Goal: Task Accomplishment & Management: Manage account settings

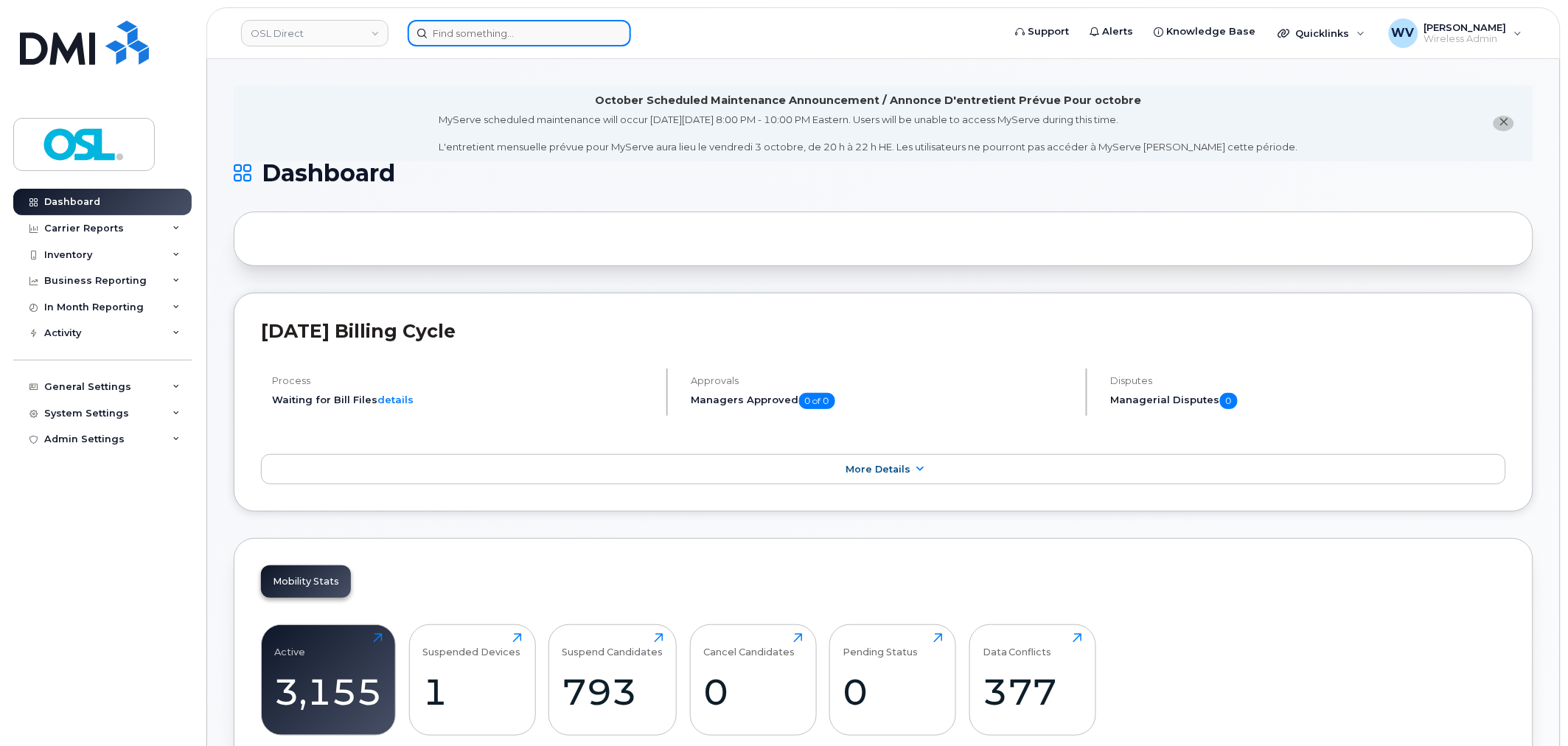
click at [473, 33] on input at bounding box center [519, 32] width 224 height 27
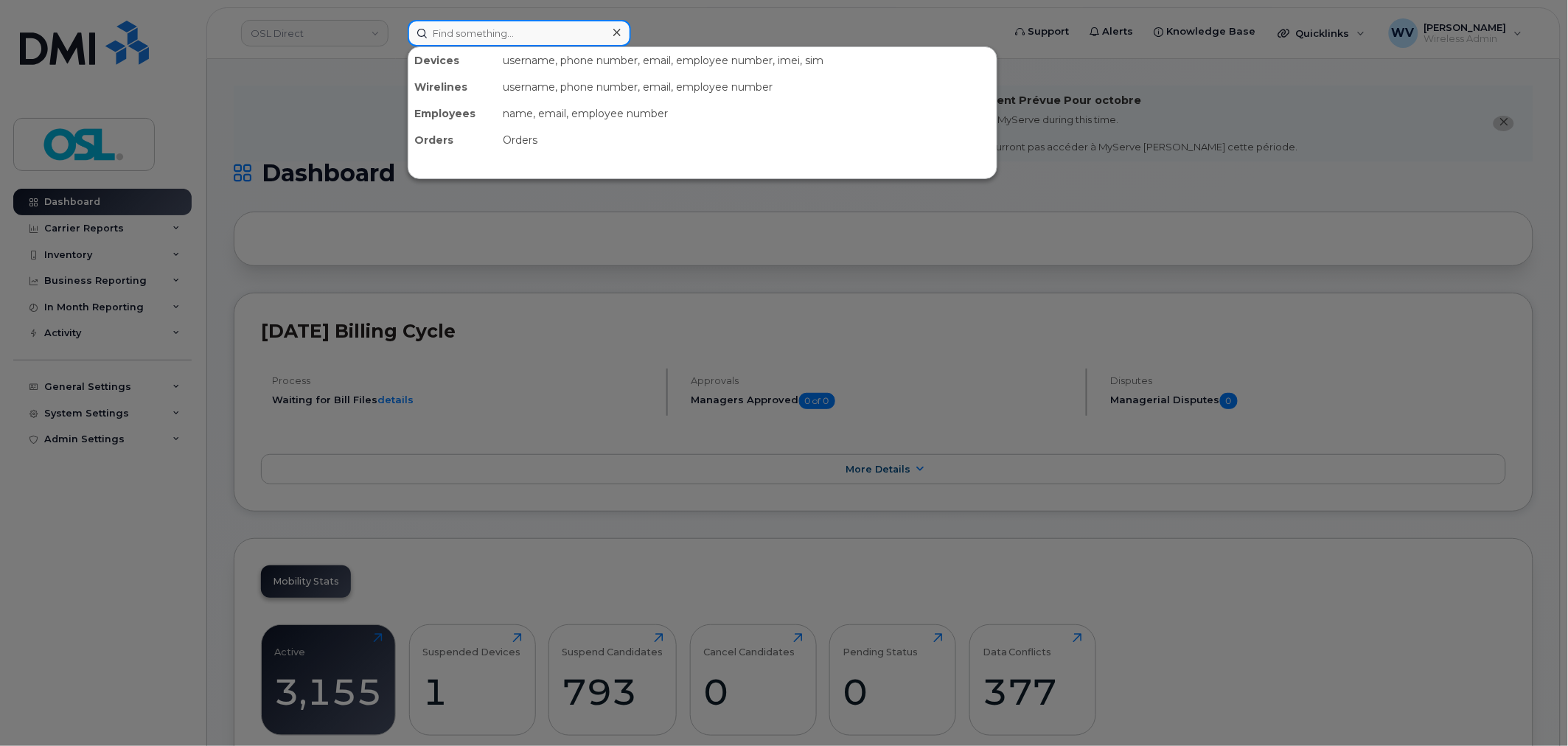
paste input "4164338532"
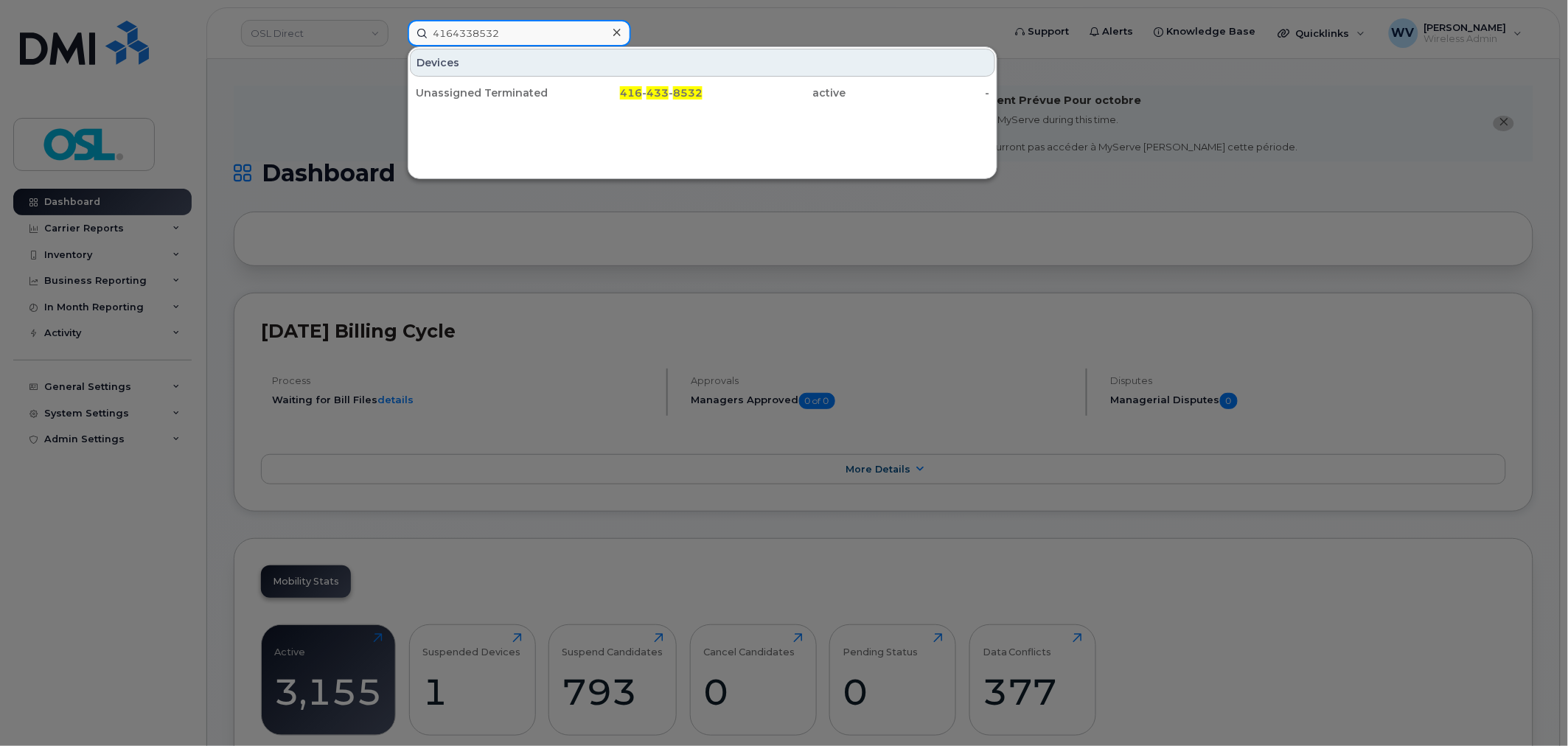
type input "4164338532"
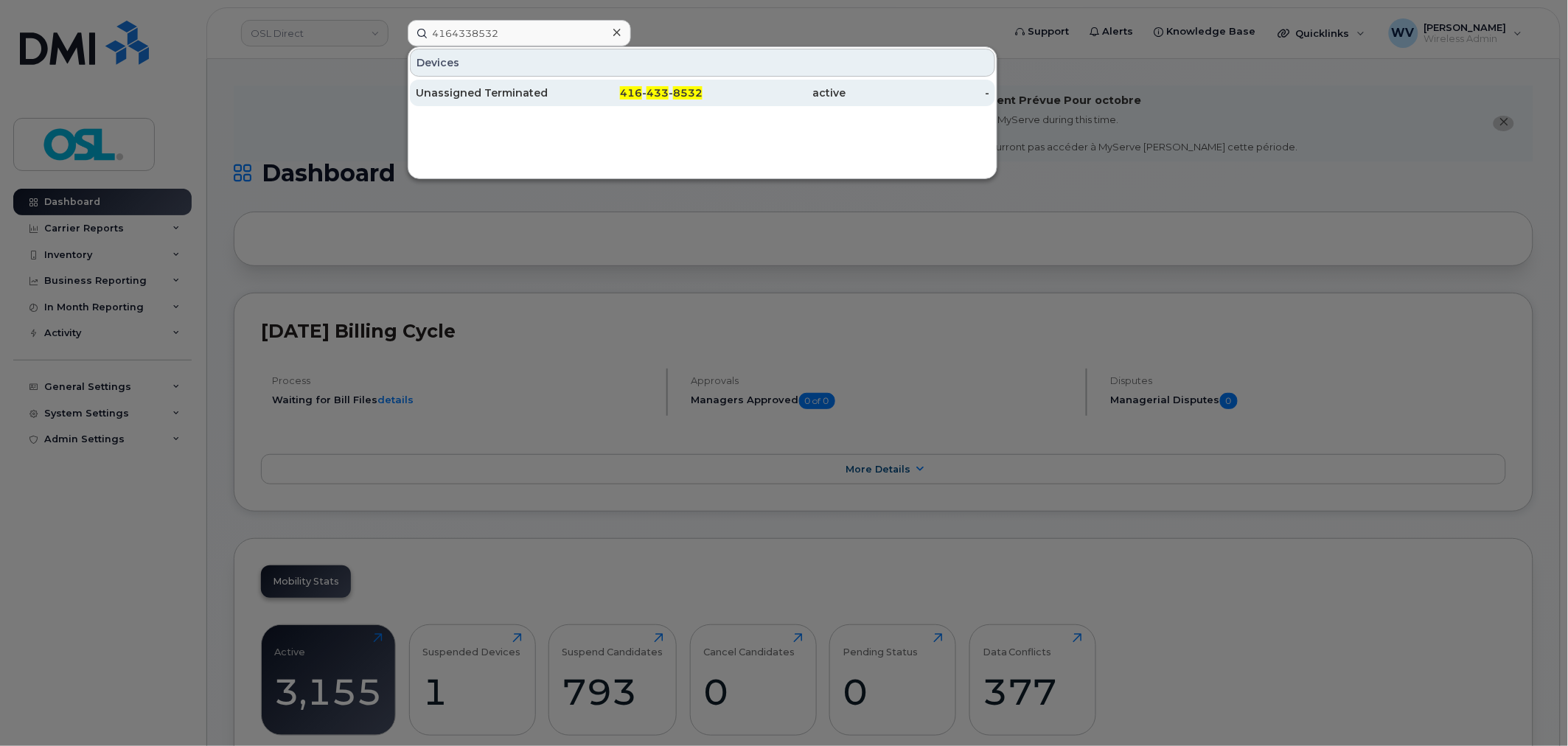
click at [523, 86] on div "Unassigned Terminated" at bounding box center [488, 92] width 144 height 15
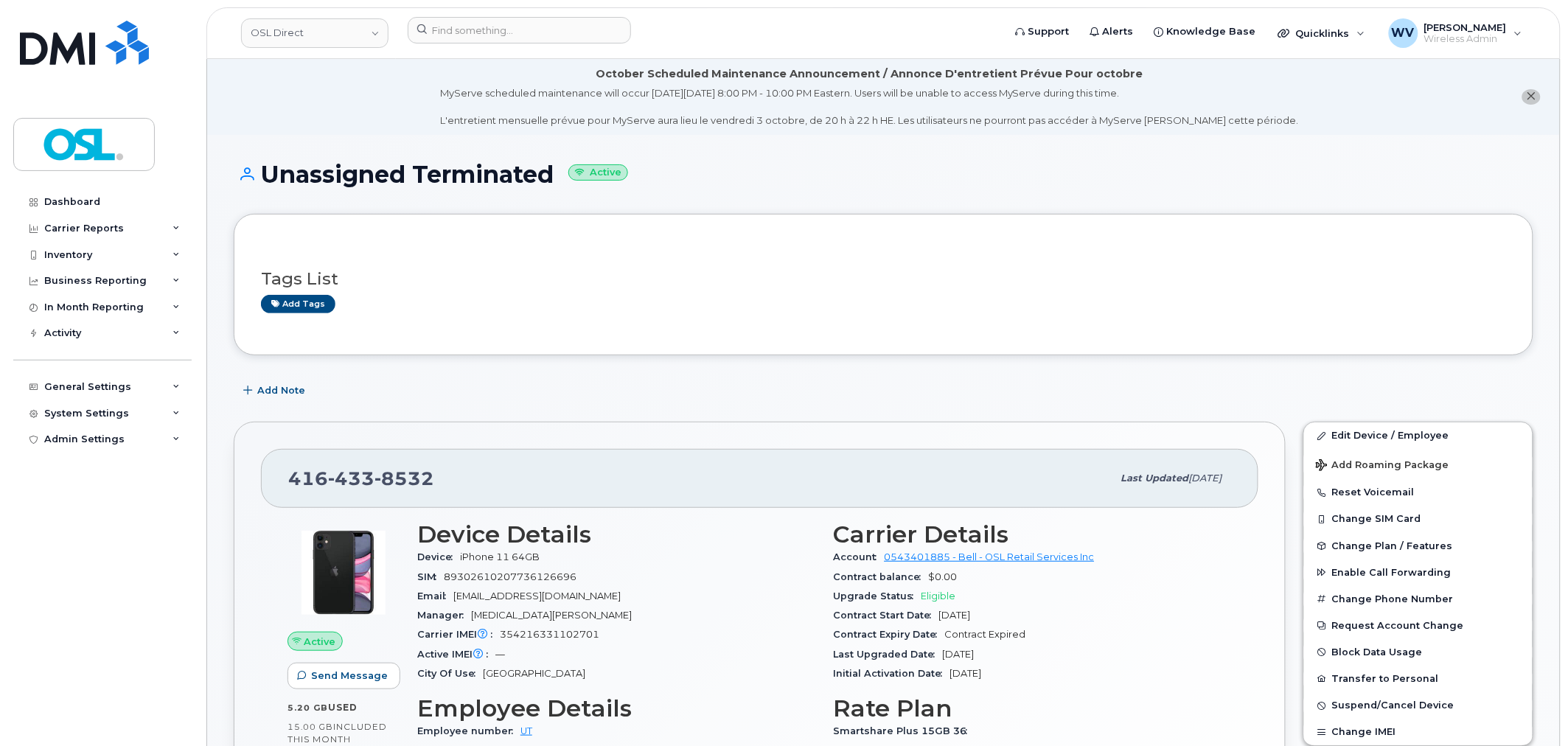
click at [334, 477] on span "433" at bounding box center [350, 478] width 46 height 23
click at [335, 476] on span "433" at bounding box center [350, 478] width 46 height 23
copy span "416 433 8532"
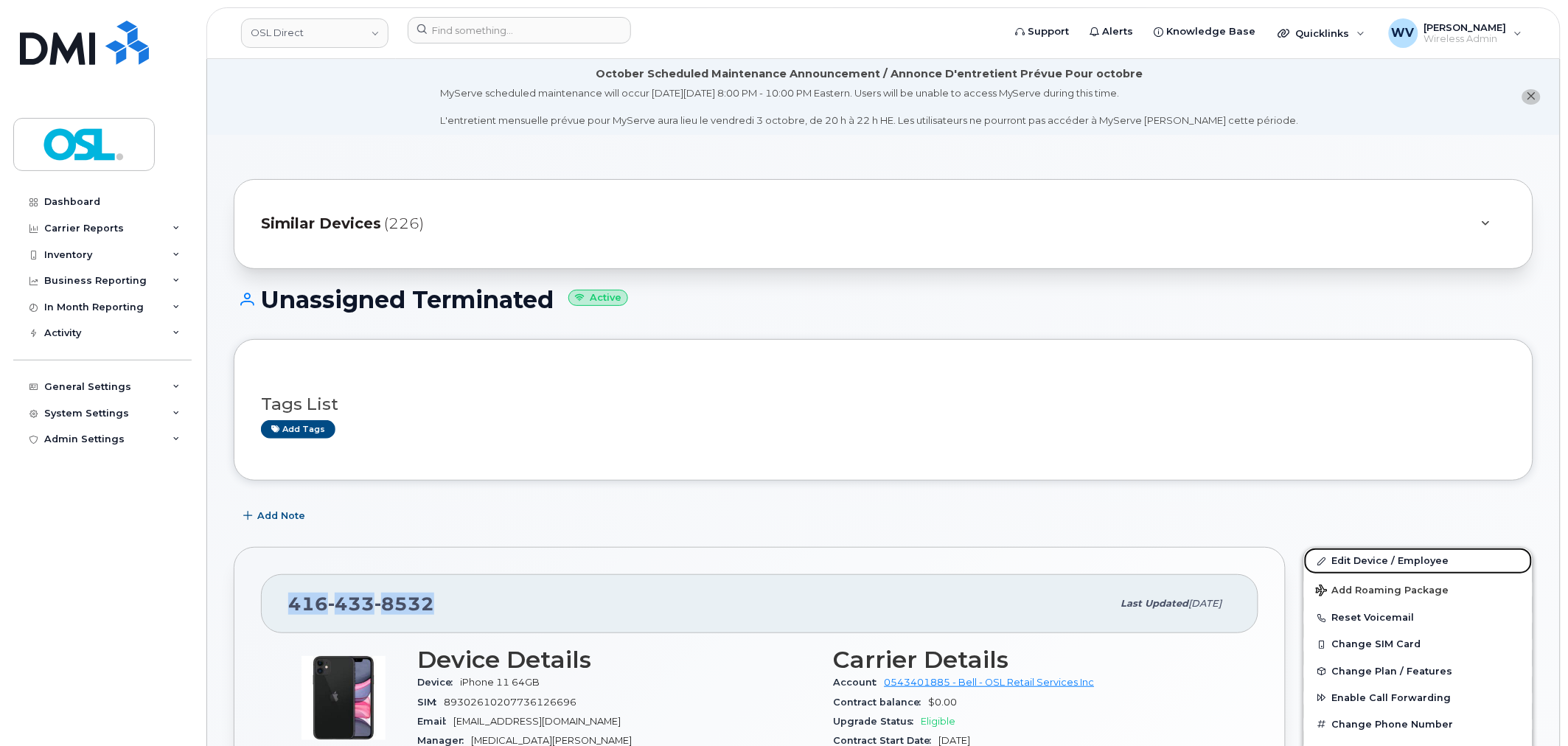
drag, startPoint x: 1370, startPoint y: 555, endPoint x: 1279, endPoint y: 346, distance: 228.0
click at [1370, 555] on link "Edit Device / Employee" at bounding box center [1418, 560] width 229 height 27
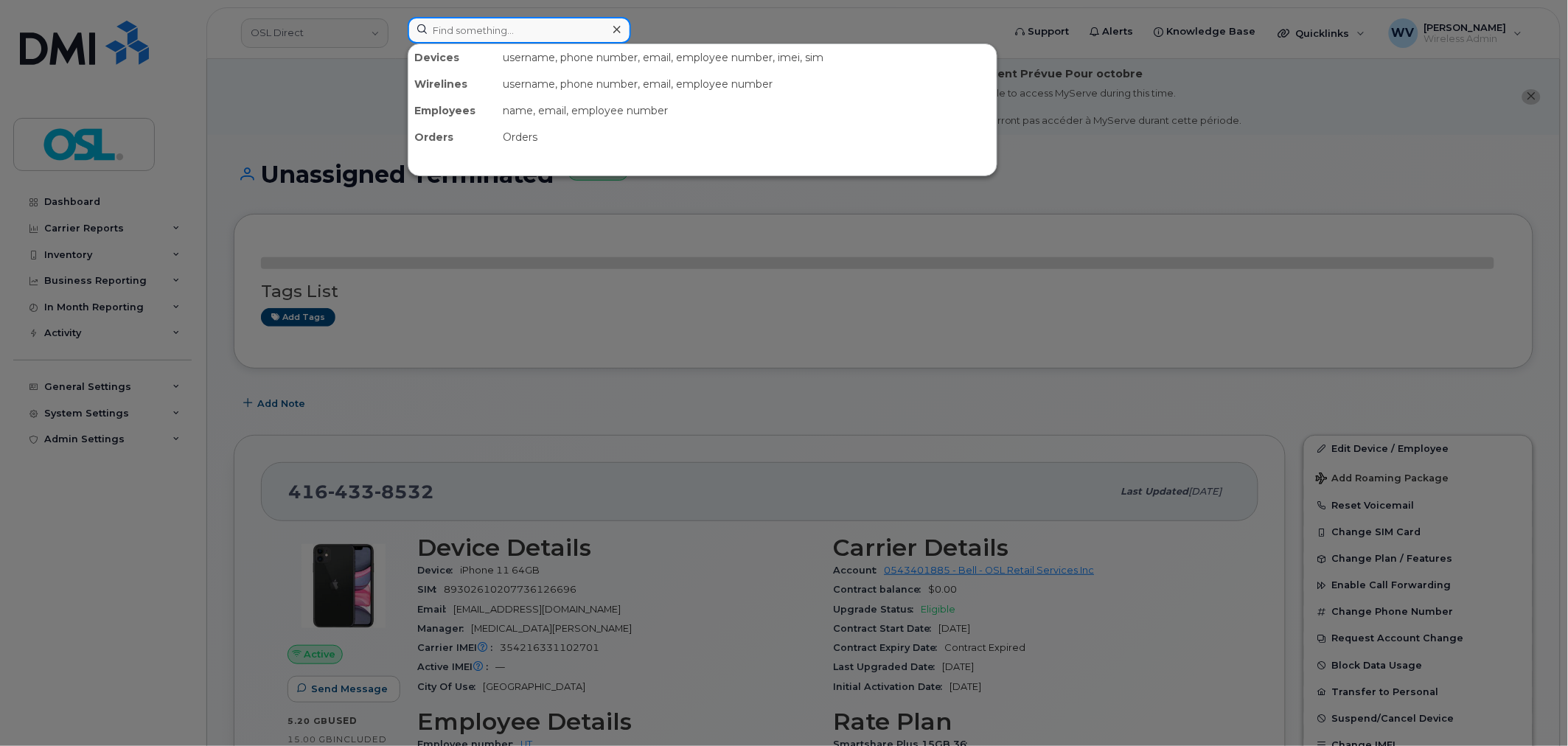
click at [527, 37] on input at bounding box center [519, 29] width 224 height 27
paste input "4163470489"
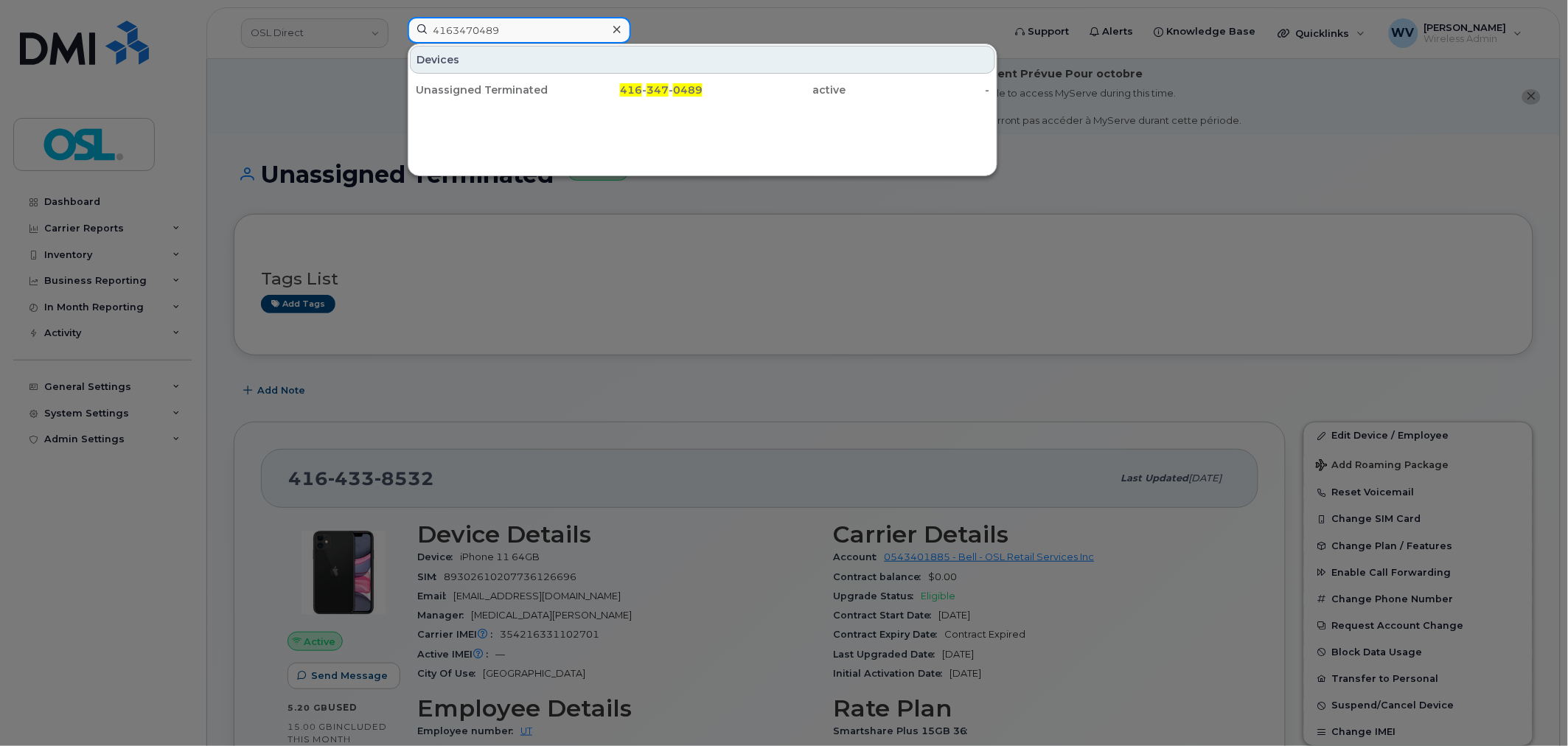
type input "4163470489"
click at [532, 88] on div "Unassigned Terminated" at bounding box center [488, 89] width 144 height 15
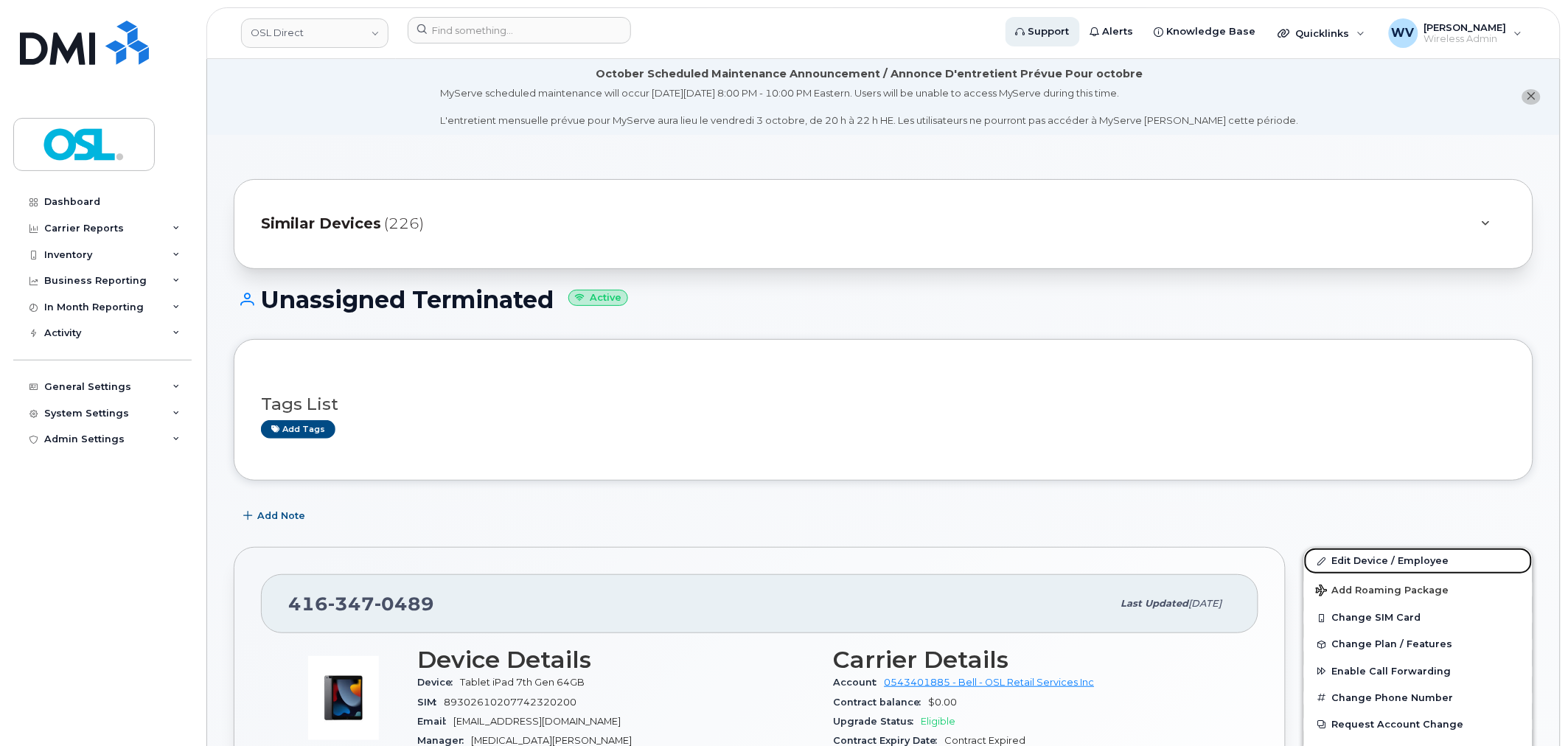
drag, startPoint x: 1373, startPoint y: 559, endPoint x: 1102, endPoint y: 31, distance: 593.5
click at [1373, 559] on link "Edit Device / Employee" at bounding box center [1418, 560] width 229 height 27
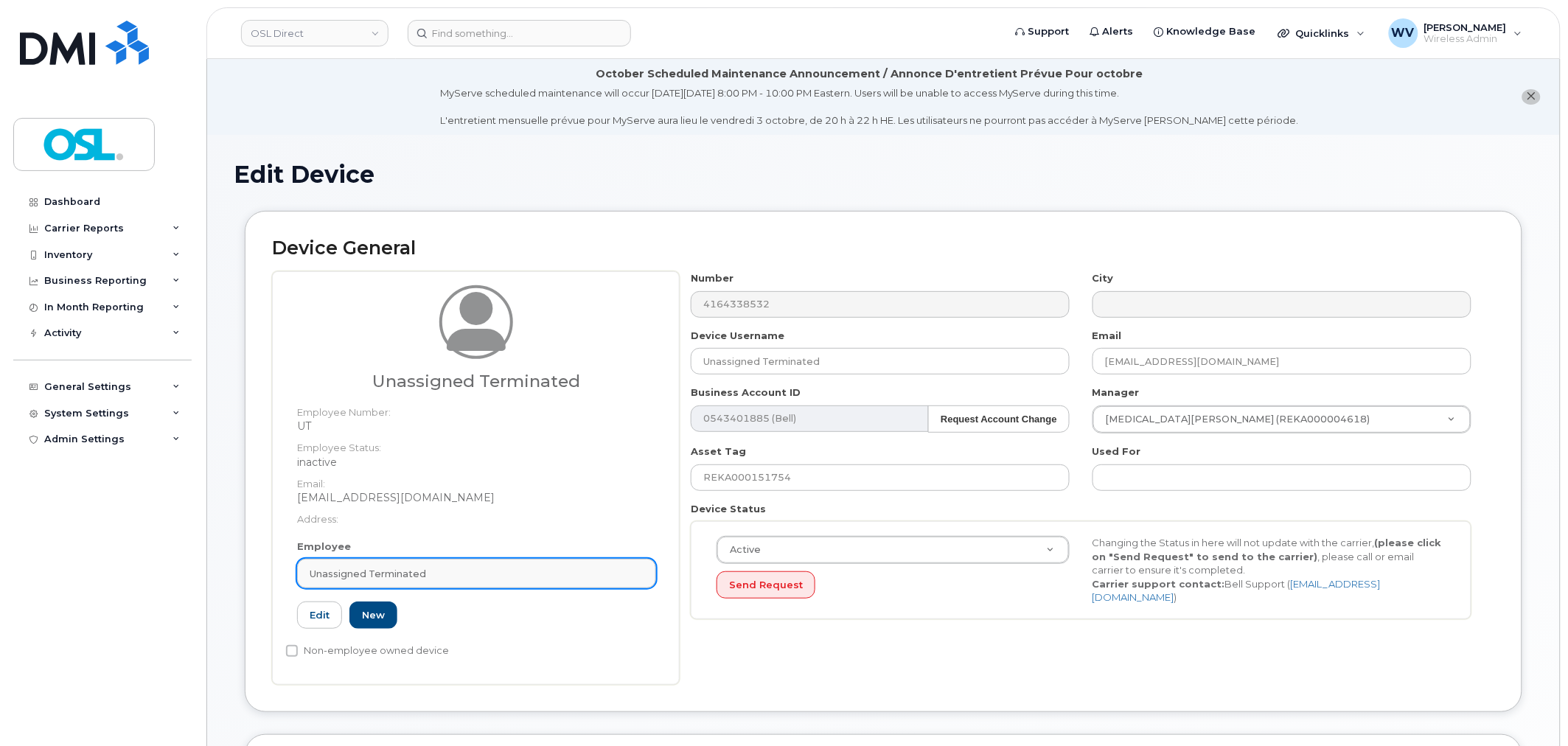
click at [502, 579] on div "Unassigned Terminated" at bounding box center [477, 574] width 334 height 14
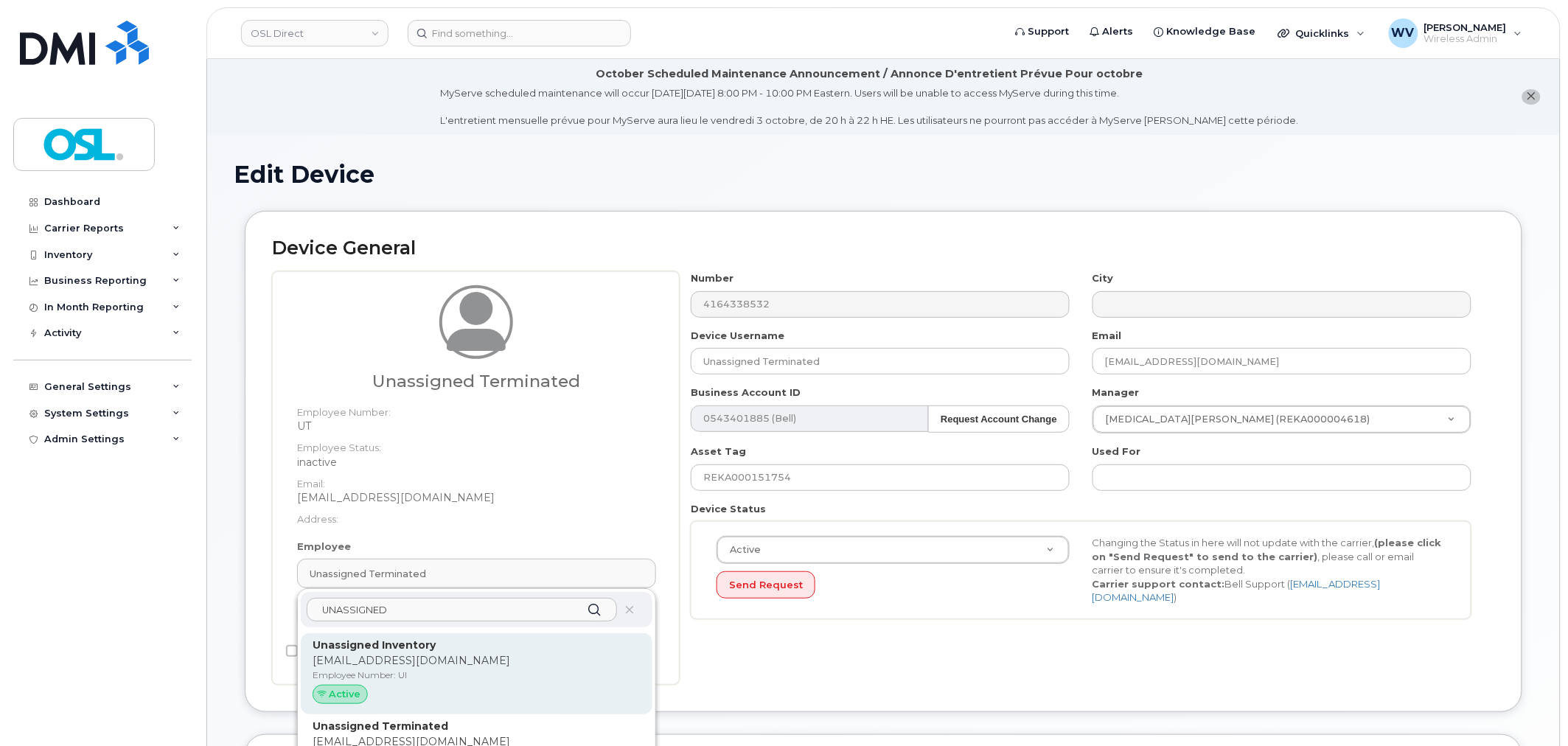
type input "UNASSIGNED"
click at [468, 645] on p "Unassigned Inventory" at bounding box center [477, 646] width 328 height 16
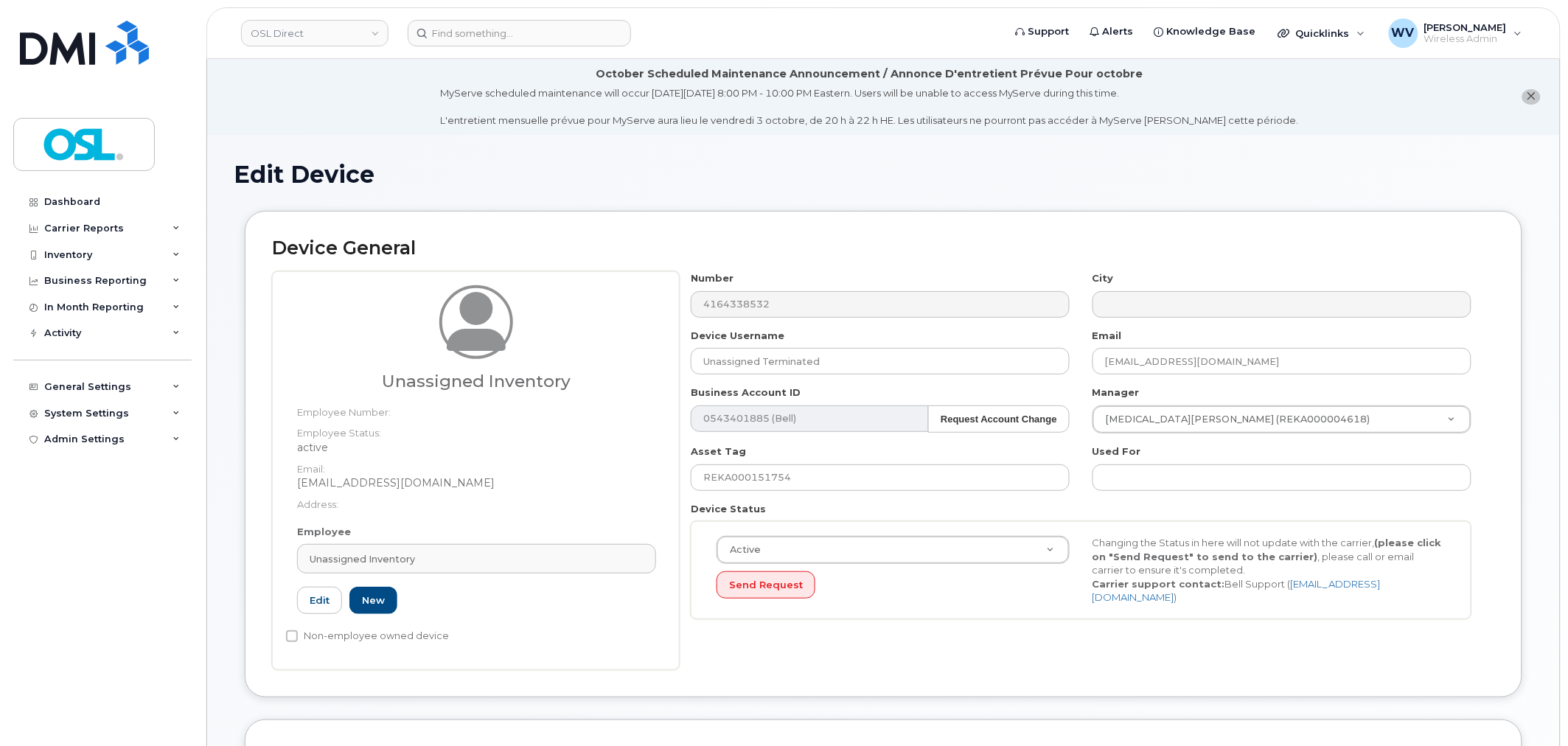
type input "UI"
type input "Unassigned Inventory"
type input "[EMAIL_ADDRESS][DOMAIN_NAME]"
type input "4724252"
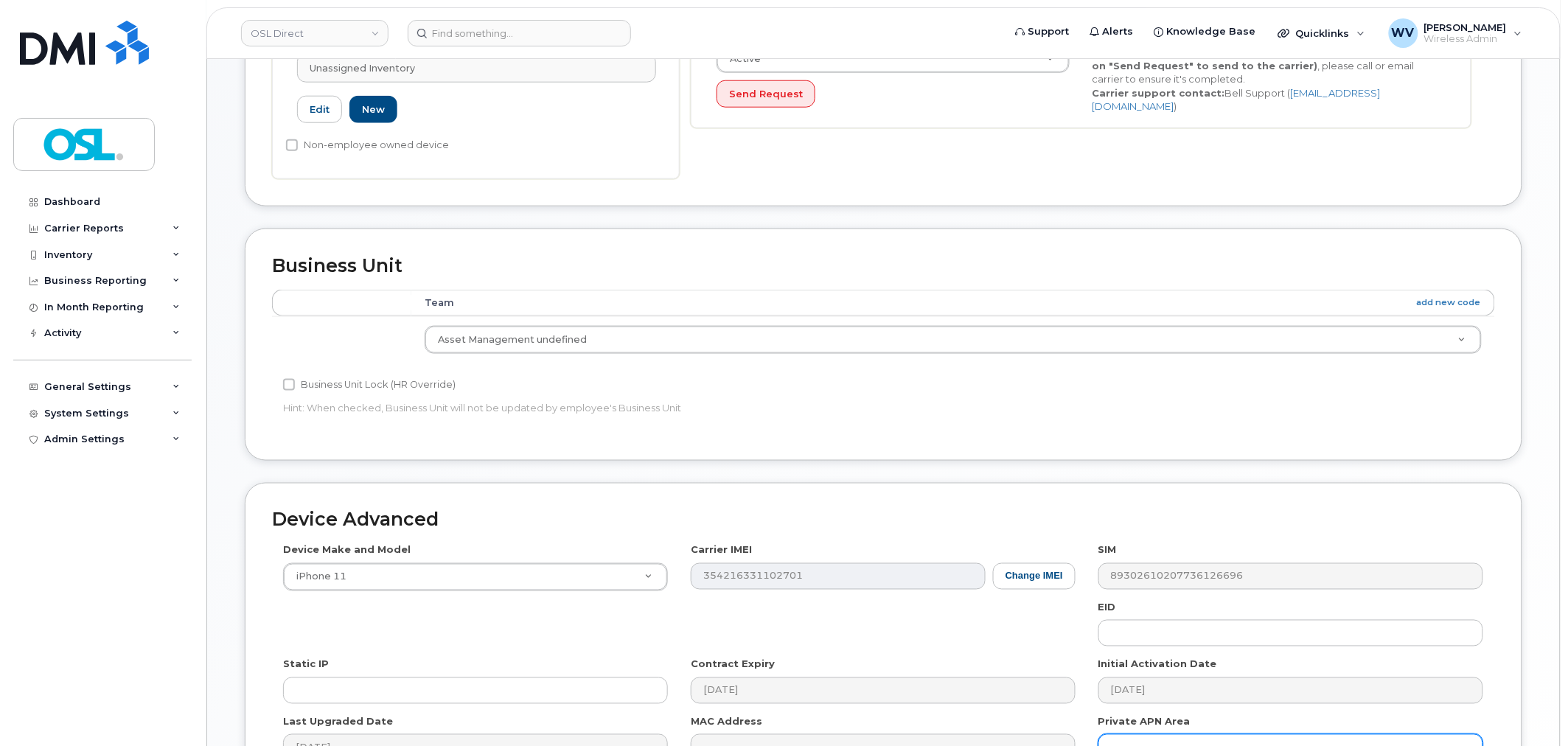
scroll to position [668, 0]
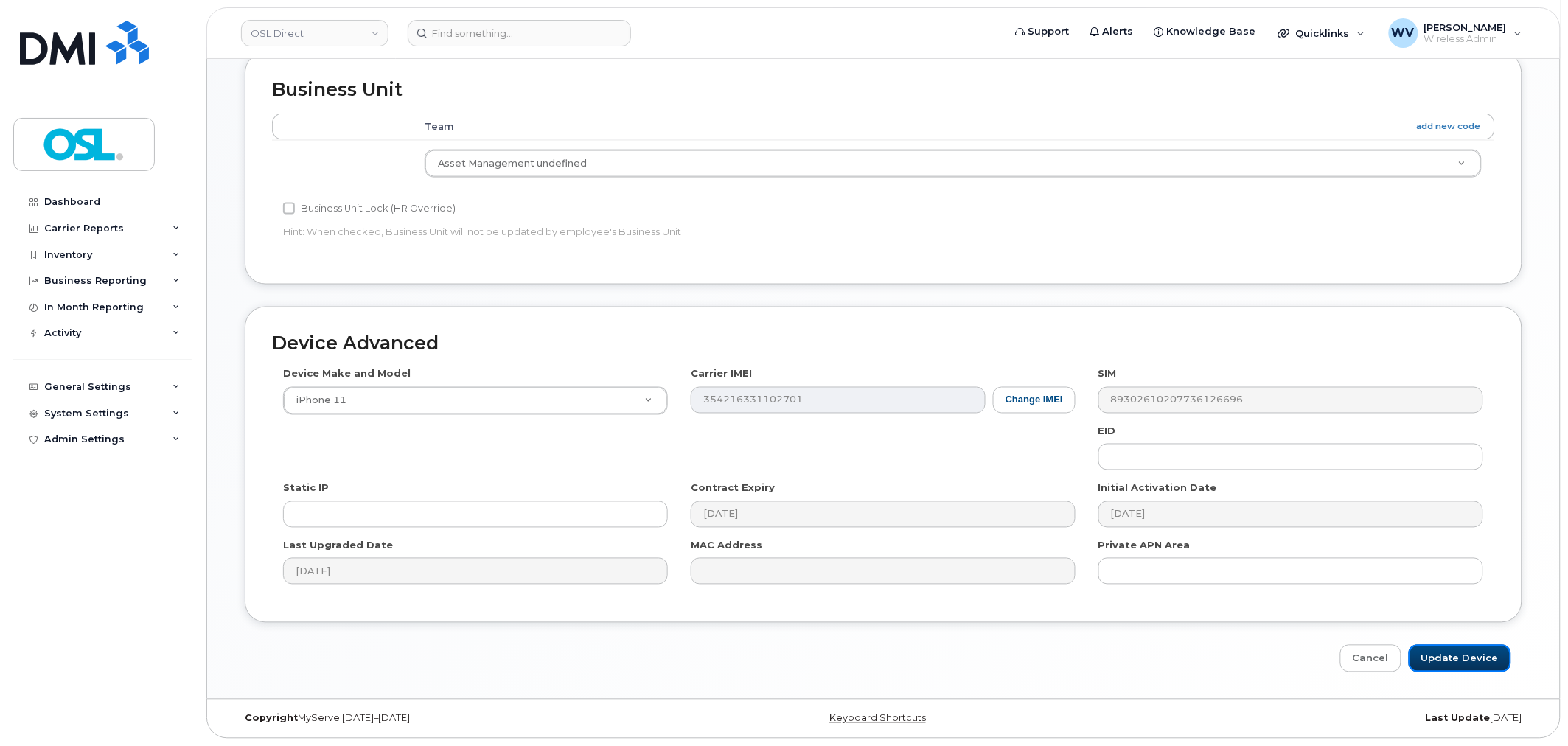
drag, startPoint x: 1471, startPoint y: 655, endPoint x: 1297, endPoint y: 251, distance: 439.9
click at [1471, 657] on input "Update Device" at bounding box center [1460, 659] width 102 height 27
type input "Saving..."
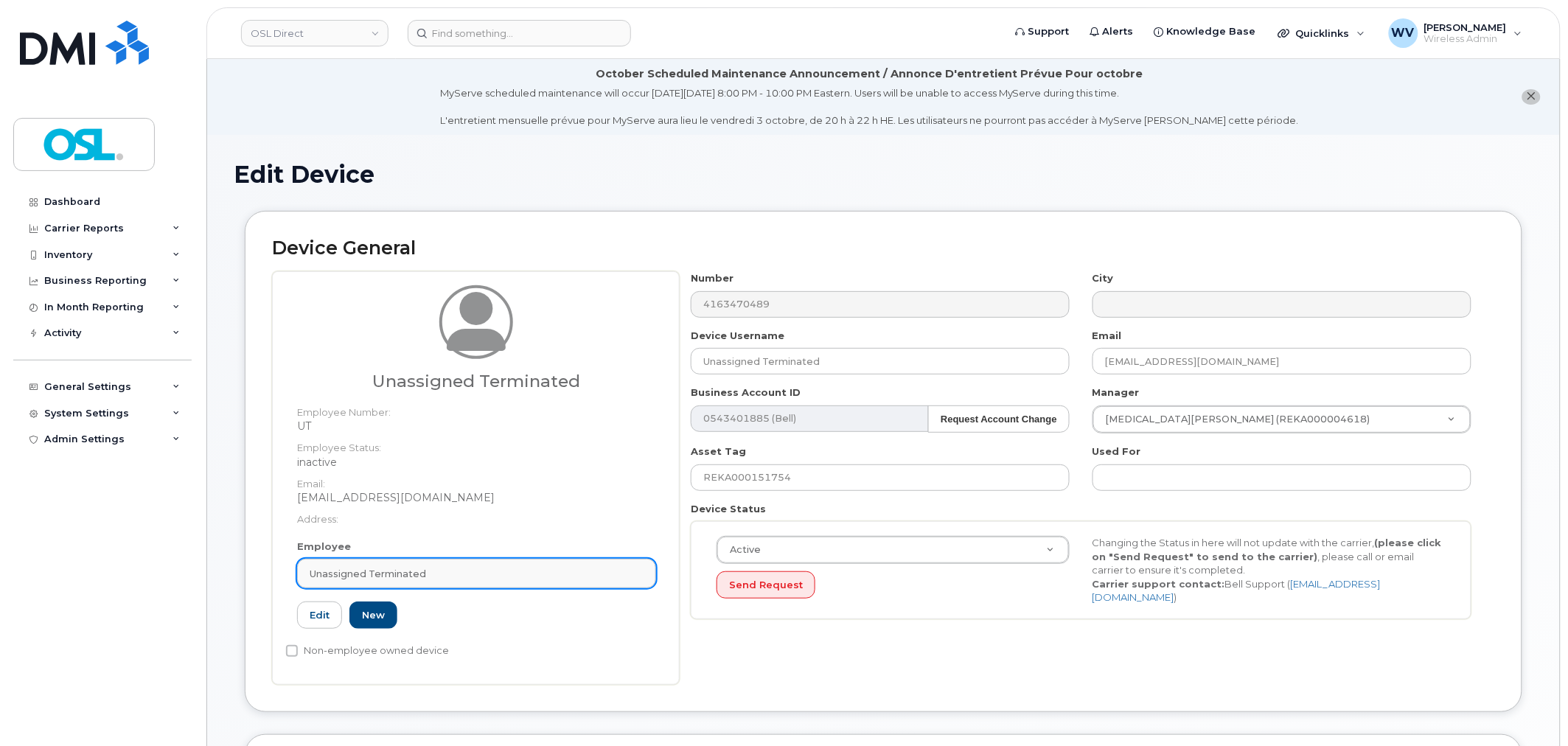
click at [554, 569] on div "Unassigned Terminated" at bounding box center [477, 574] width 334 height 14
paste input "UNASSIGNED"
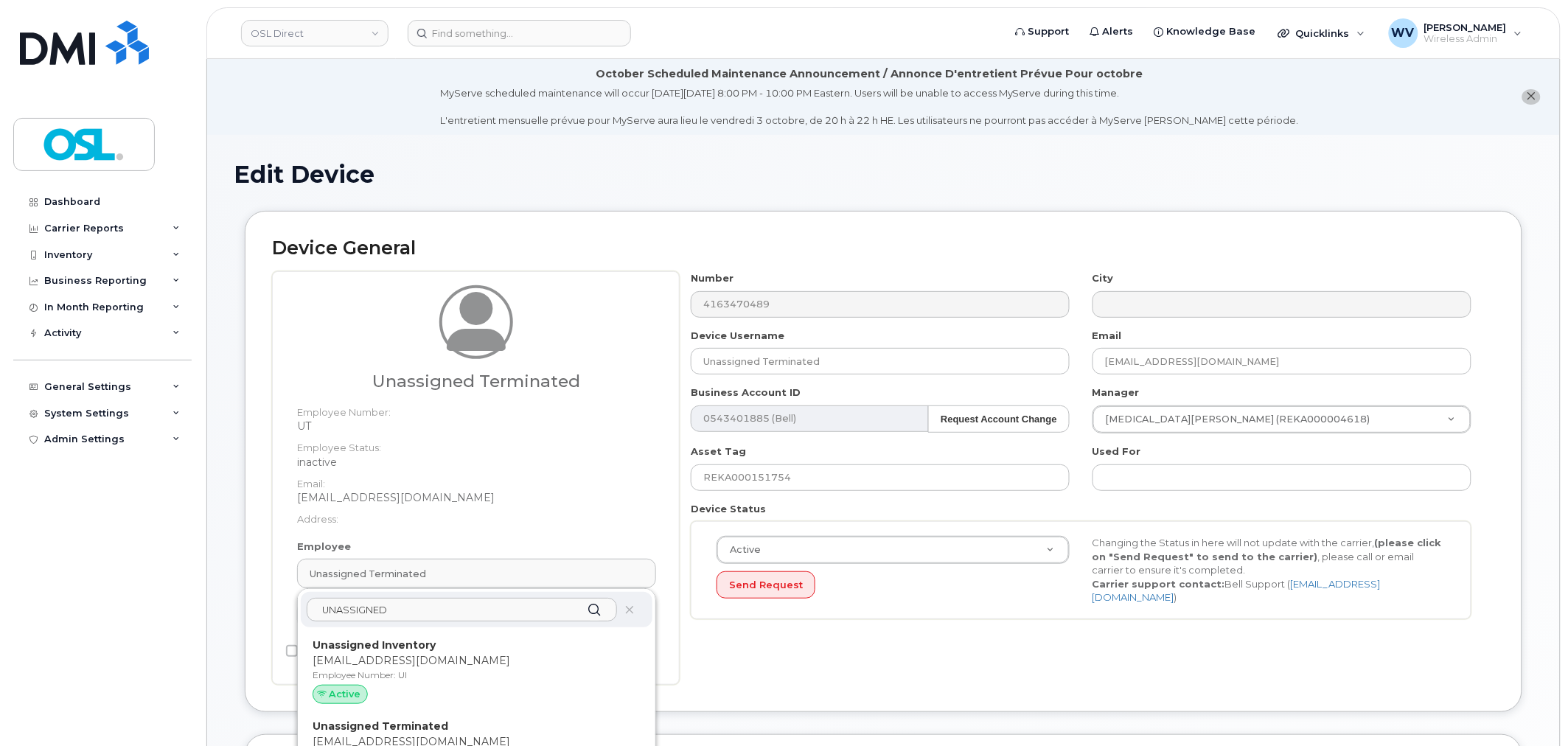
type input "UNASSIGNED"
click at [495, 660] on p "[EMAIL_ADDRESS][DOMAIN_NAME]" at bounding box center [477, 662] width 328 height 16
type input "UI"
type input "Unassigned Inventory"
type input "[EMAIL_ADDRESS][DOMAIN_NAME]"
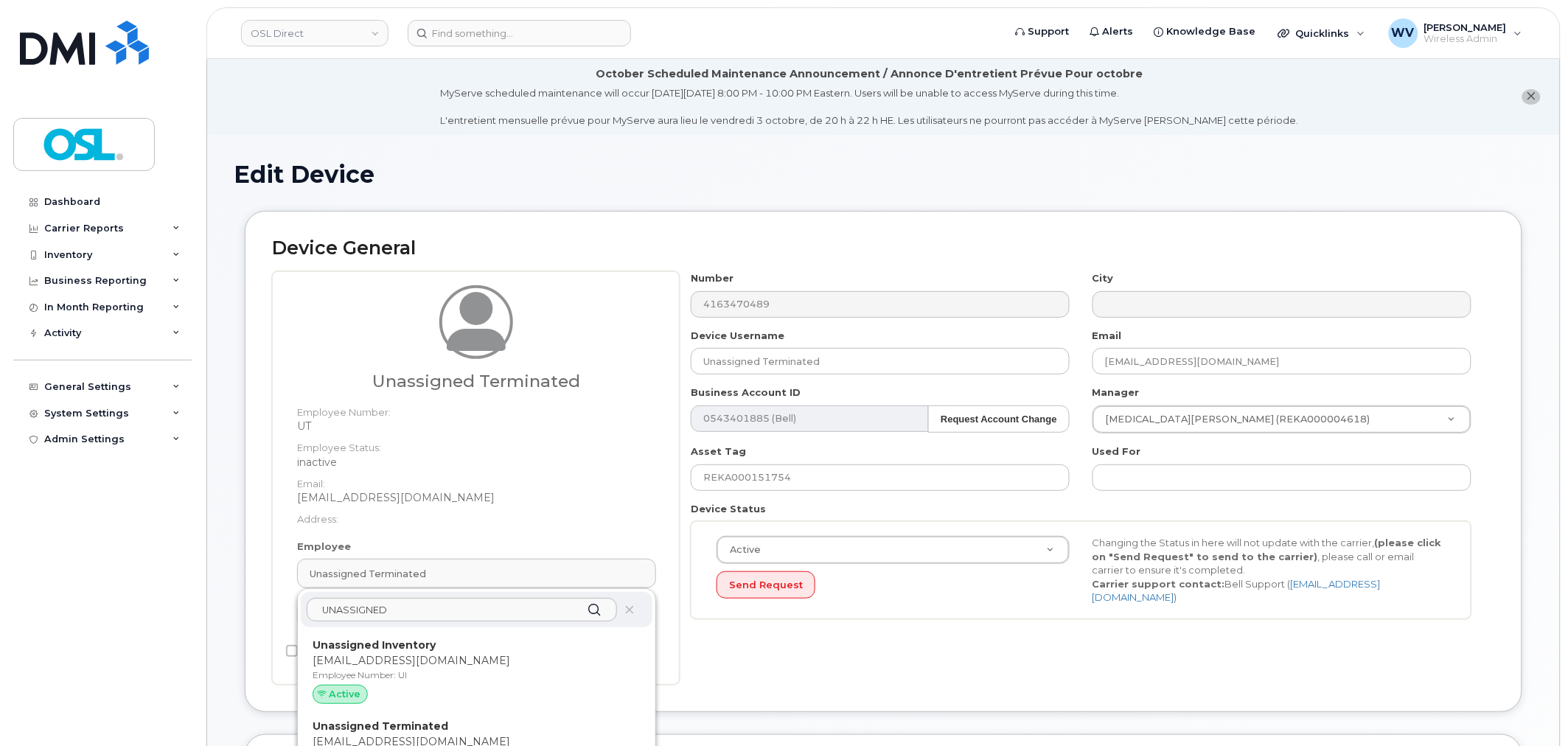
type input "4724252"
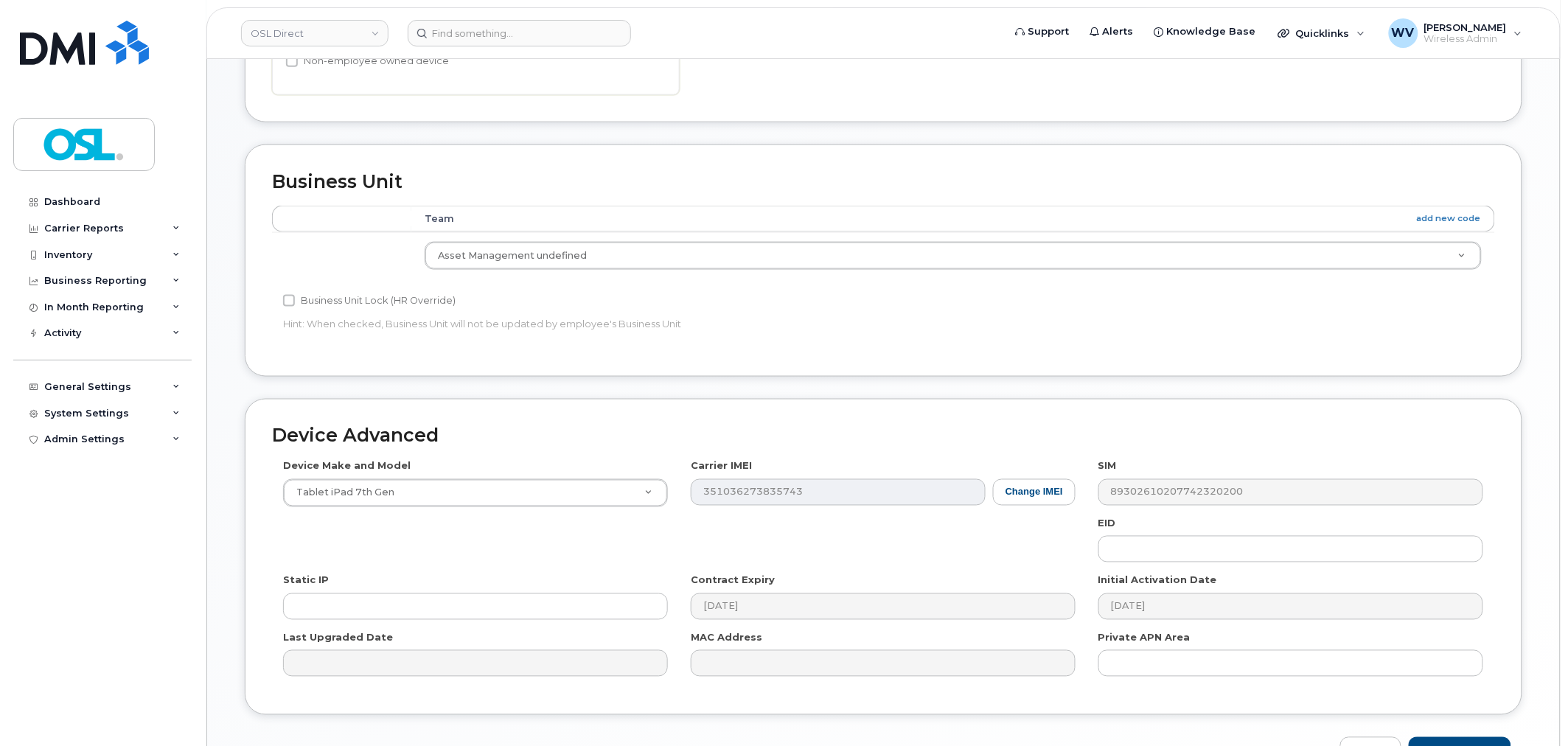
scroll to position [668, 0]
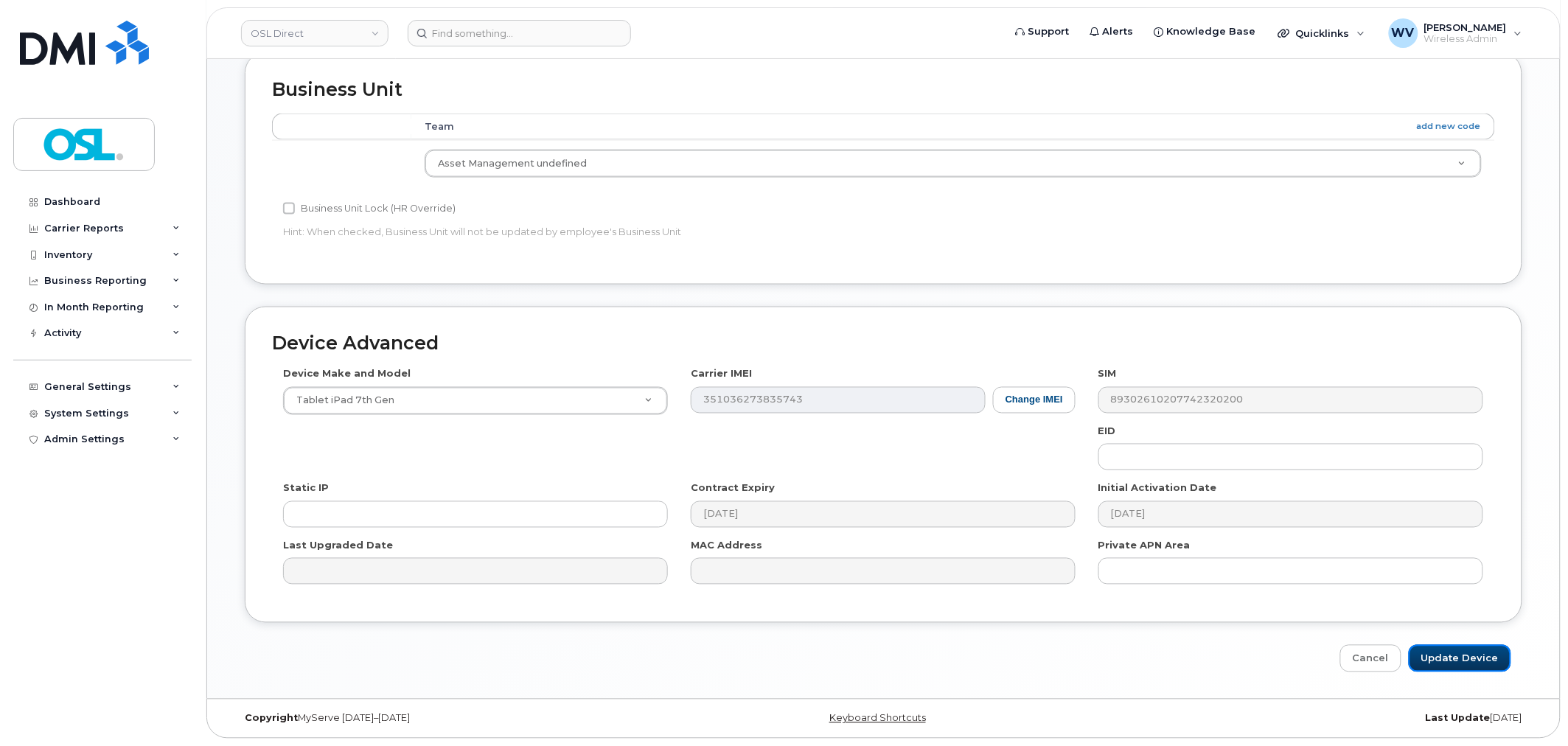
click at [1455, 654] on input "Update Device" at bounding box center [1460, 659] width 102 height 27
type input "Saving..."
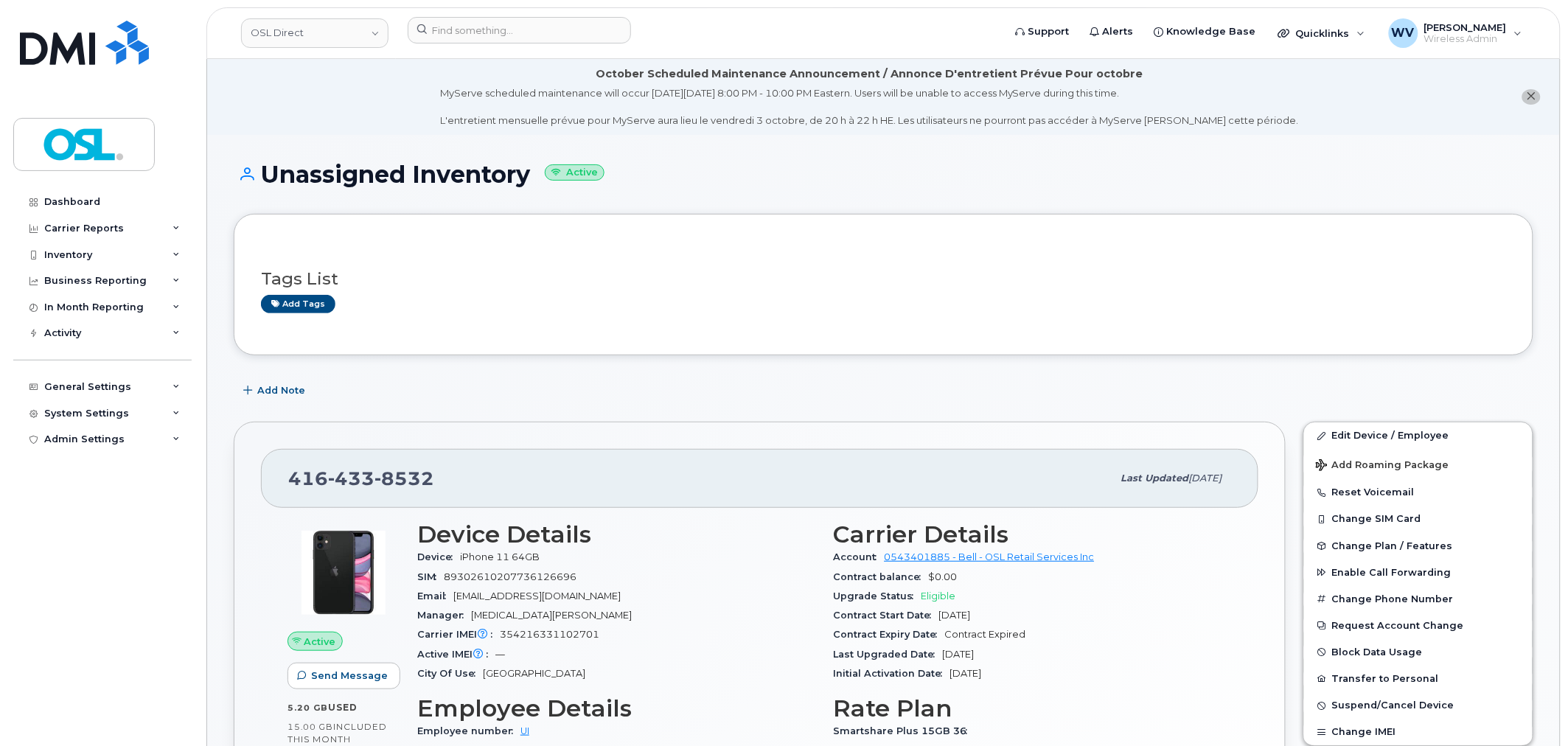
click at [387, 469] on span "8532" at bounding box center [404, 478] width 60 height 23
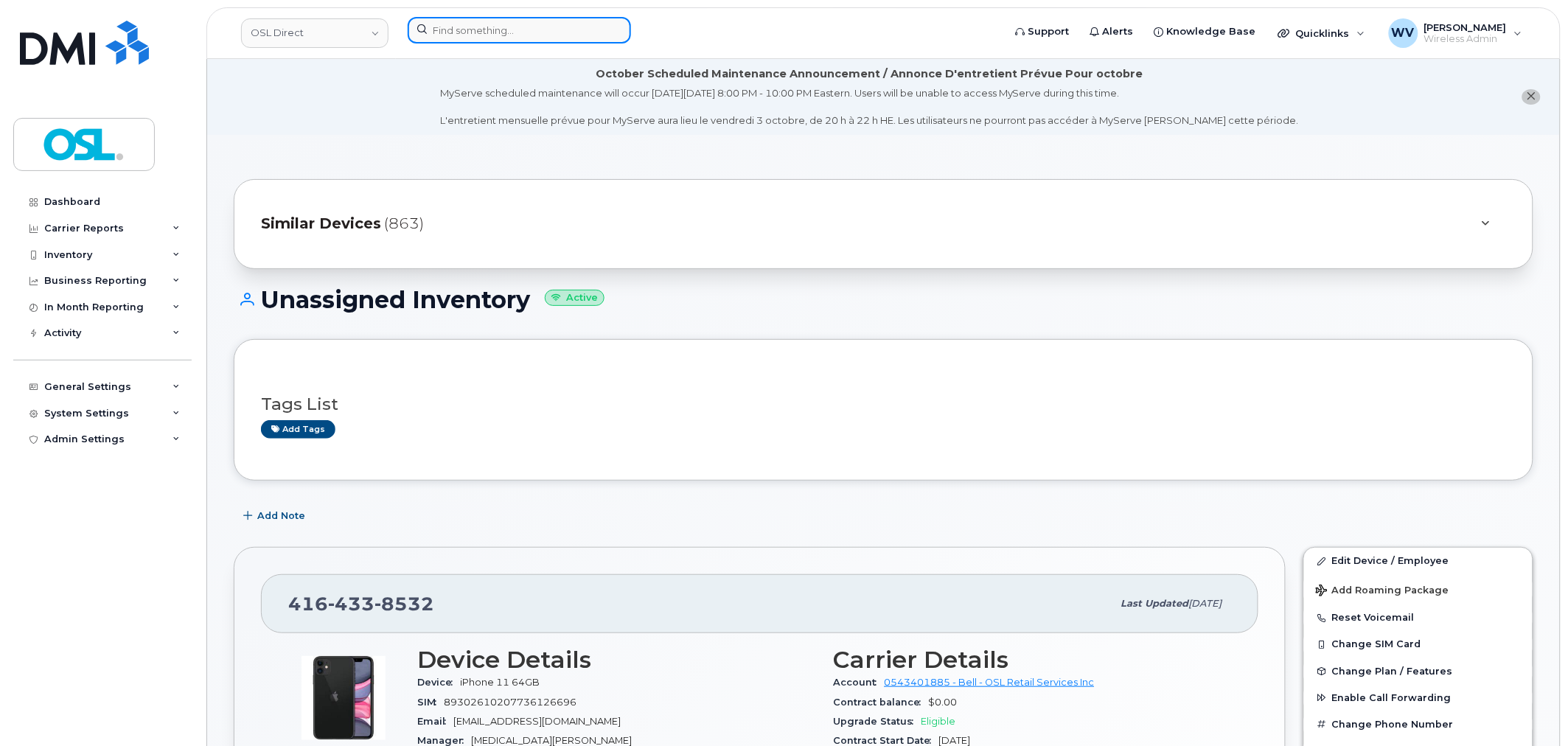
click at [564, 34] on input at bounding box center [519, 29] width 224 height 27
paste input "5142343256"
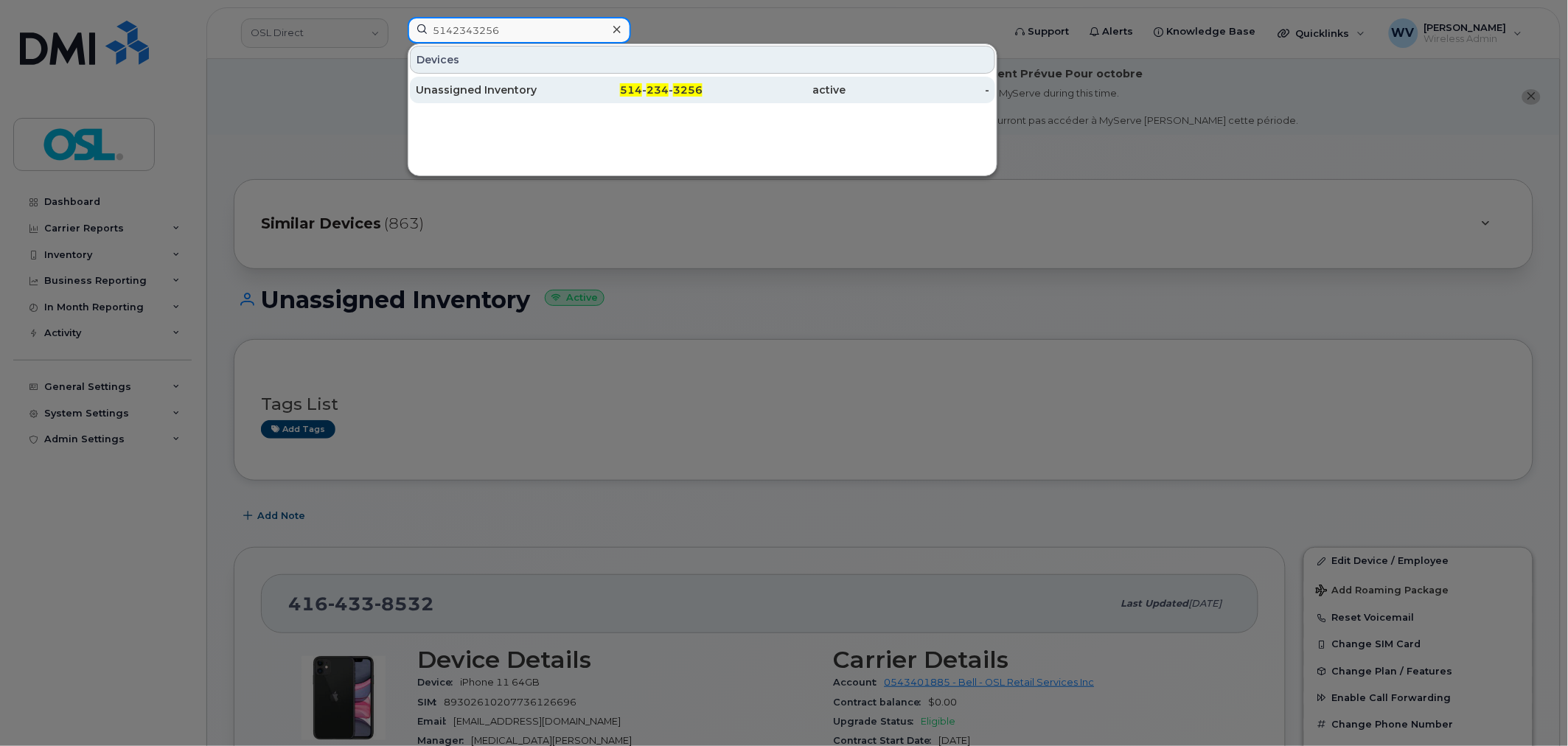
type input "5142343256"
click at [541, 81] on div "Unassigned Inventory" at bounding box center [488, 89] width 144 height 27
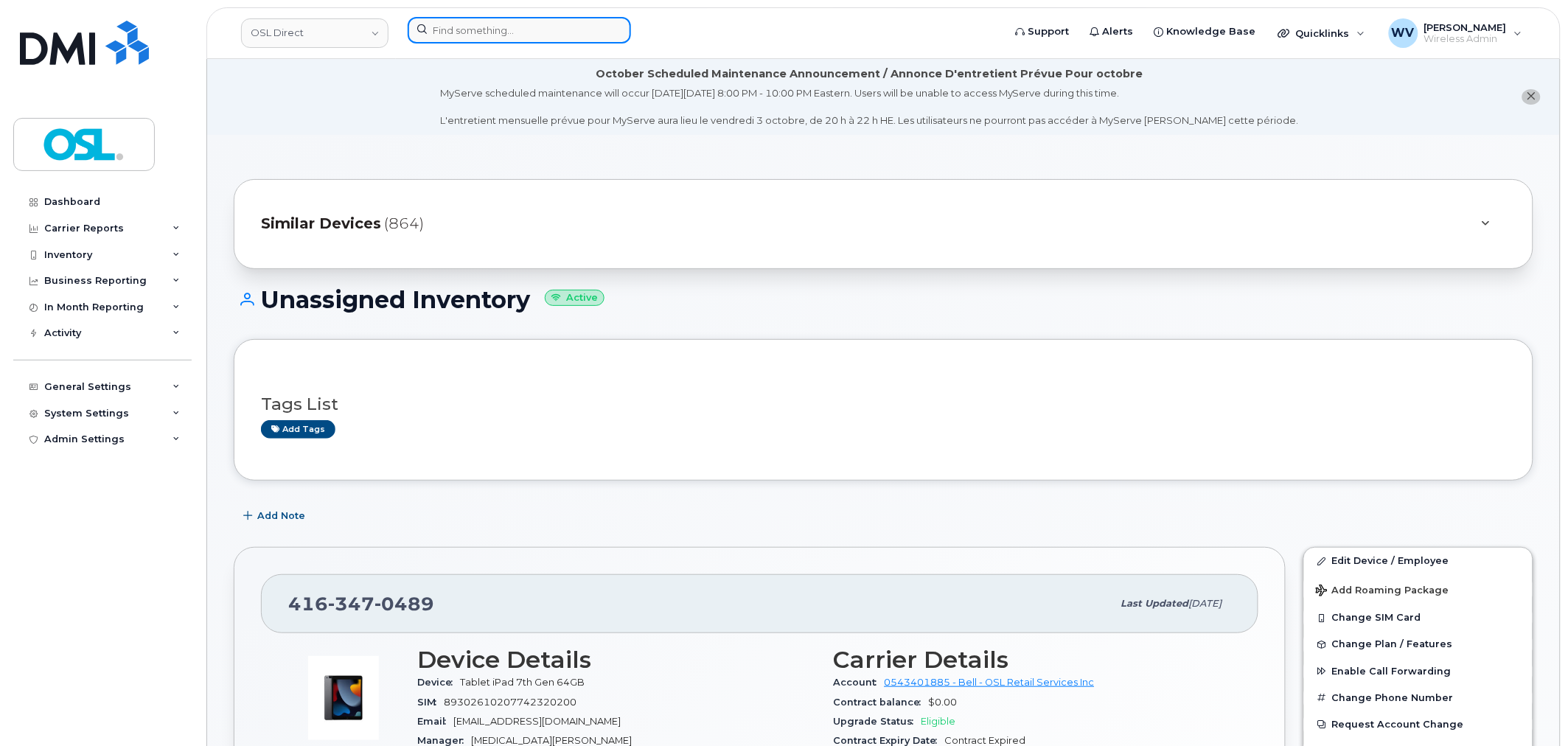
click at [558, 32] on input at bounding box center [519, 29] width 224 height 27
paste input "4167096910"
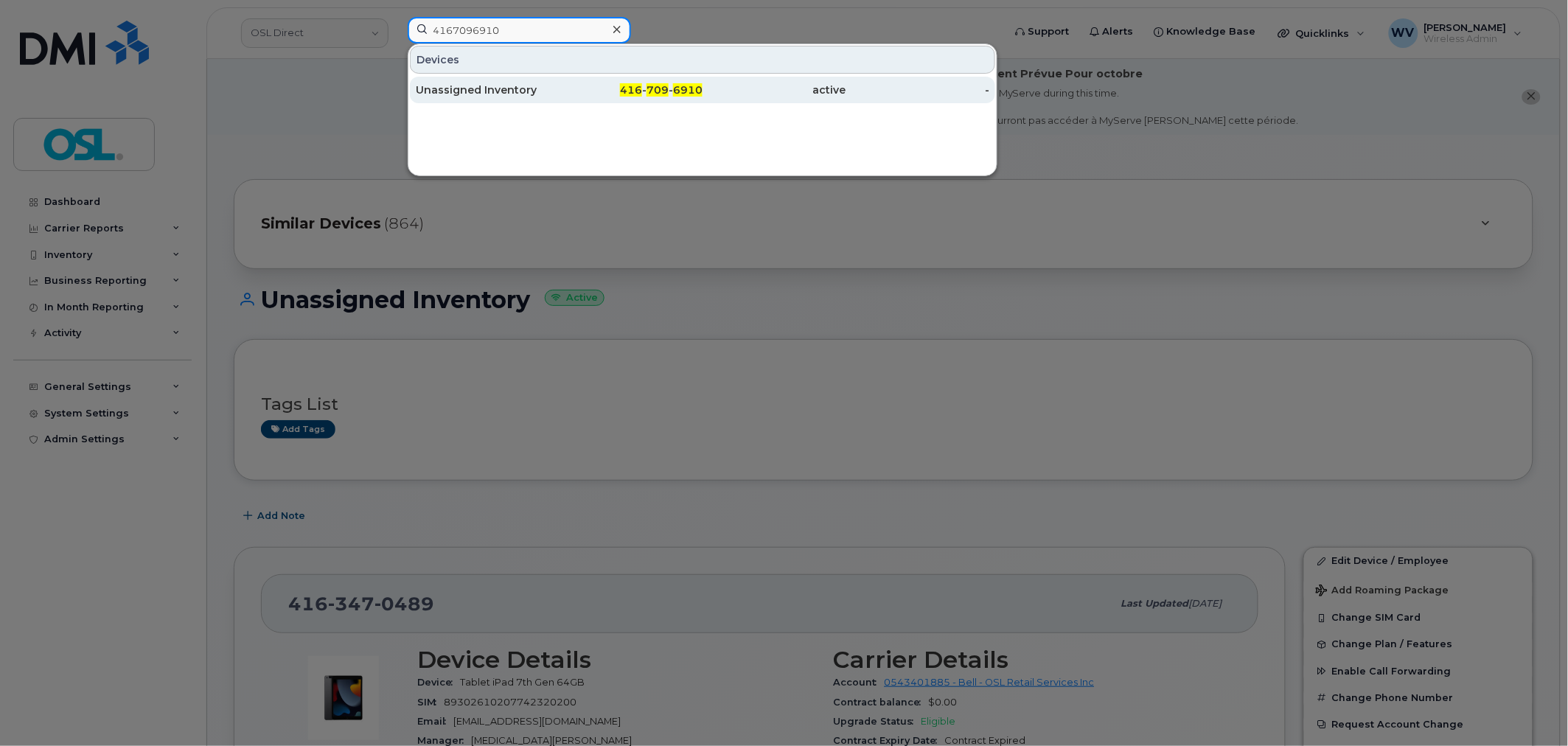
type input "4167096910"
click at [537, 87] on div "Unassigned Inventory" at bounding box center [488, 89] width 144 height 15
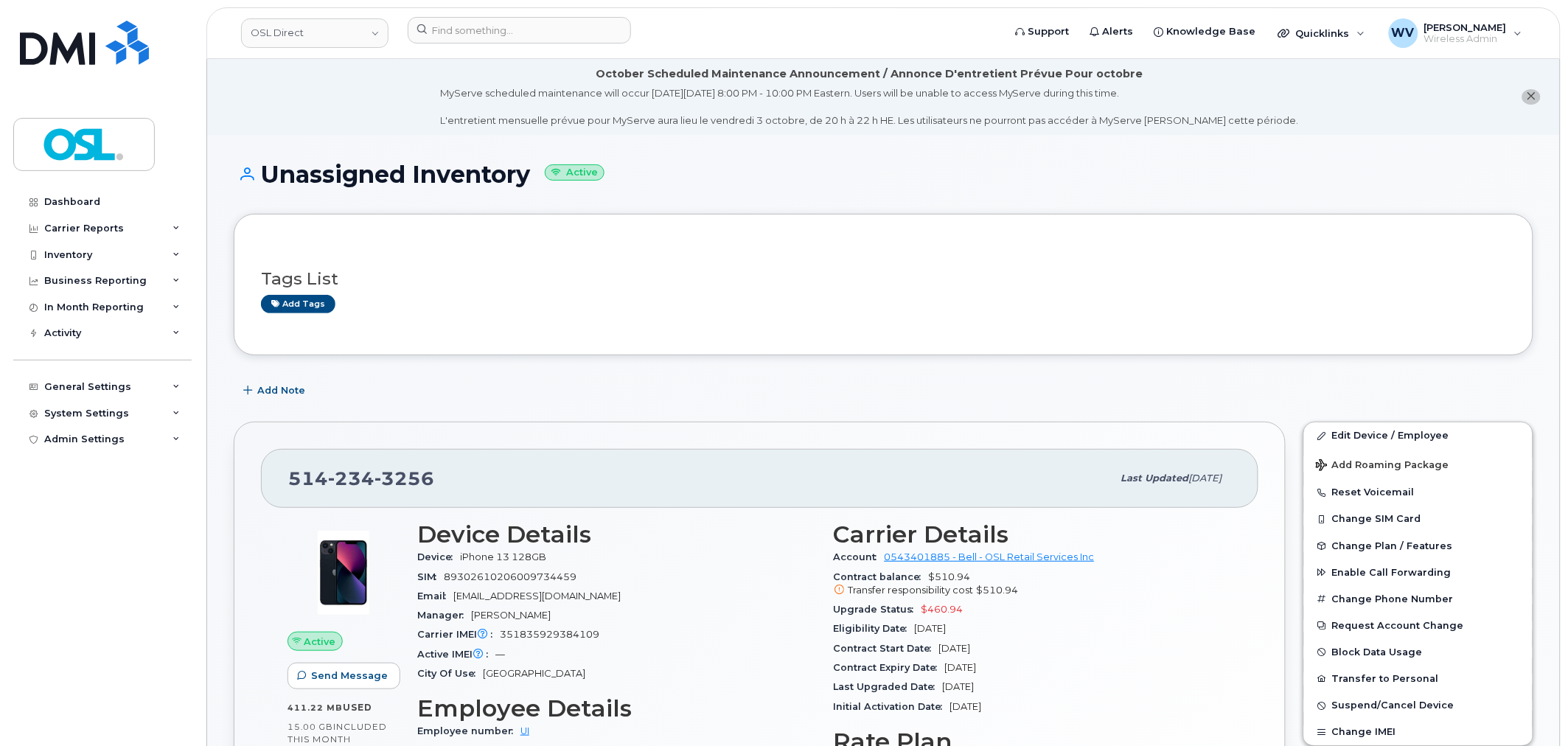
click at [340, 476] on span "234" at bounding box center [350, 478] width 46 height 23
copy span "[PHONE_NUMBER]"
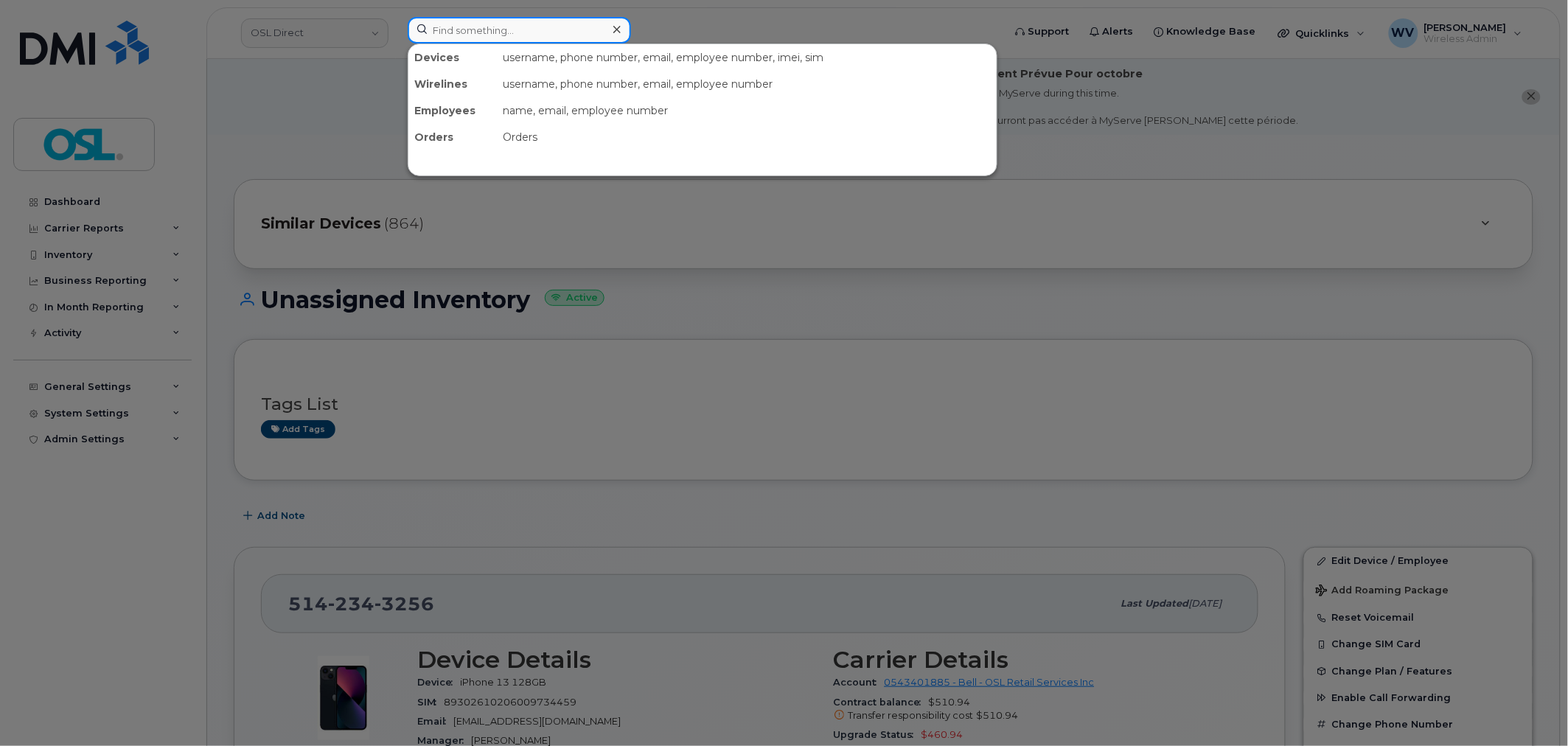
click at [592, 30] on input at bounding box center [519, 29] width 224 height 27
paste input "5144047675"
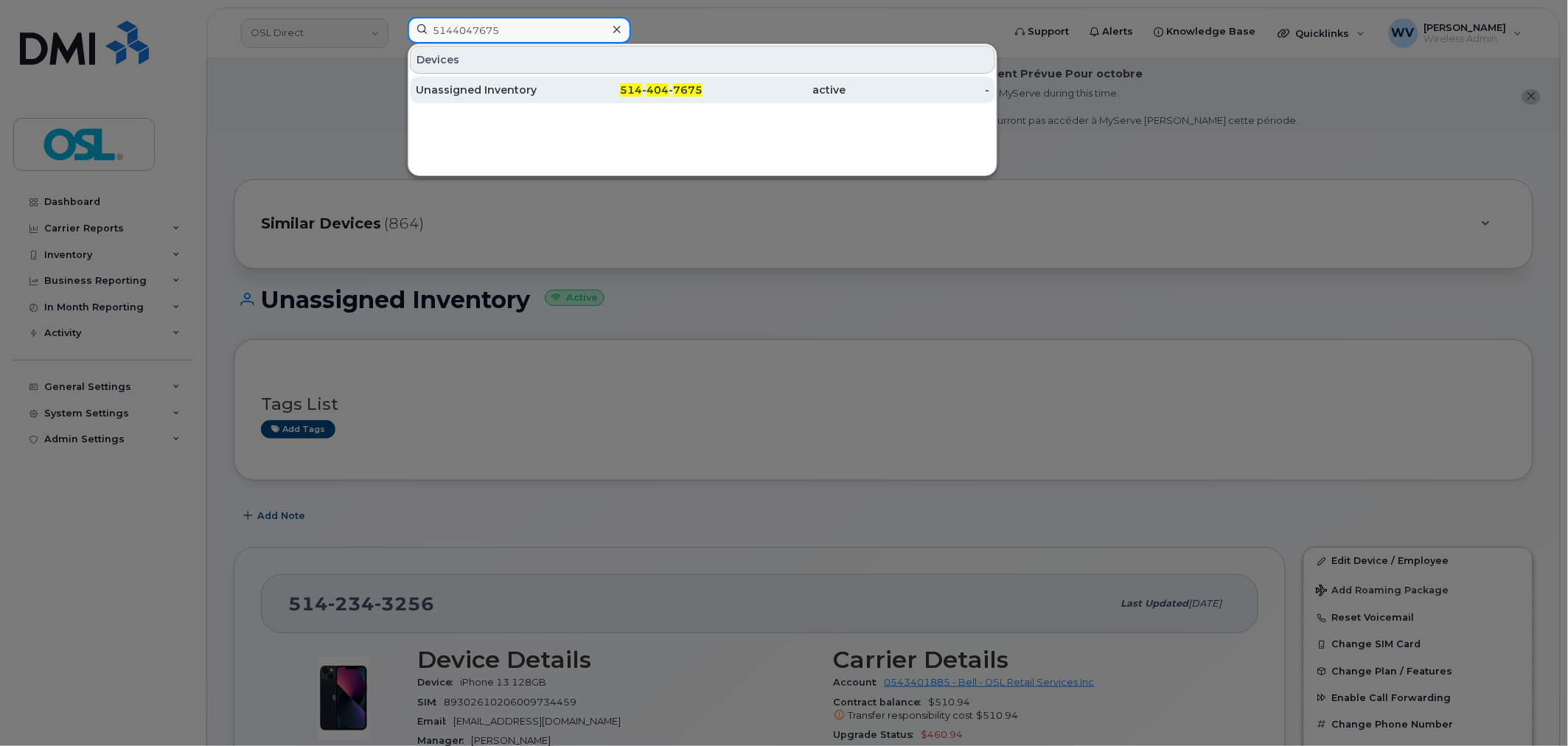
type input "5144047675"
click at [524, 87] on div "Unassigned Inventory" at bounding box center [488, 89] width 144 height 15
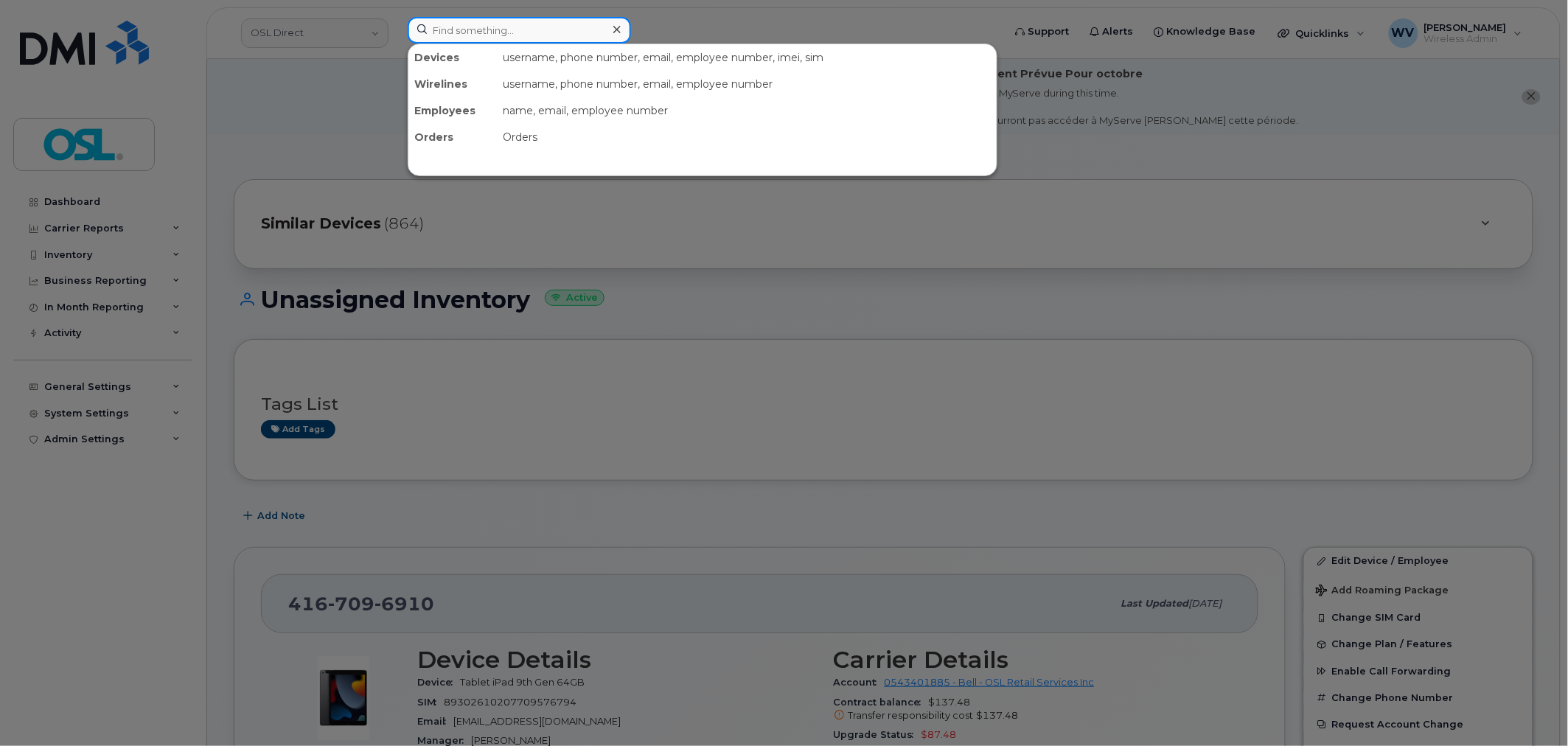
click at [531, 23] on input at bounding box center [519, 29] width 224 height 27
paste input "4165236178"
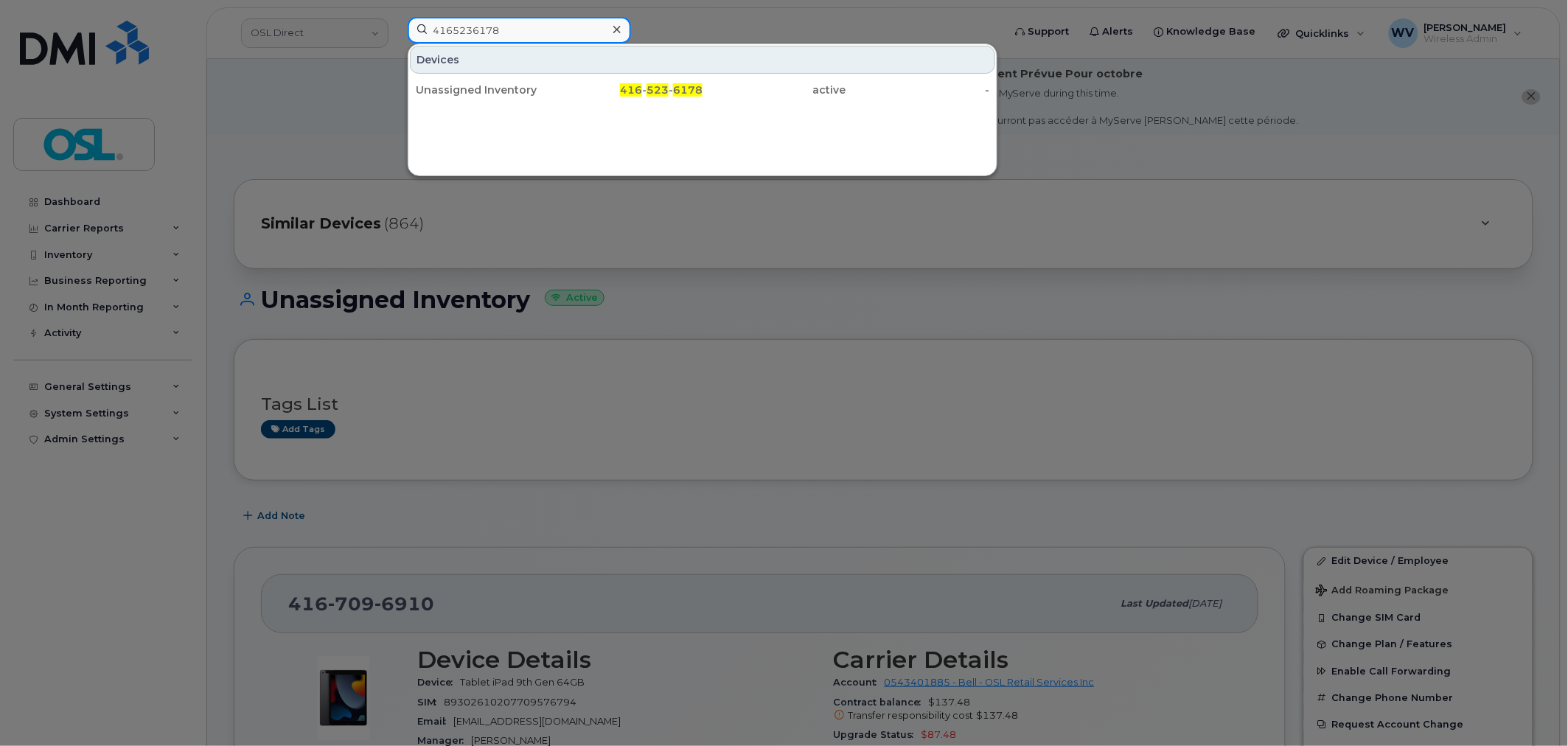
type input "4165236178"
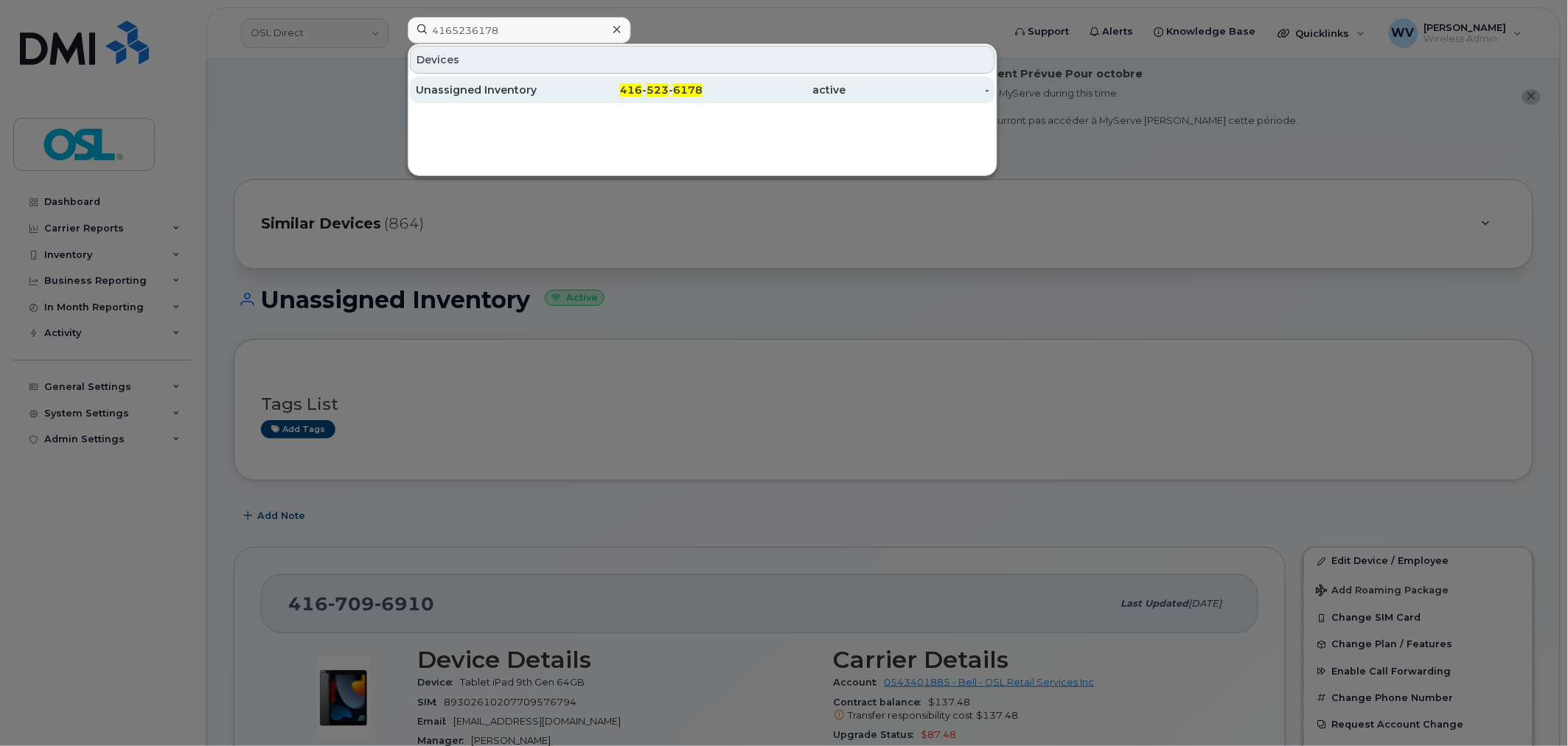
click at [516, 92] on div "Unassigned Inventory" at bounding box center [488, 89] width 144 height 15
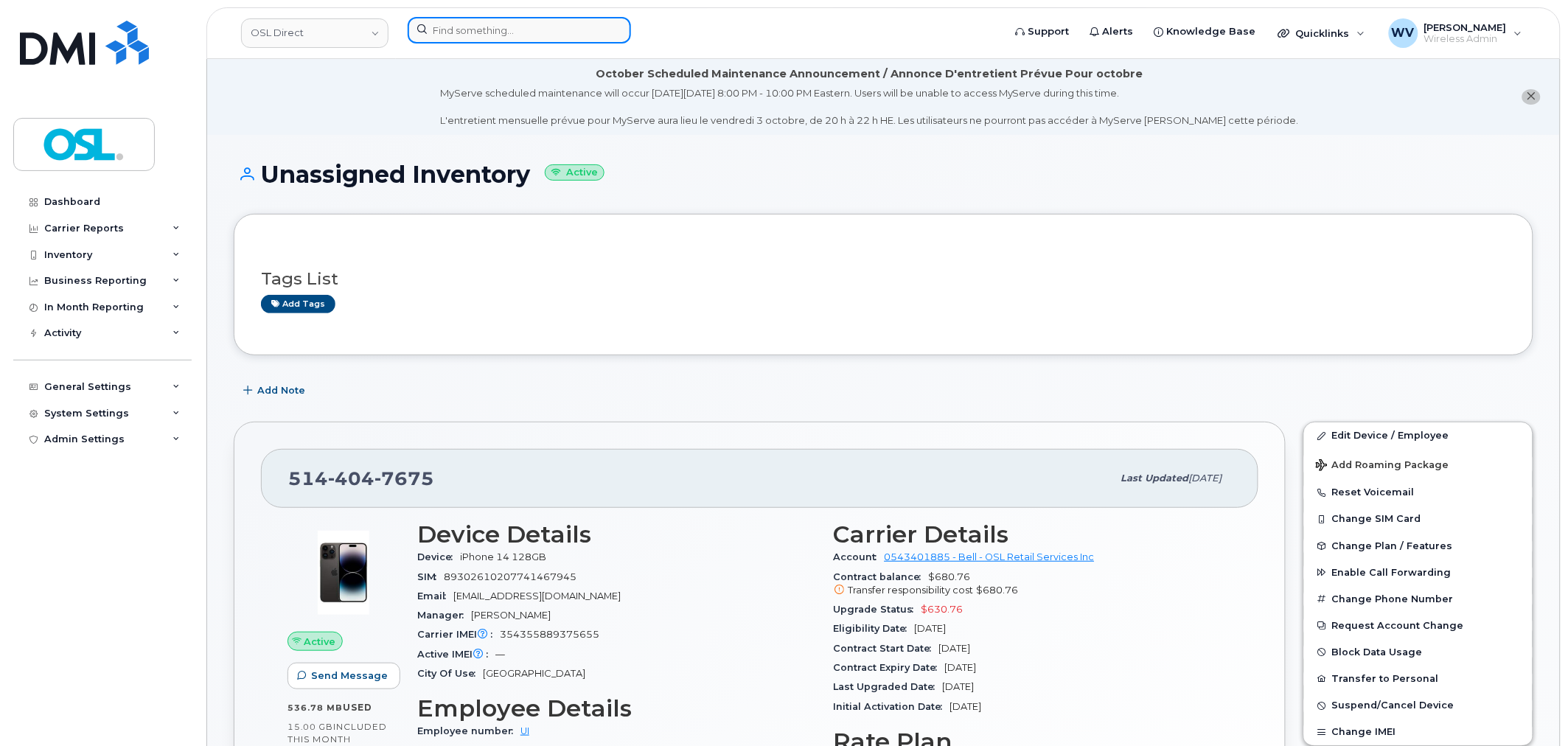
click at [484, 29] on input at bounding box center [519, 29] width 224 height 27
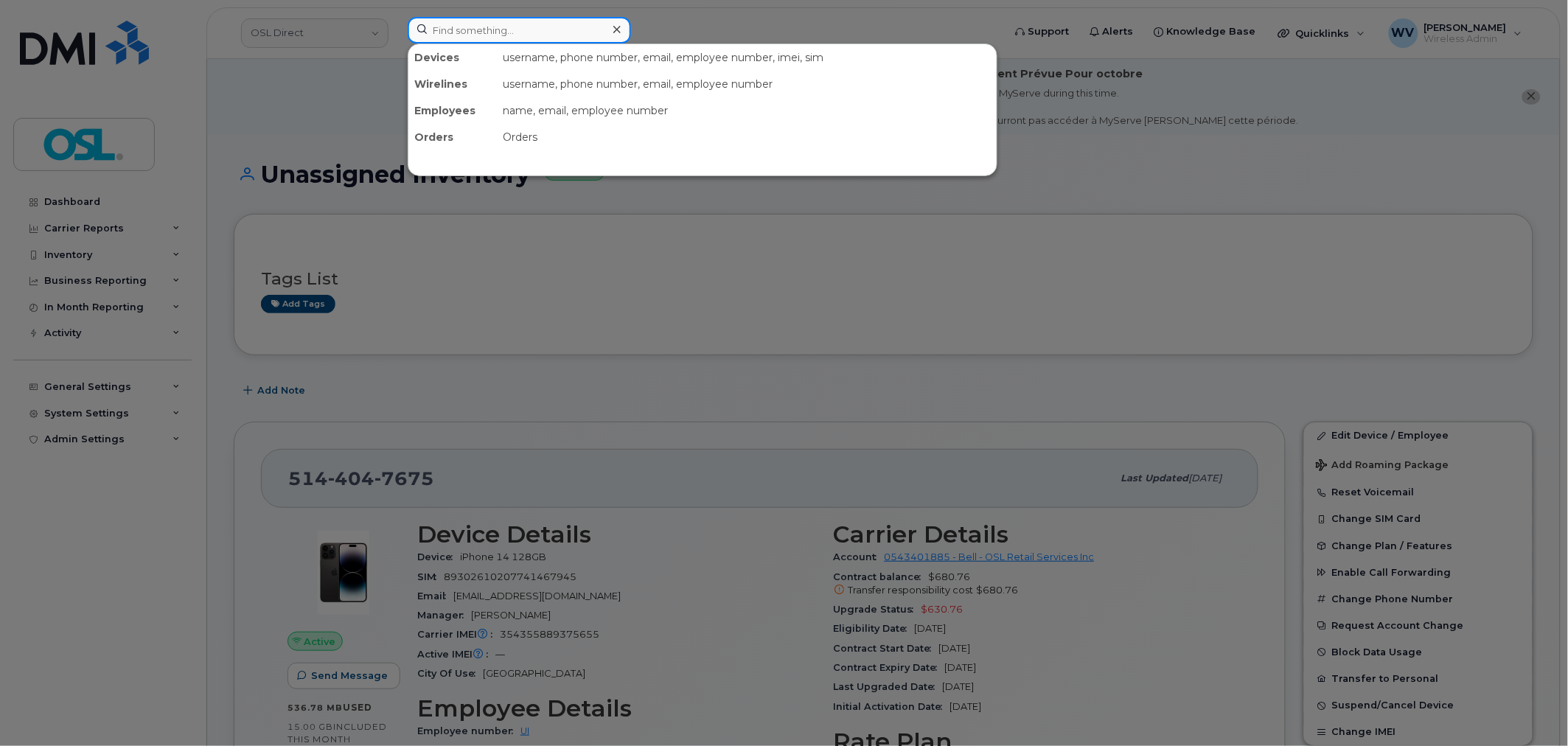
paste input "5144047675"
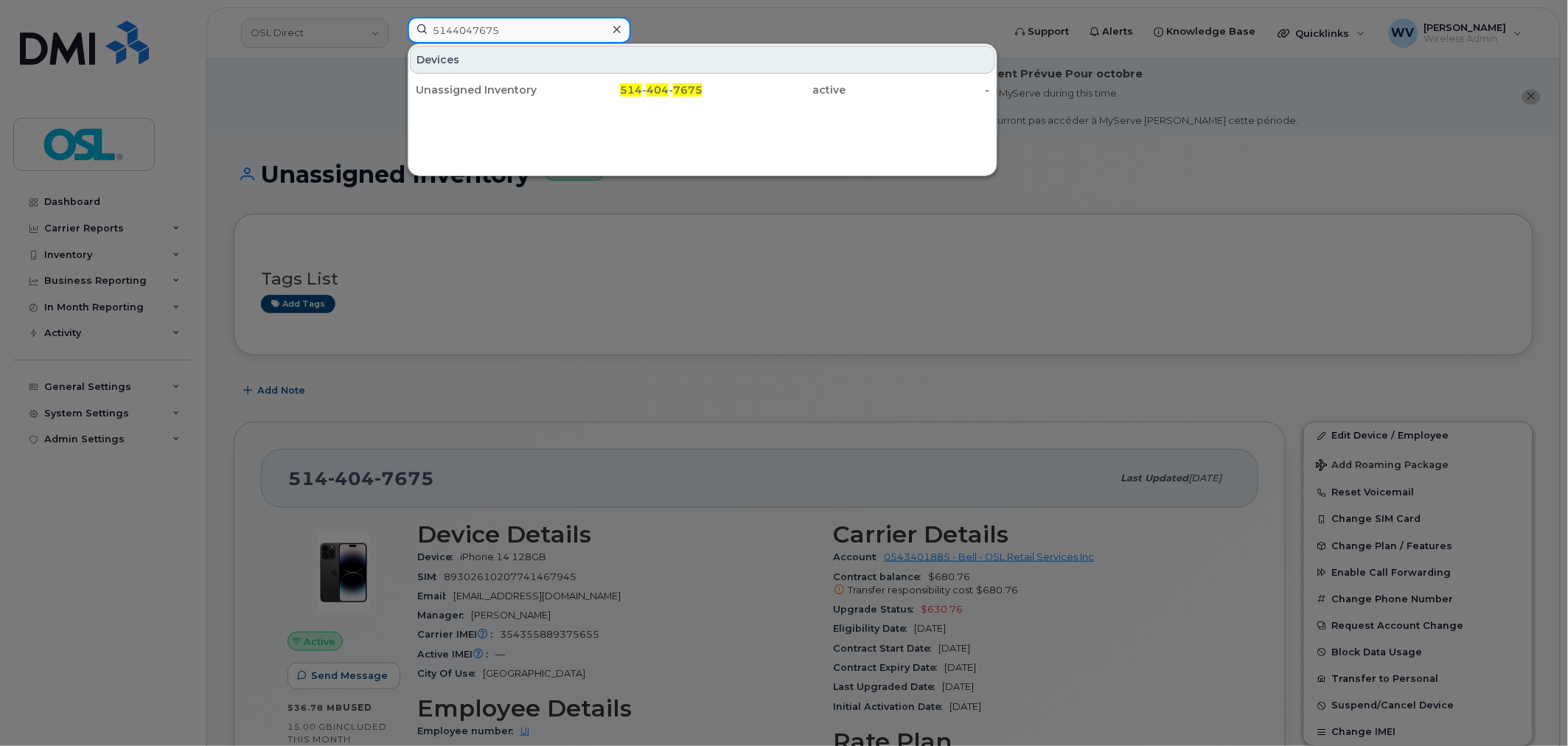
type input "5144047675"
drag, startPoint x: 502, startPoint y: 79, endPoint x: 526, endPoint y: 67, distance: 26.8
click at [506, 90] on div "Unassigned Inventory" at bounding box center [488, 89] width 144 height 15
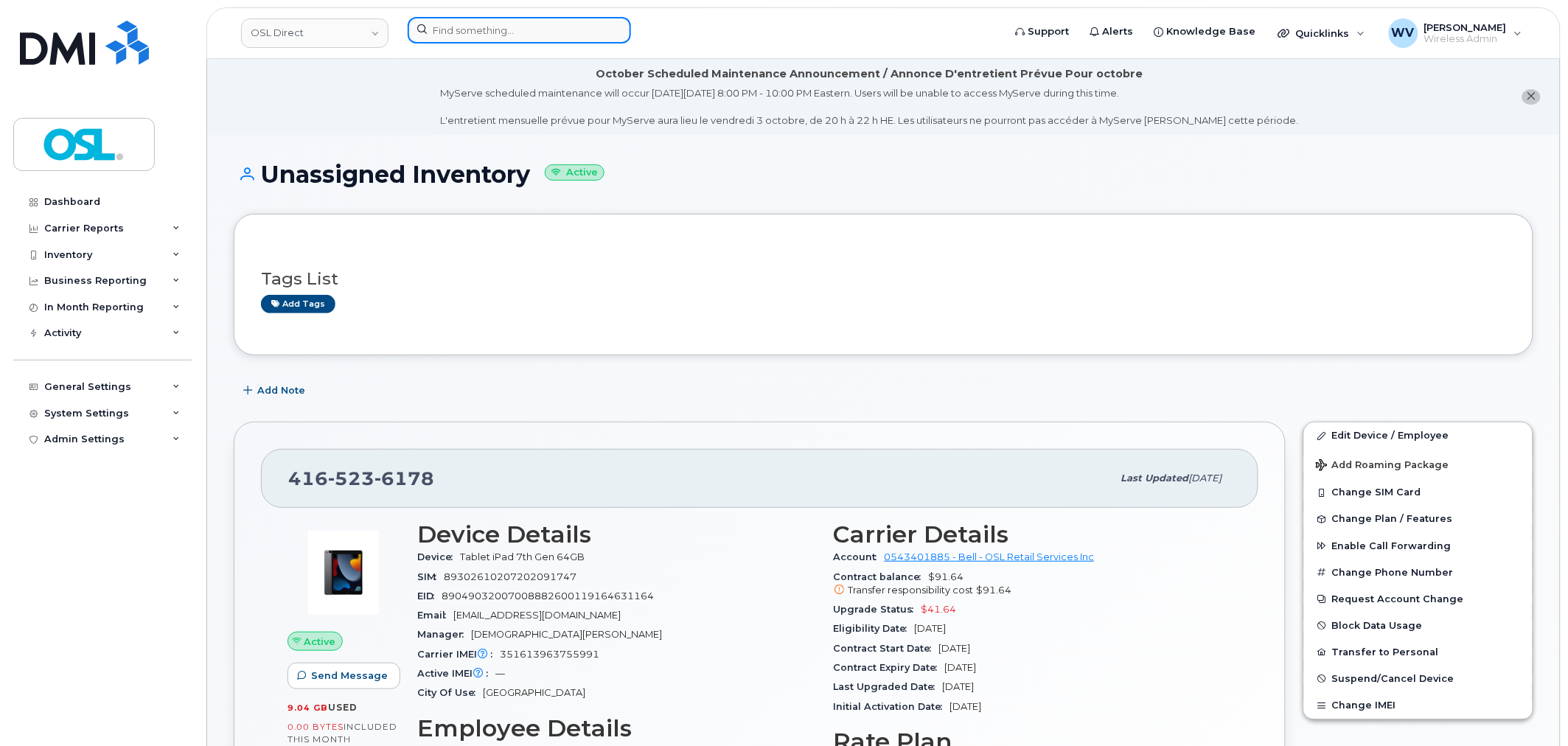
paste input "4165236178"
click at [531, 23] on input "4165236178" at bounding box center [519, 29] width 224 height 27
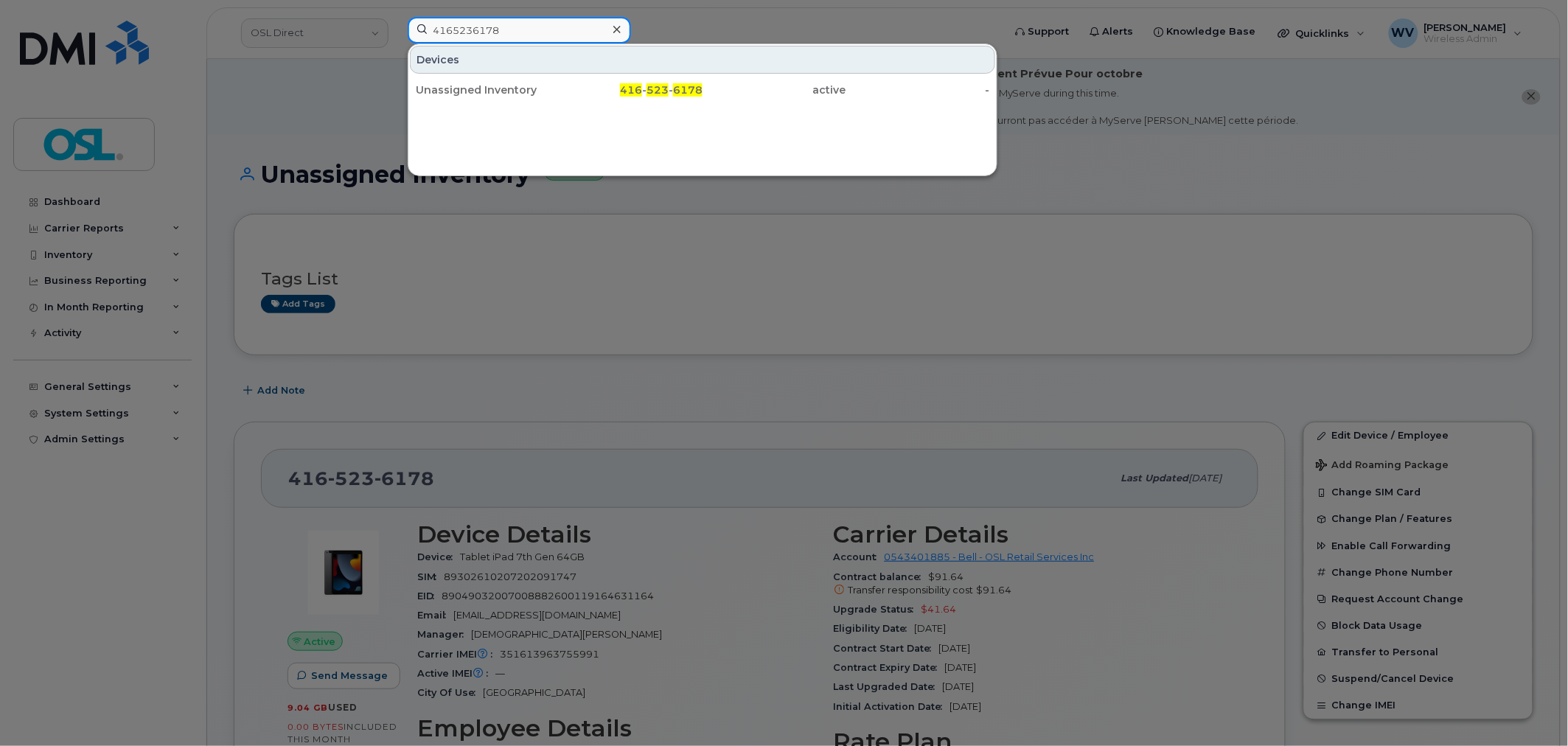
type input "4165236178"
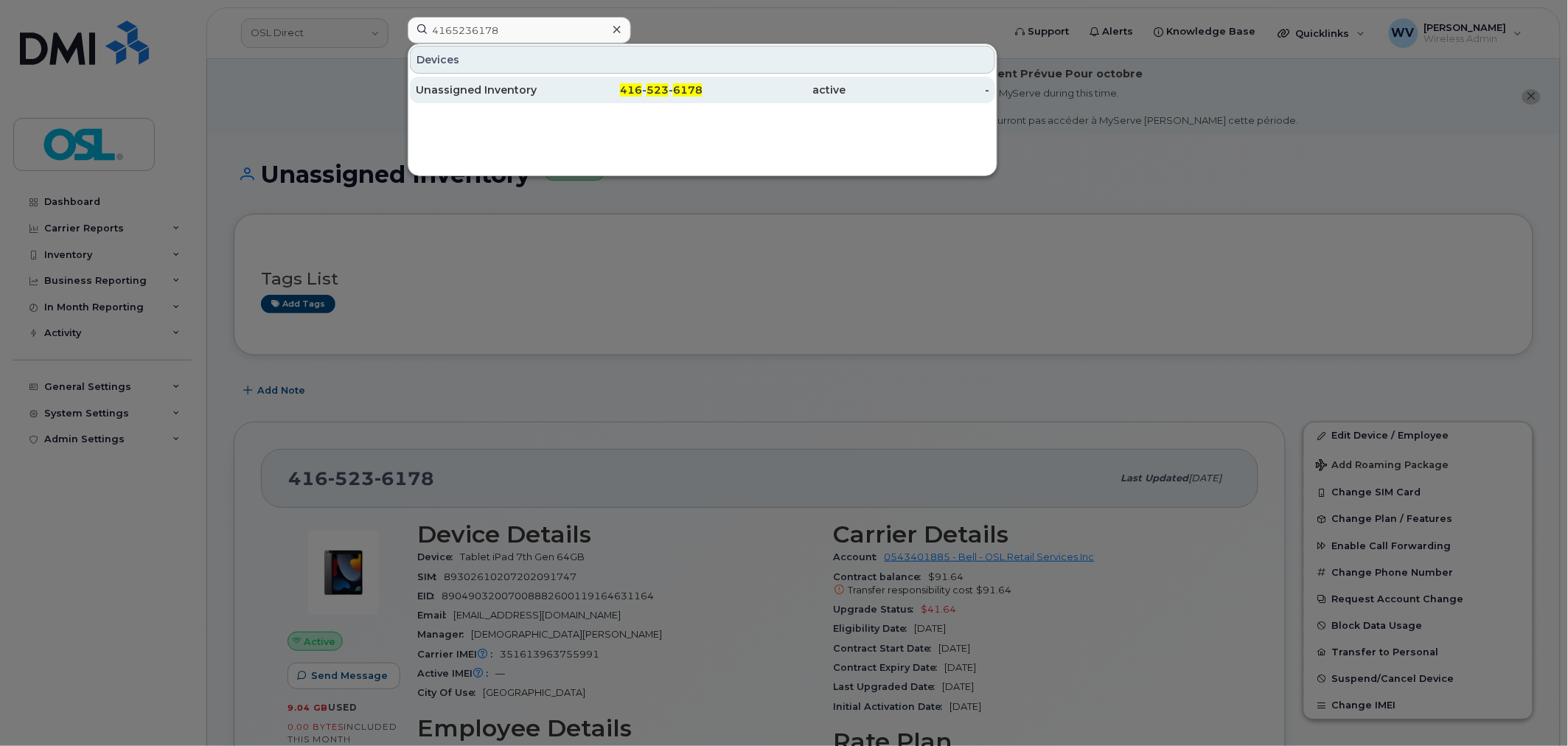
click at [525, 79] on div "Unassigned Inventory" at bounding box center [488, 89] width 144 height 27
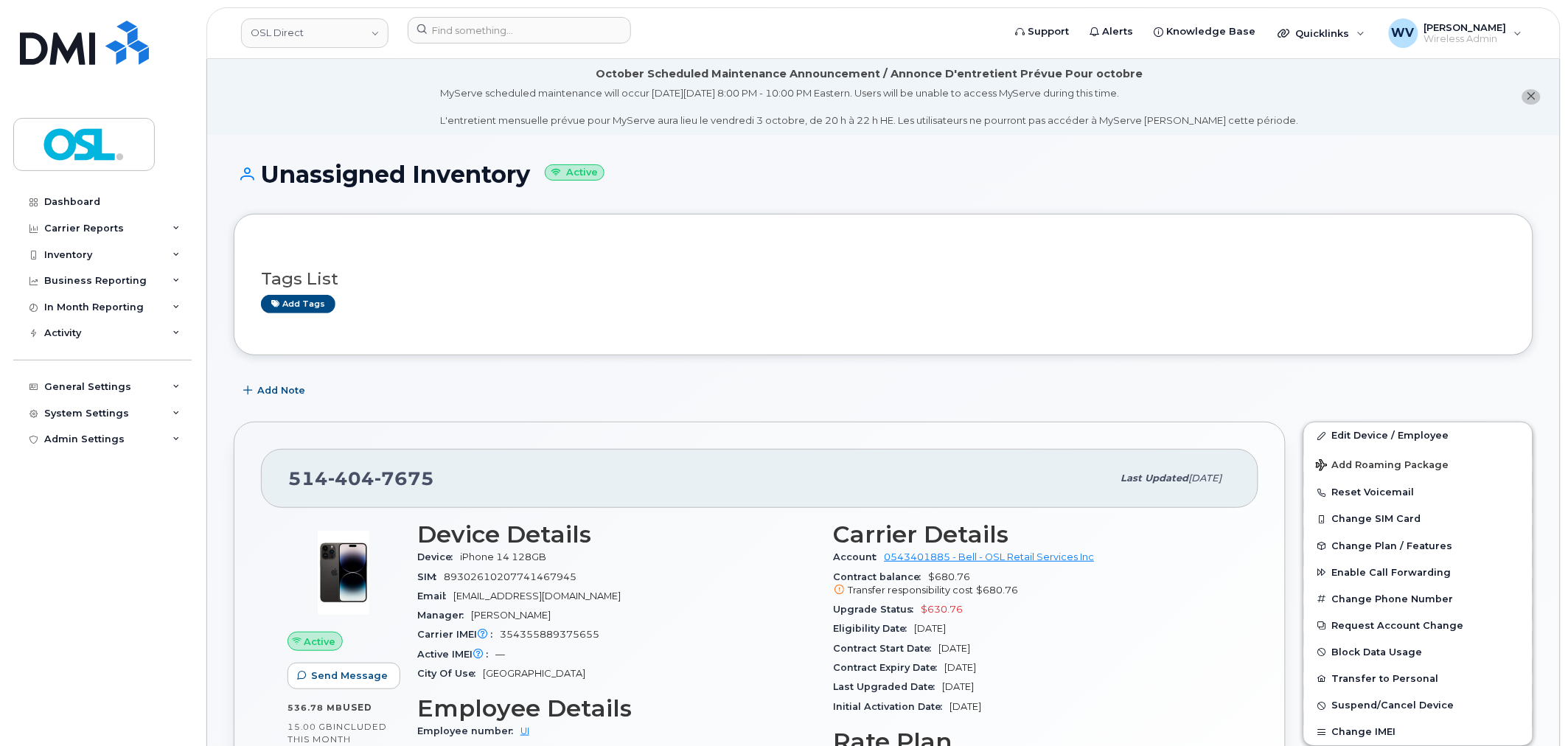
click at [379, 478] on span "7675" at bounding box center [404, 478] width 60 height 23
copy span "514 404 7675"
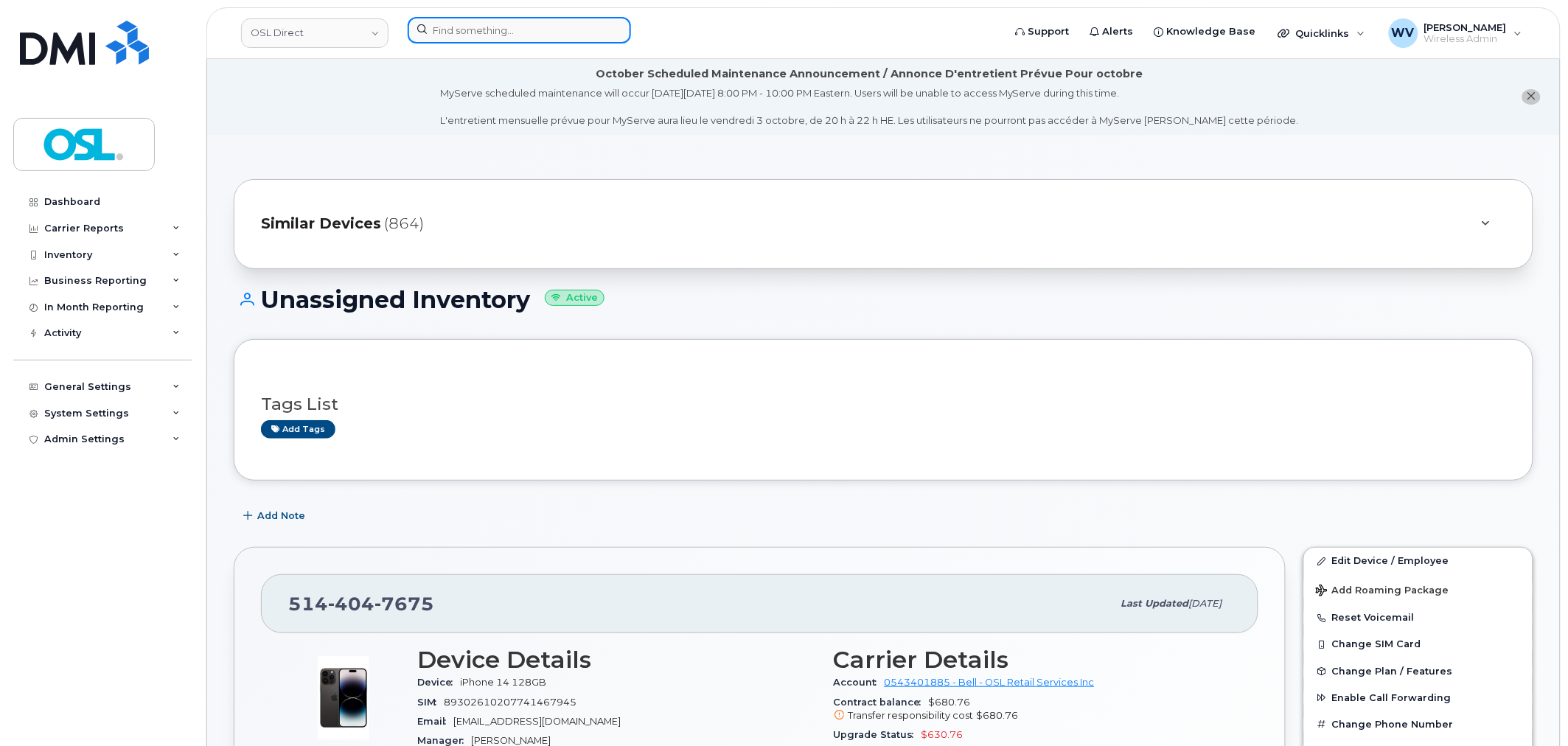
click at [511, 31] on input at bounding box center [519, 29] width 224 height 27
paste input "5142164137"
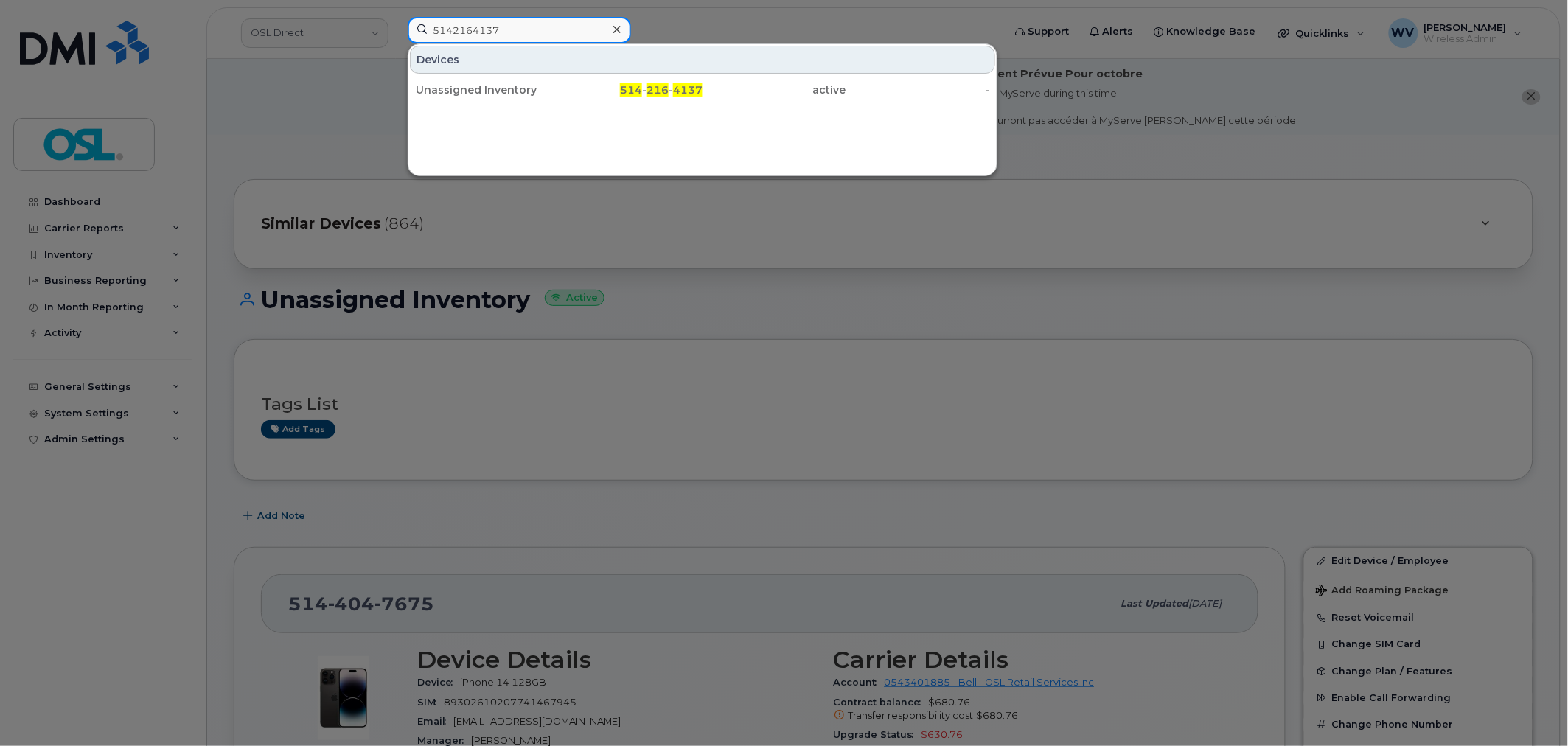
type input "5142164137"
drag, startPoint x: 533, startPoint y: 92, endPoint x: 713, endPoint y: 20, distance: 193.9
click at [529, 90] on div "Unassigned Inventory" at bounding box center [488, 89] width 144 height 15
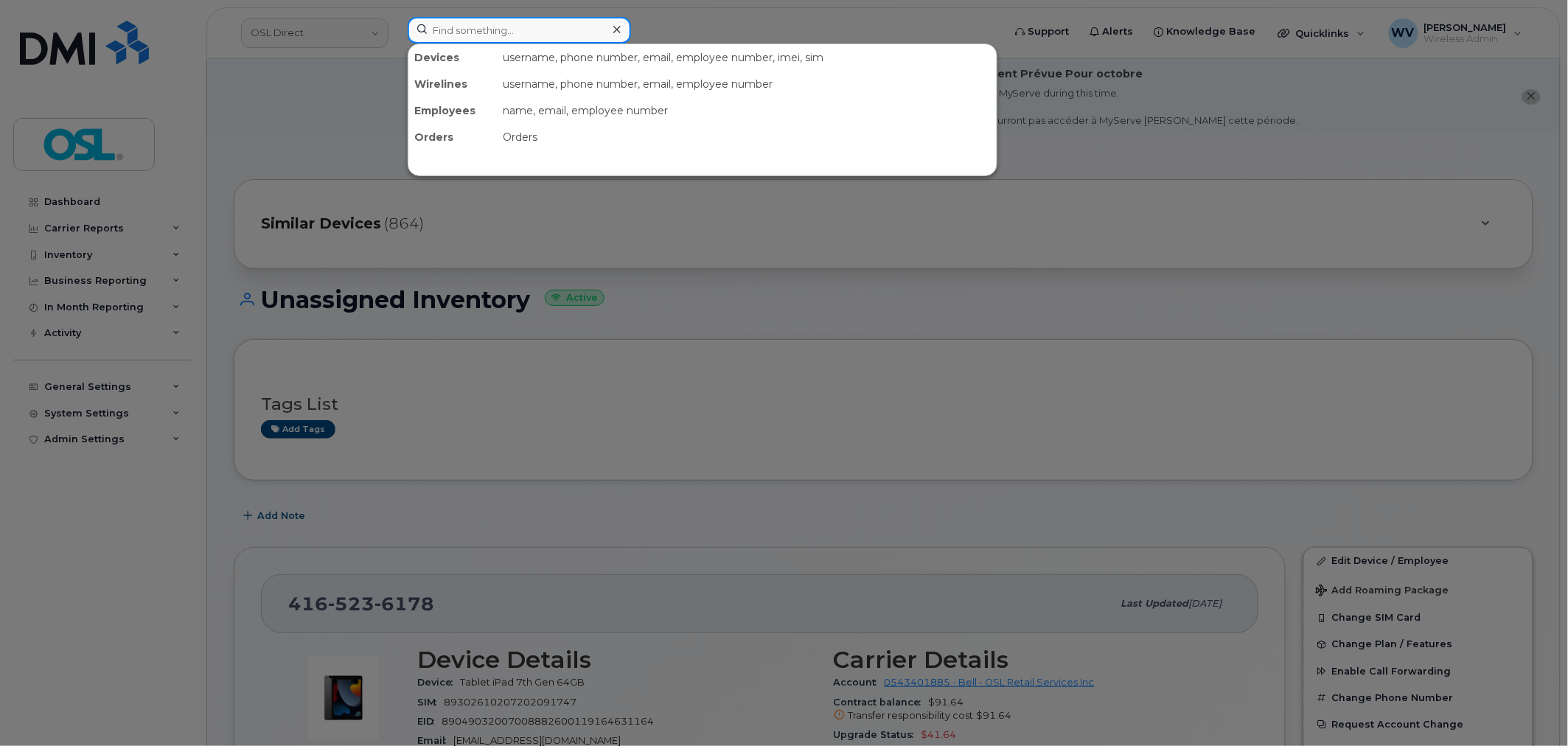
click at [549, 31] on input at bounding box center [519, 29] width 224 height 27
paste input "5063812915"
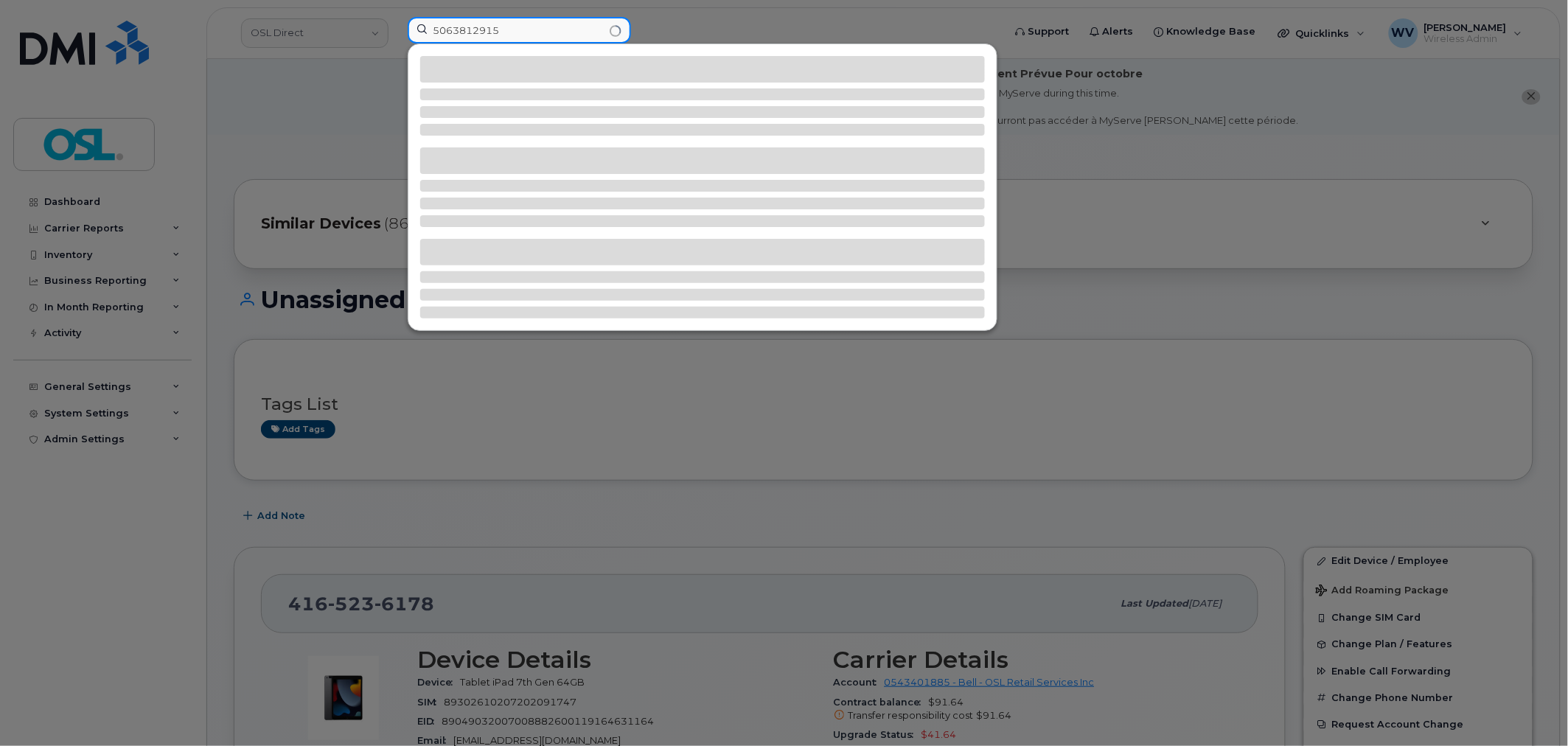
type input "5063812915"
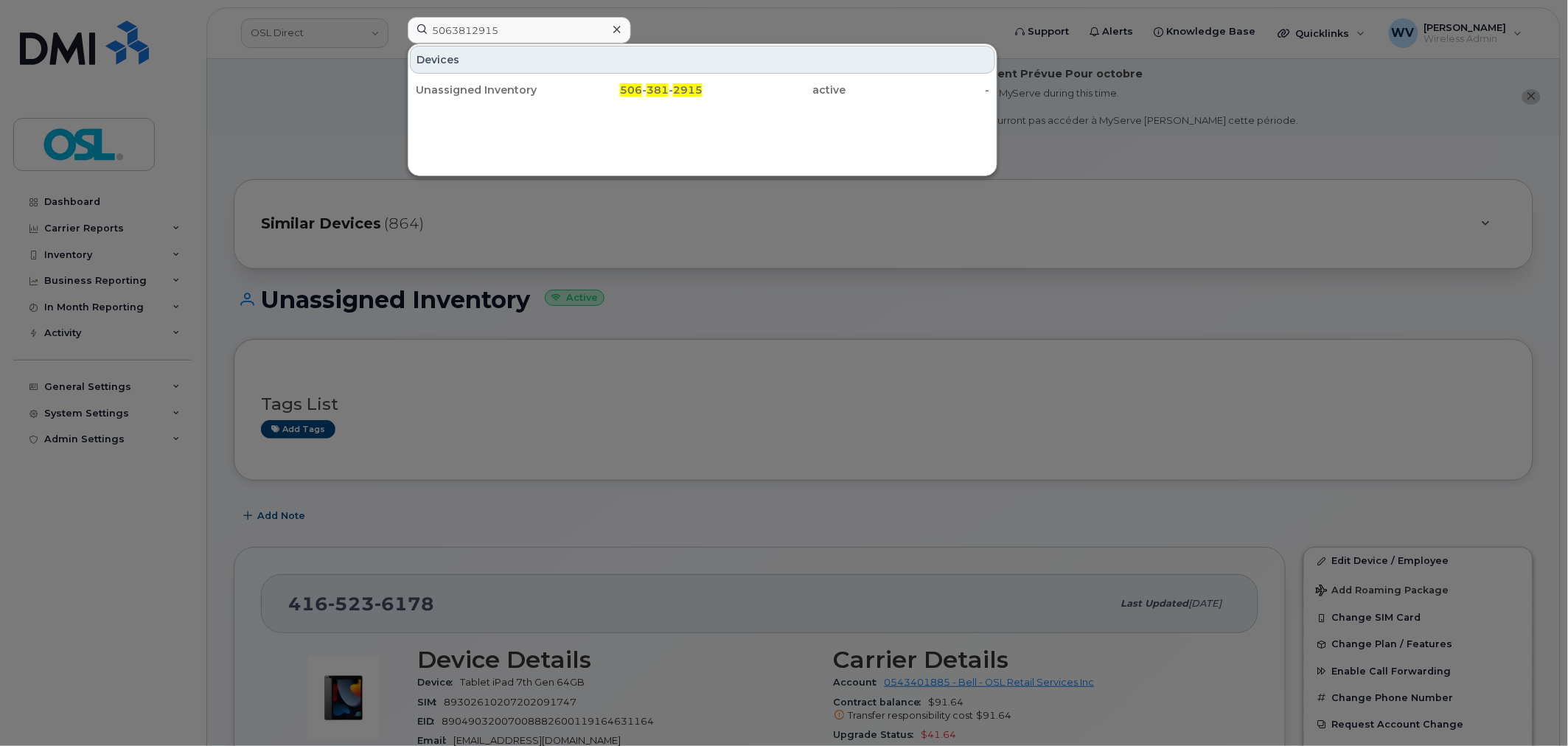
click at [526, 84] on div "Unassigned Inventory" at bounding box center [488, 89] width 144 height 15
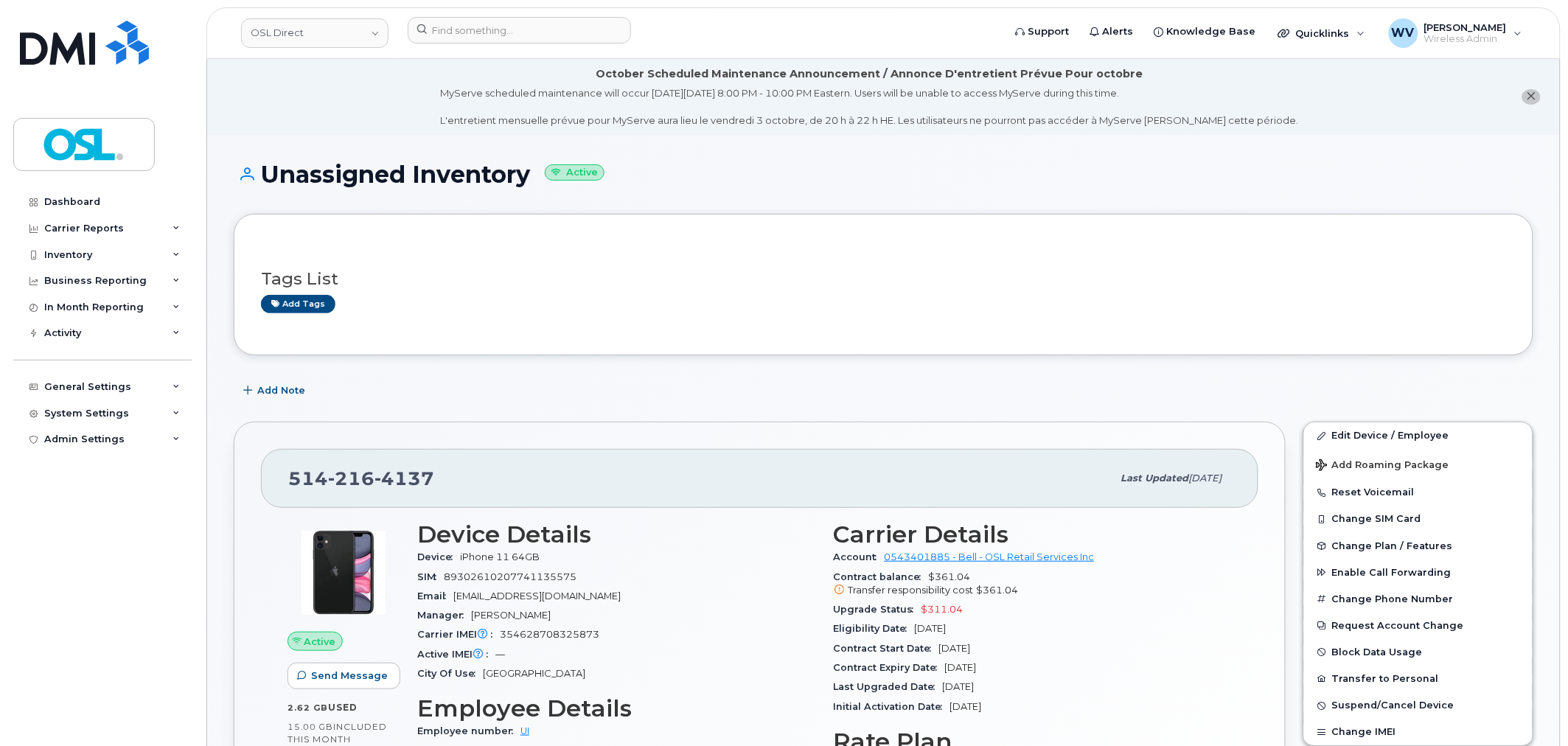
click at [394, 466] on div "514 216 4137" at bounding box center [701, 479] width 824 height 31
copy span "514 216 4137"
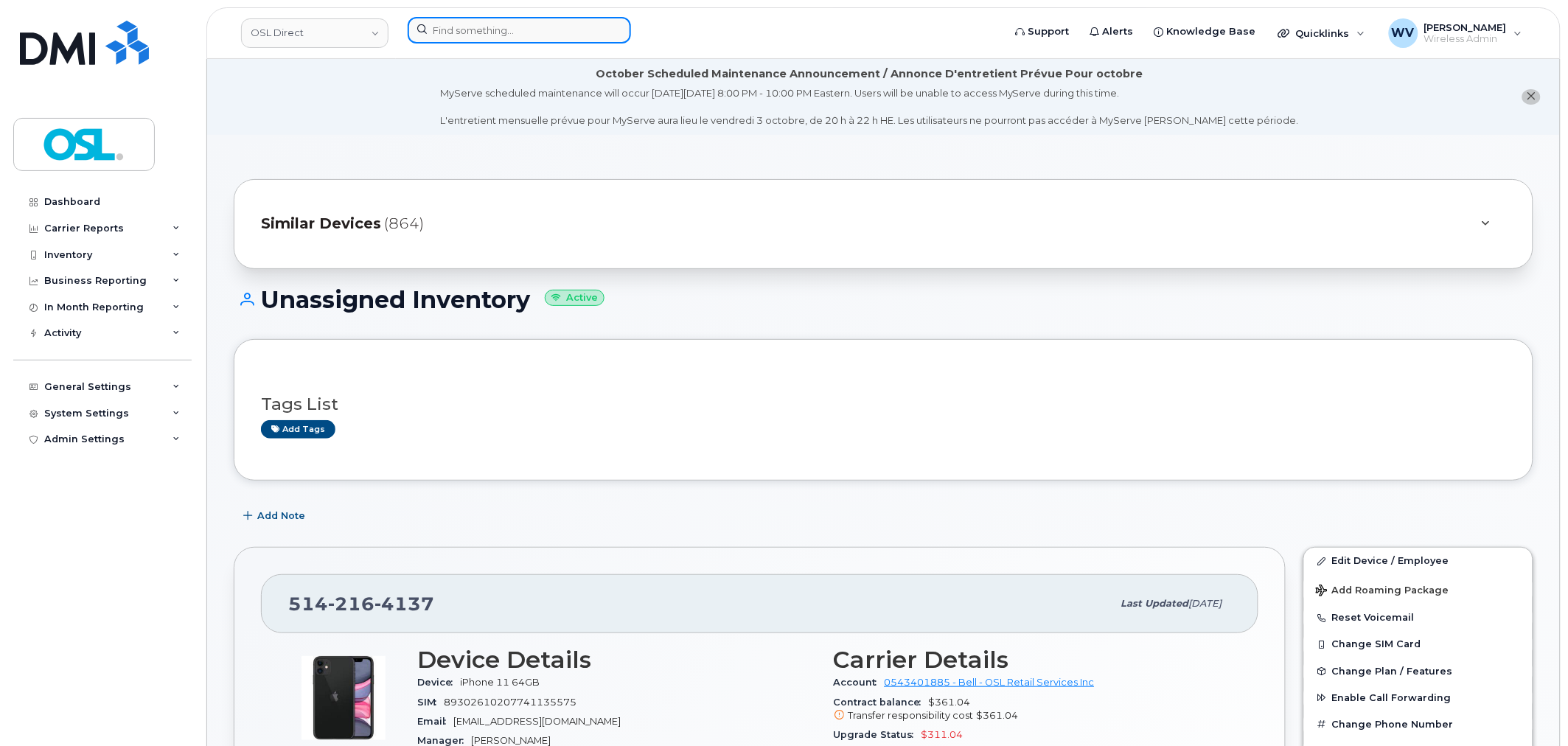
paste input "5142589122"
click at [541, 29] on input "5142589122" at bounding box center [519, 29] width 224 height 27
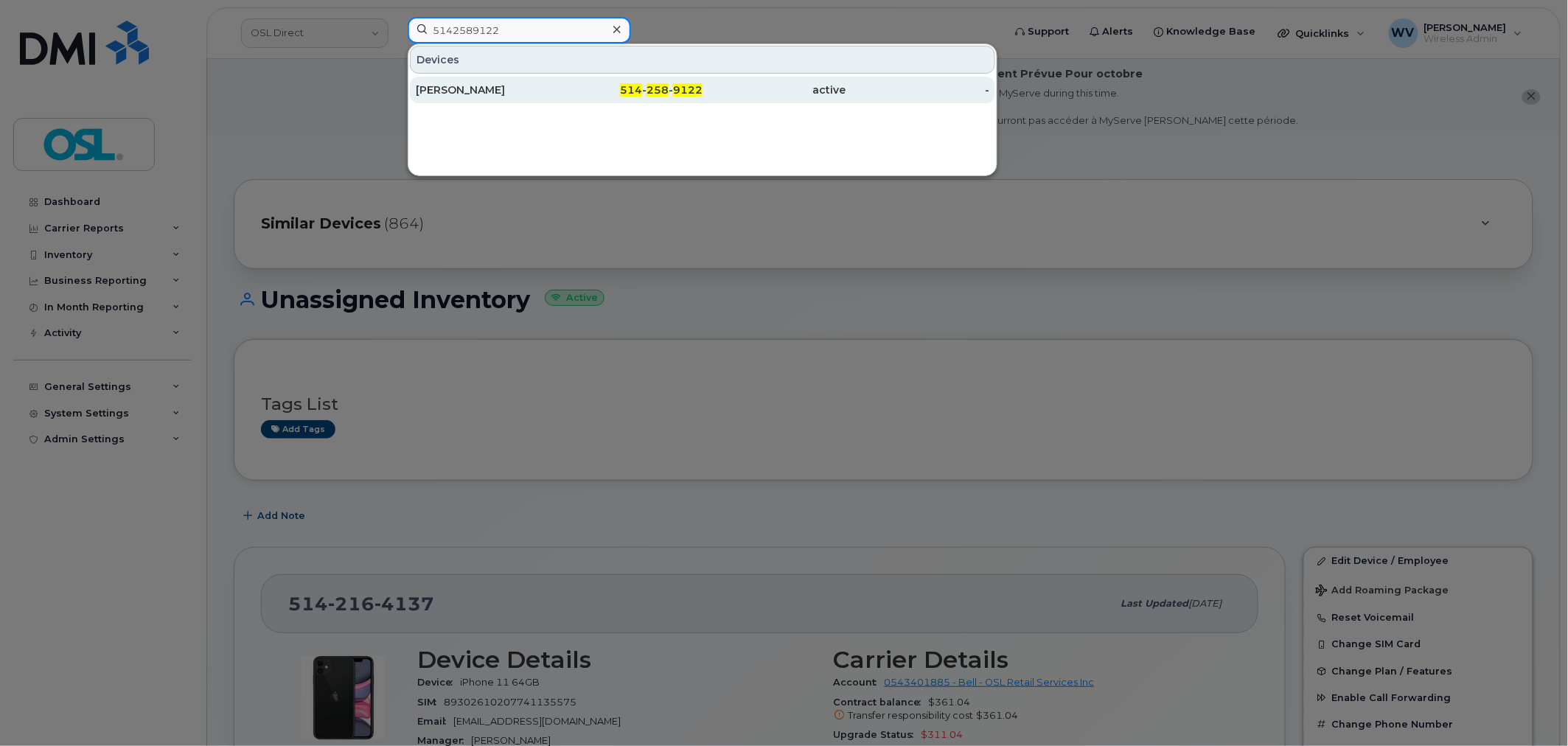
type input "5142589122"
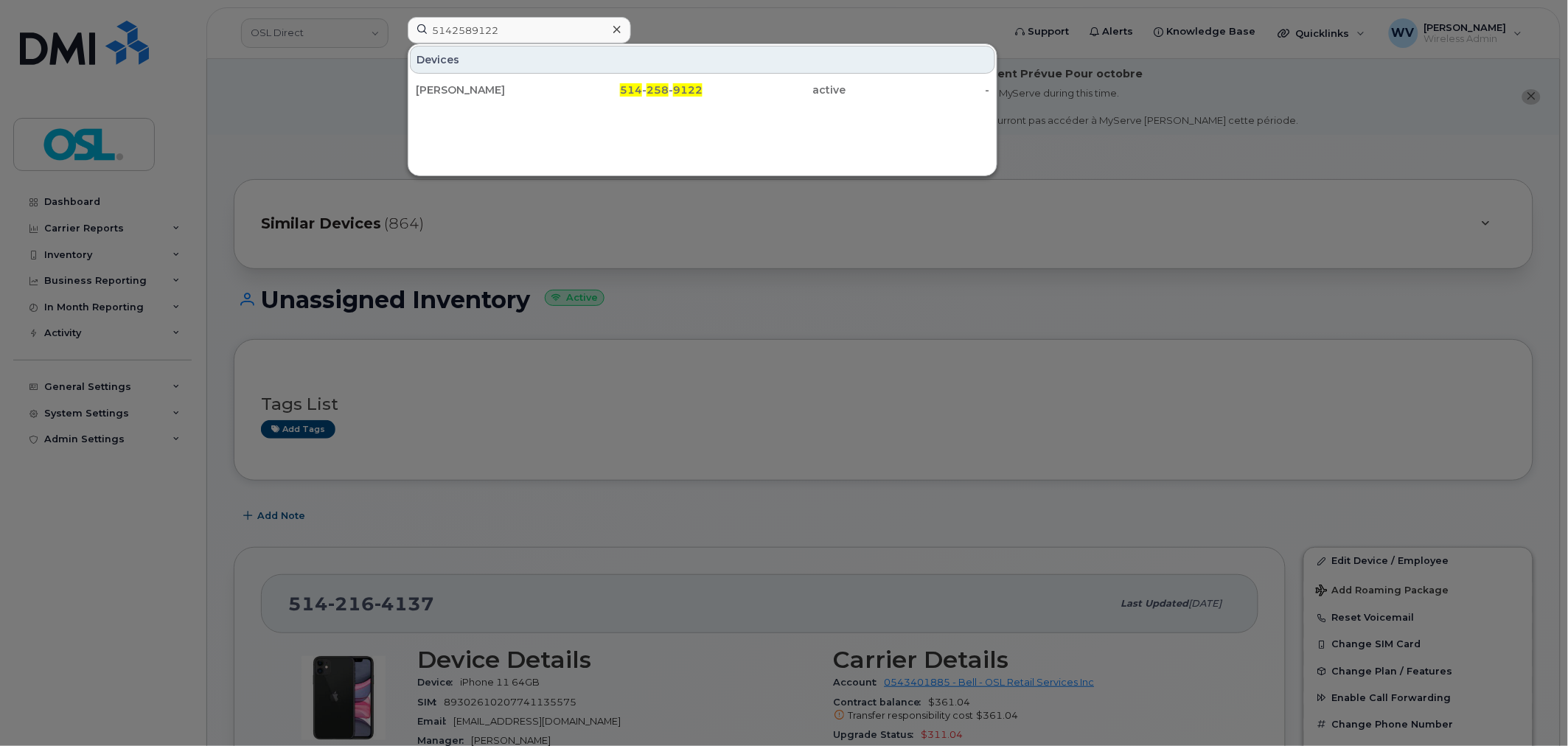
drag, startPoint x: 526, startPoint y: 94, endPoint x: 696, endPoint y: 4, distance: 192.4
click at [526, 93] on div "[PERSON_NAME]" at bounding box center [488, 89] width 144 height 15
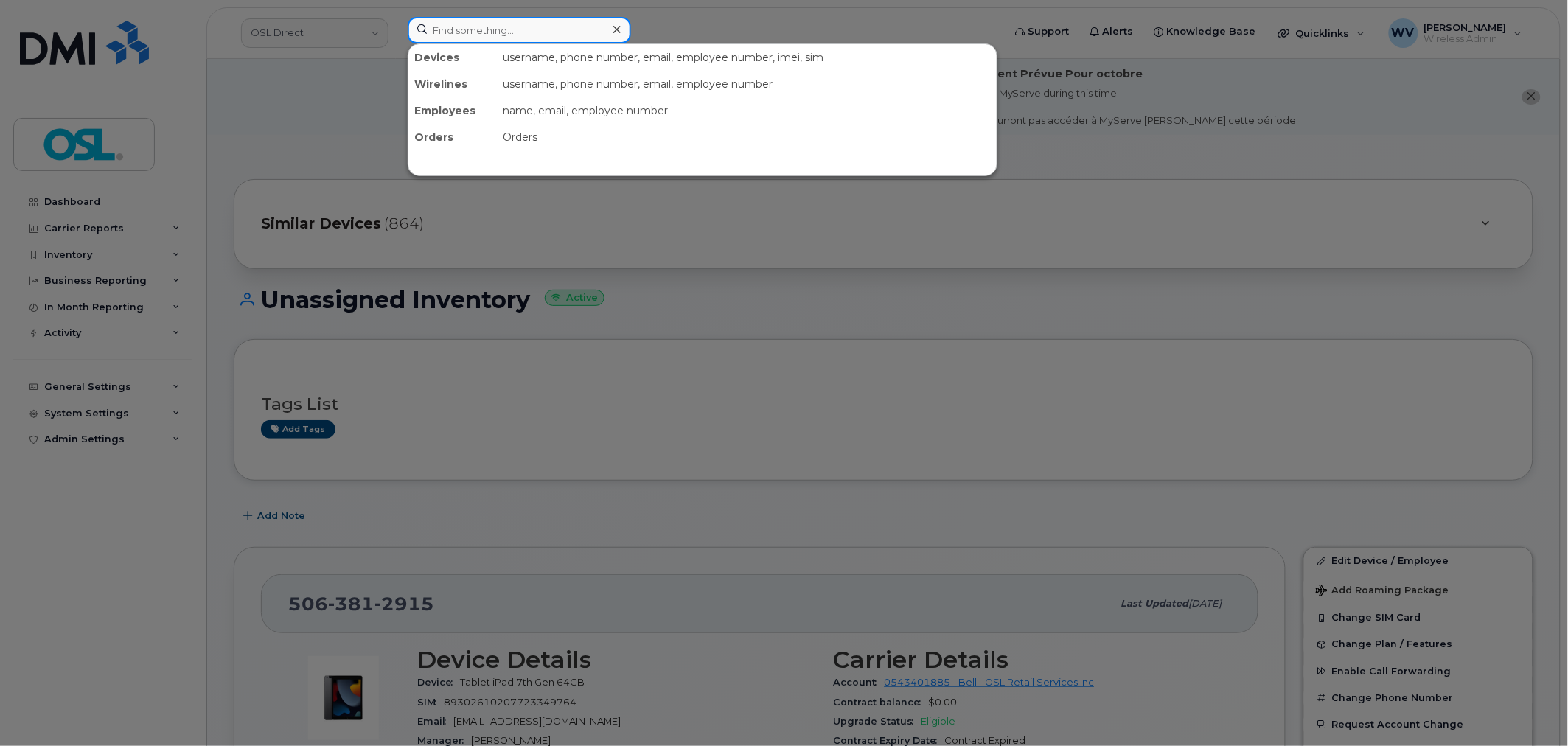
paste input "4164530341"
click at [583, 26] on input at bounding box center [519, 29] width 224 height 27
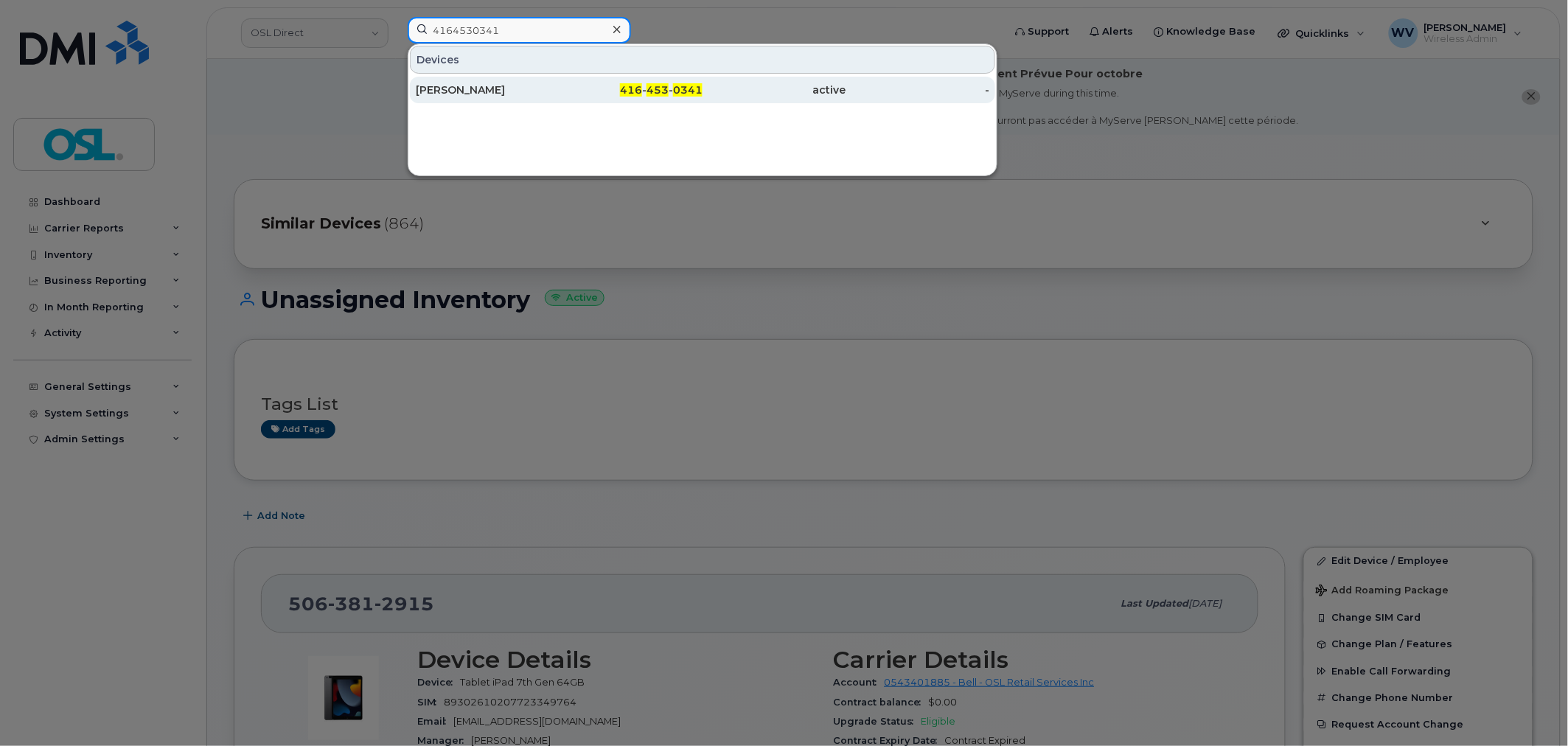
type input "4164530341"
click at [553, 83] on div "[PERSON_NAME]" at bounding box center [488, 89] width 144 height 15
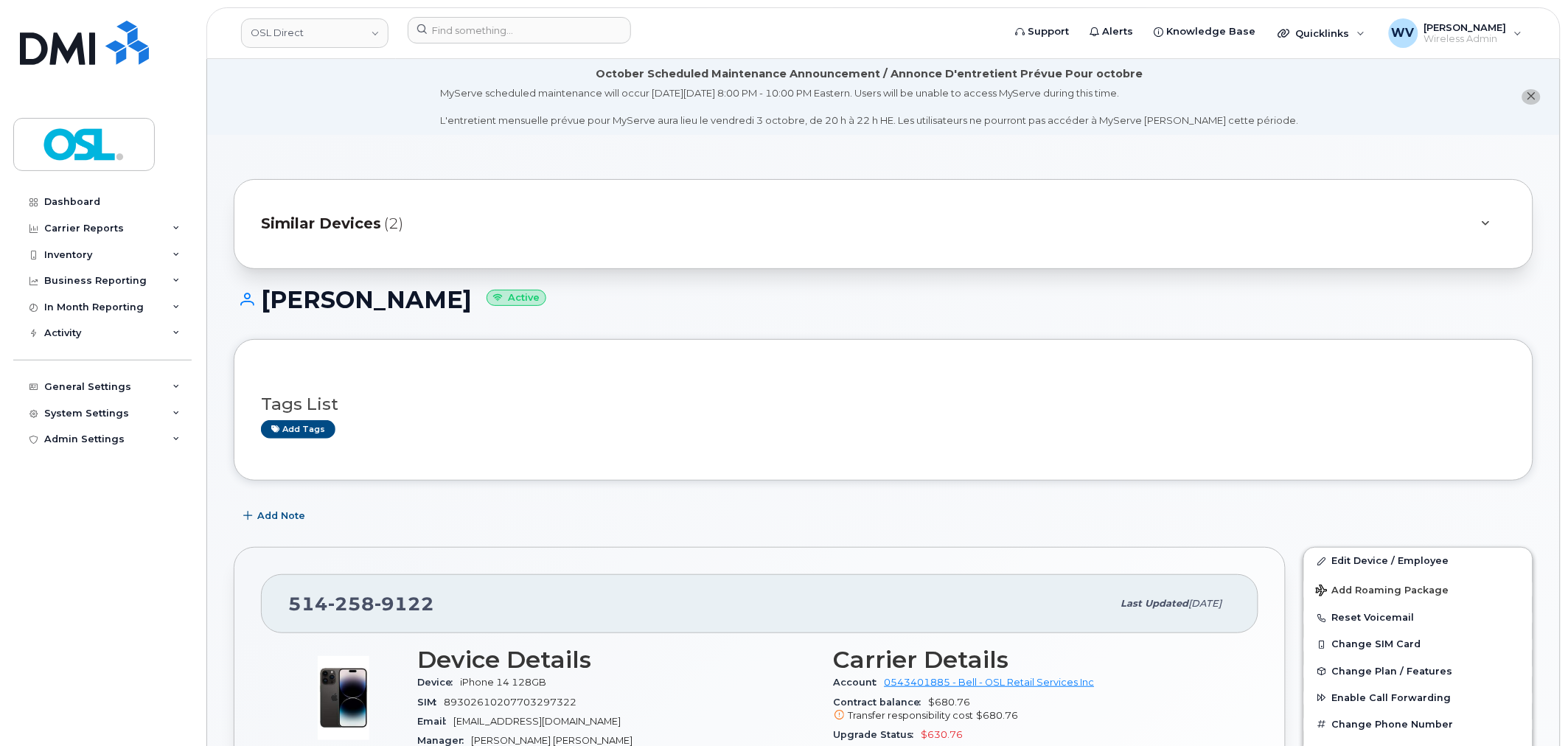
click at [379, 630] on div "[PHONE_NUMBER] Last updated [DATE]" at bounding box center [759, 604] width 998 height 59
click at [375, 614] on span "9122" at bounding box center [404, 604] width 60 height 23
copy span "514 258 9122"
click at [1395, 559] on link "Edit Device / Employee" at bounding box center [1418, 560] width 229 height 27
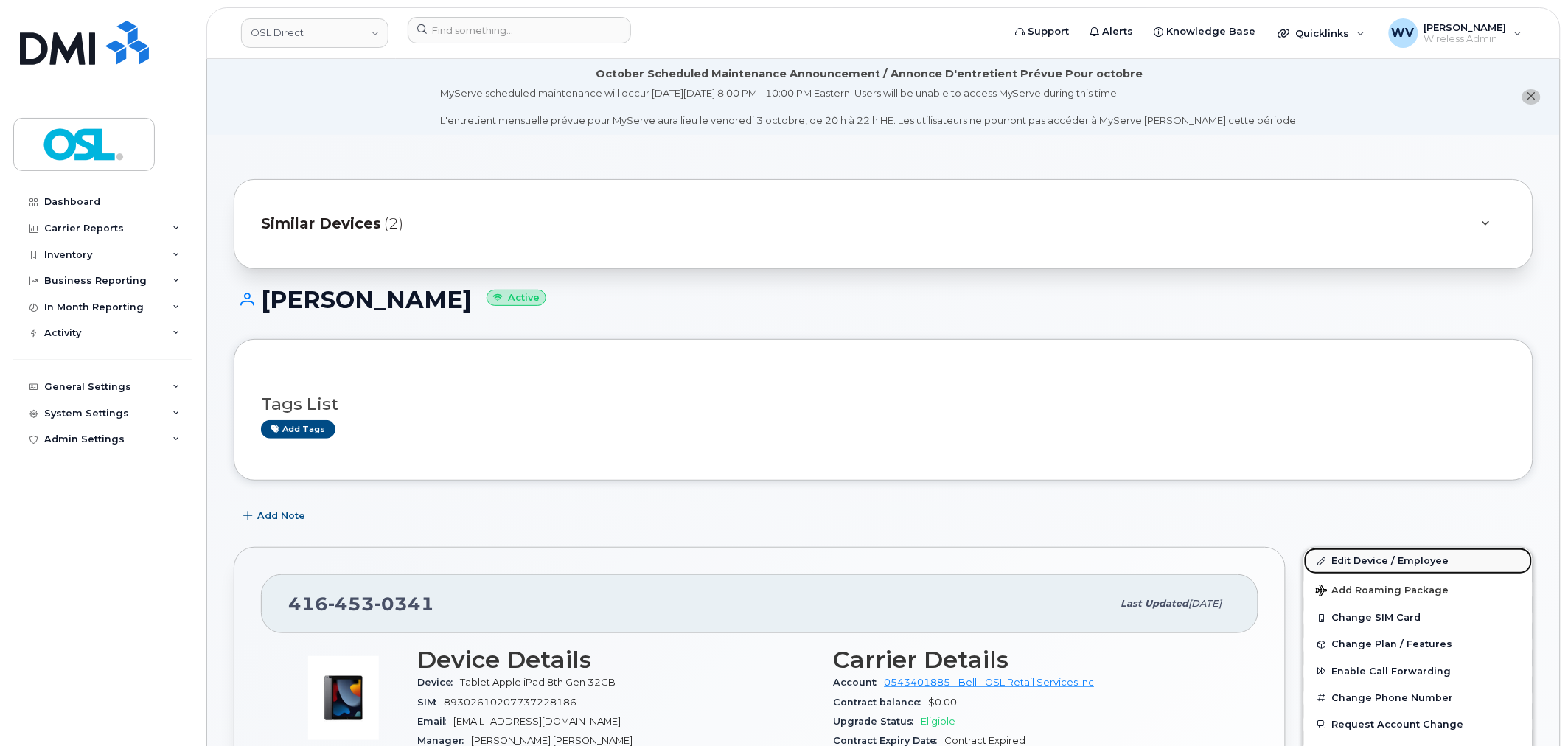
click at [1321, 556] on link "Edit Device / Employee" at bounding box center [1418, 560] width 229 height 27
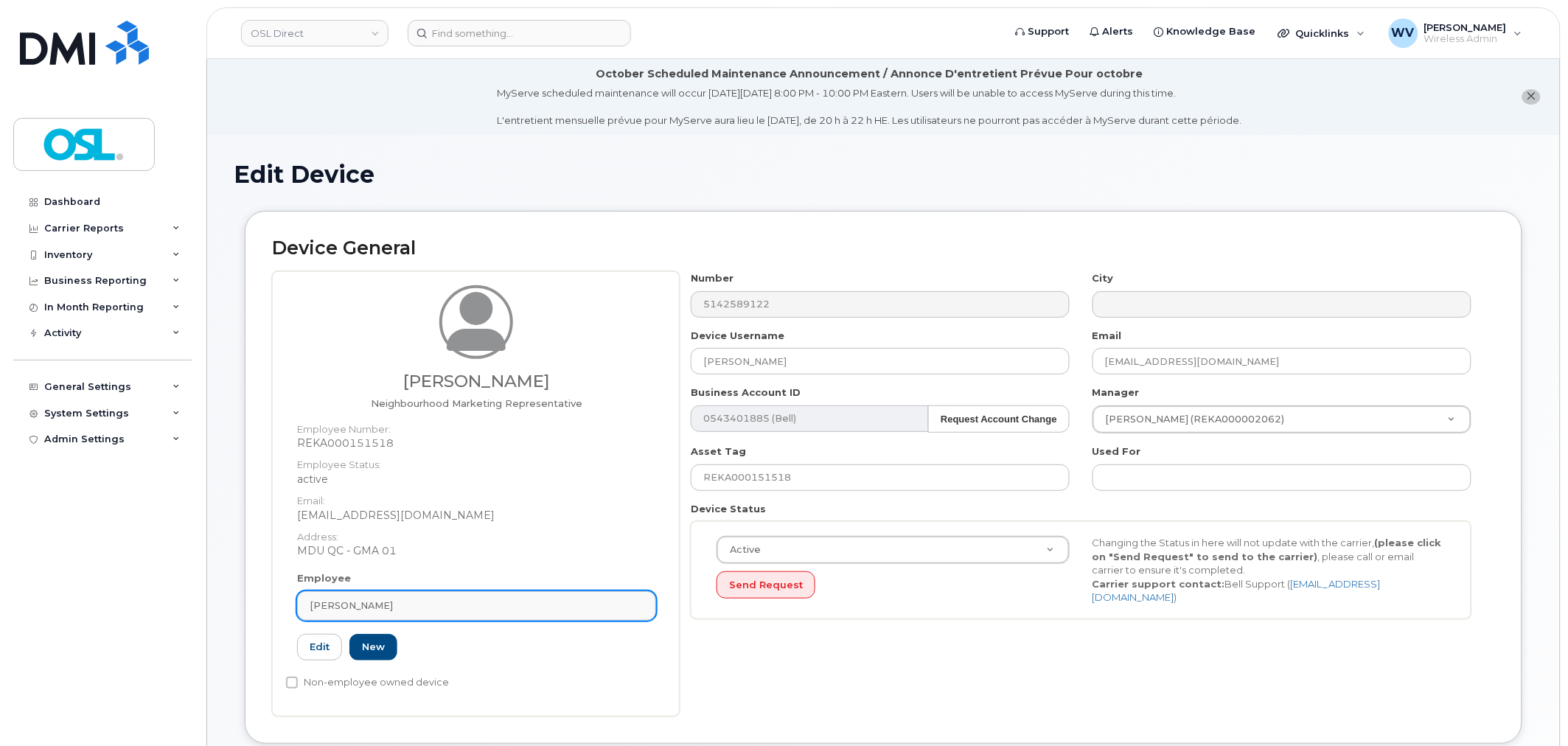
click at [556, 594] on link "[PERSON_NAME]" at bounding box center [477, 607] width 359 height 29
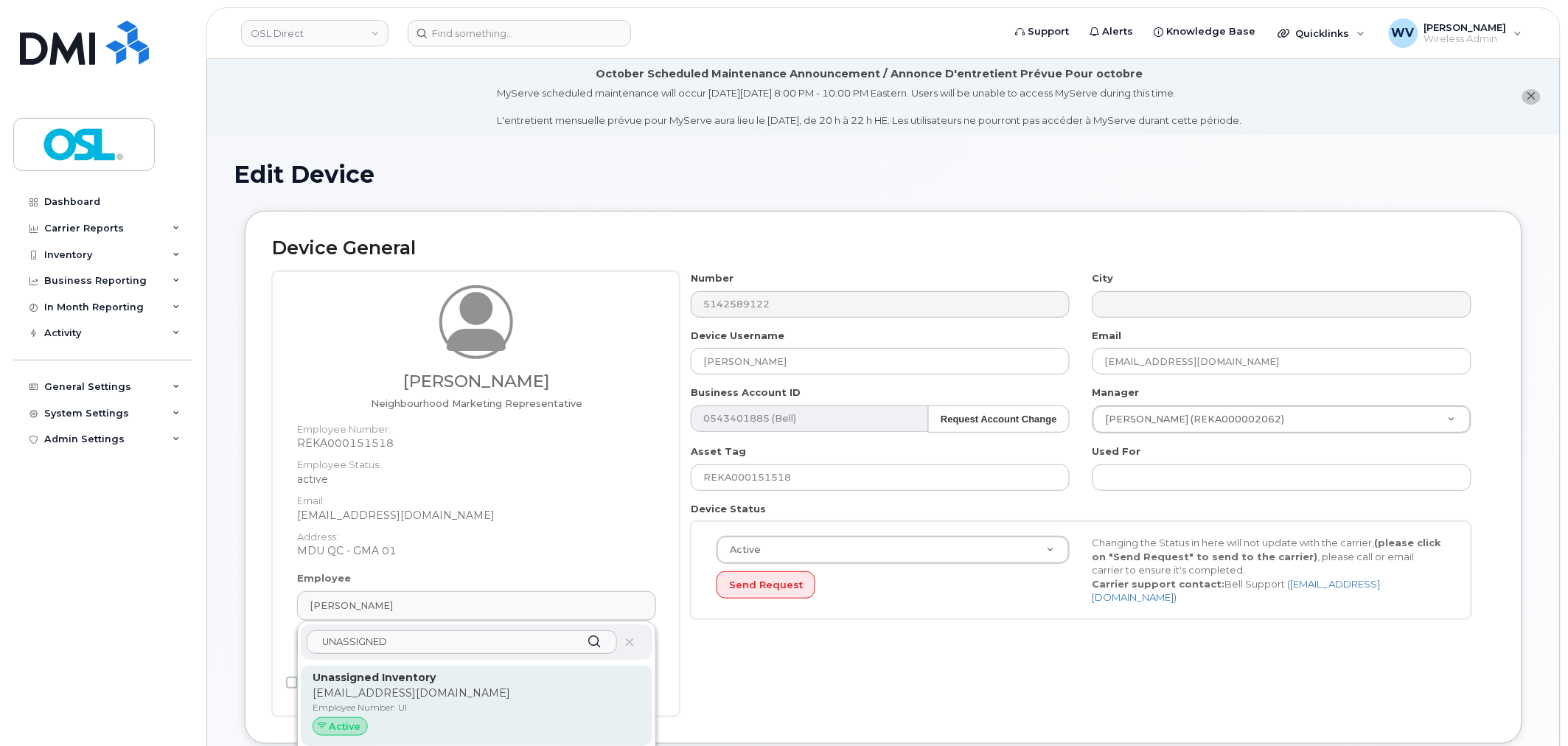
type input "UNASSIGNED"
click at [511, 676] on p "Unassigned Inventory" at bounding box center [477, 678] width 328 height 16
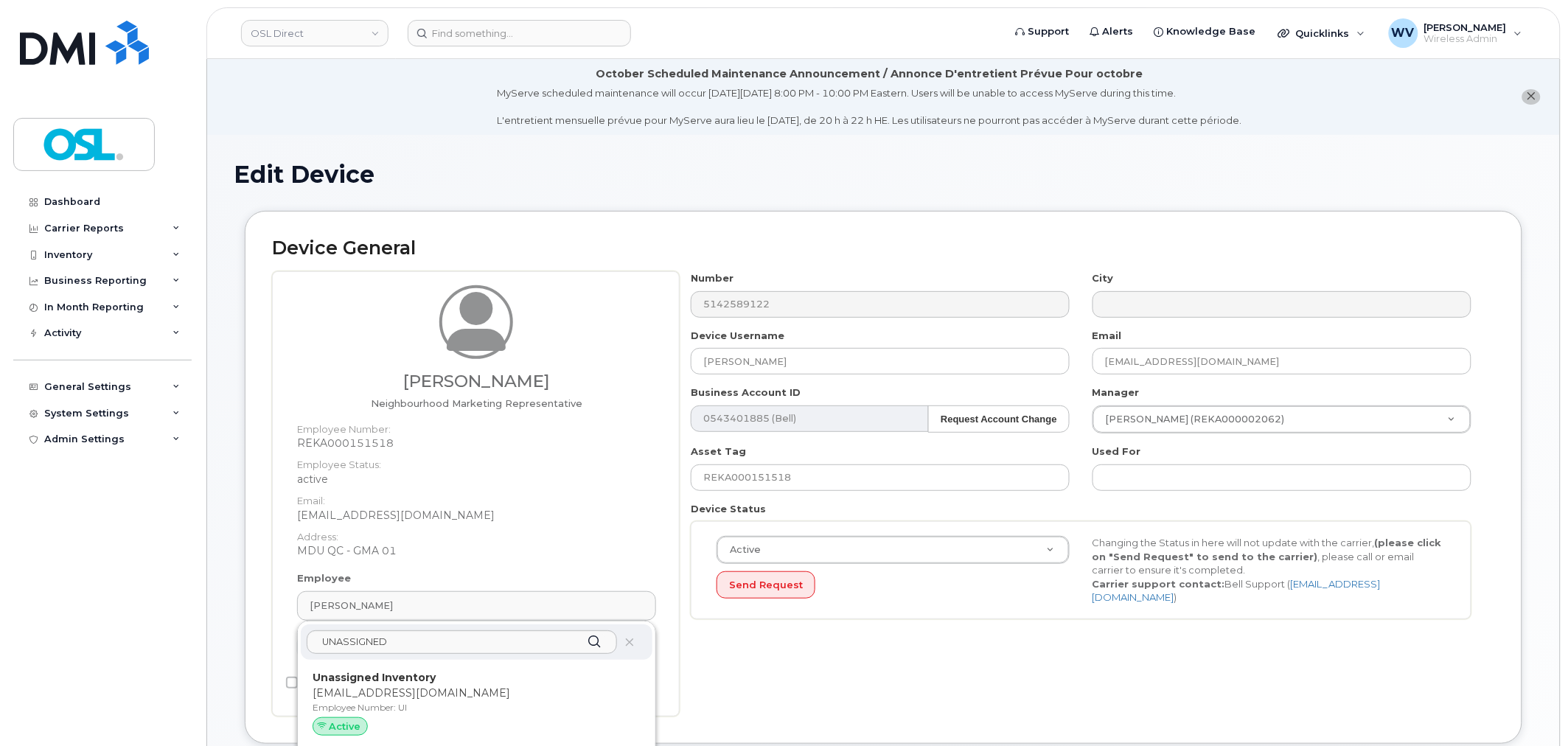
type input "UI"
type input "Unassigned Inventory"
type input "[EMAIL_ADDRESS][DOMAIN_NAME]"
type input "4724252"
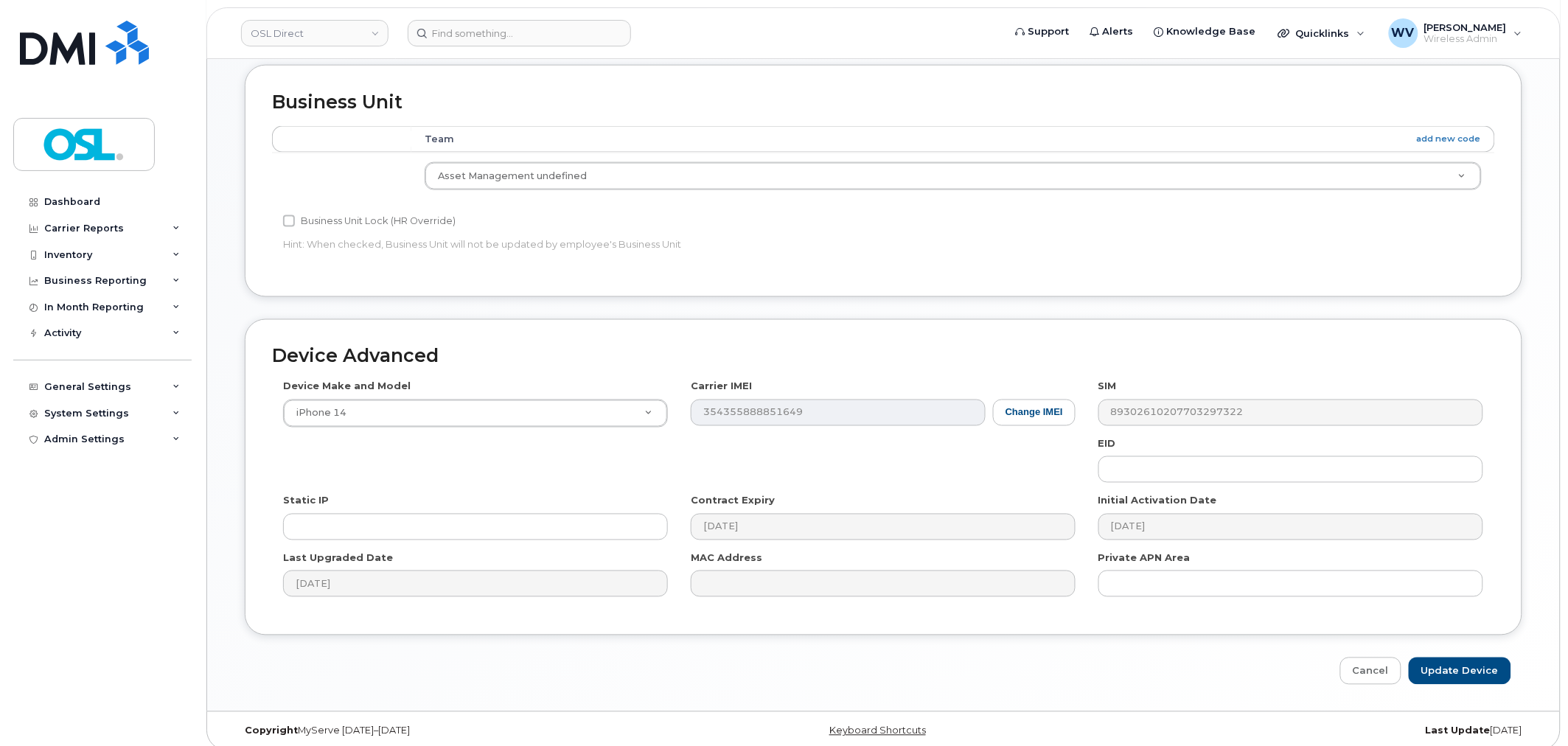
scroll to position [668, 0]
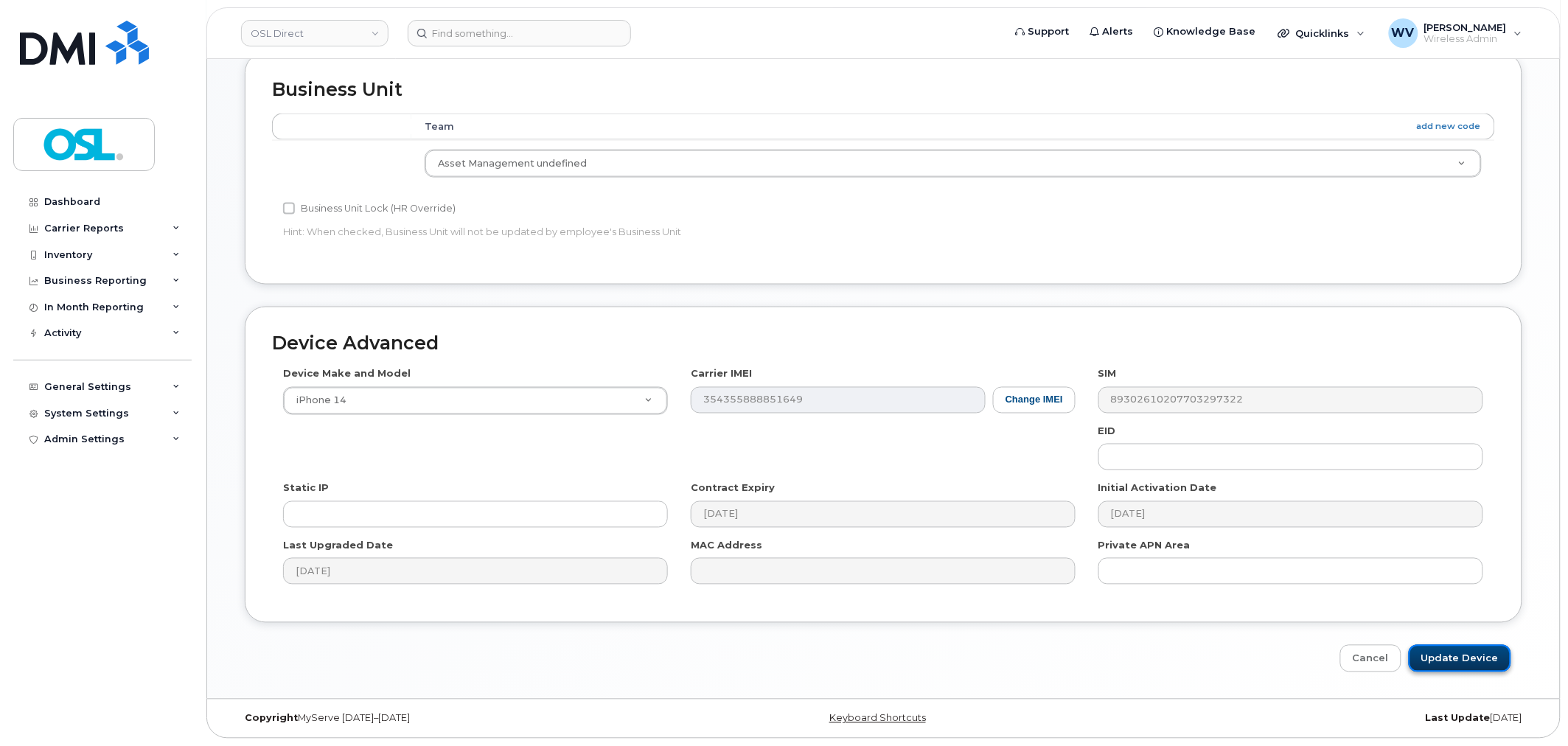
click at [1449, 653] on input "Update Device" at bounding box center [1460, 659] width 102 height 27
type input "Saving..."
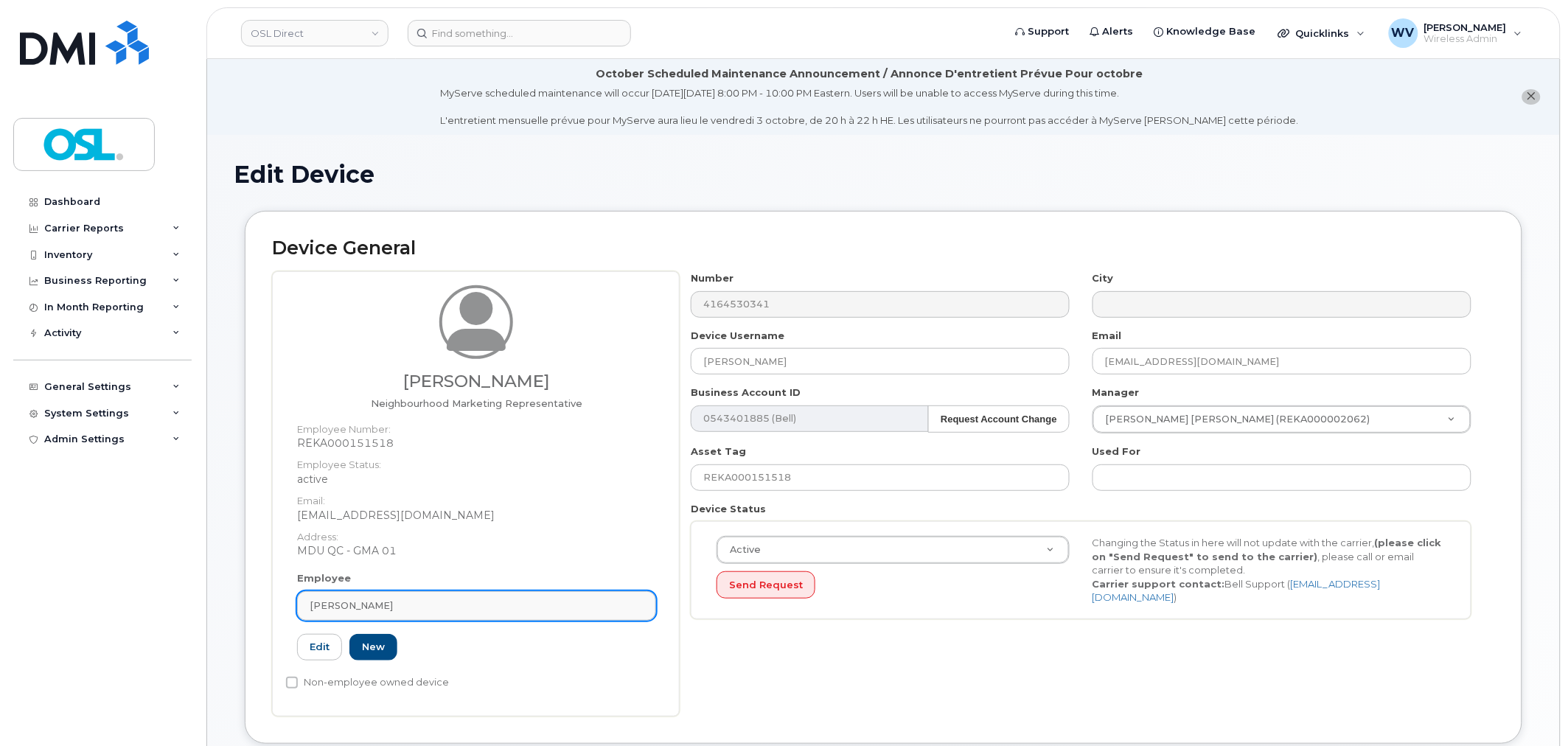
click at [417, 613] on div "[PERSON_NAME]" at bounding box center [477, 606] width 334 height 14
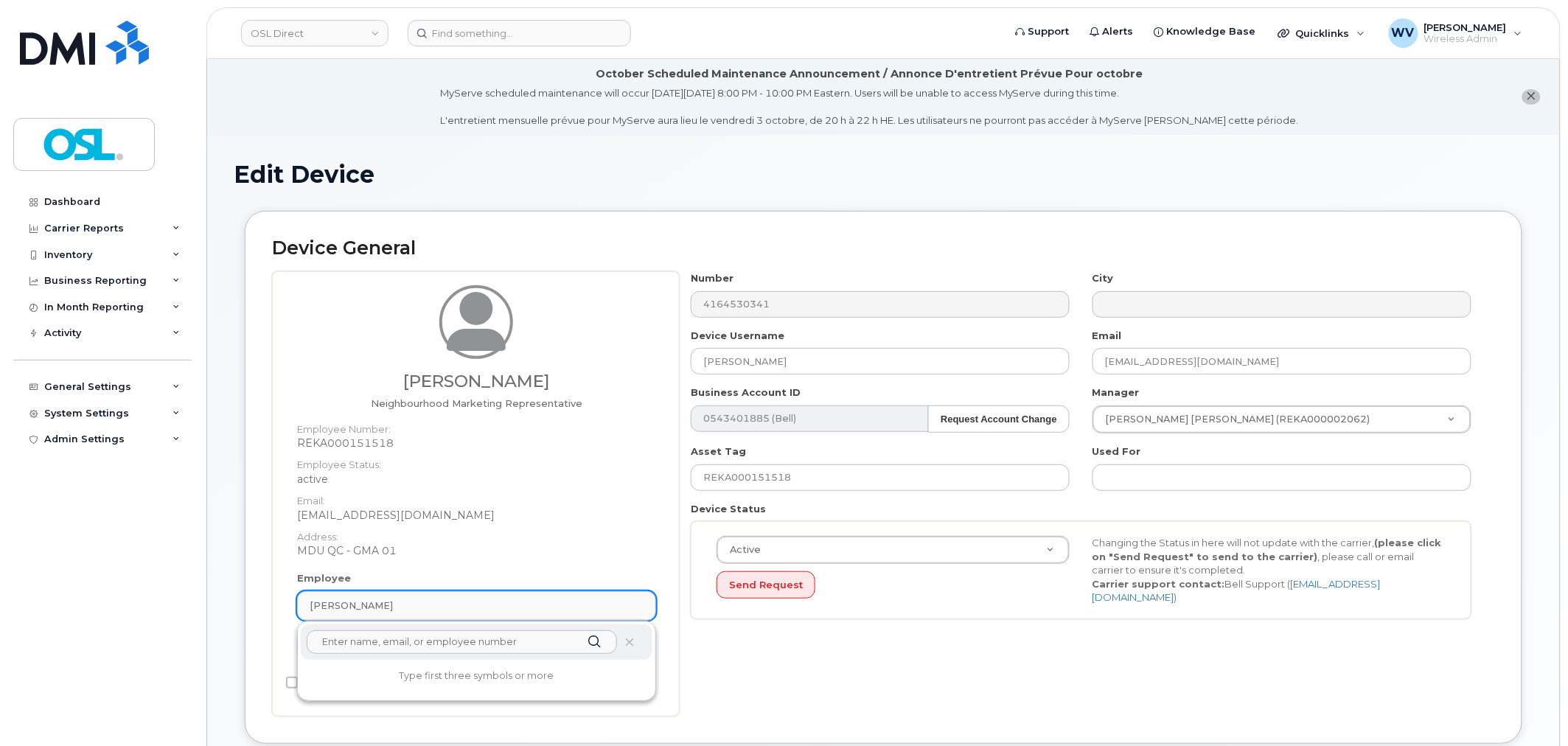
paste input "UNASSIGNED"
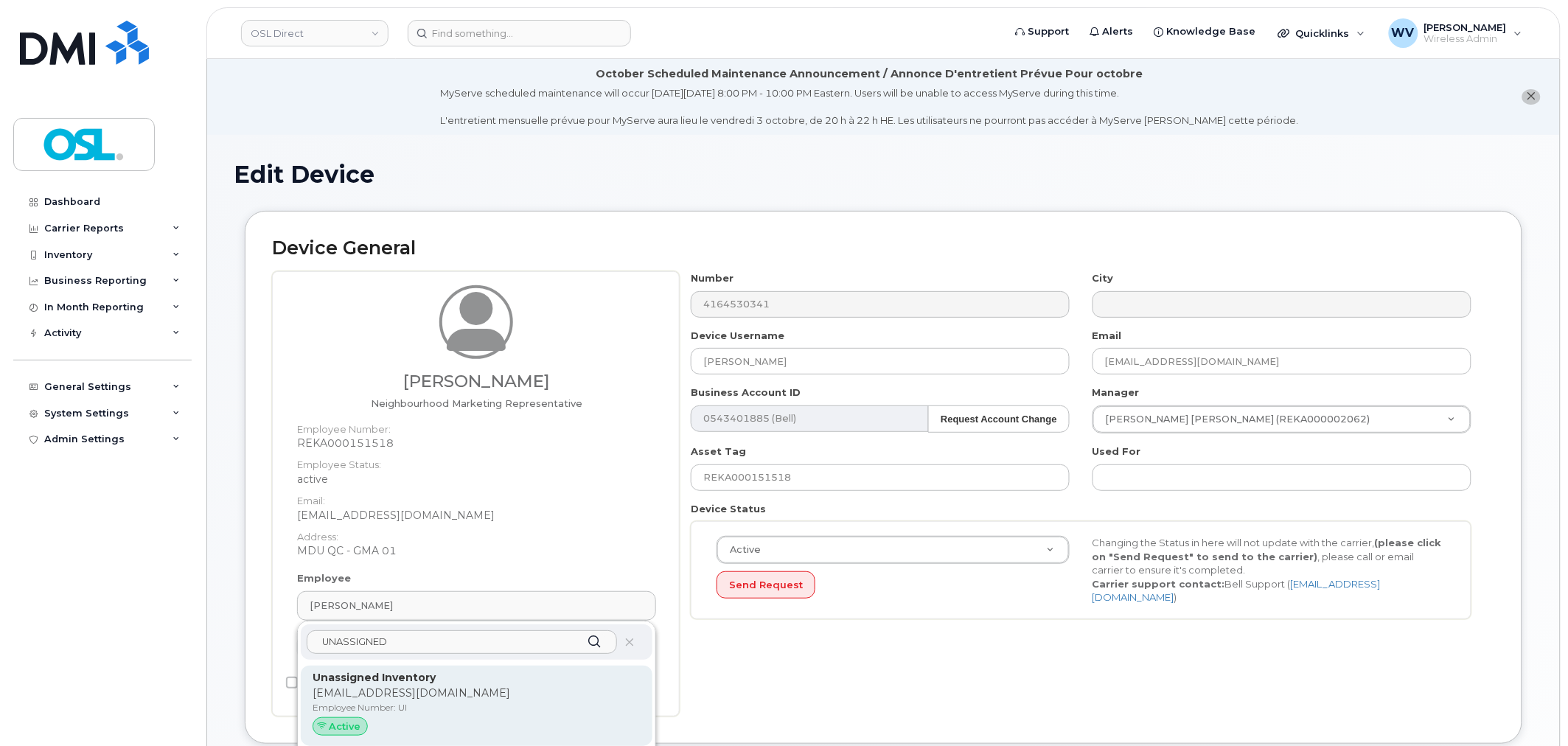
type input "UNASSIGNED"
click at [437, 674] on p "Unassigned Inventory" at bounding box center [477, 678] width 328 height 16
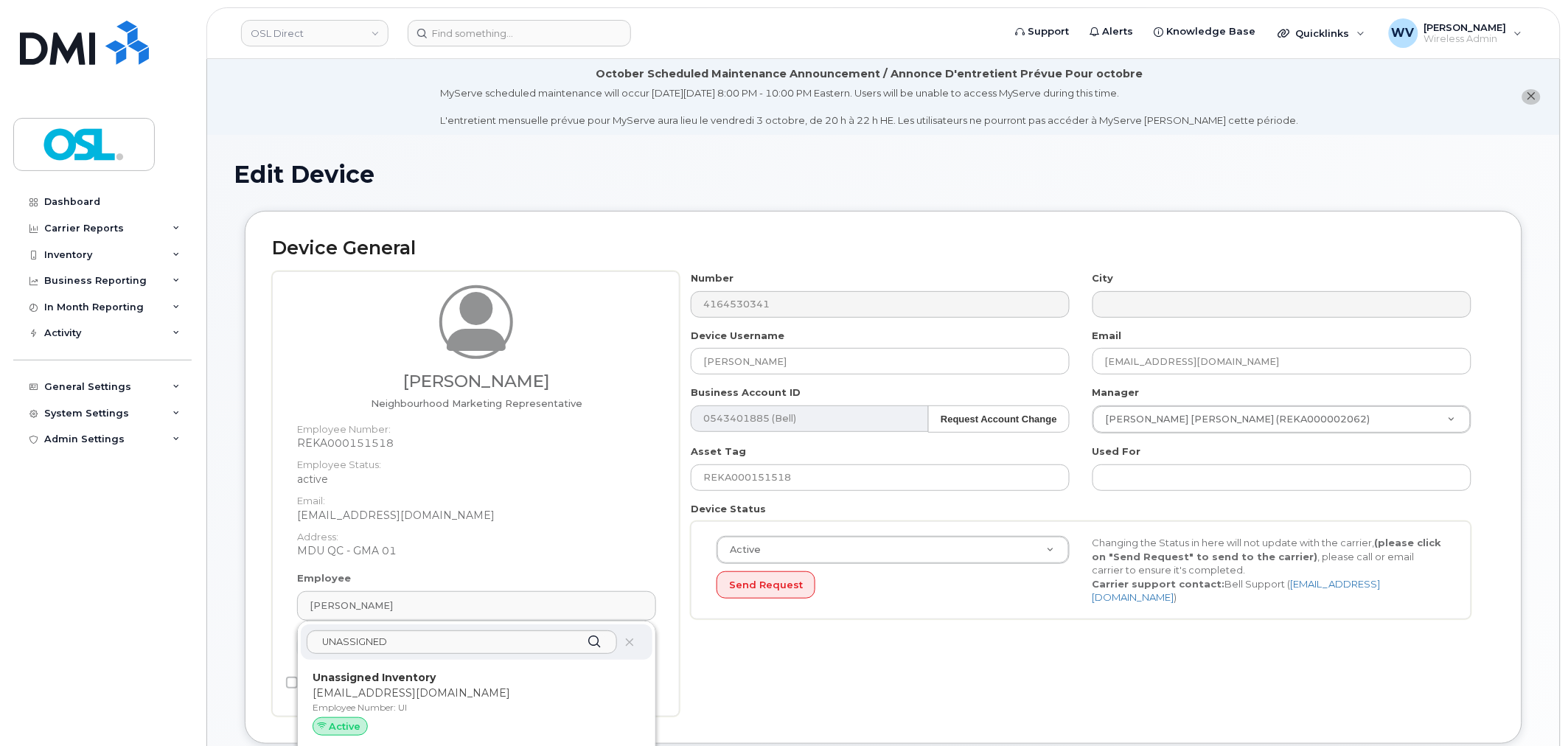
type input "UI"
type input "Unassigned Inventory"
type input "[EMAIL_ADDRESS][DOMAIN_NAME]"
type input "4724252"
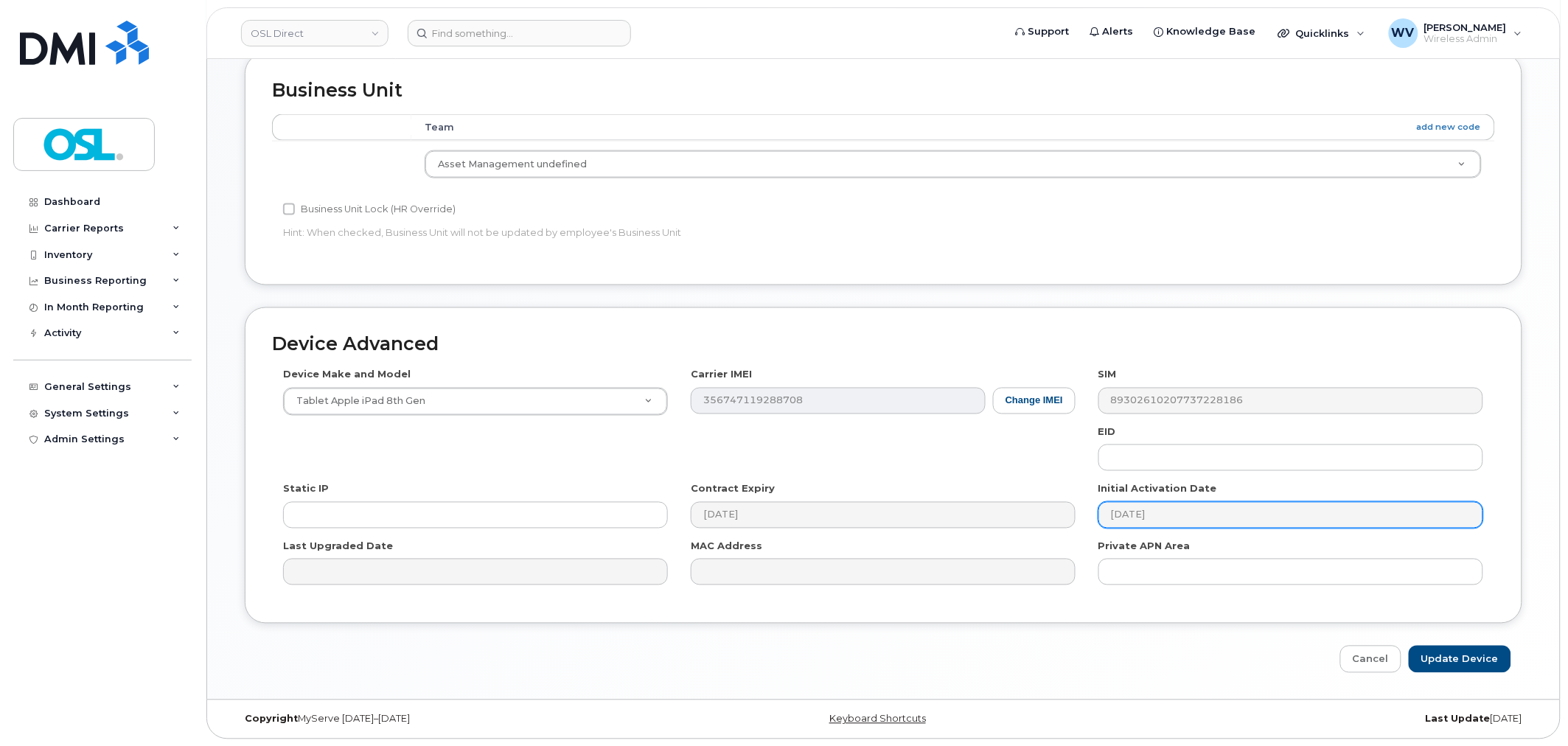
scroll to position [668, 0]
click at [1494, 666] on input "Update Device" at bounding box center [1460, 659] width 102 height 27
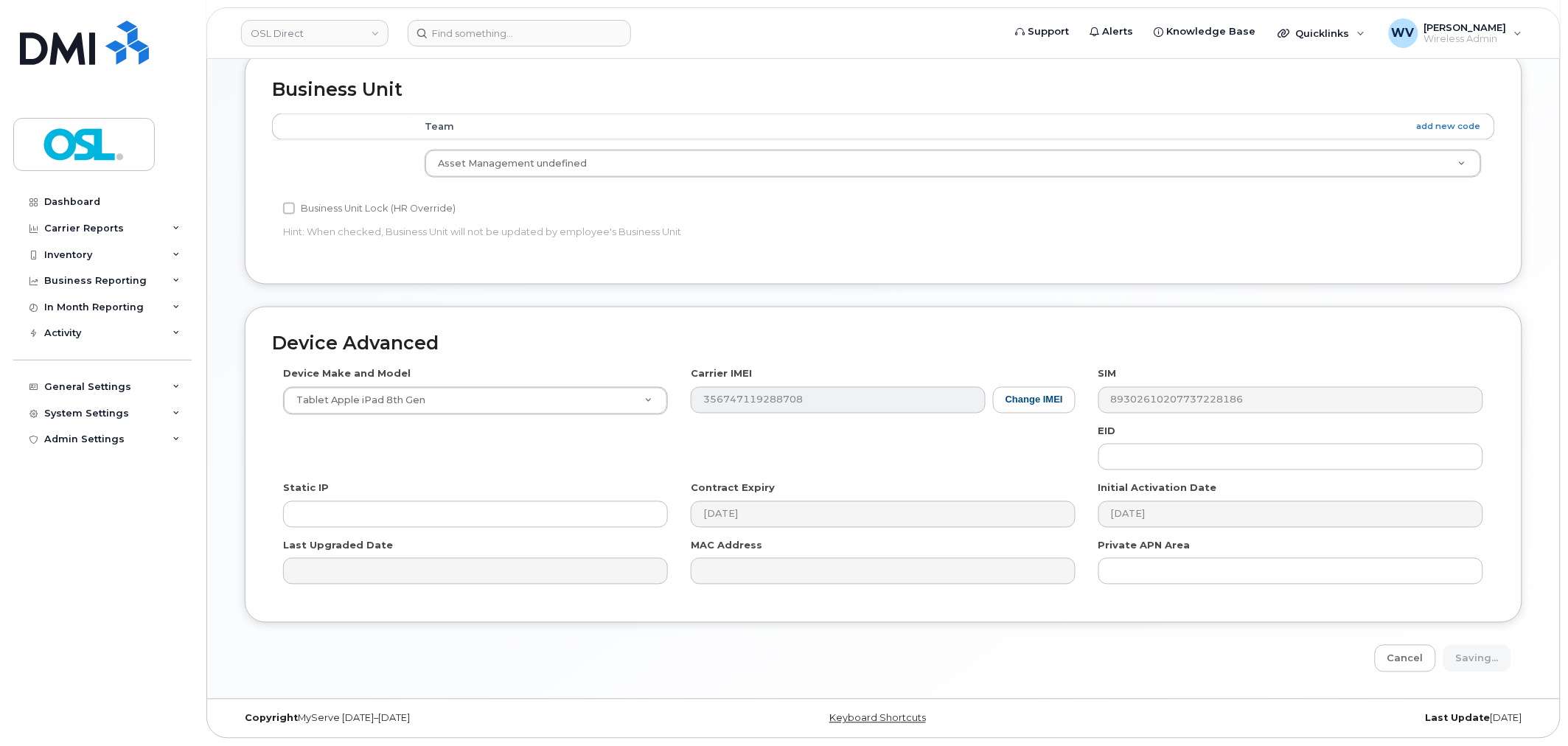
type input "Saving..."
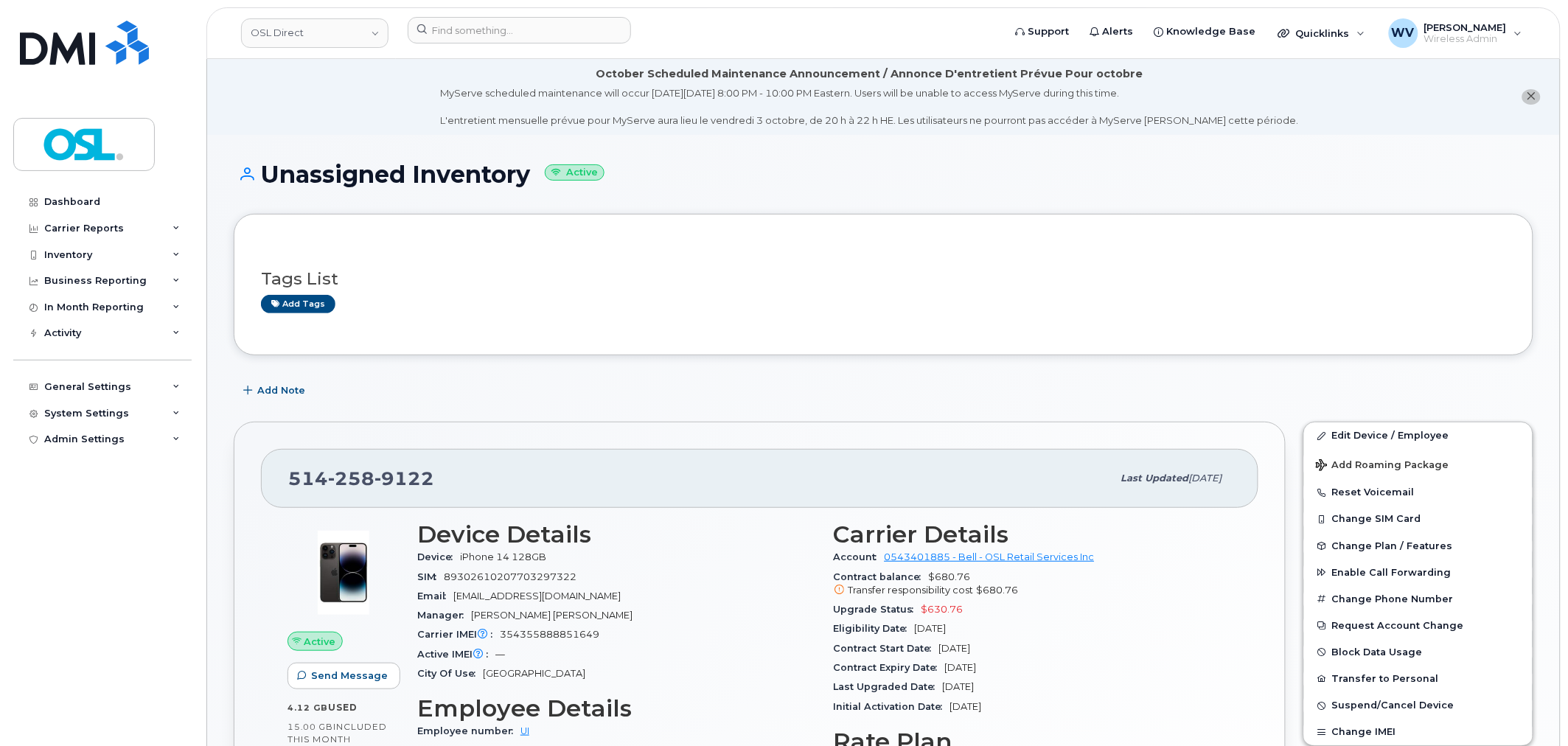
click at [369, 470] on span "258" at bounding box center [350, 478] width 46 height 23
click at [367, 470] on span "258" at bounding box center [350, 478] width 46 height 23
copy span "[PHONE_NUMBER]"
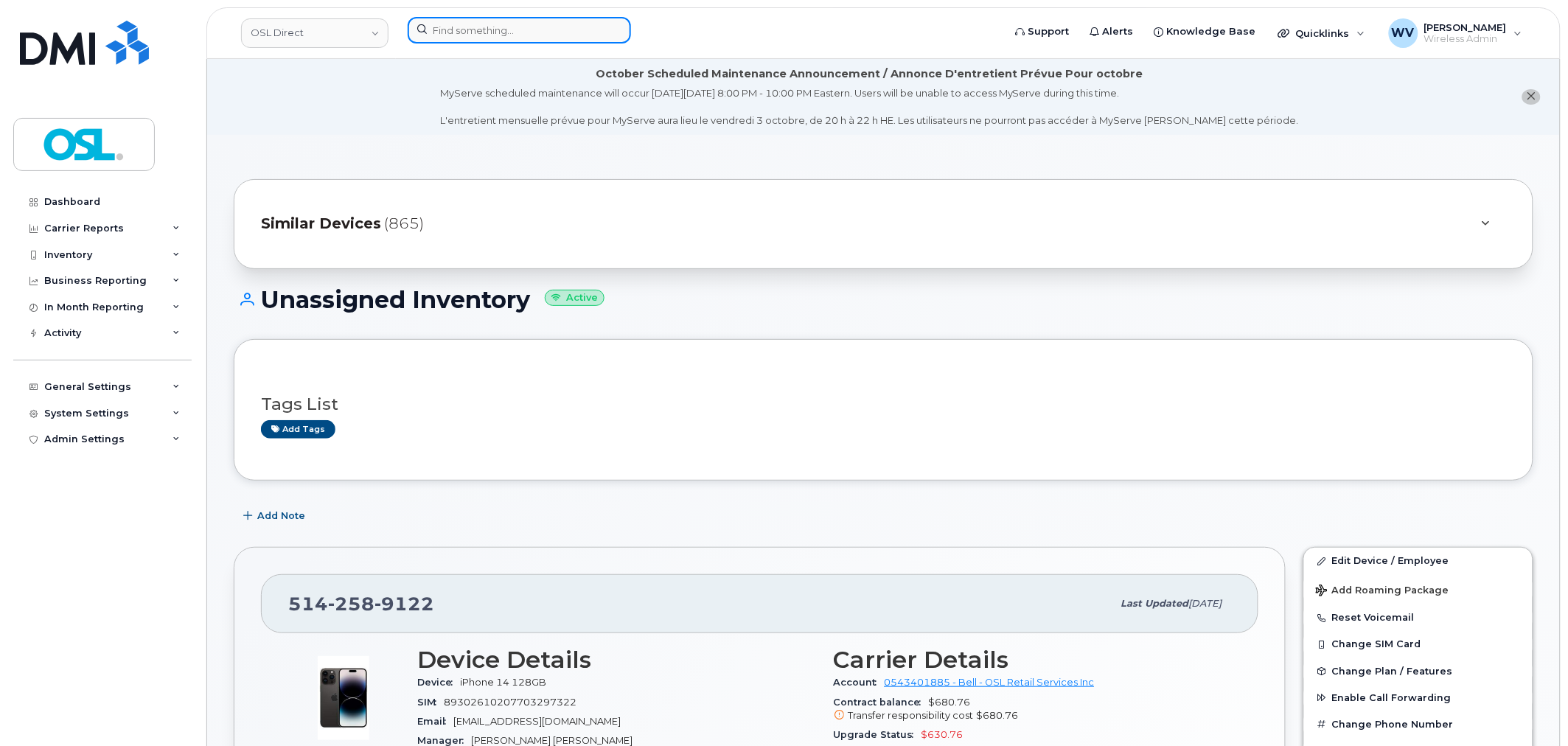
click at [508, 35] on input at bounding box center [519, 29] width 224 height 27
paste input "4164273217"
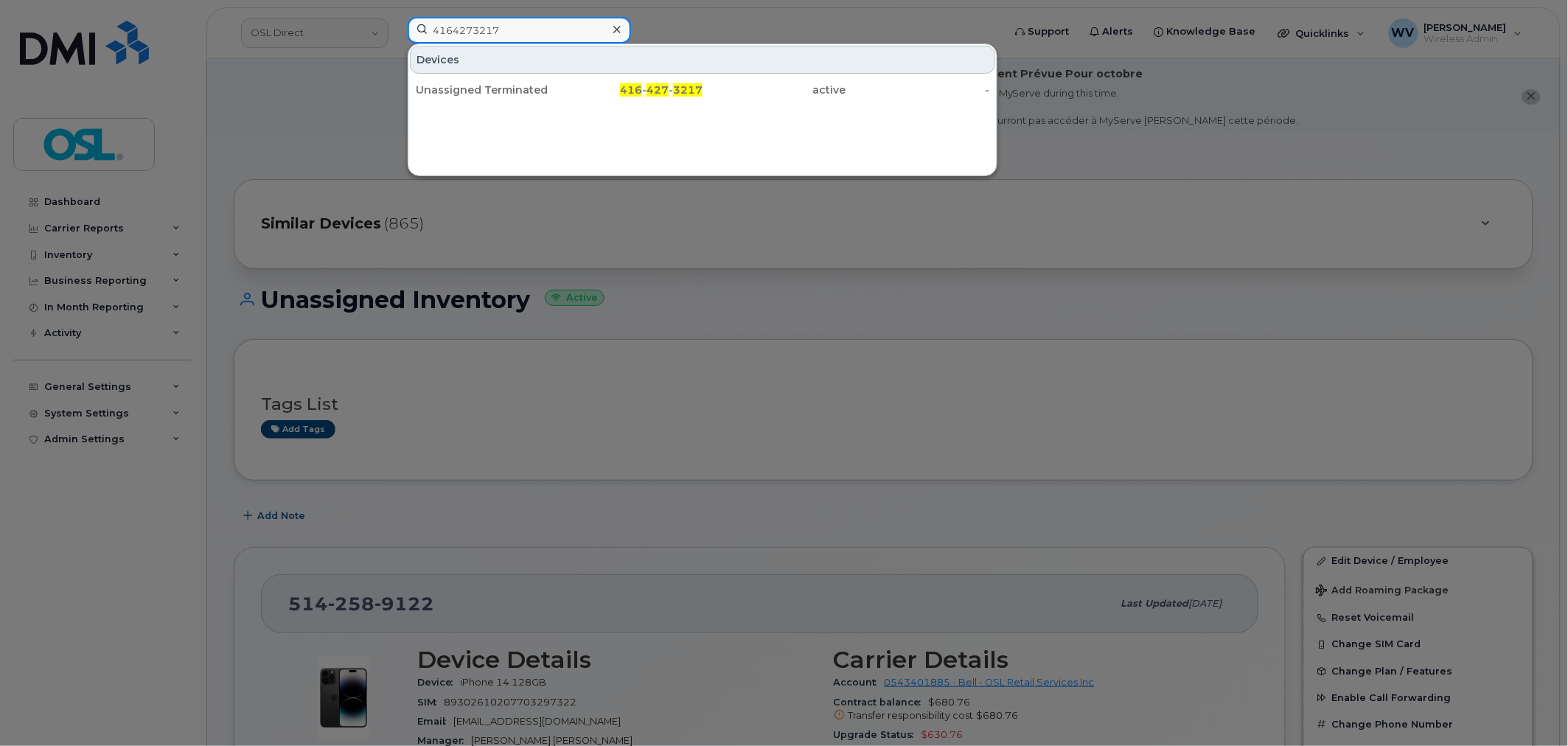
type input "4164273217"
drag, startPoint x: 510, startPoint y: 92, endPoint x: 547, endPoint y: 76, distance: 40.3
click at [507, 81] on div "Unassigned Terminated" at bounding box center [488, 89] width 144 height 27
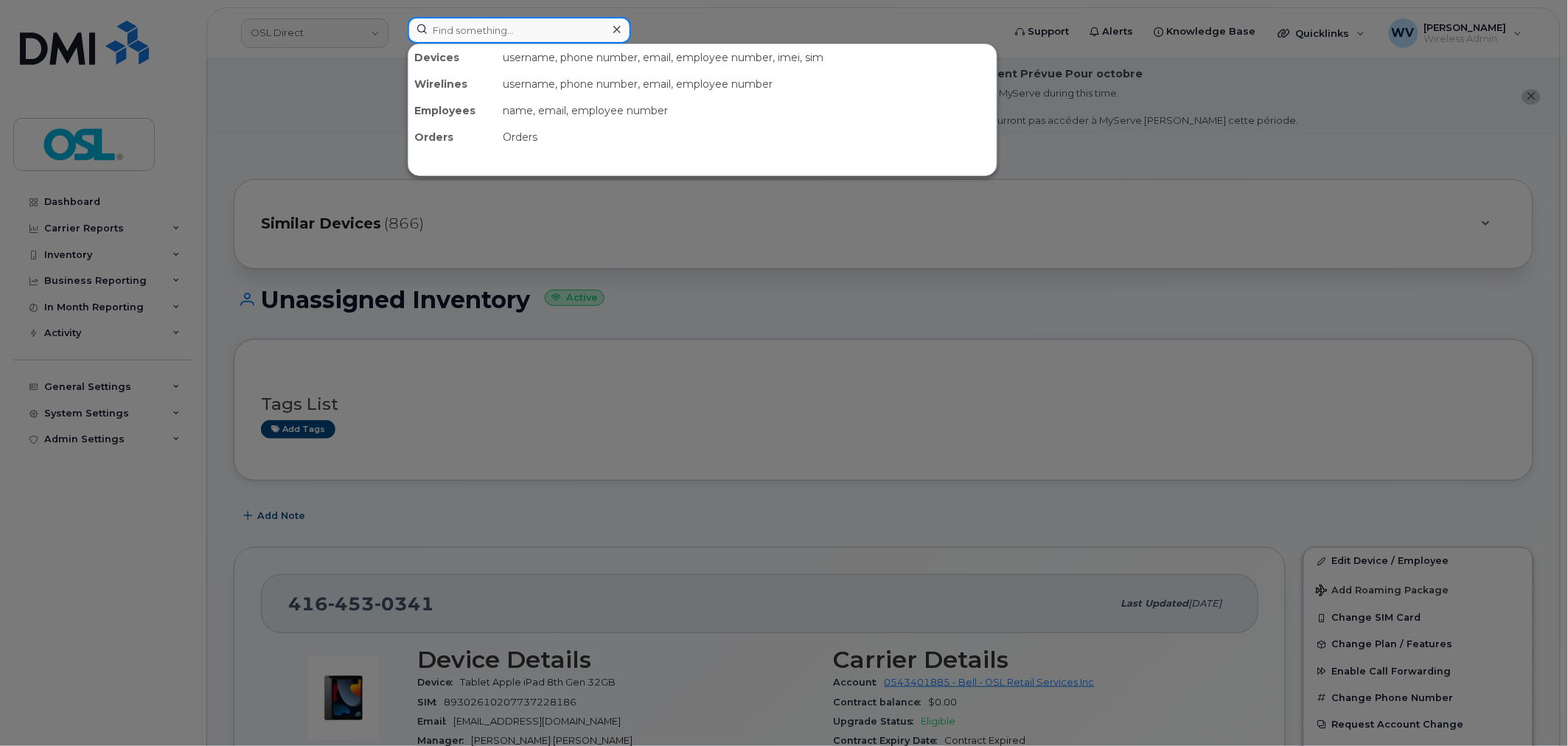
click at [463, 31] on input at bounding box center [519, 29] width 224 height 27
paste input "4162547580"
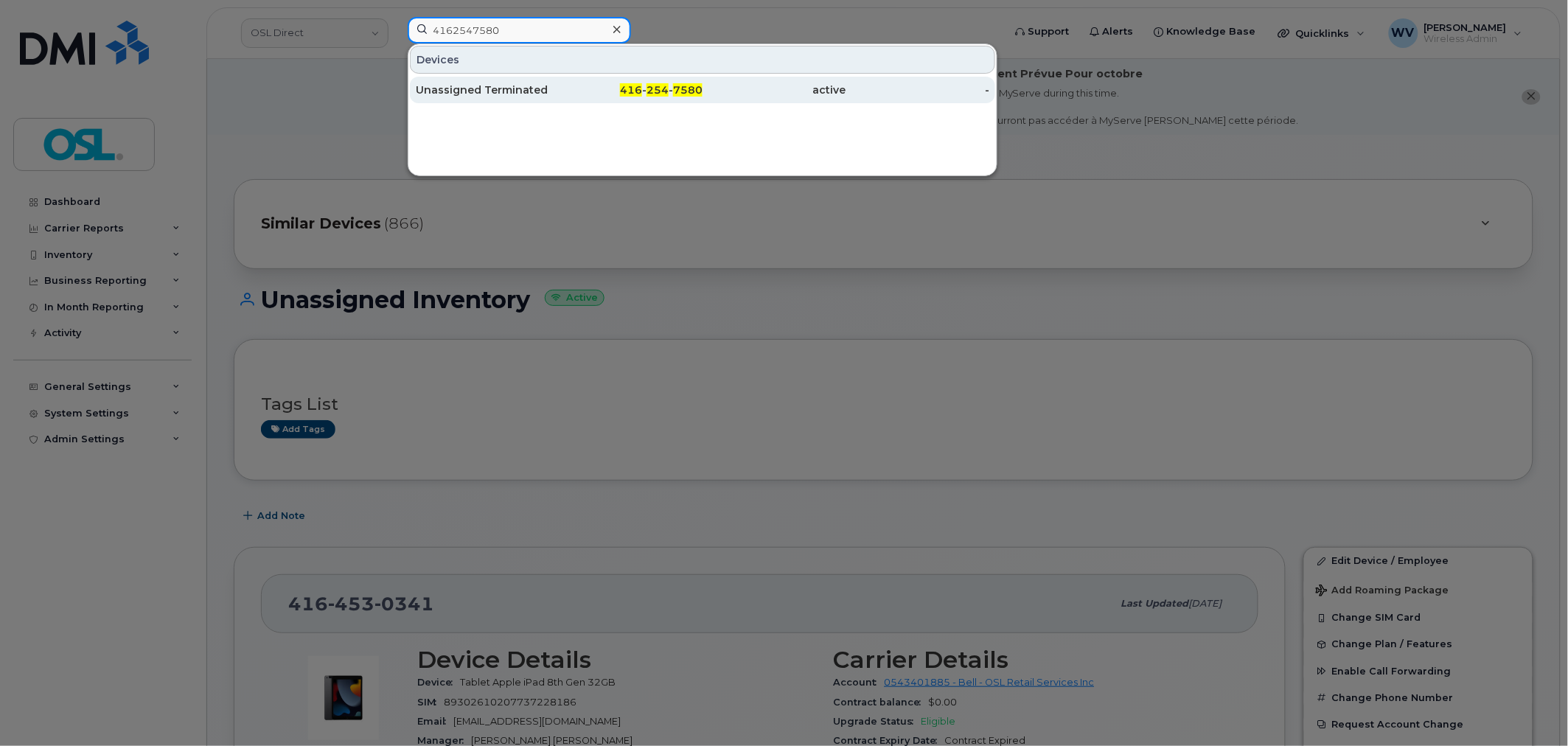
type input "4162547580"
click at [494, 83] on div "Unassigned Terminated" at bounding box center [488, 89] width 144 height 15
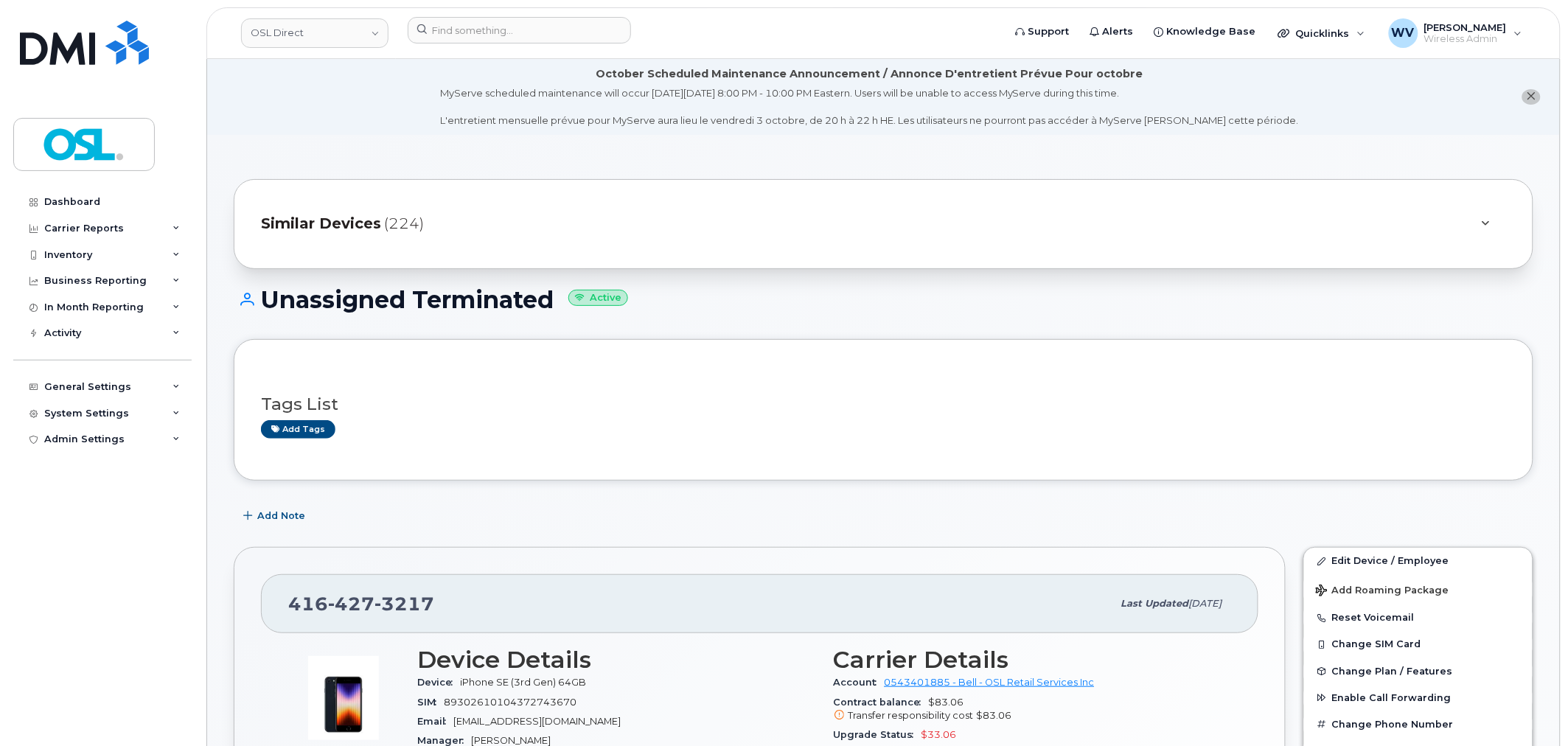
click at [417, 614] on span "3217" at bounding box center [404, 604] width 60 height 23
click at [415, 608] on span "3217" at bounding box center [404, 604] width 60 height 23
copy span "416 427 3217"
click at [1386, 561] on link "Edit Device / Employee" at bounding box center [1418, 560] width 229 height 27
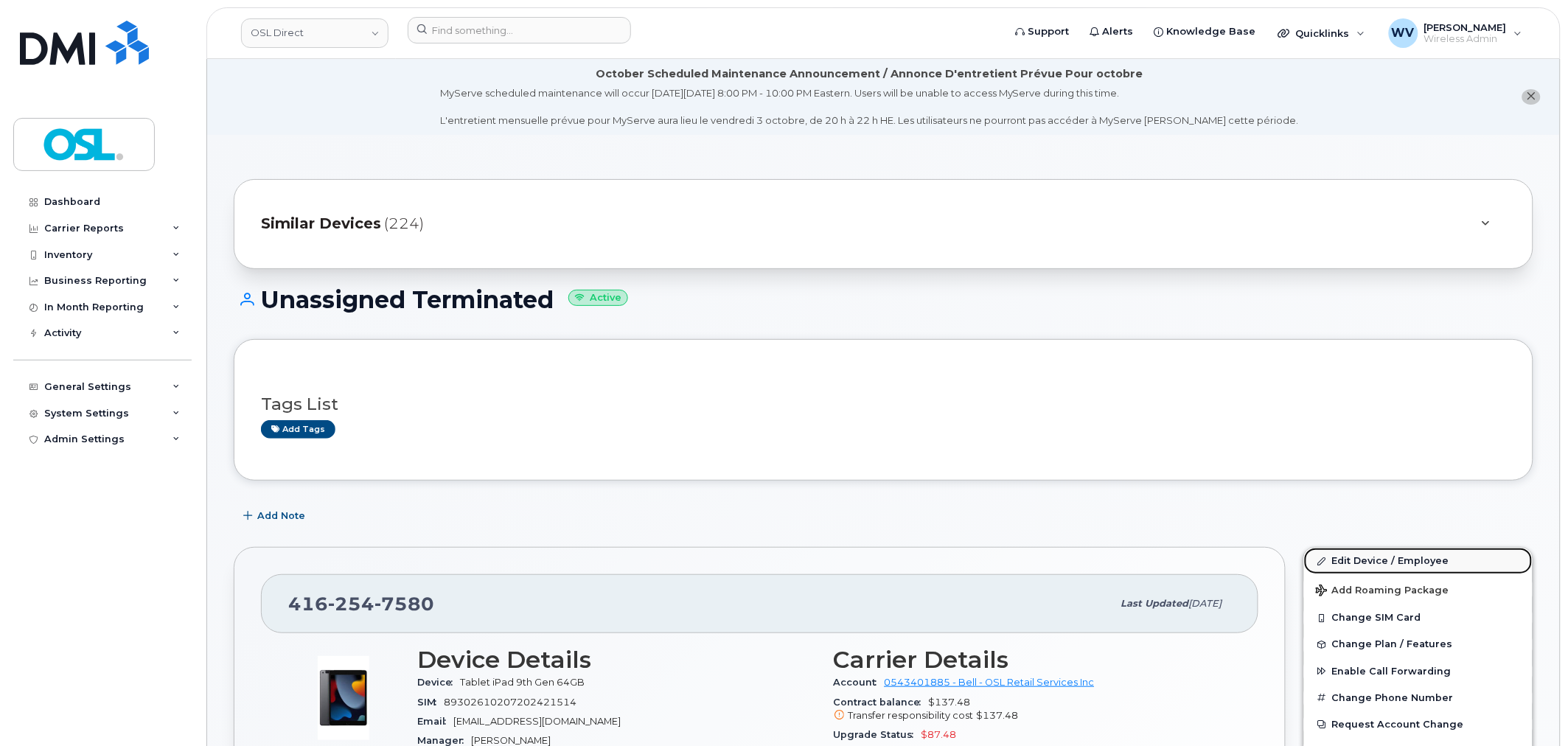
click at [1361, 563] on link "Edit Device / Employee" at bounding box center [1418, 560] width 229 height 27
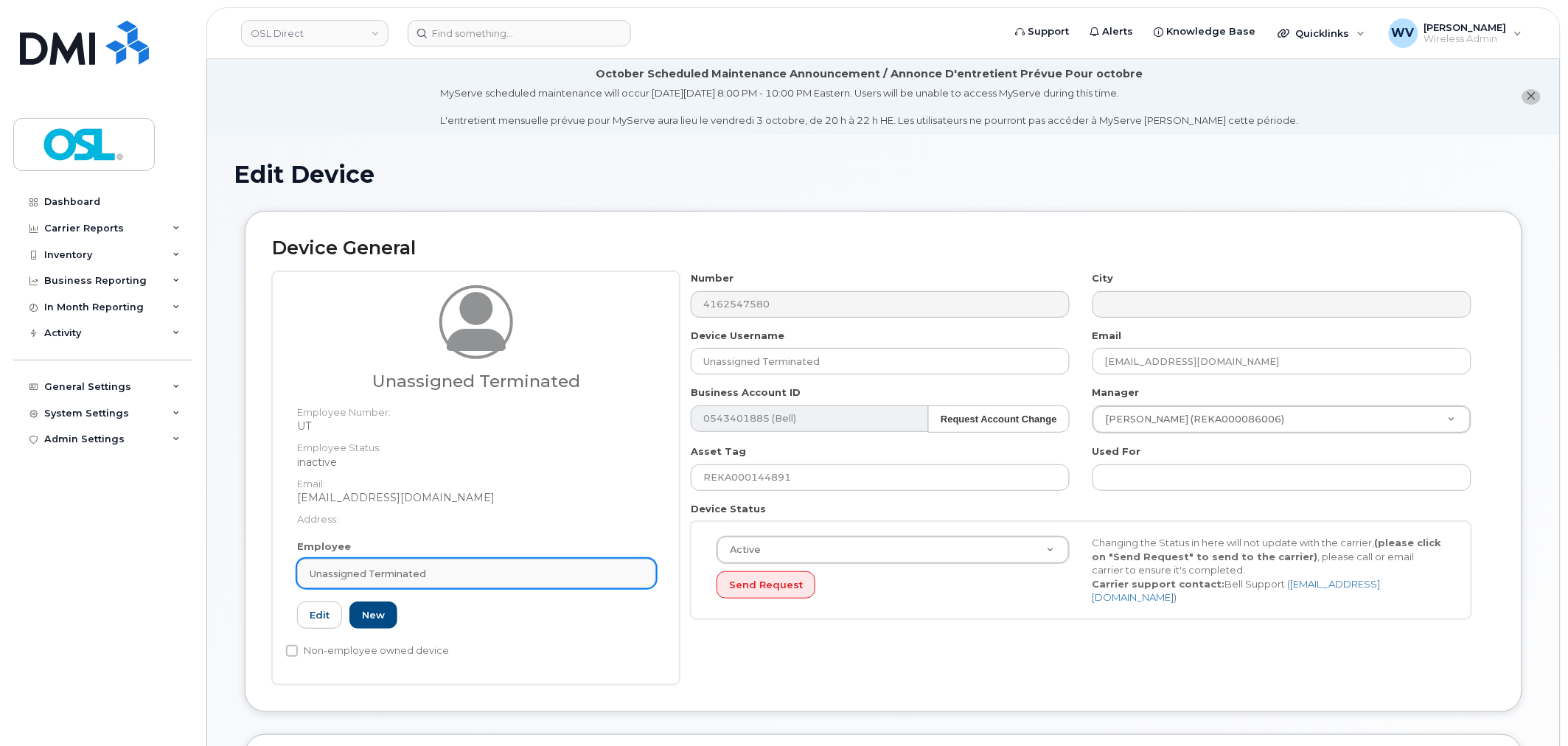
click at [421, 571] on span "Unassigned Terminated" at bounding box center [368, 574] width 117 height 14
paste input "UNASSIGNED"
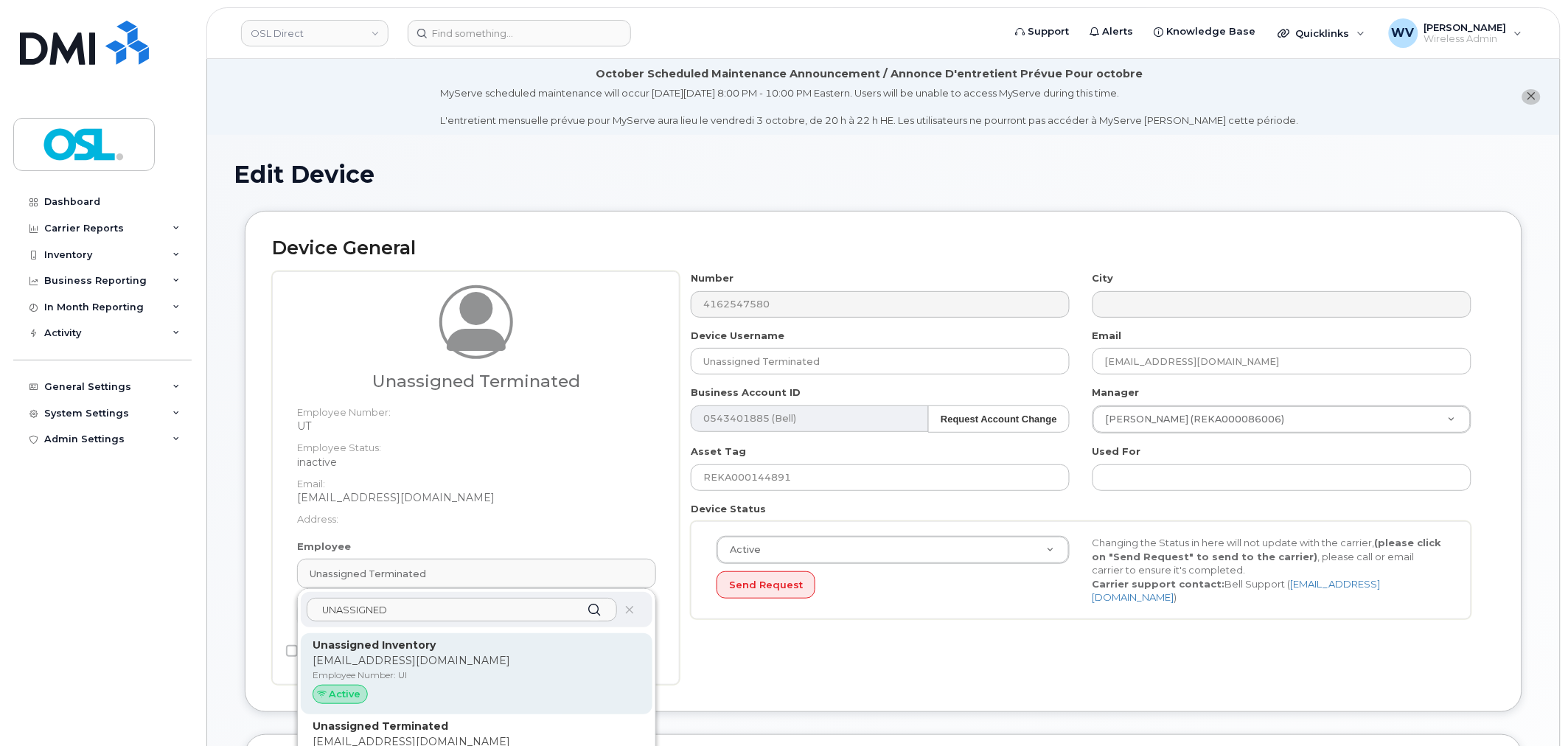
type input "UNASSIGNED"
click at [422, 642] on strong "Unassigned Inventory" at bounding box center [374, 646] width 123 height 14
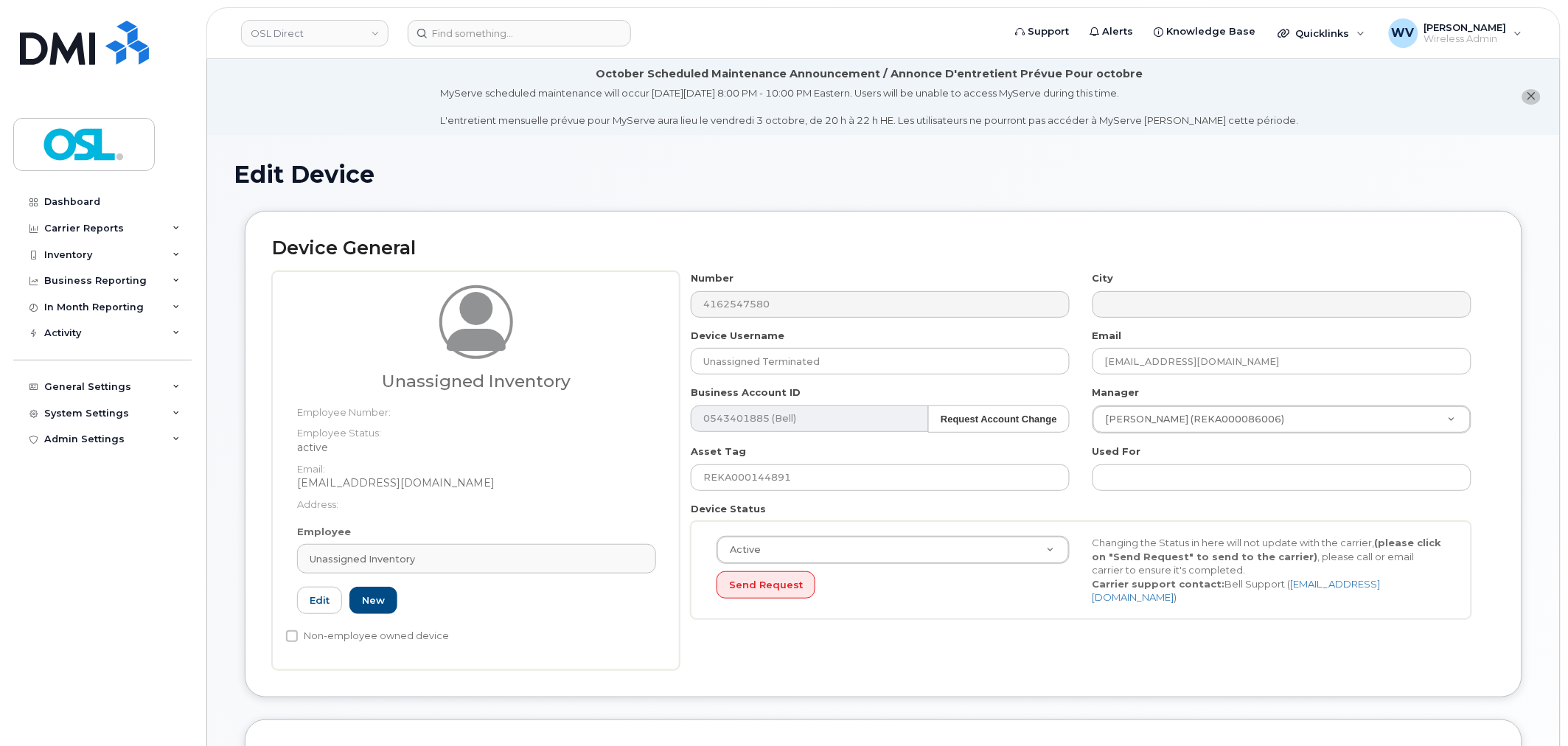
type input "UI"
type input "Unassigned Inventory"
type input "[EMAIL_ADDRESS][DOMAIN_NAME]"
type input "4724252"
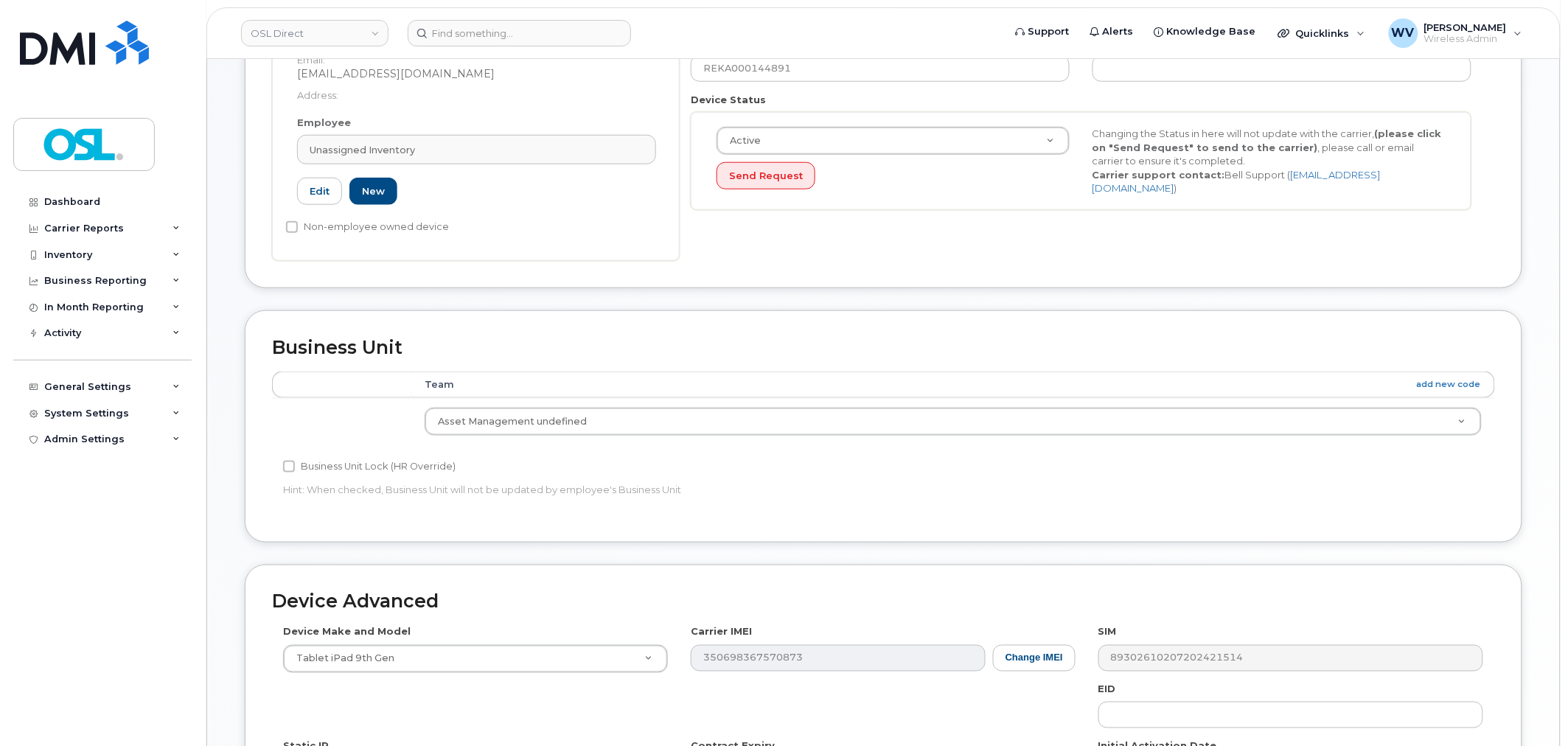
scroll to position [668, 0]
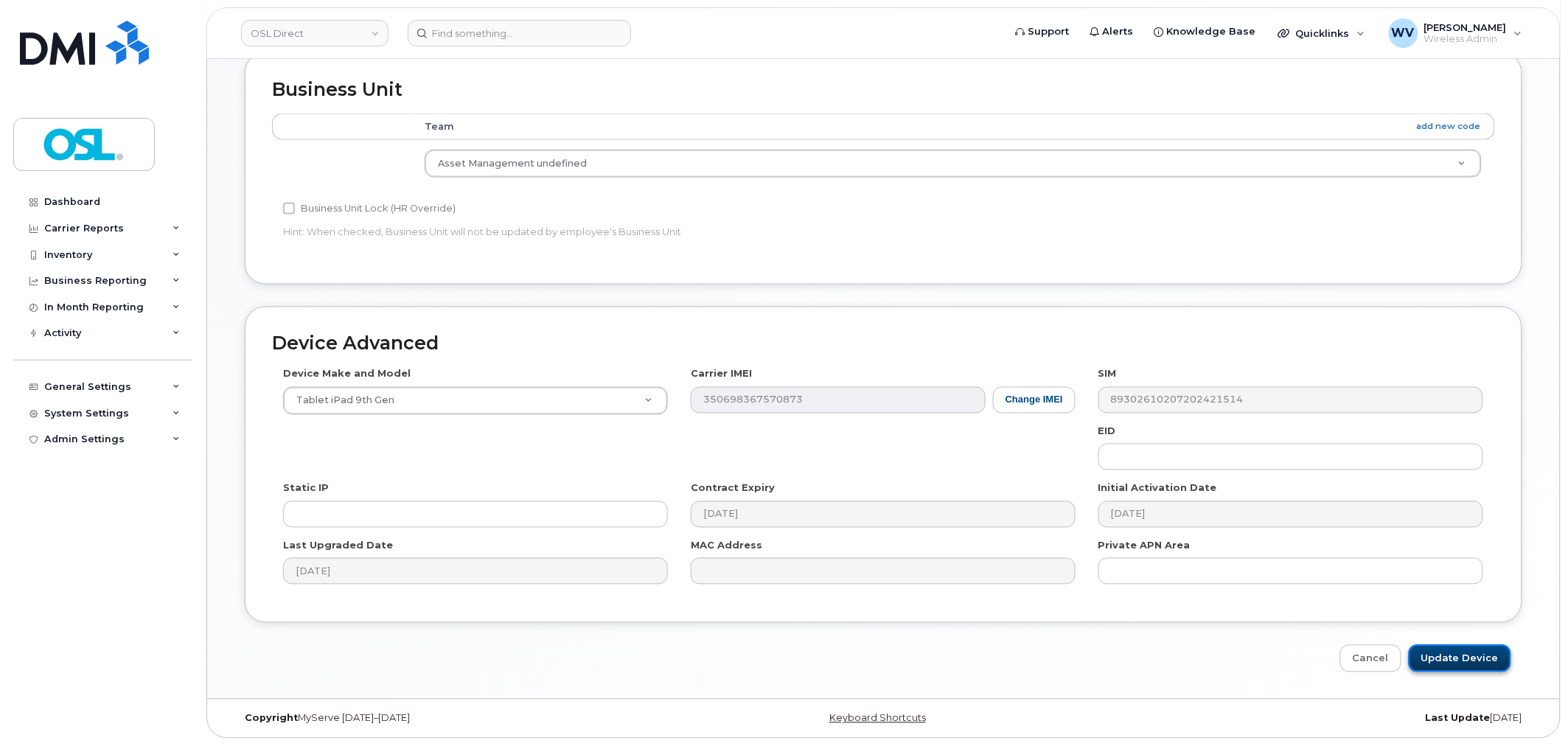
click at [1448, 654] on input "Update Device" at bounding box center [1460, 659] width 102 height 27
type input "Saving..."
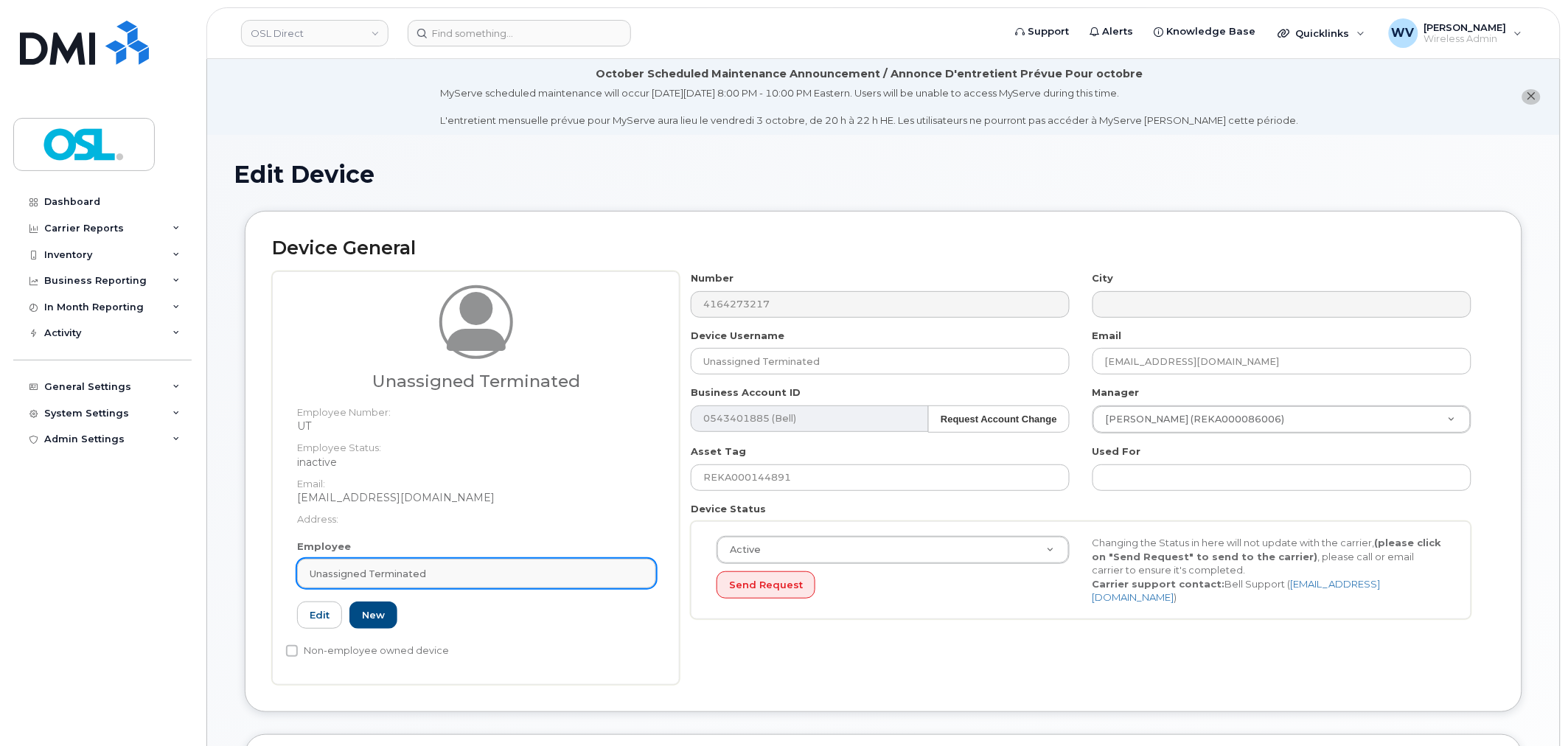
click at [519, 574] on div "Unassigned Terminated" at bounding box center [477, 574] width 334 height 14
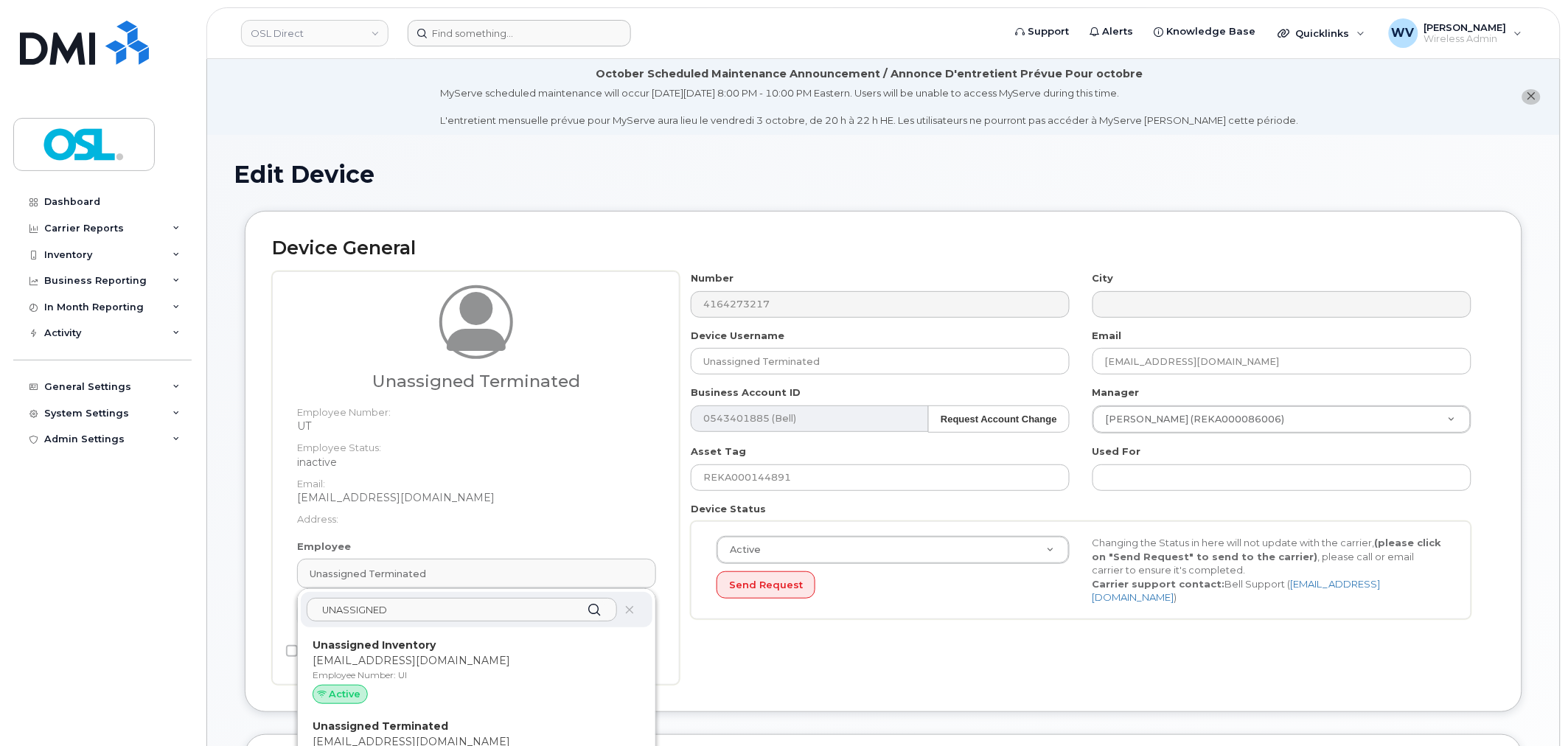
type input "UNASSIGNED"
click at [493, 651] on p "Unassigned Inventory" at bounding box center [477, 646] width 328 height 16
type input "UI"
type input "Unassigned Inventory"
type input "[EMAIL_ADDRESS][DOMAIN_NAME]"
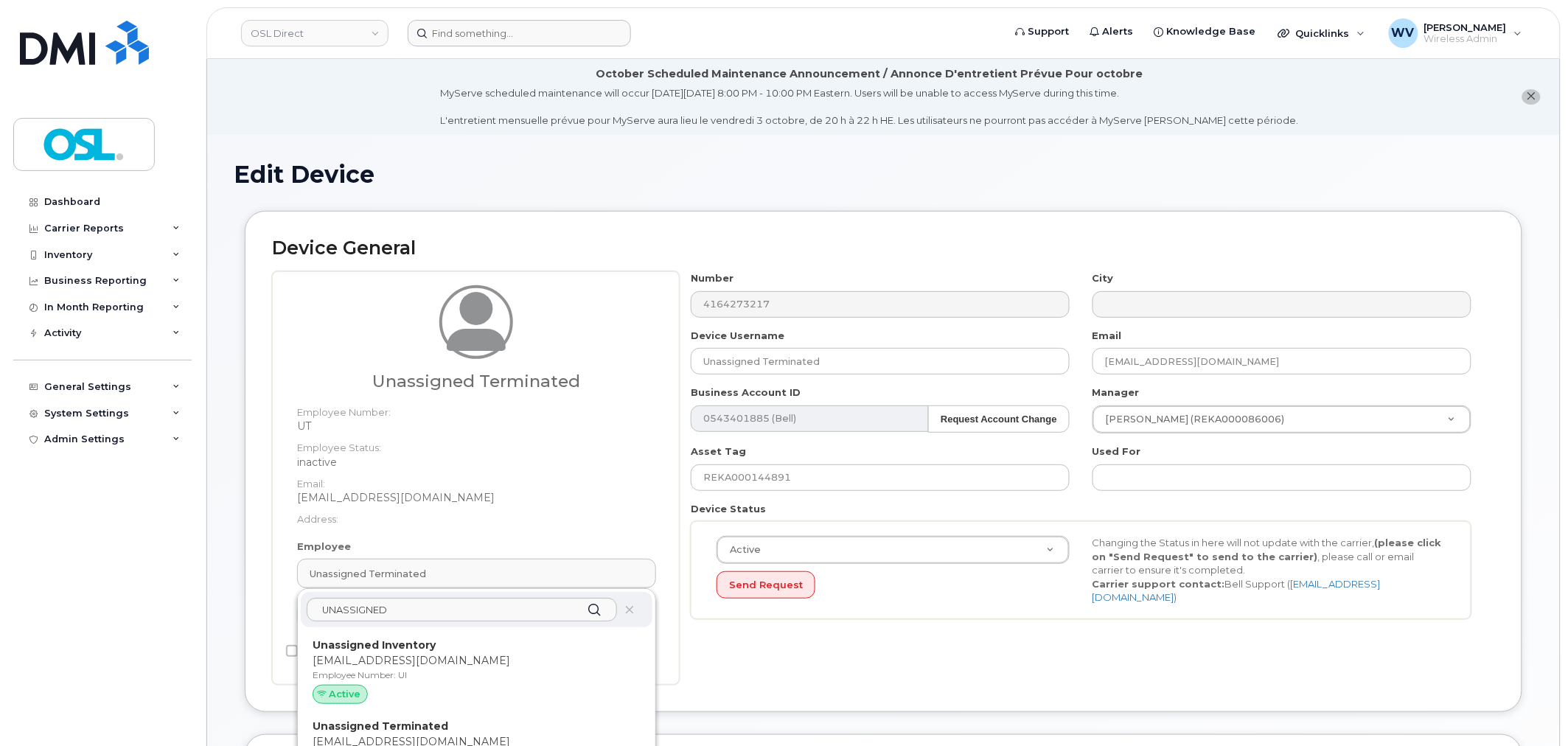
type input "4724252"
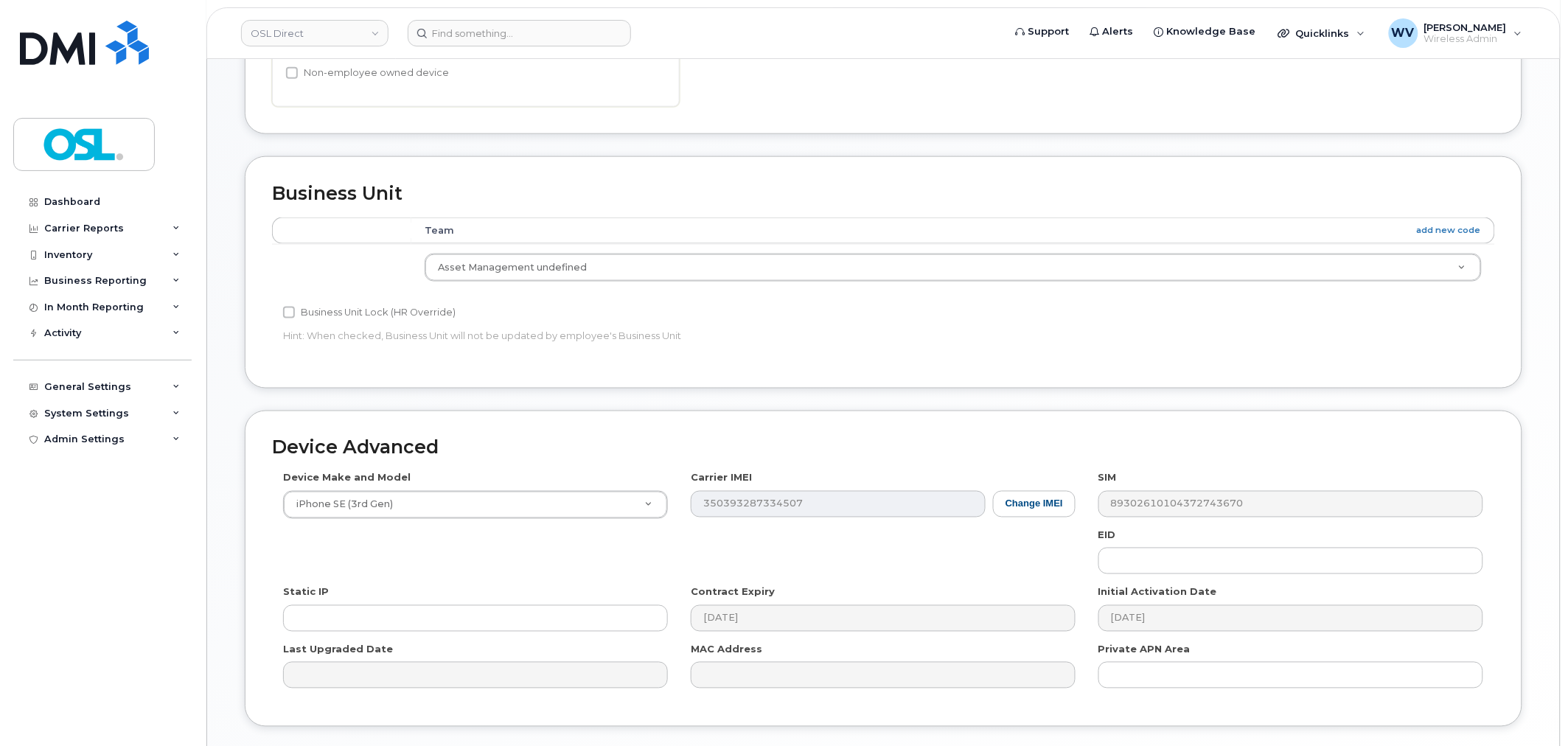
scroll to position [668, 0]
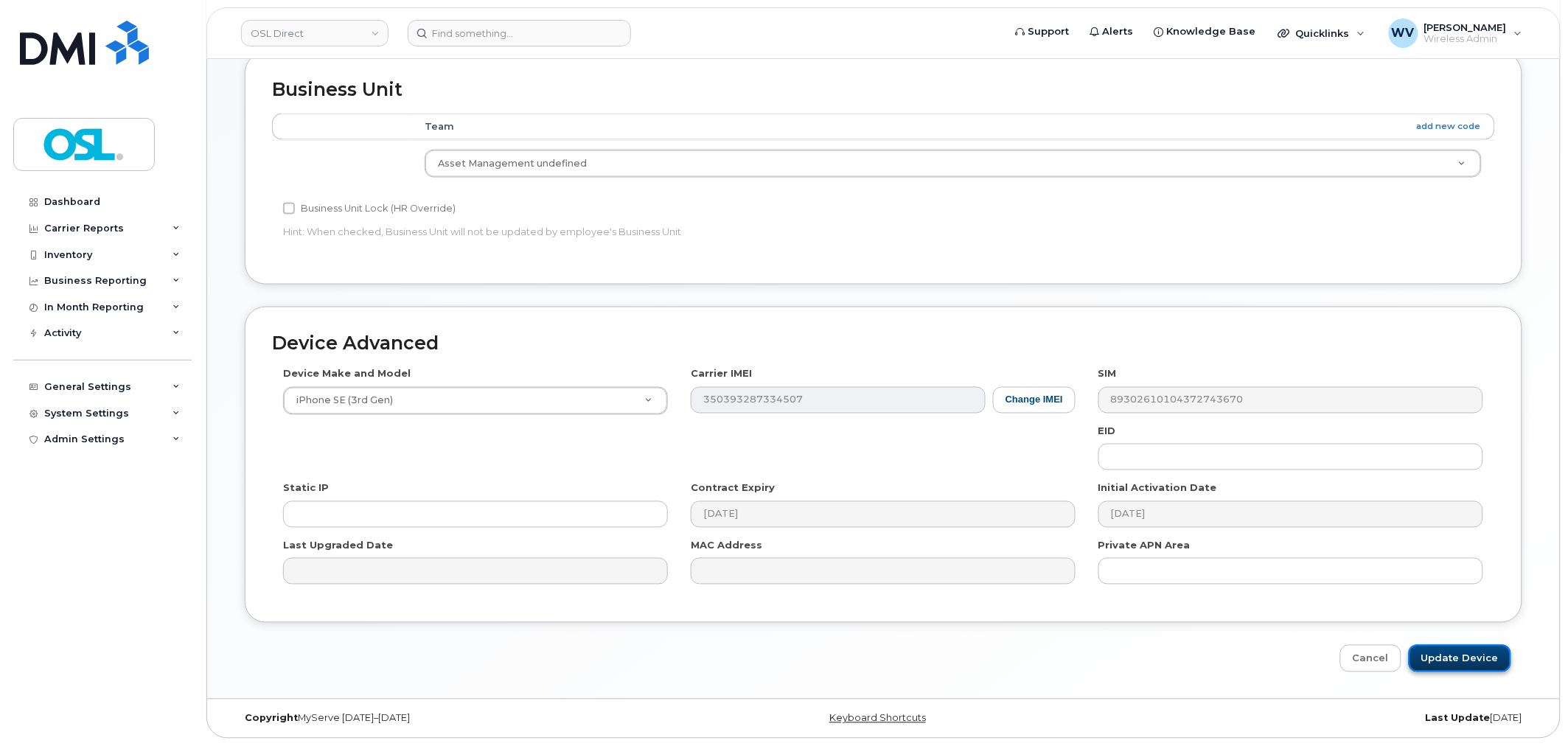
click at [1446, 645] on input "Update Device" at bounding box center [1460, 659] width 102 height 27
type input "Saving..."
click at [1451, 655] on div "Cancel Saving..." at bounding box center [883, 659] width 1278 height 27
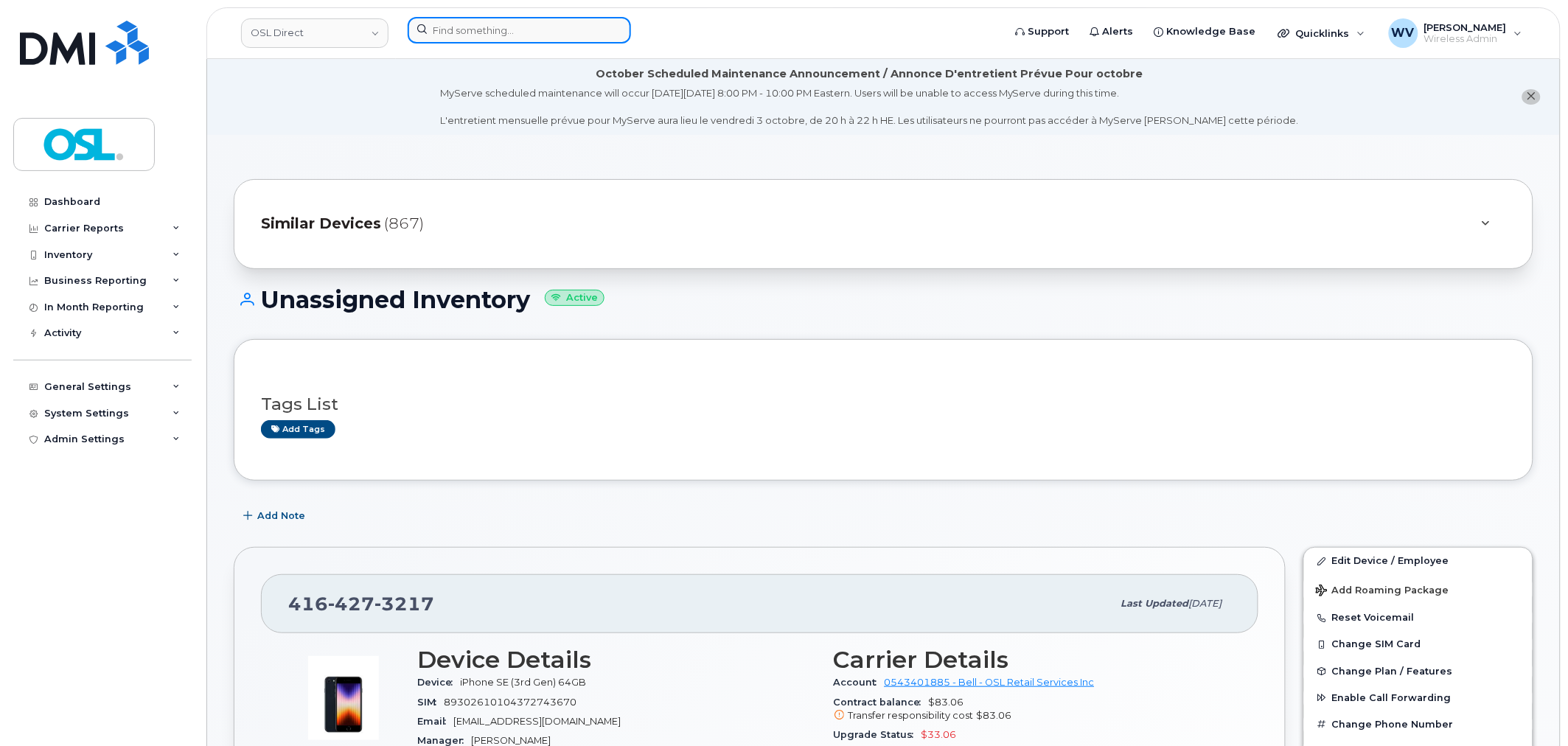
click at [578, 19] on input at bounding box center [519, 29] width 224 height 27
paste input "4383555571"
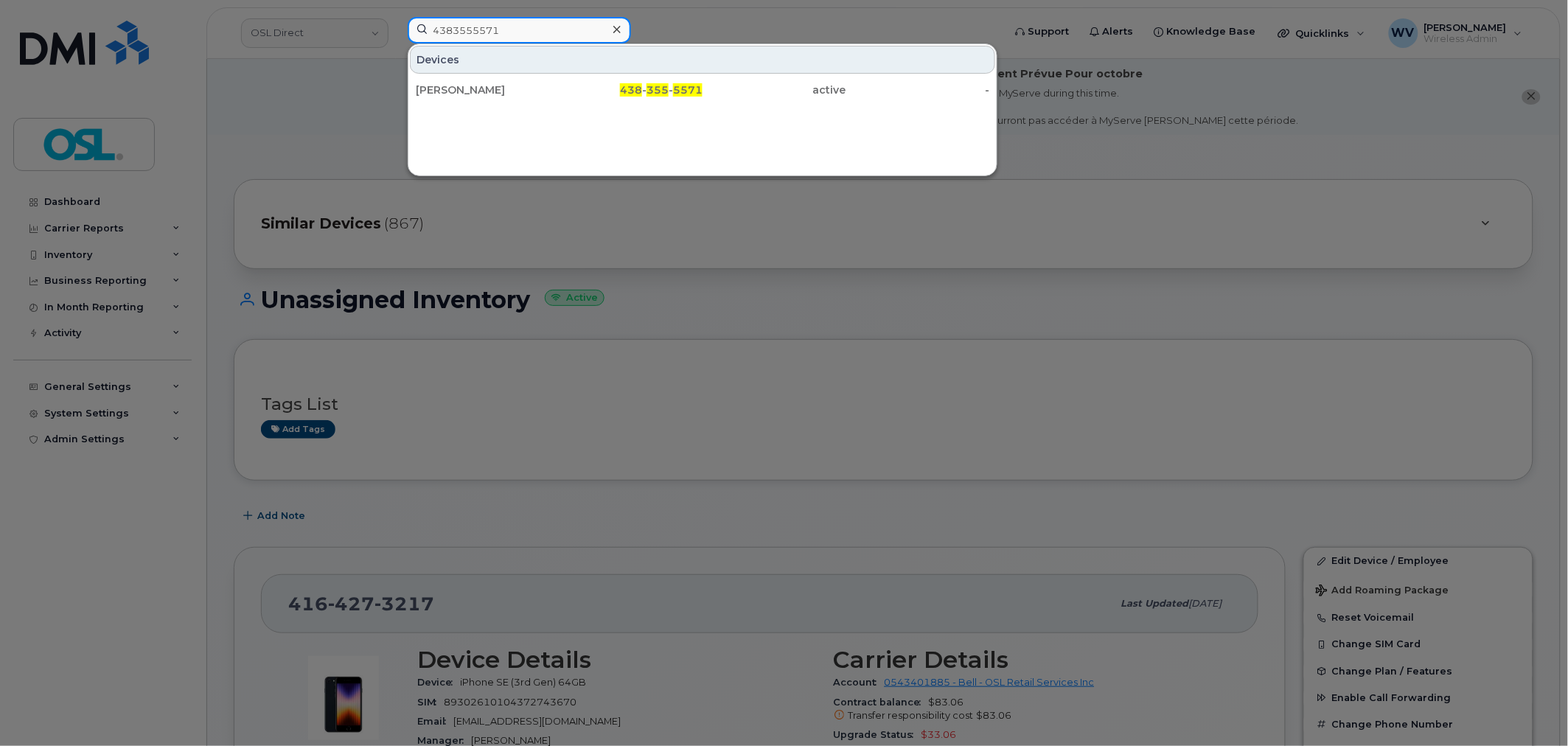
type input "4383555571"
drag, startPoint x: 548, startPoint y: 62, endPoint x: 680, endPoint y: 4, distance: 144.2
click at [540, 80] on div "Meriem Bouchair" at bounding box center [488, 89] width 144 height 27
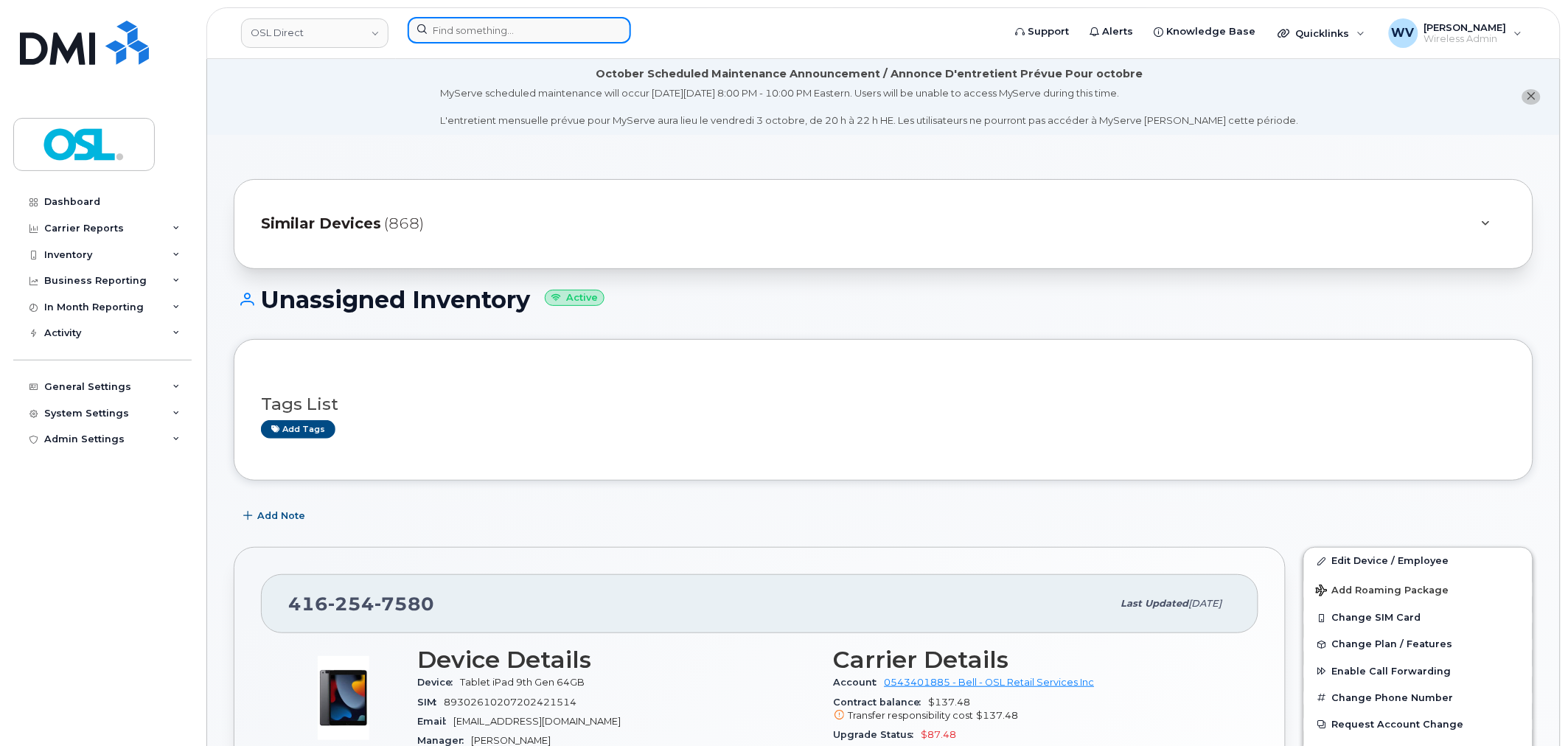
click at [494, 27] on input at bounding box center [519, 29] width 224 height 27
paste input "4374326343"
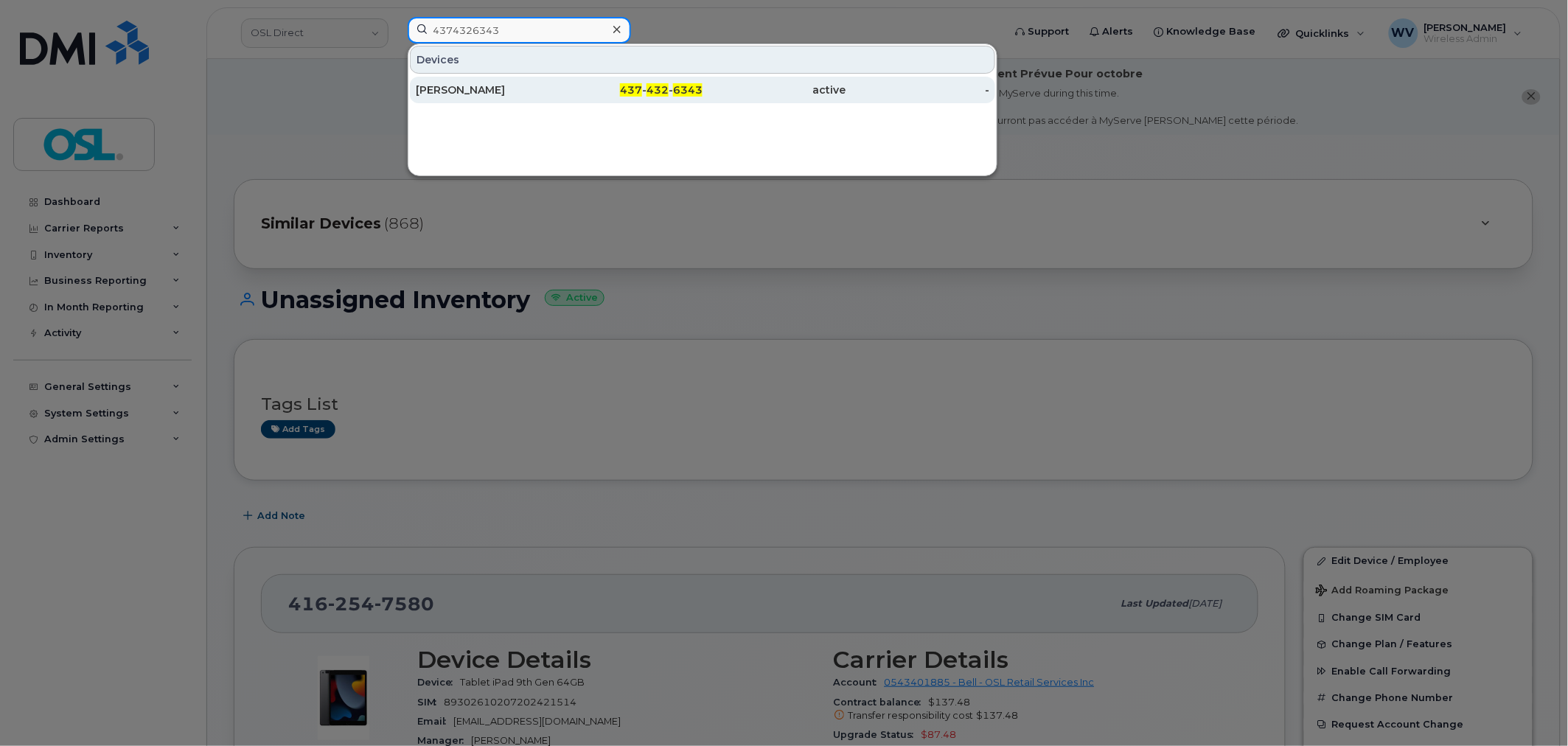
type input "4374326343"
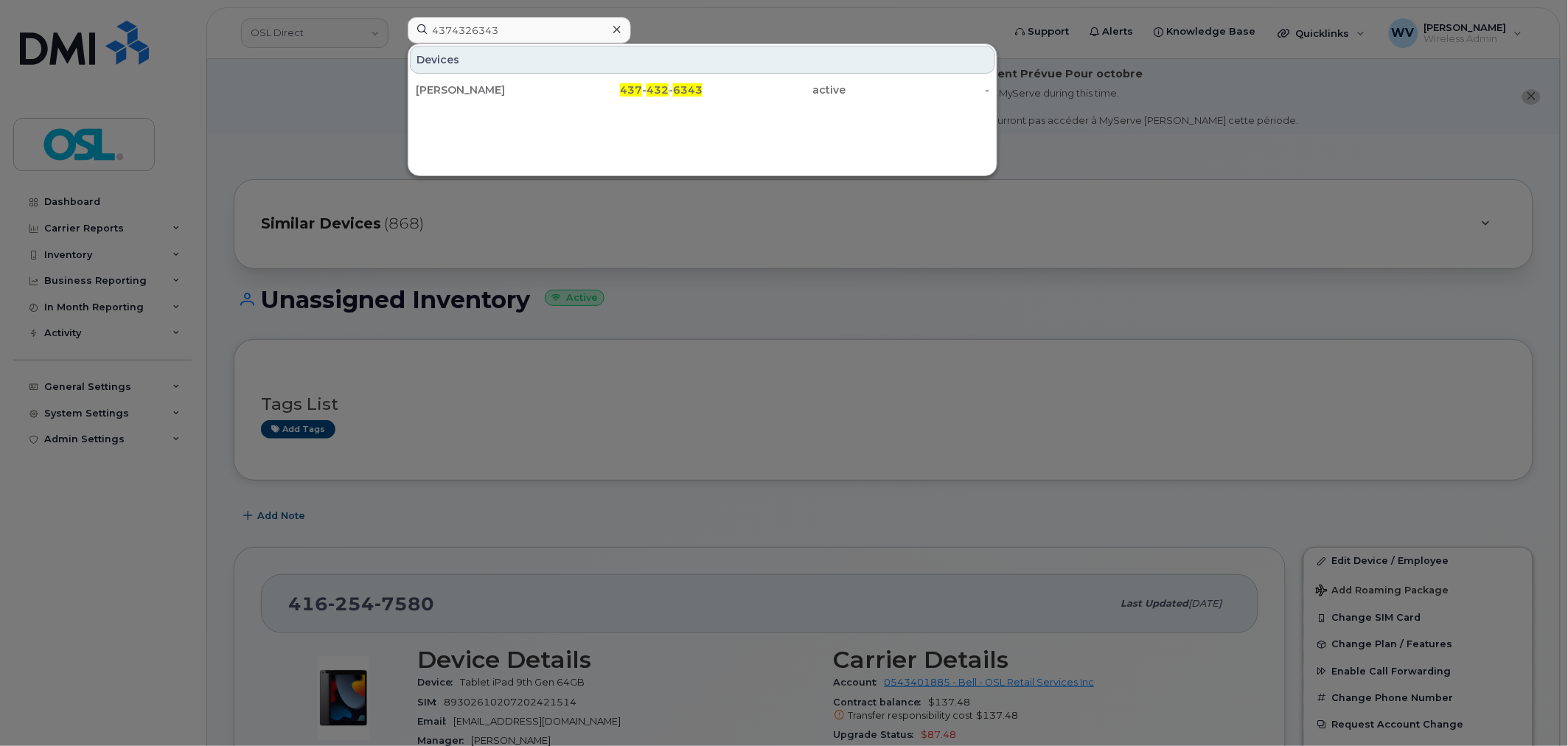
drag, startPoint x: 499, startPoint y: 80, endPoint x: 724, endPoint y: 57, distance: 226.2
click at [499, 80] on div "[PERSON_NAME]" at bounding box center [488, 89] width 144 height 27
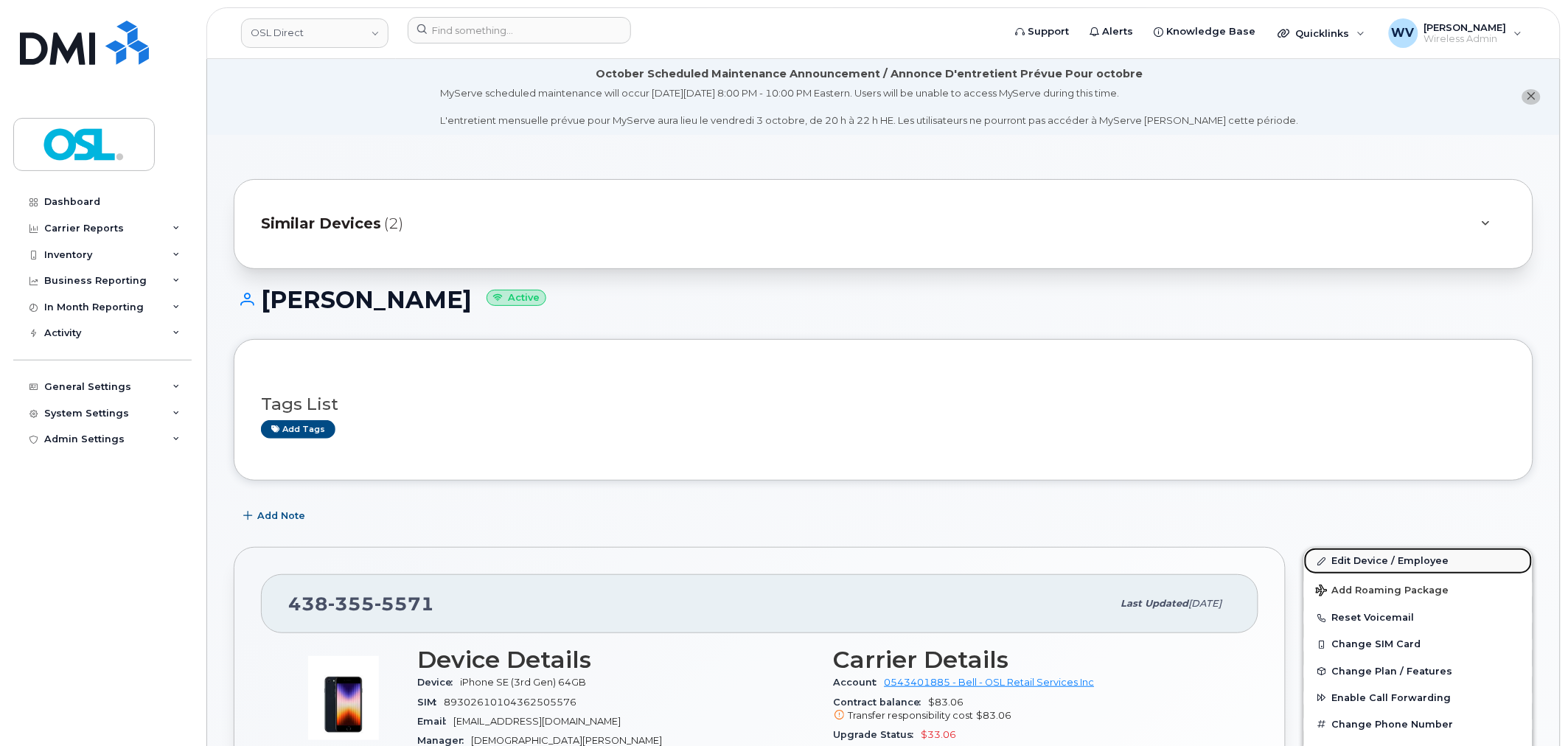
click at [1347, 556] on link "Edit Device / Employee" at bounding box center [1418, 560] width 229 height 27
drag, startPoint x: 1398, startPoint y: 554, endPoint x: 1154, endPoint y: 17, distance: 589.8
click at [1398, 554] on link "Edit Device / Employee" at bounding box center [1418, 560] width 229 height 27
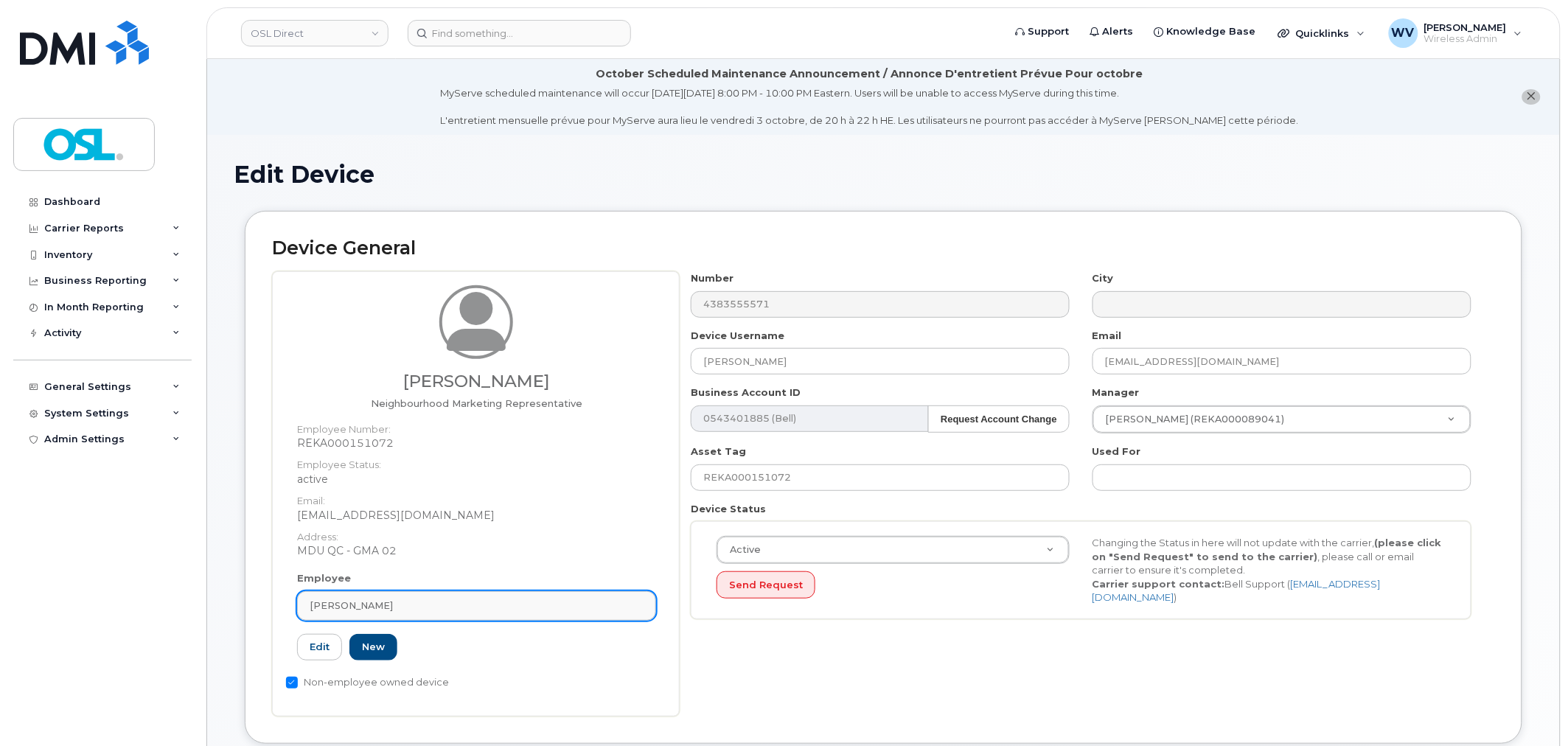
click at [495, 603] on div "[PERSON_NAME]" at bounding box center [477, 606] width 334 height 14
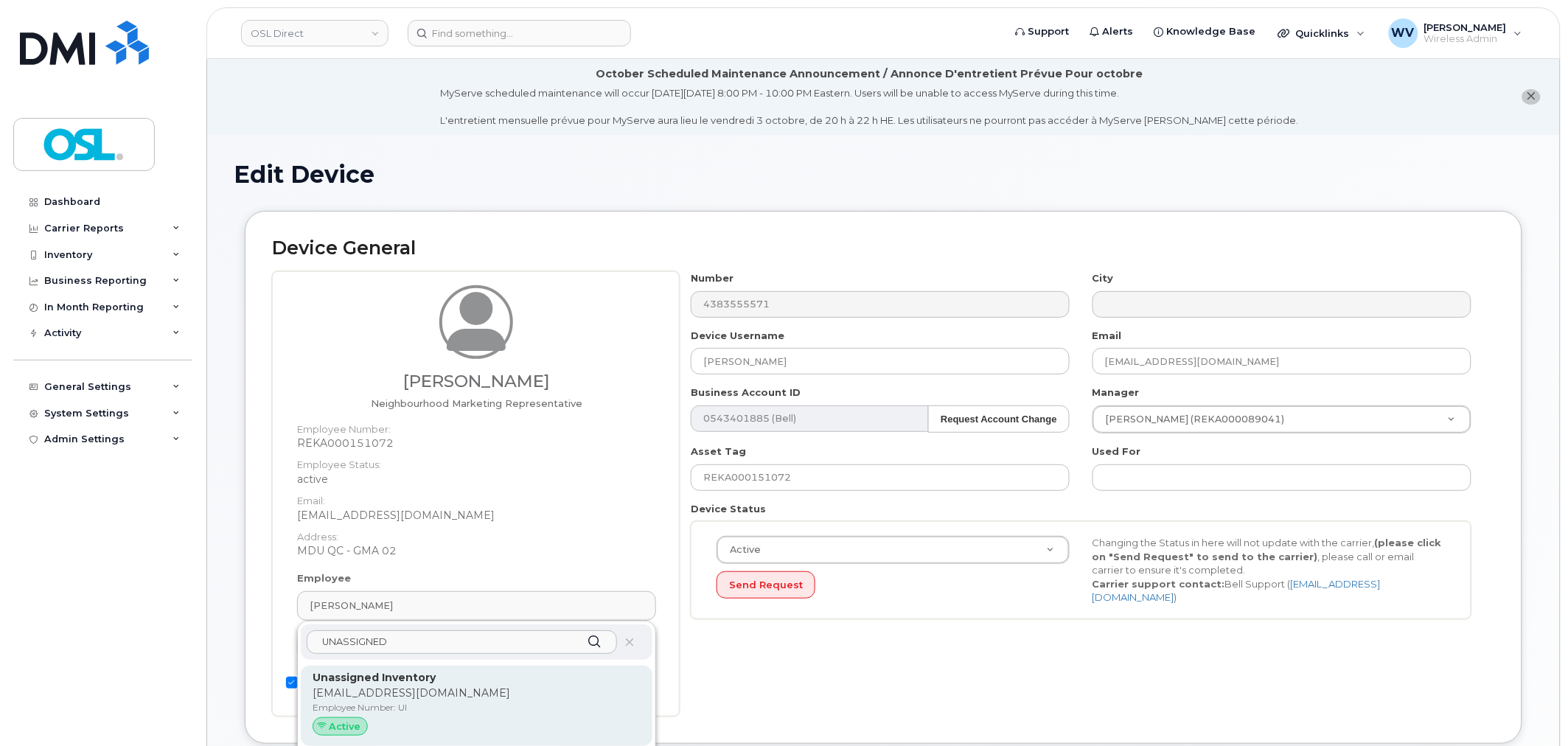
type input "UNASSIGNED"
click at [517, 691] on p "[EMAIL_ADDRESS][DOMAIN_NAME]" at bounding box center [477, 694] width 328 height 16
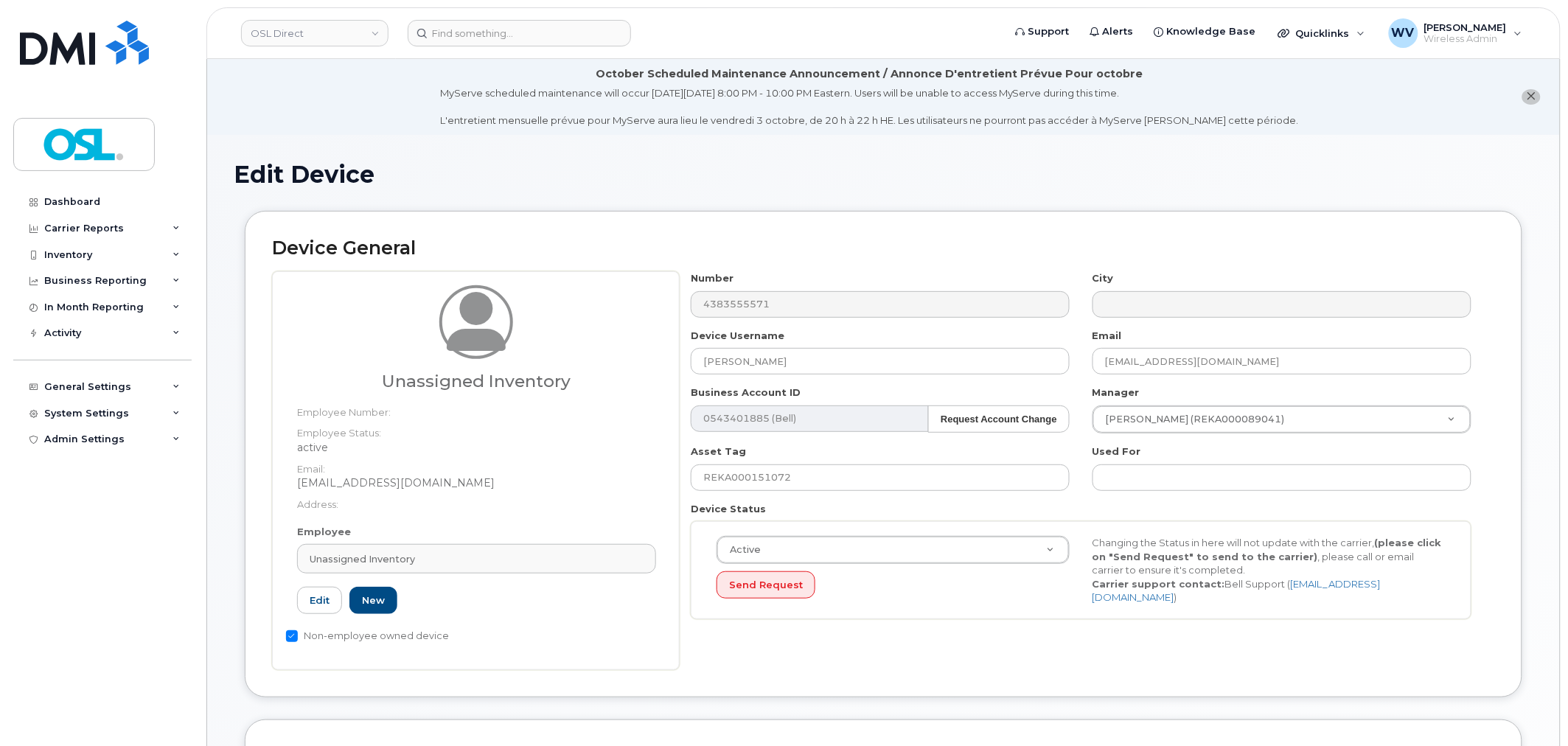
type input "UI"
type input "Unassigned Inventory"
type input "[EMAIL_ADDRESS][DOMAIN_NAME]"
type input "4724252"
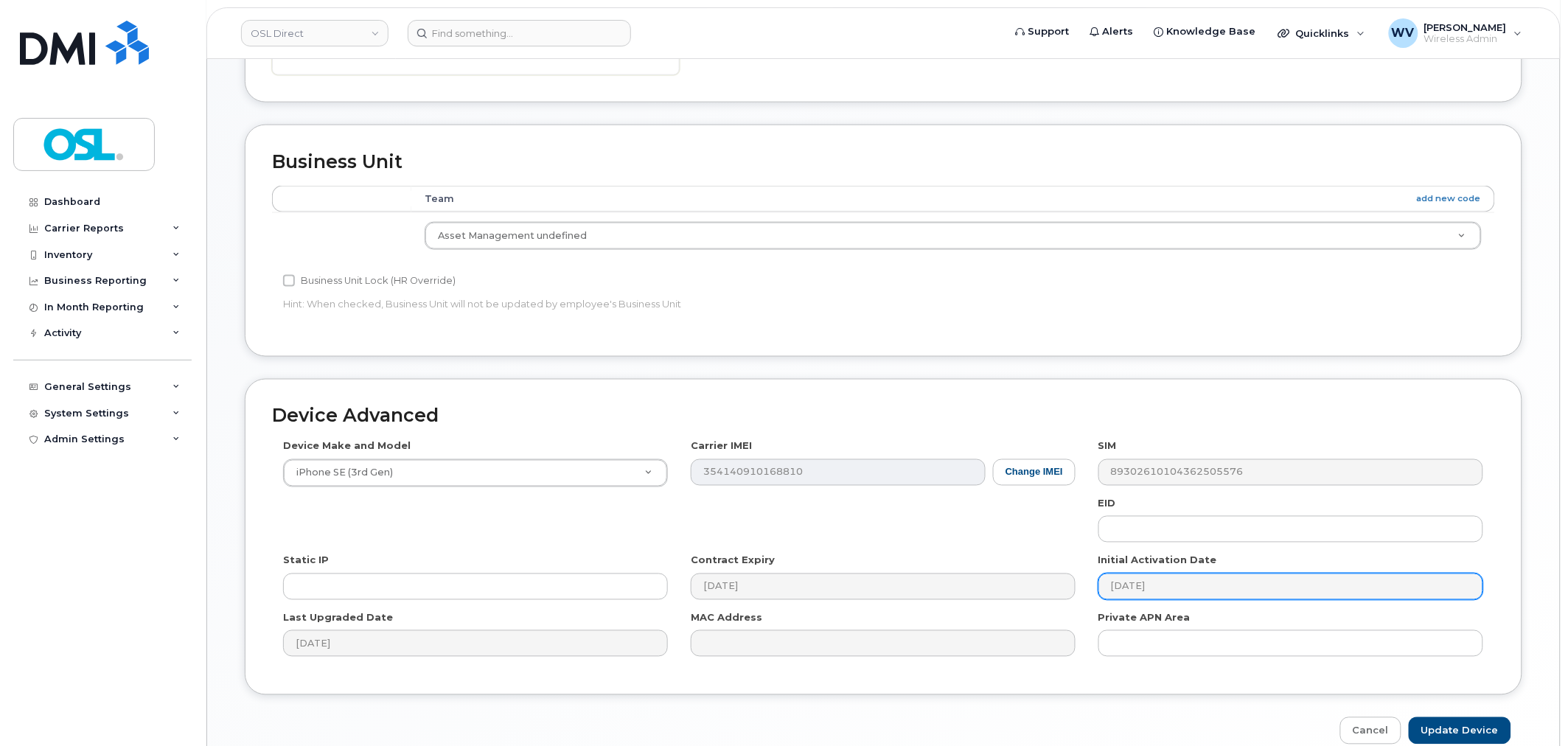
scroll to position [668, 0]
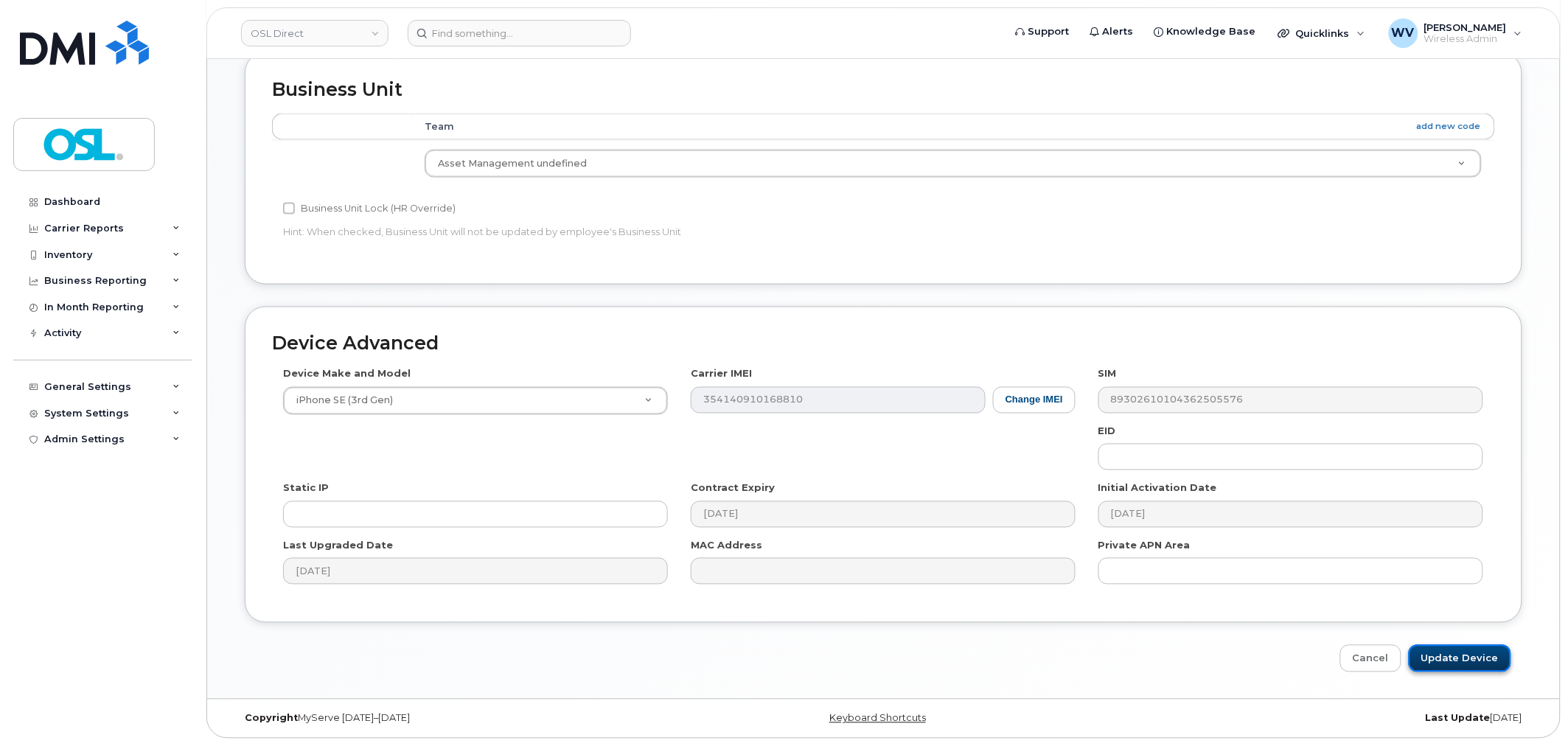
click at [1445, 662] on input "Update Device" at bounding box center [1460, 659] width 102 height 27
type input "Saving..."
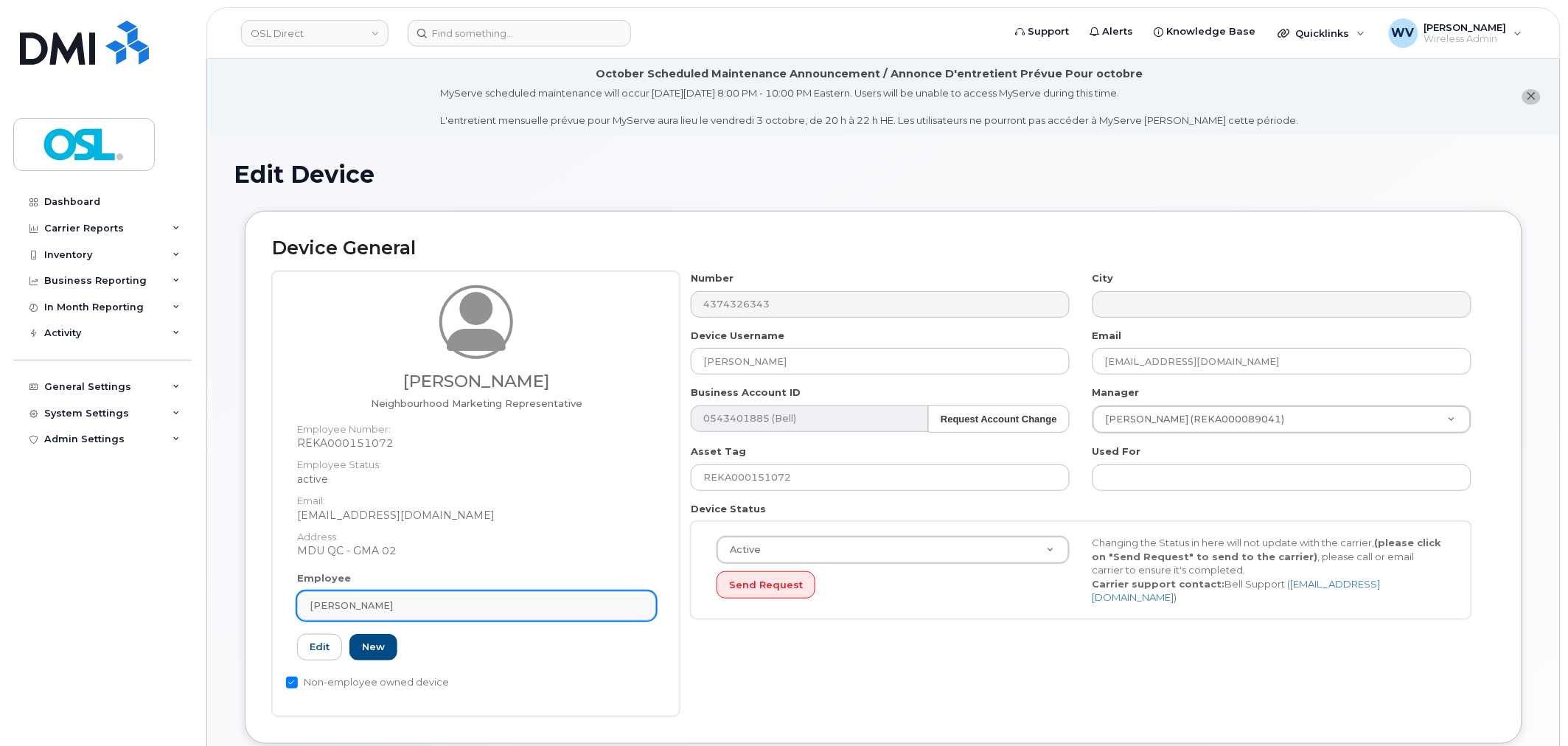
click at [503, 607] on div "[PERSON_NAME]" at bounding box center [477, 606] width 334 height 14
paste input "UNASSIGNED"
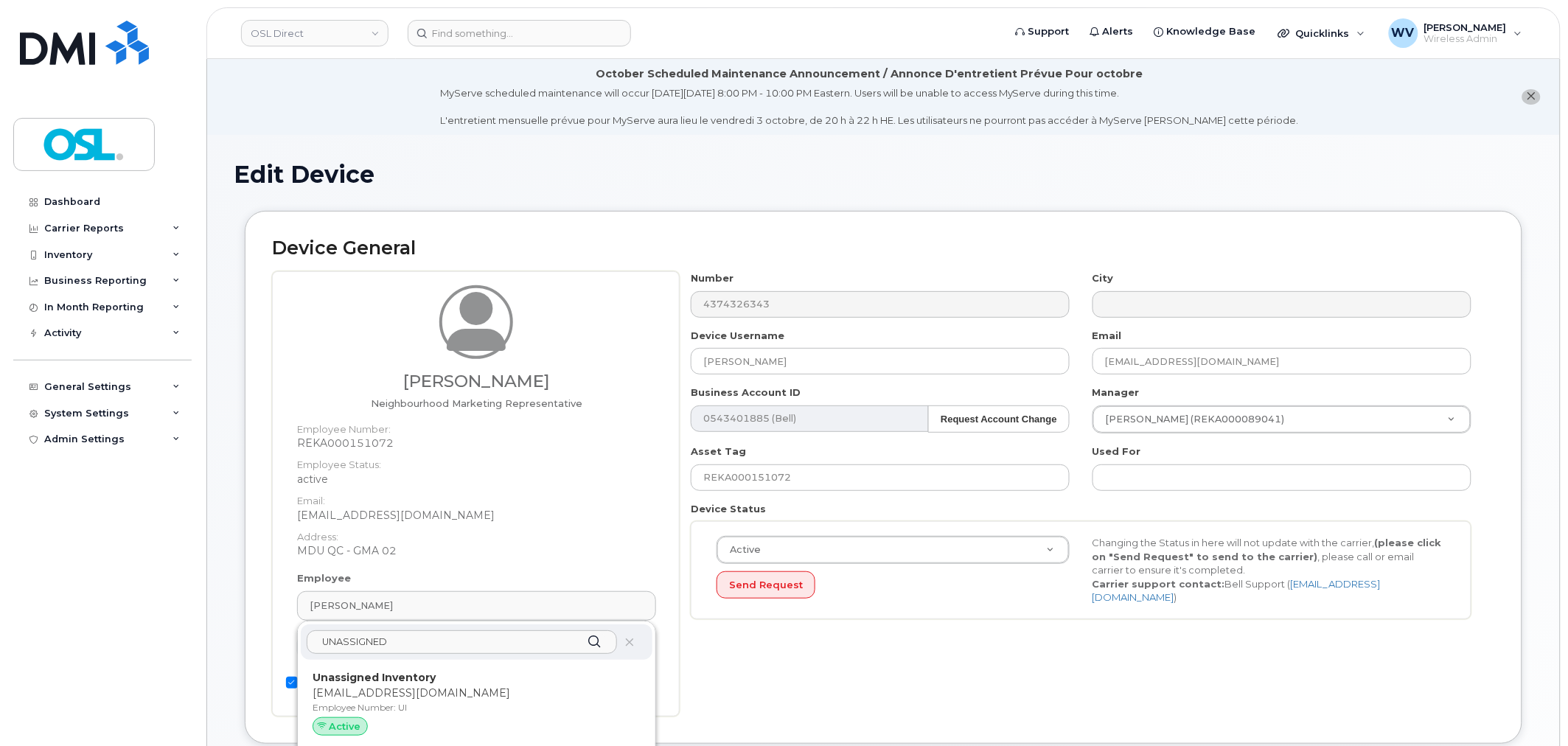
type input "UNASSIGNED"
click at [496, 671] on p "Unassigned Inventory" at bounding box center [477, 678] width 328 height 16
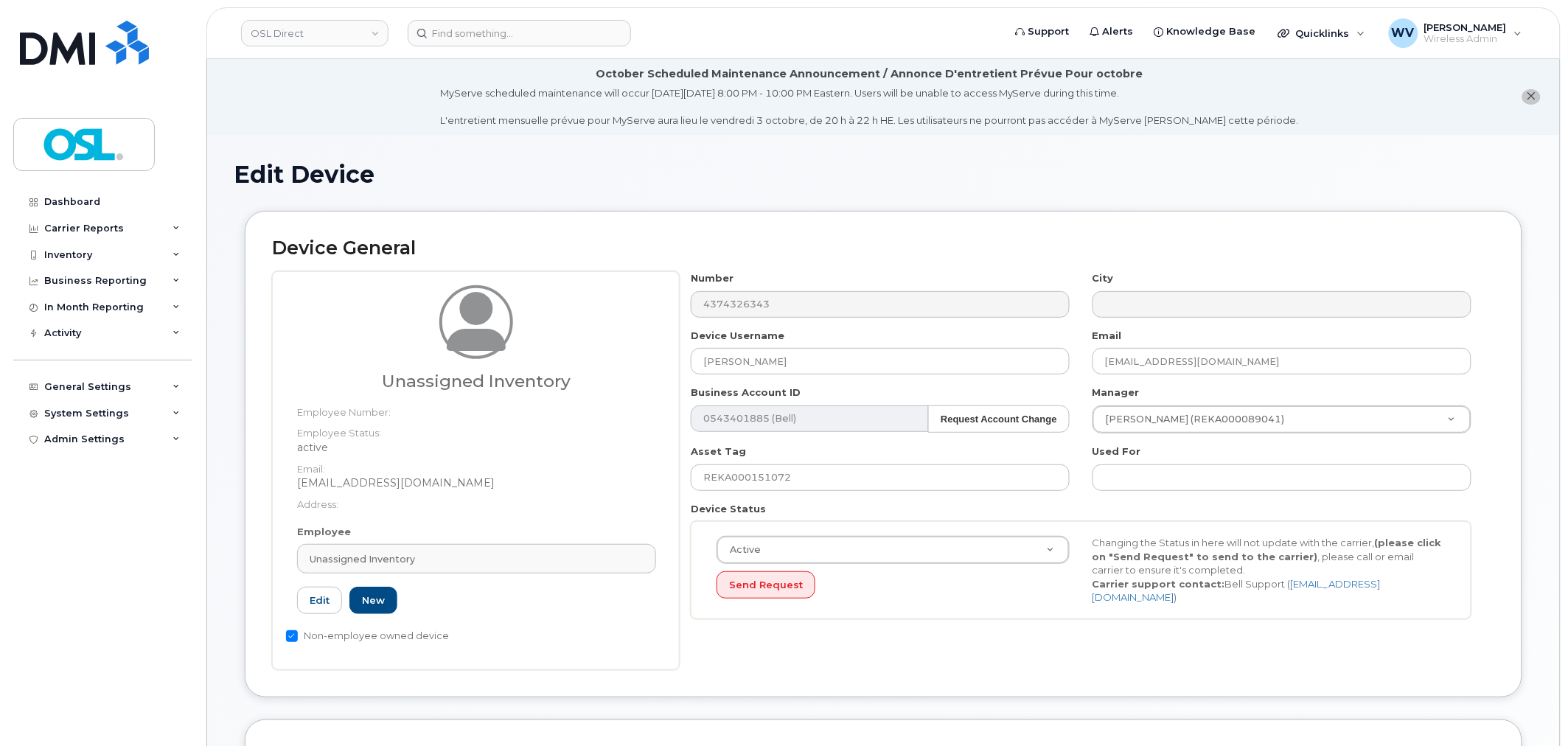
type input "UI"
type input "Unassigned Inventory"
type input "[EMAIL_ADDRESS][DOMAIN_NAME]"
type input "4724252"
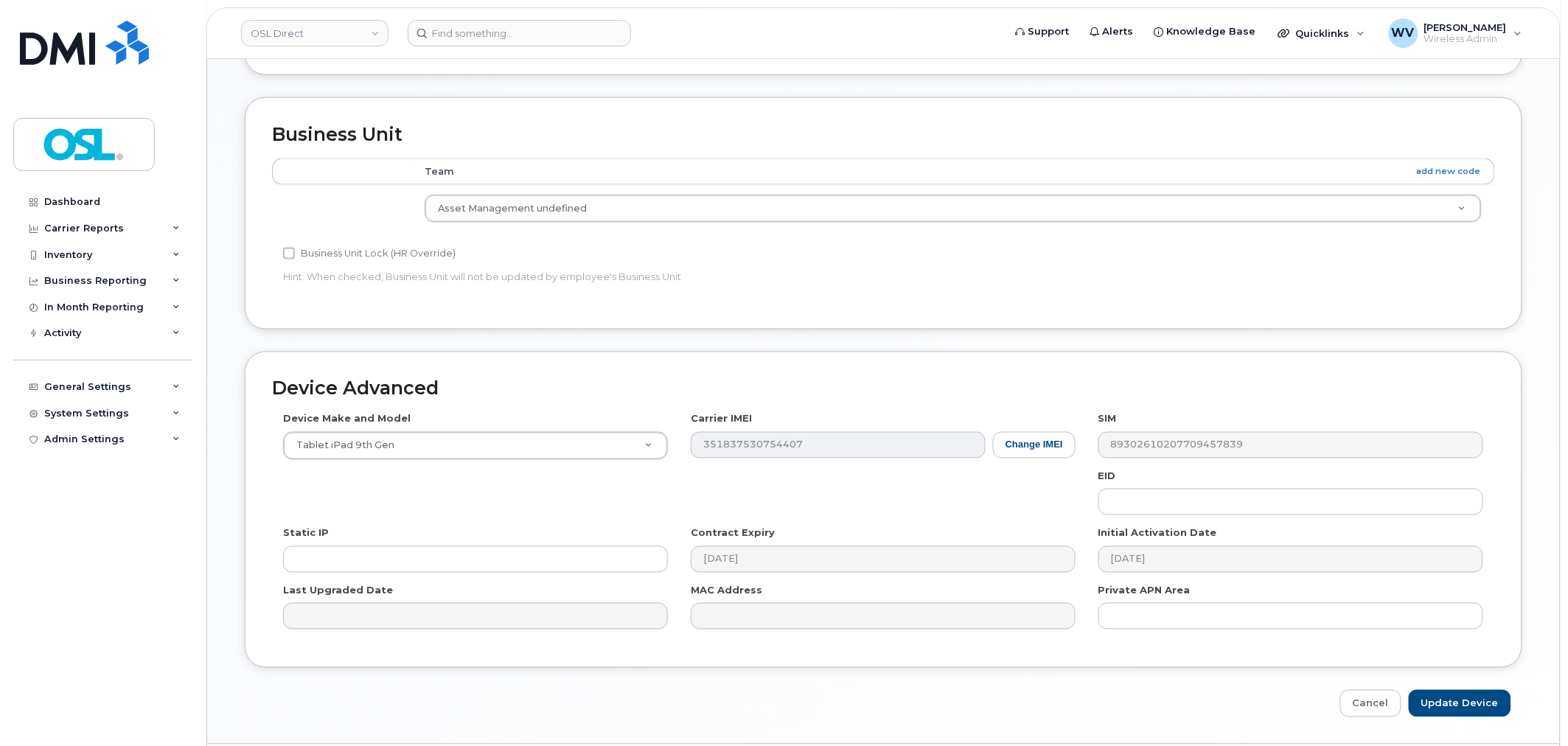
scroll to position [668, 0]
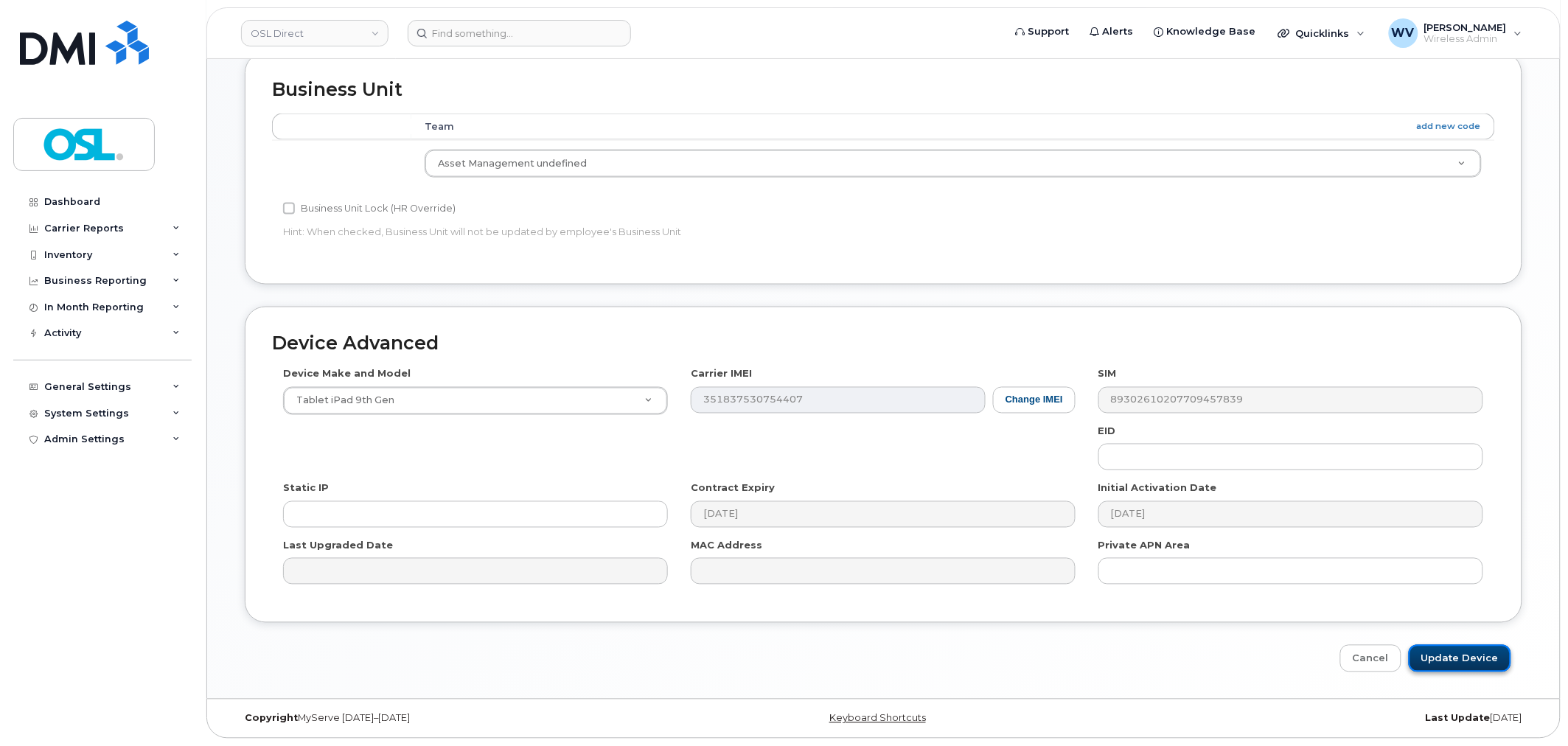
click at [1484, 663] on input "Update Device" at bounding box center [1460, 659] width 102 height 27
type input "Saving..."
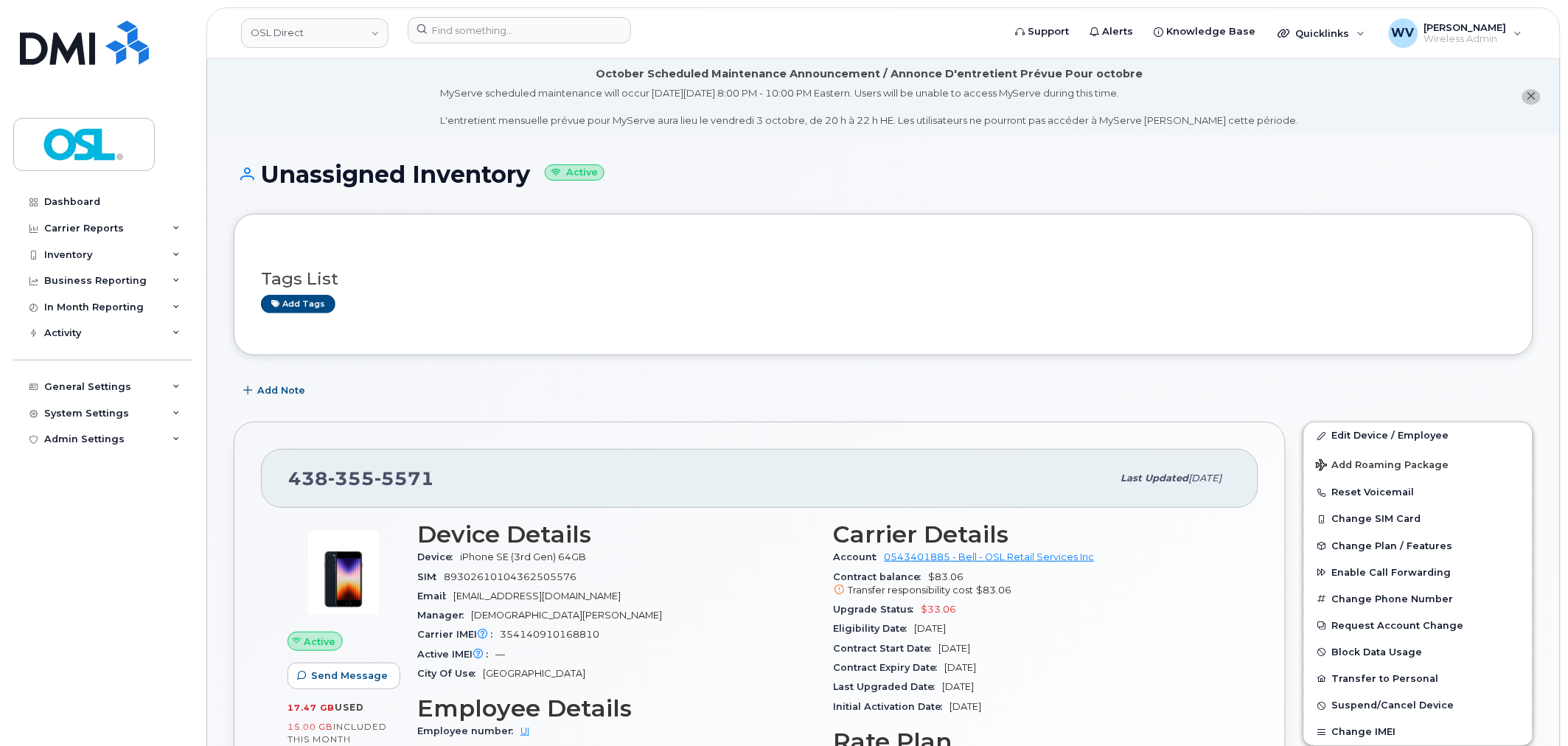
click at [370, 458] on div "[PHONE_NUMBER] Last updated [DATE]" at bounding box center [759, 479] width 998 height 59
click at [371, 473] on span "355" at bounding box center [350, 478] width 46 height 23
click at [372, 473] on span "[PHONE_NUMBER]" at bounding box center [361, 478] width 146 height 23
copy span "[PHONE_NUMBER]"
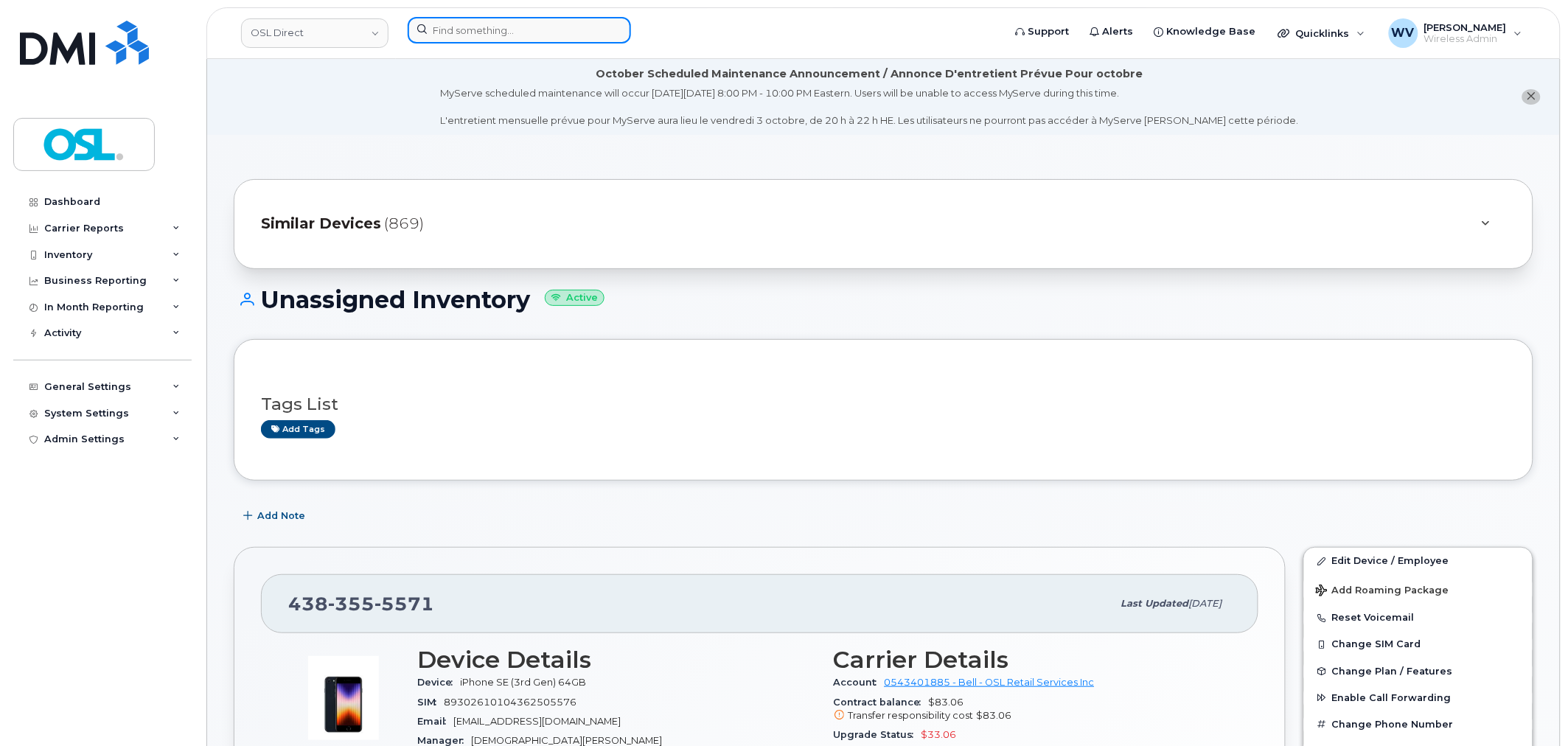
click at [577, 29] on input at bounding box center [519, 29] width 224 height 27
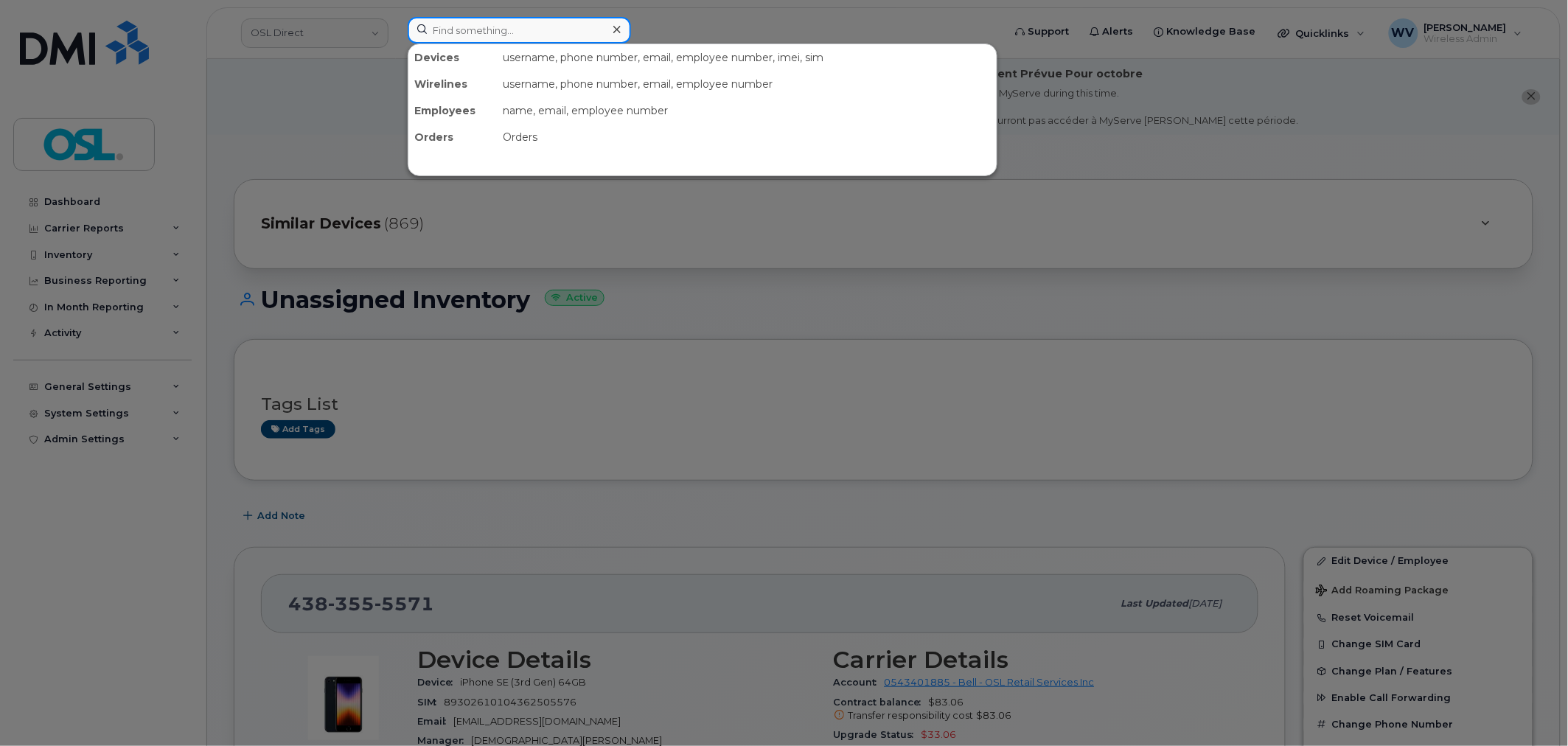
paste input "4383562806"
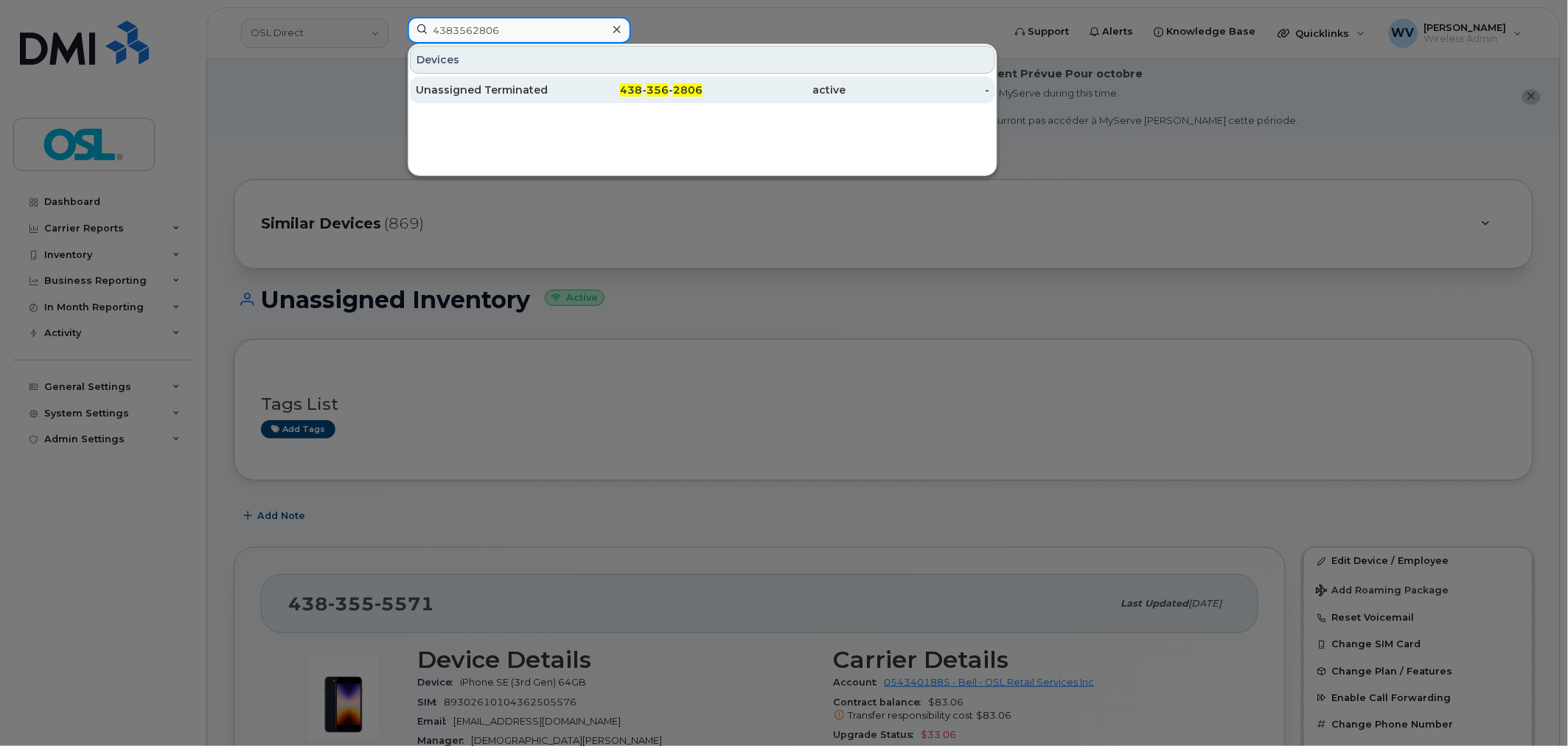
type input "4383562806"
click at [568, 96] on div "438 - 356 - 2806" at bounding box center [631, 89] width 144 height 15
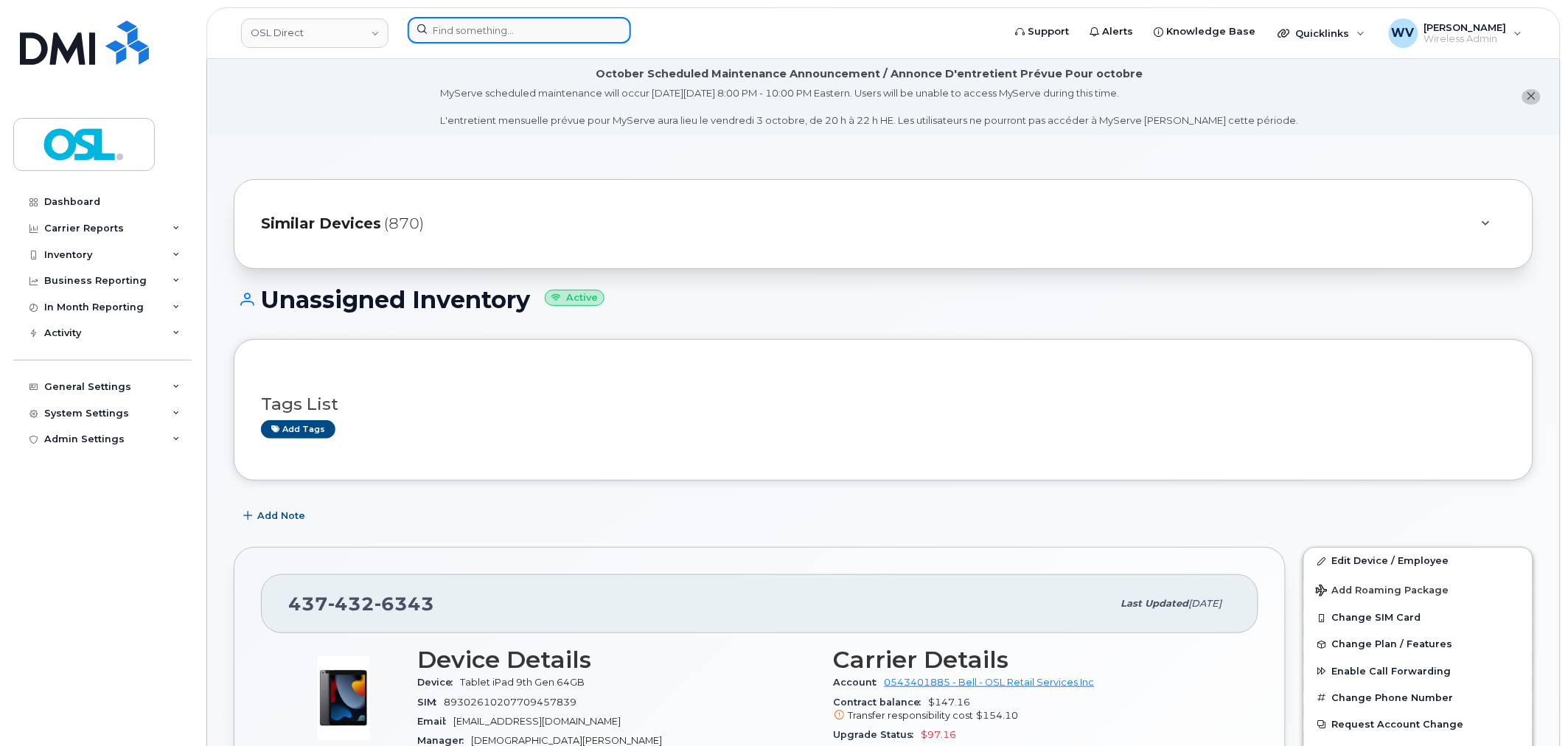
click at [485, 35] on input at bounding box center [519, 29] width 224 height 27
paste input "9022232704"
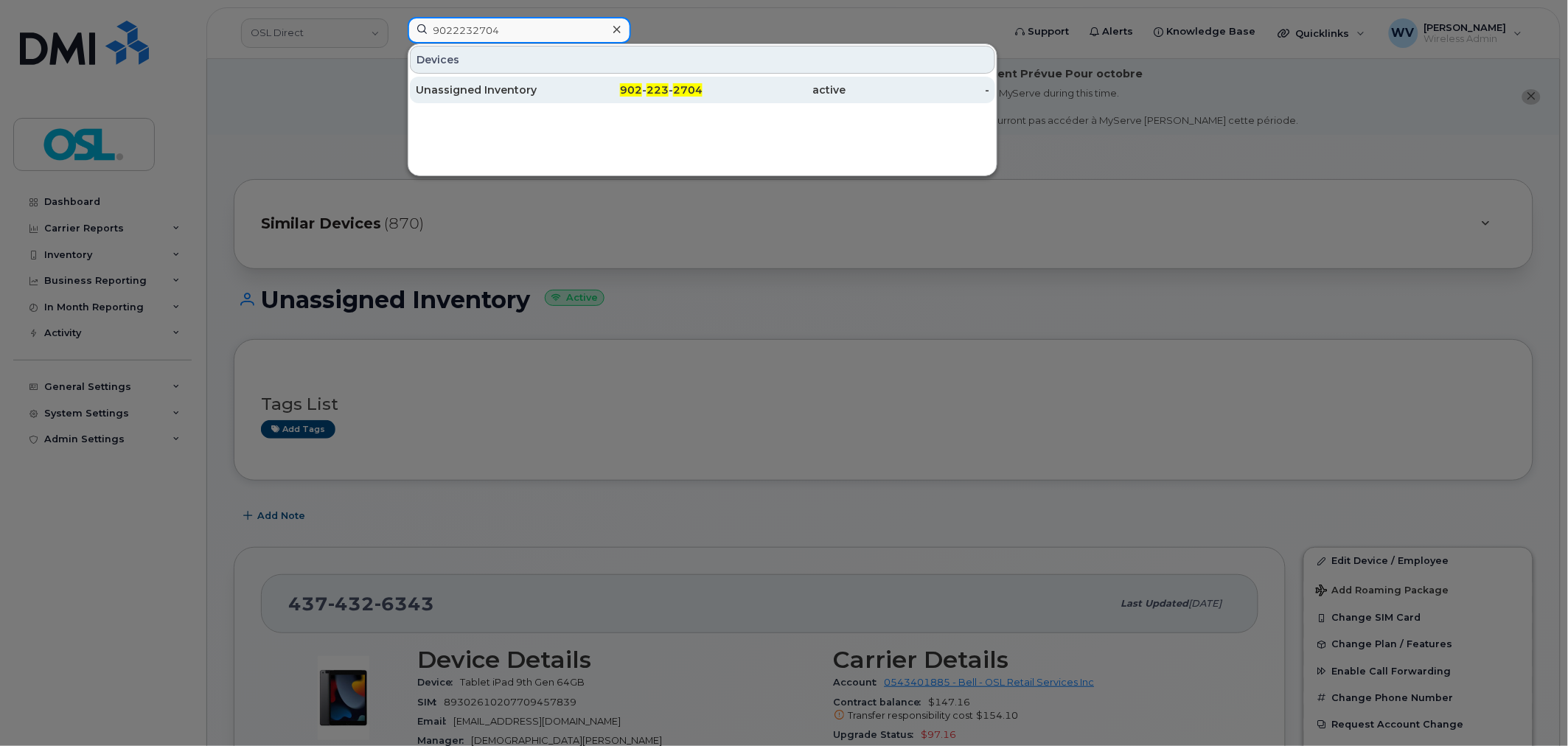
type input "9022232704"
drag, startPoint x: 485, startPoint y: 80, endPoint x: 506, endPoint y: 87, distance: 22.1
click at [487, 80] on div "Unassigned Inventory" at bounding box center [488, 89] width 144 height 27
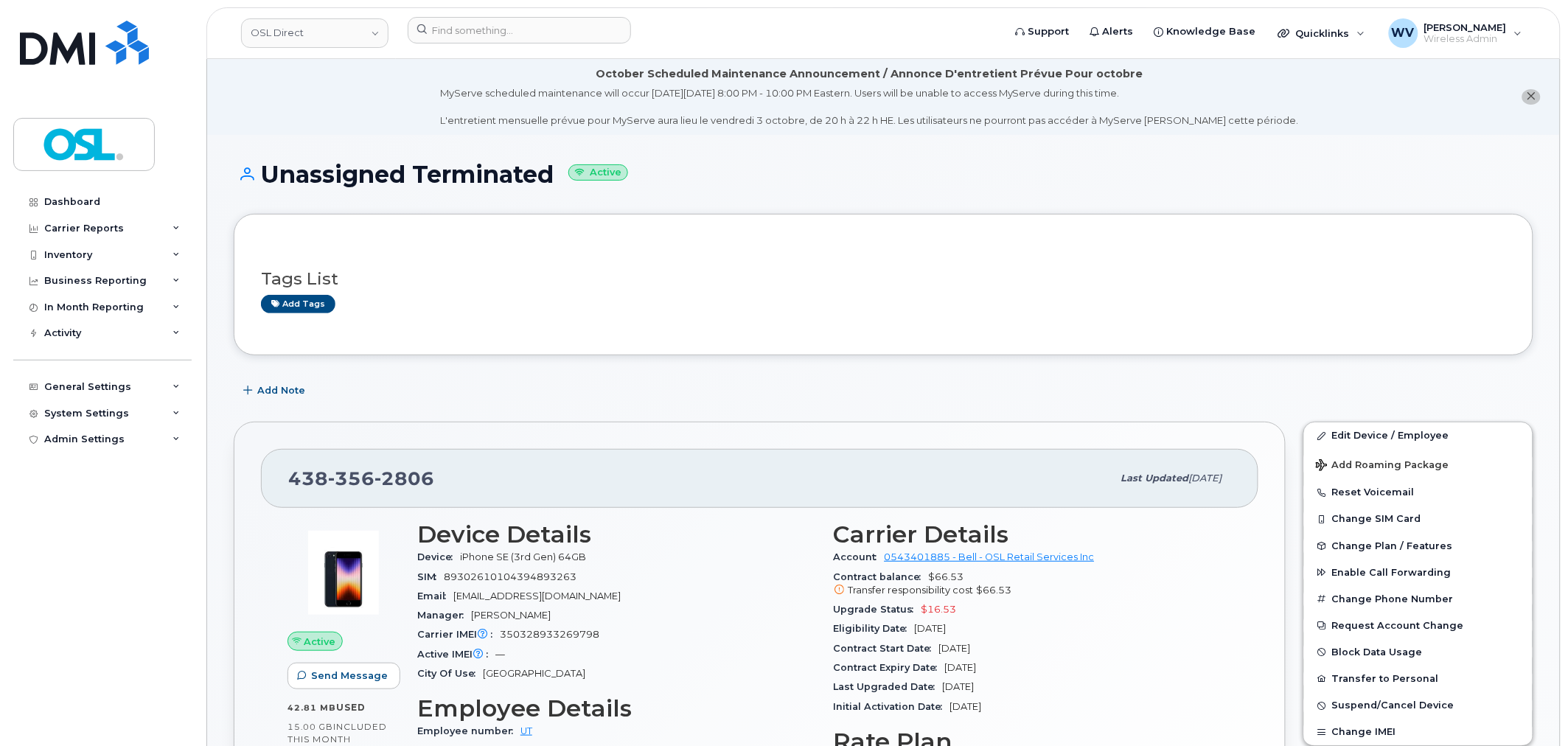
click at [331, 482] on span "356" at bounding box center [350, 478] width 46 height 23
copy span "438 356 2806"
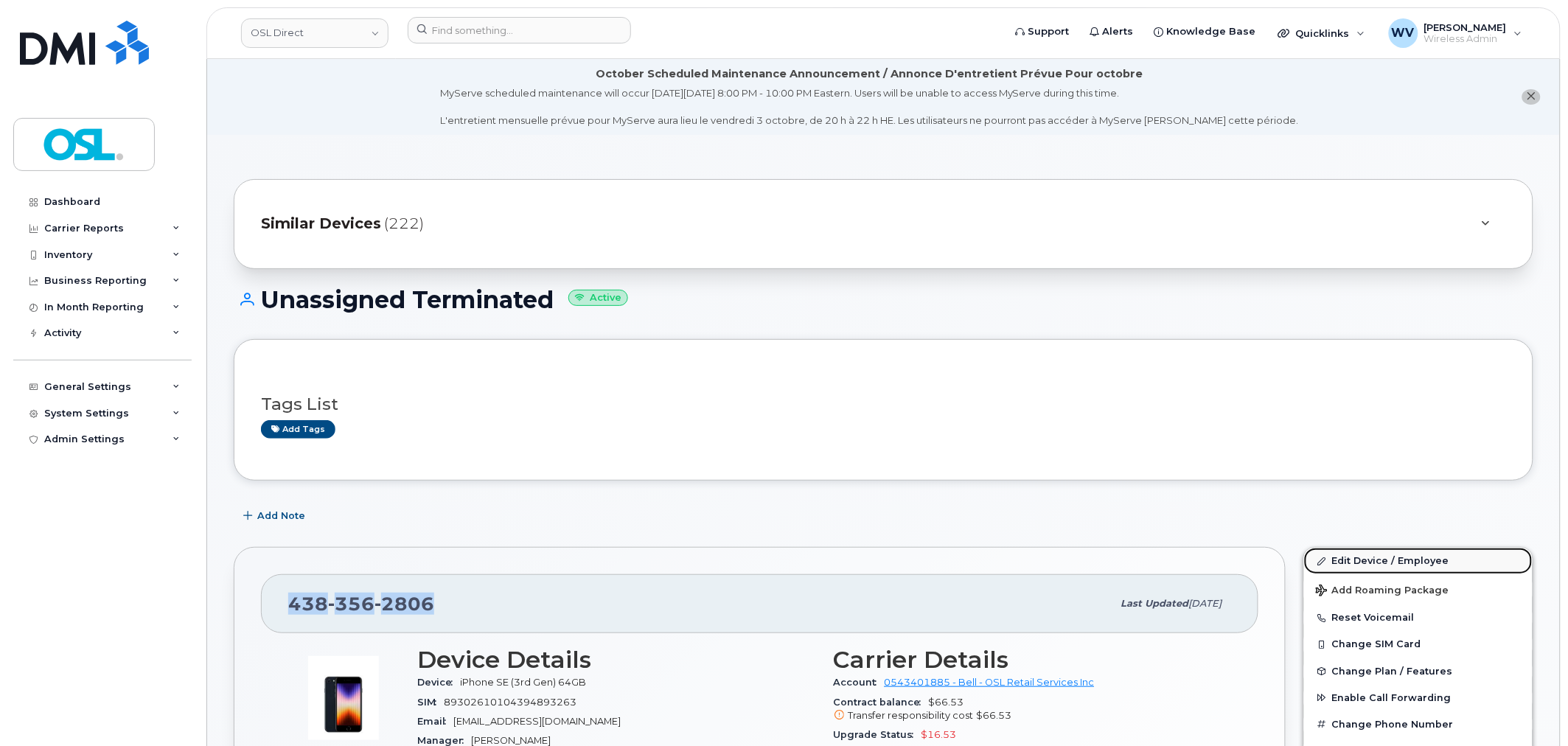
click at [1367, 559] on link "Edit Device / Employee" at bounding box center [1418, 560] width 229 height 27
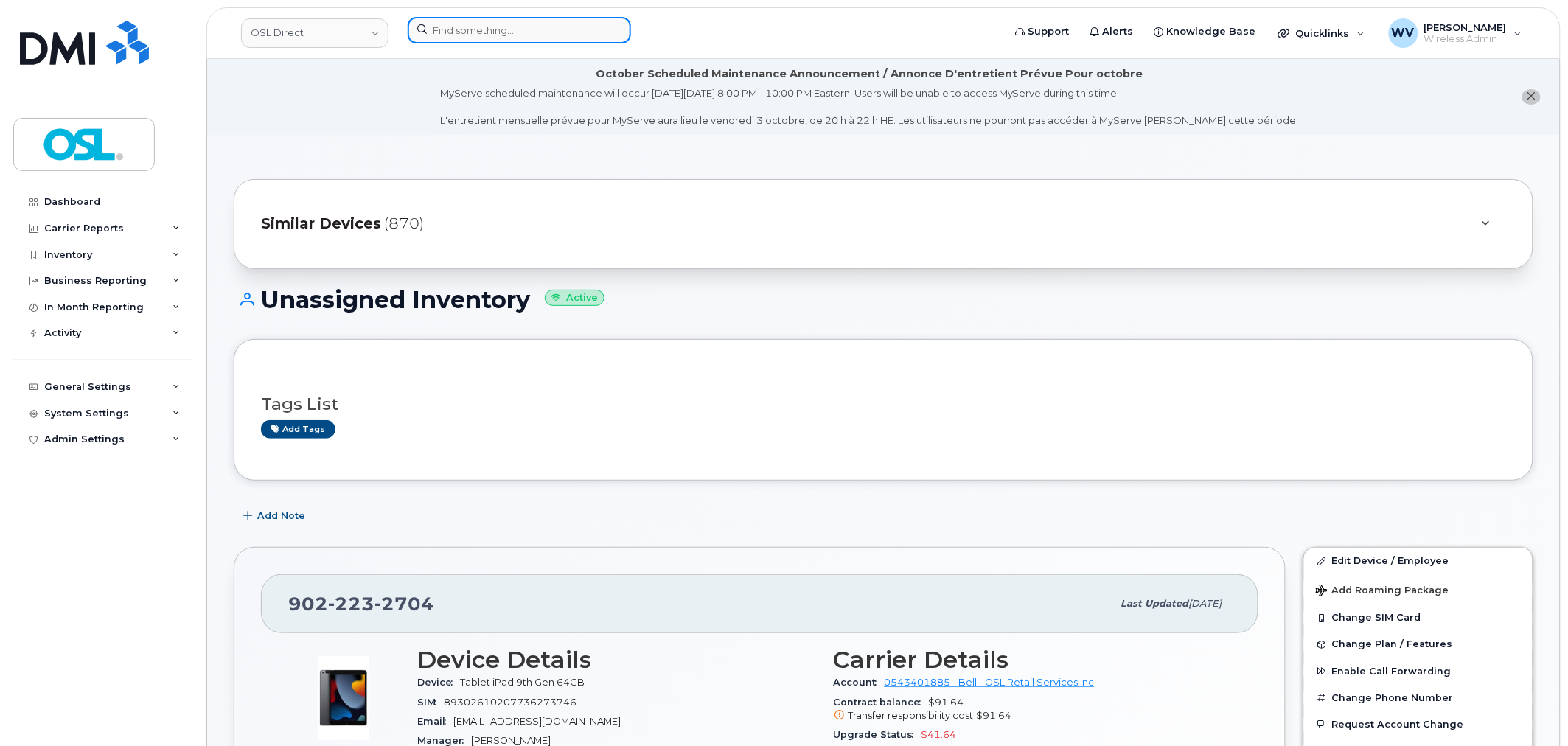
click at [505, 20] on input at bounding box center [519, 29] width 224 height 27
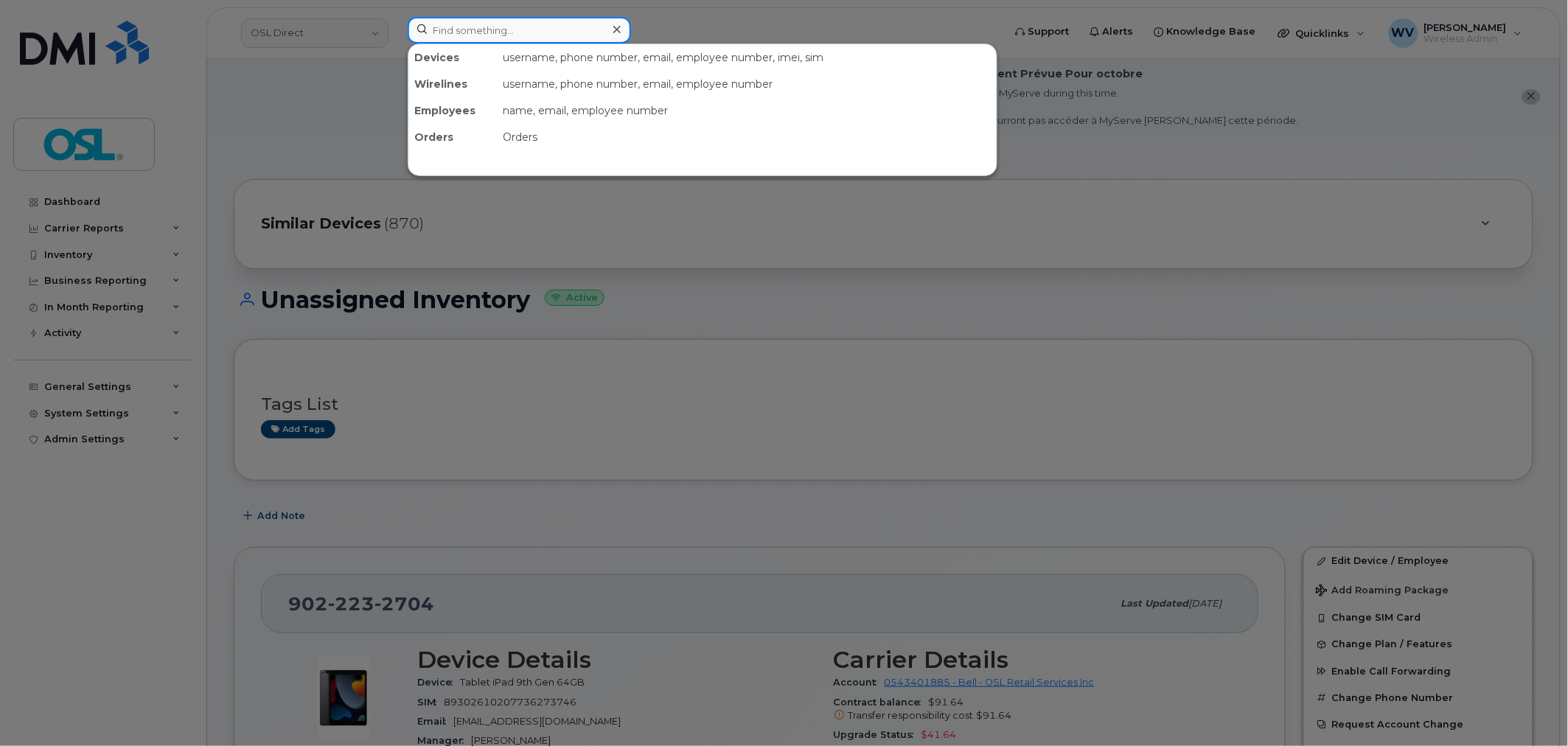
paste input "4168595429"
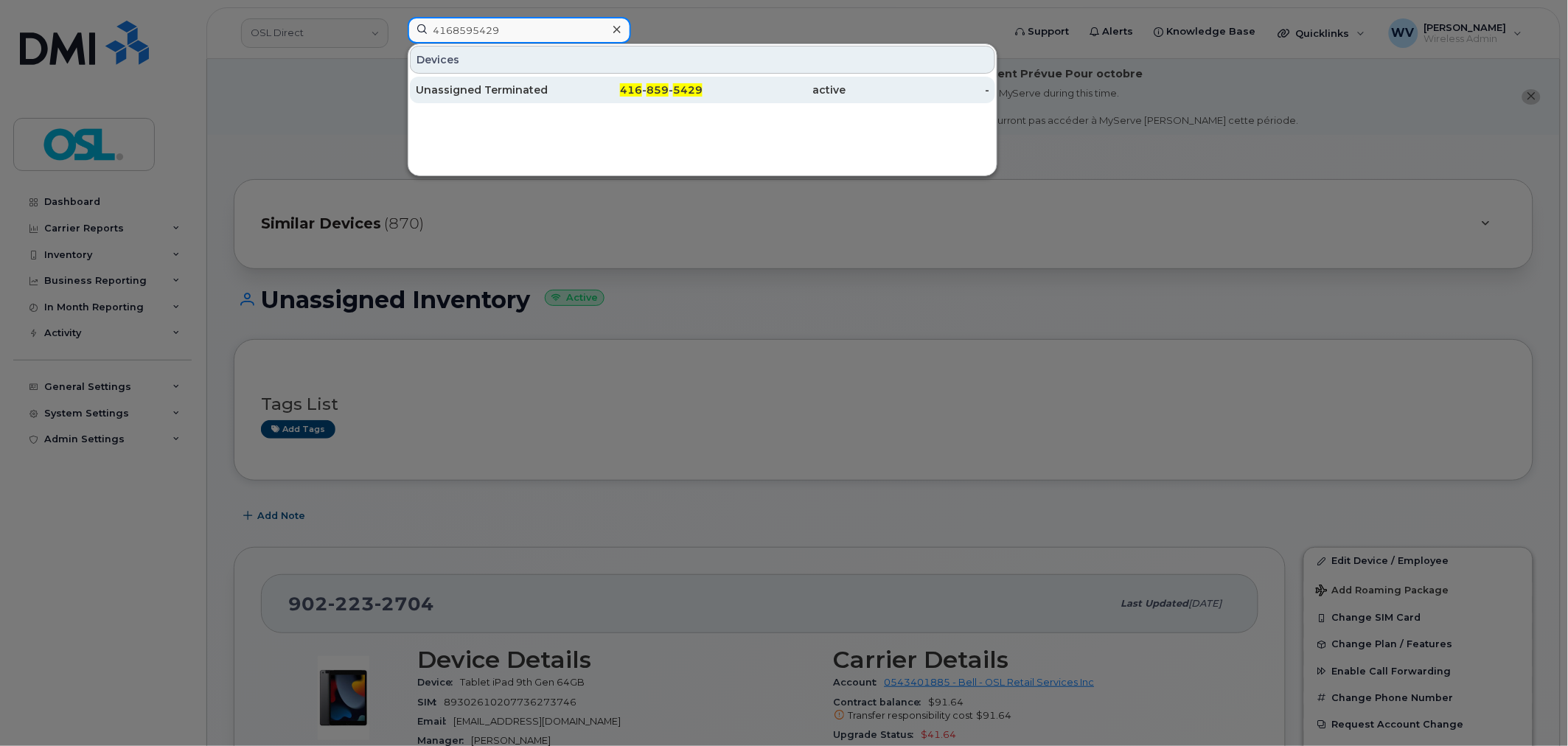
type input "4168595429"
click at [514, 97] on div "Unassigned Terminated" at bounding box center [488, 89] width 144 height 15
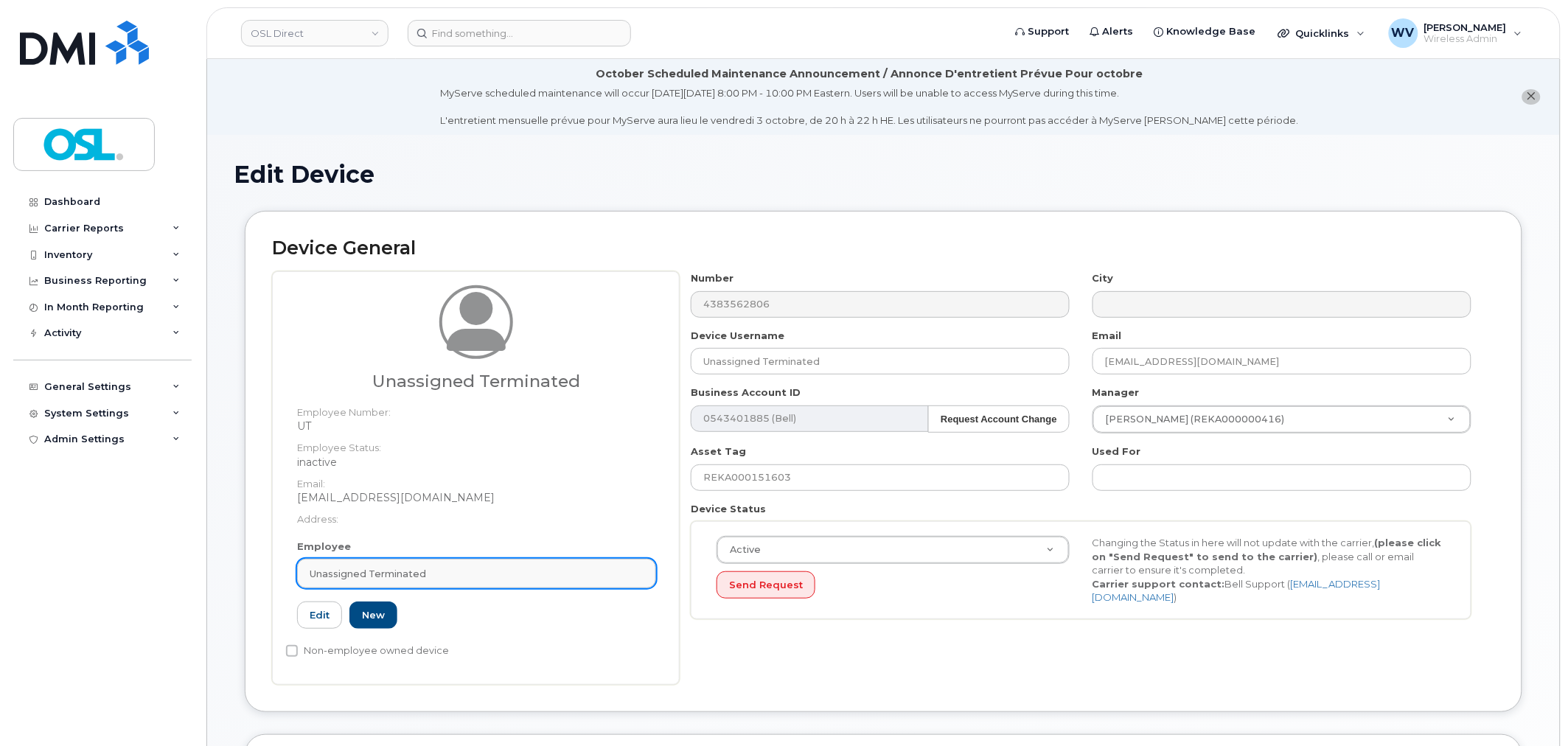
click at [485, 577] on div "Unassigned Terminated" at bounding box center [477, 574] width 334 height 14
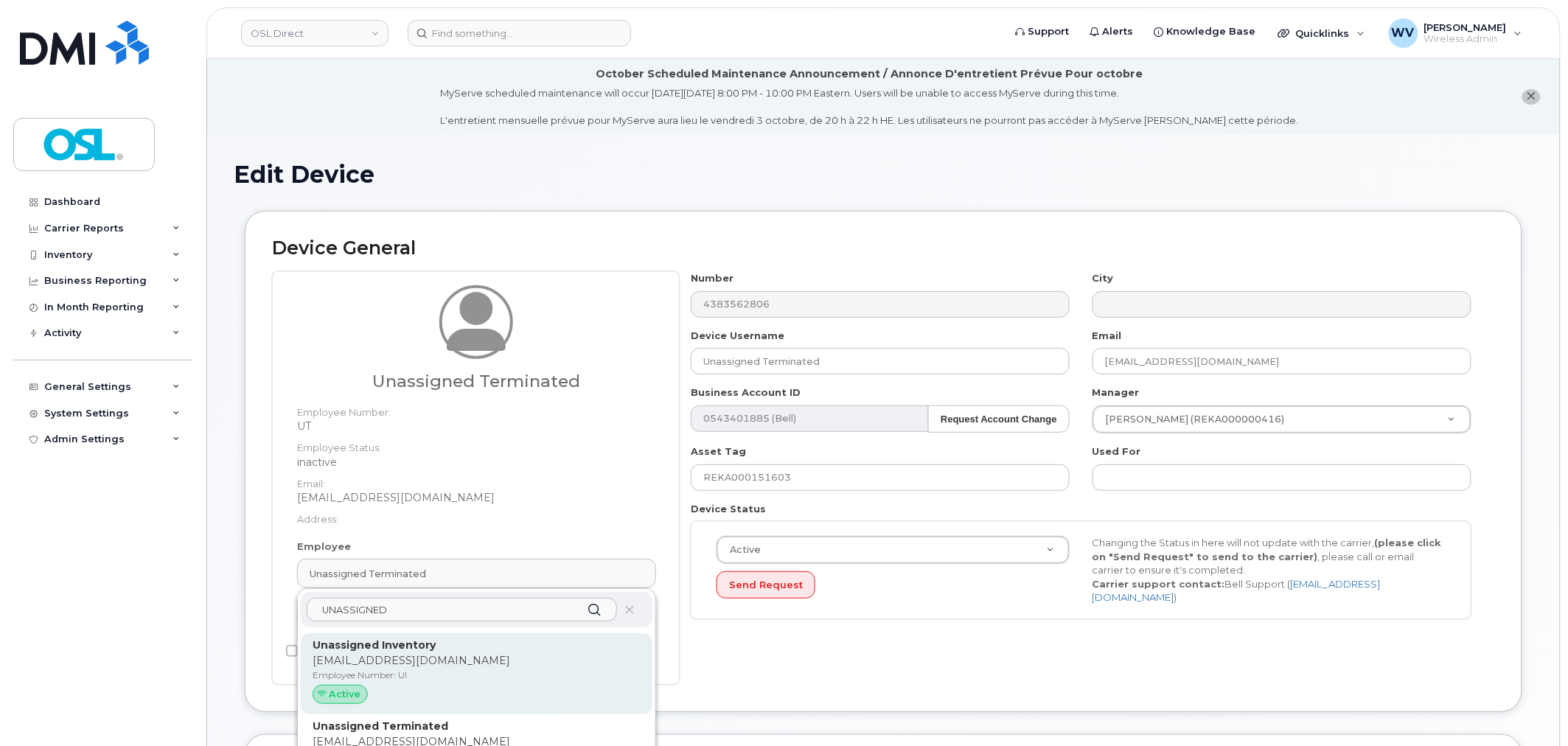
type input "UNASSIGNED"
click at [528, 666] on p "[EMAIL_ADDRESS][DOMAIN_NAME]" at bounding box center [477, 662] width 328 height 16
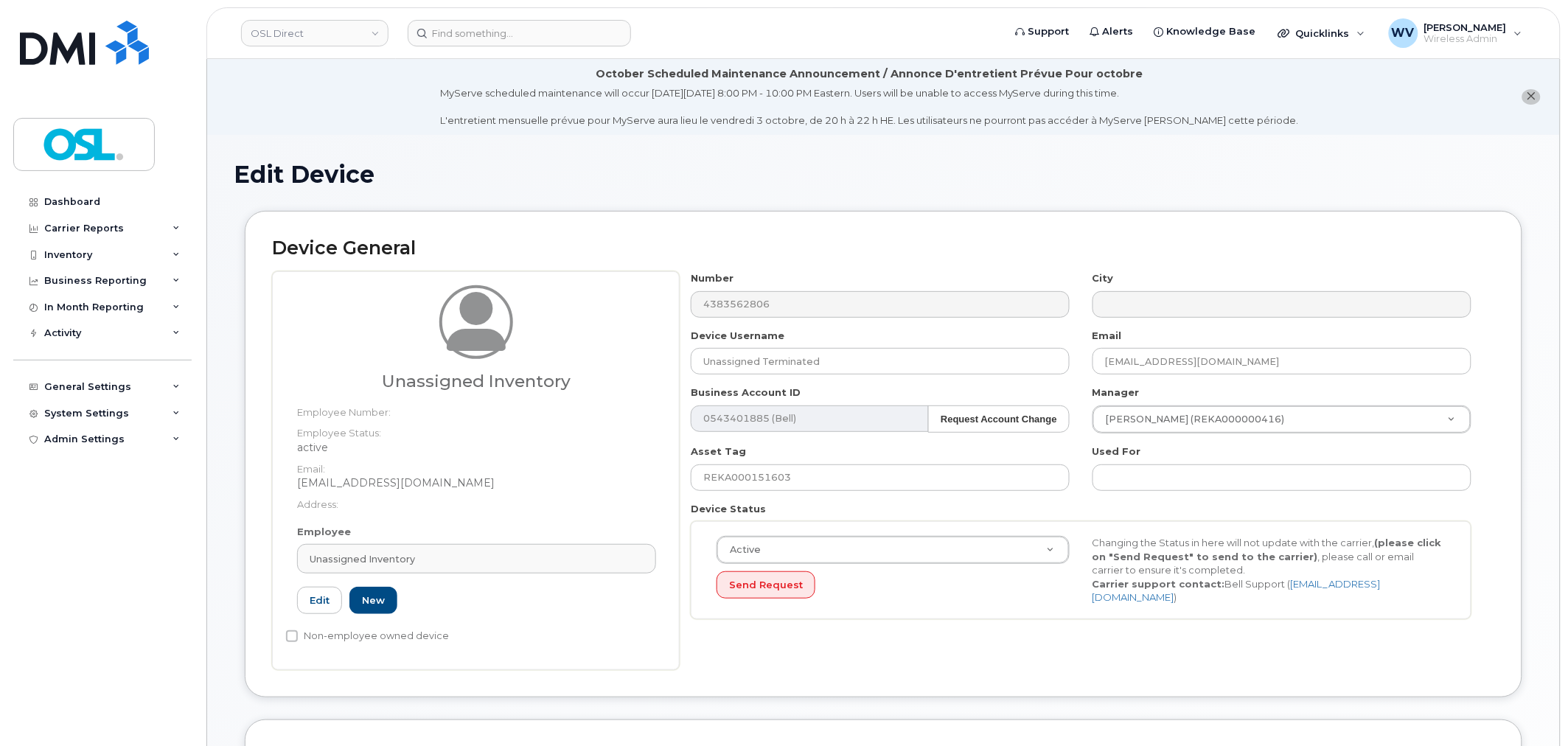
type input "UI"
type input "Unassigned Inventory"
type input "[EMAIL_ADDRESS][DOMAIN_NAME]"
type input "4724252"
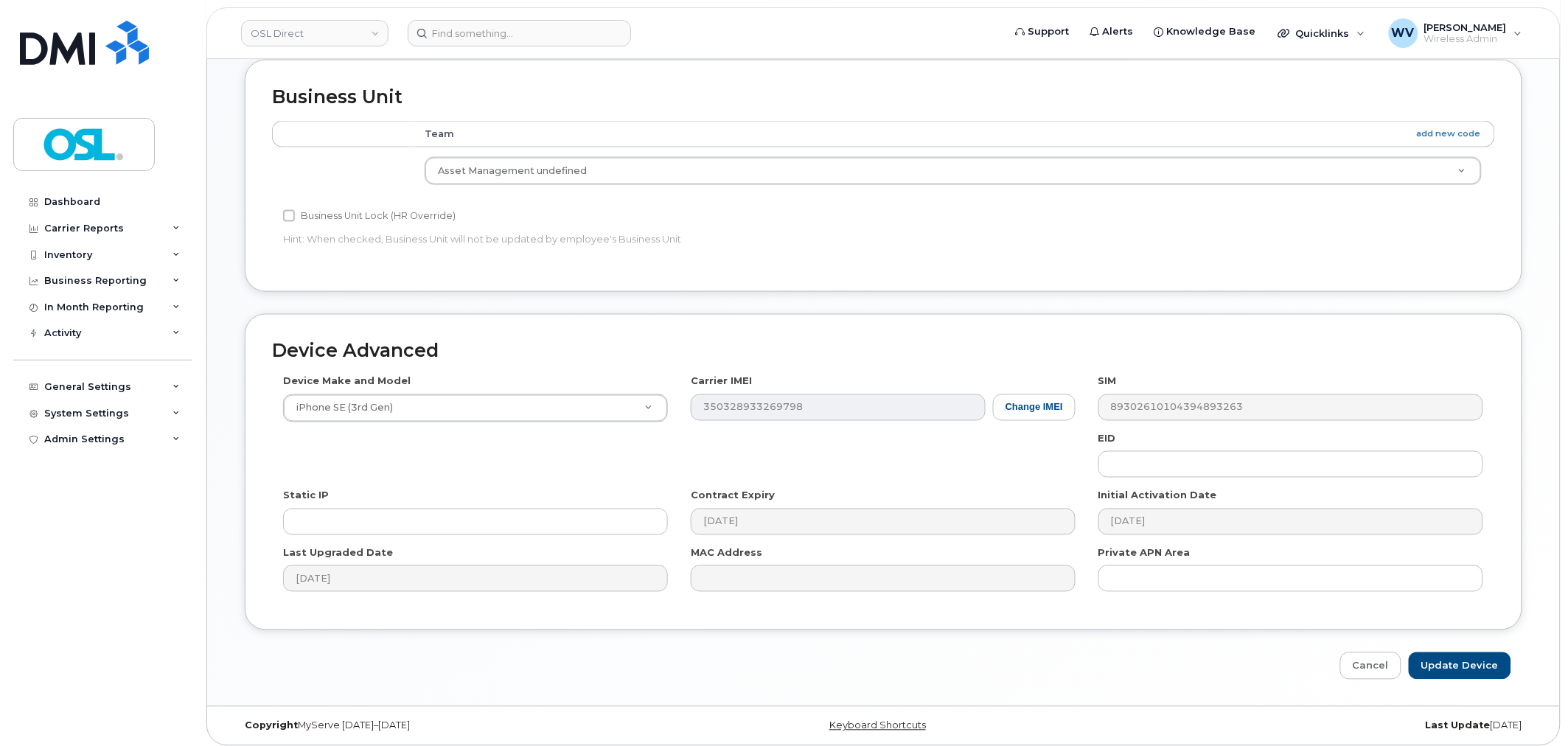
scroll to position [668, 0]
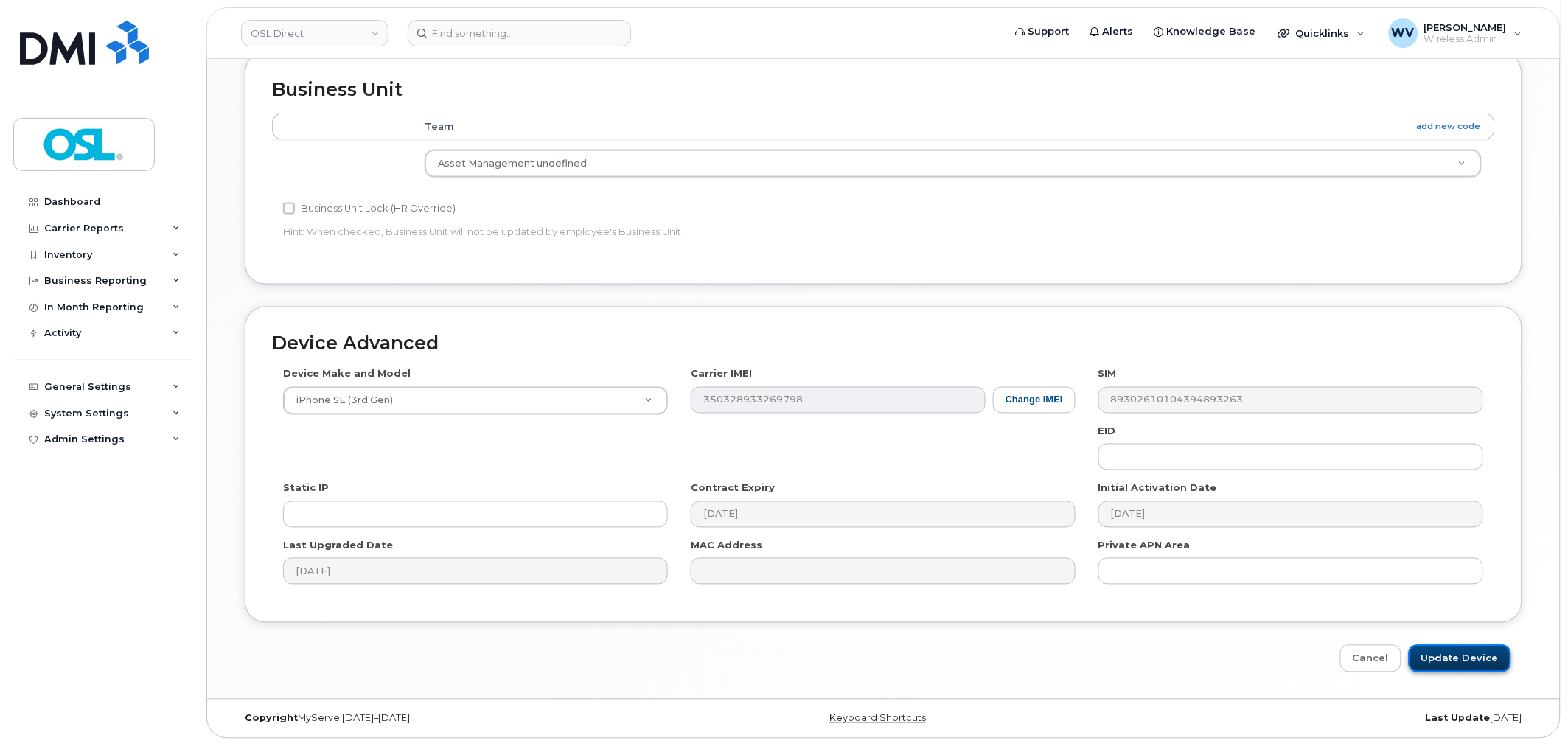
click at [1429, 665] on input "Update Device" at bounding box center [1460, 659] width 102 height 27
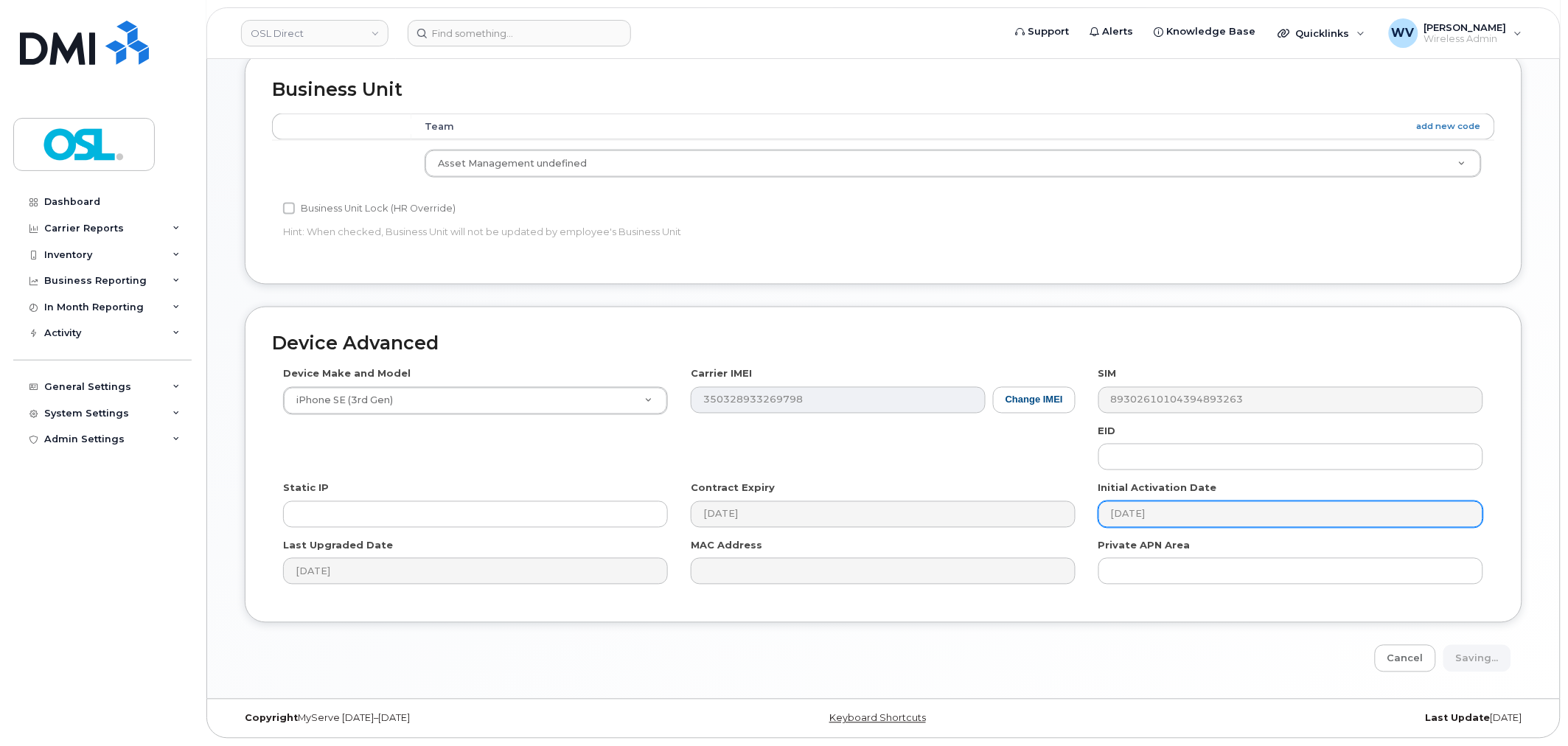
type input "Saving..."
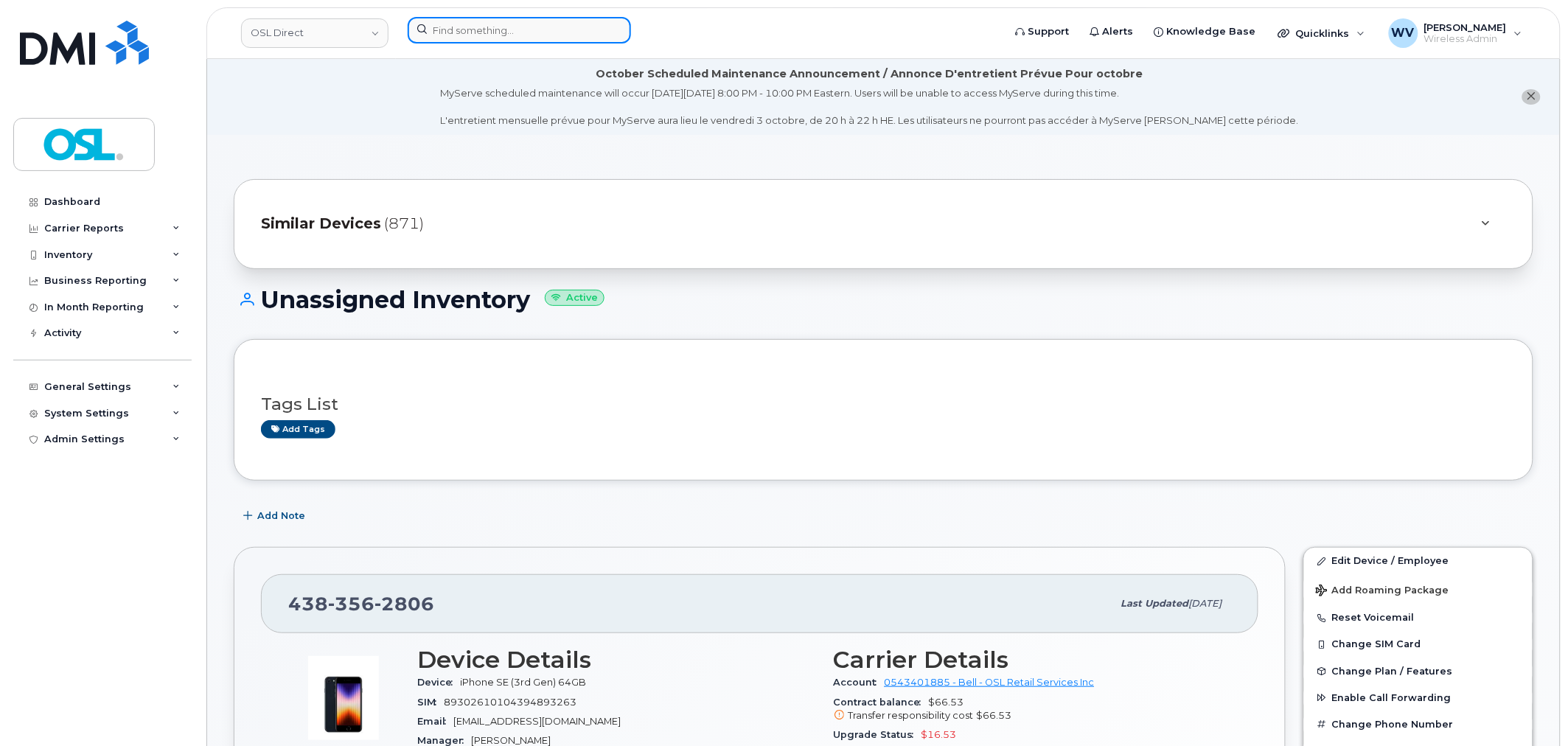
click at [491, 37] on input at bounding box center [519, 29] width 224 height 27
paste input "8199621514"
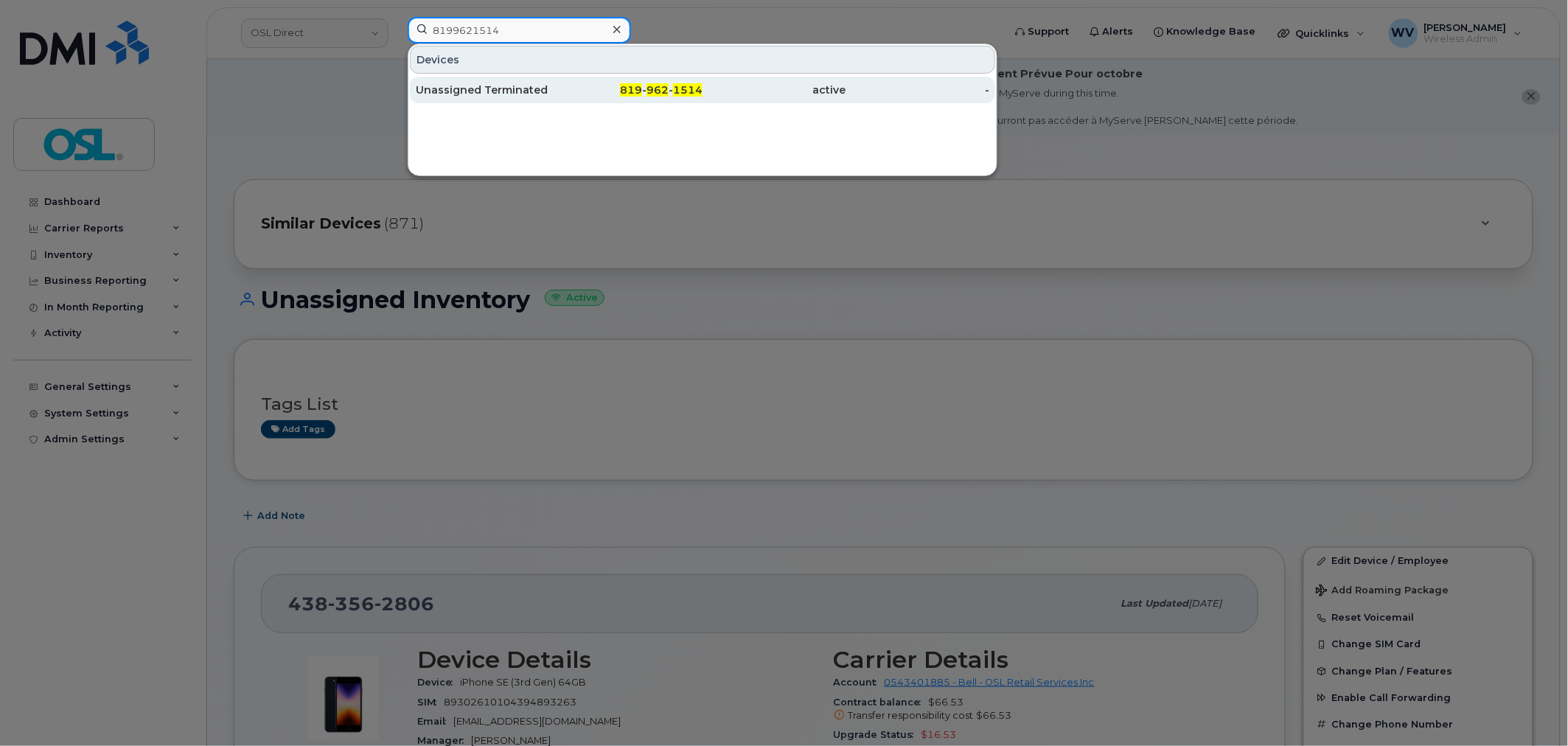
type input "8199621514"
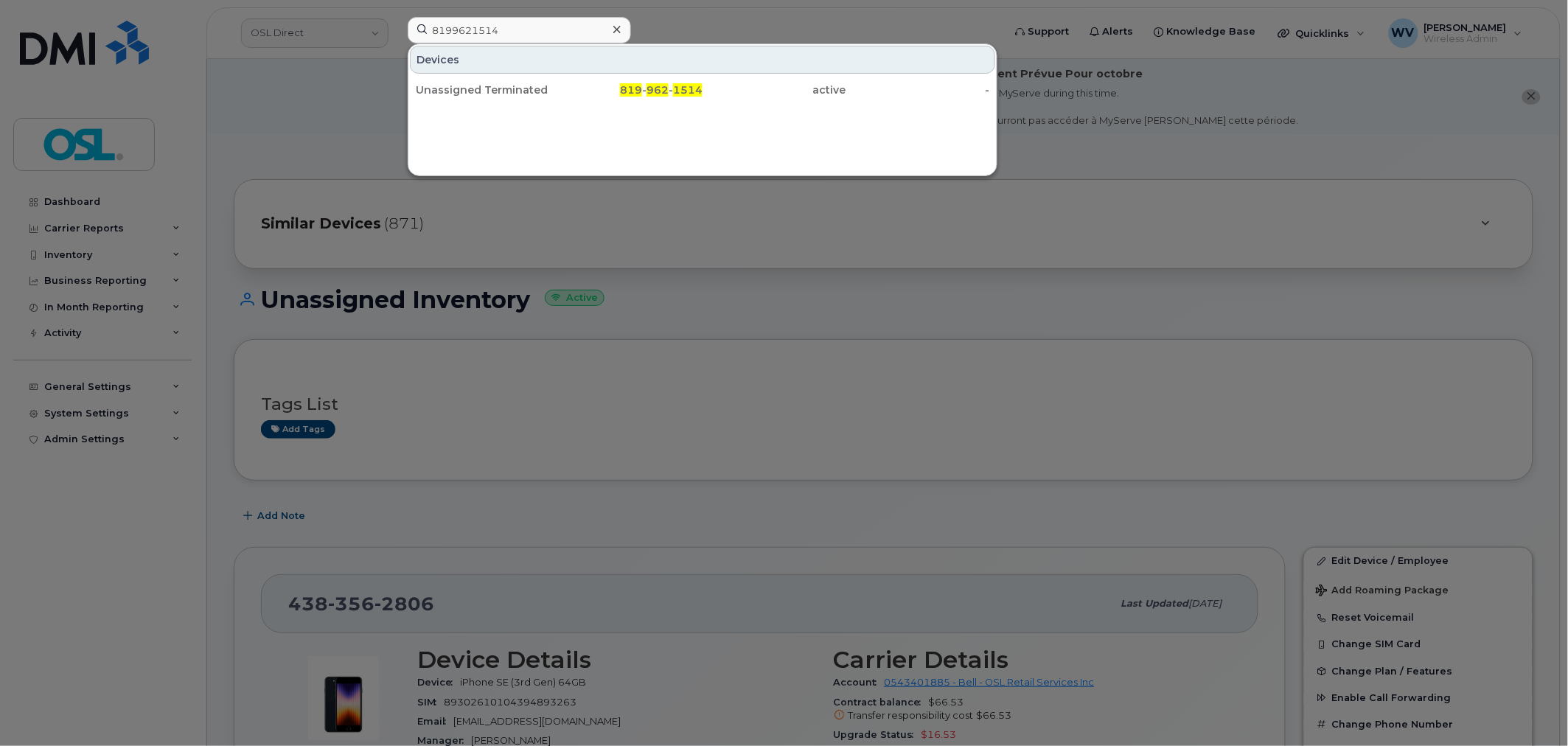
drag, startPoint x: 511, startPoint y: 88, endPoint x: 541, endPoint y: 75, distance: 32.7
click at [511, 88] on div "Unassigned Terminated" at bounding box center [488, 89] width 144 height 15
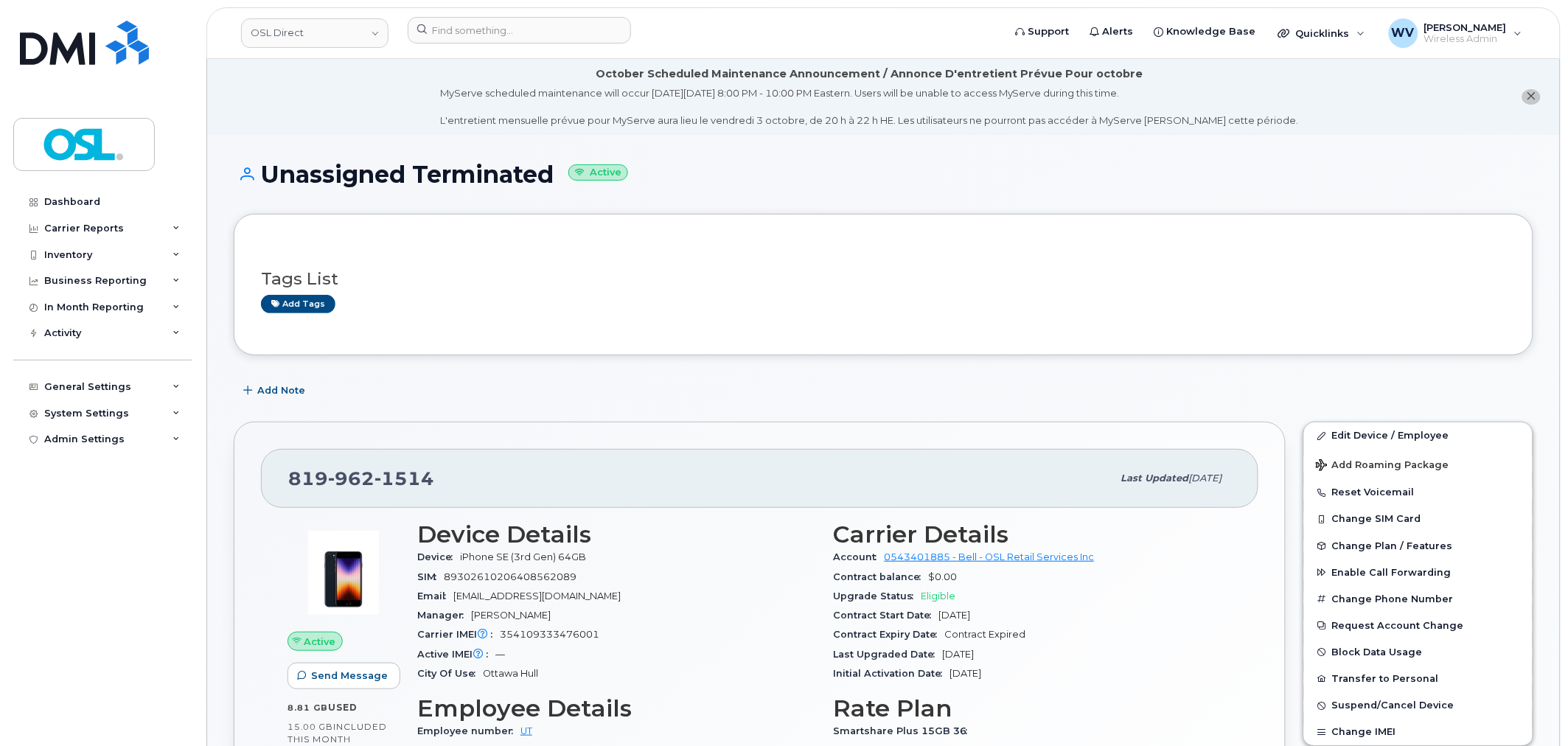
click at [372, 485] on span "[PHONE_NUMBER]" at bounding box center [361, 478] width 146 height 23
click at [372, 483] on span "962" at bounding box center [350, 478] width 46 height 23
click at [374, 484] on span "[PHONE_NUMBER]" at bounding box center [361, 478] width 146 height 23
copy span "[PHONE_NUMBER]"
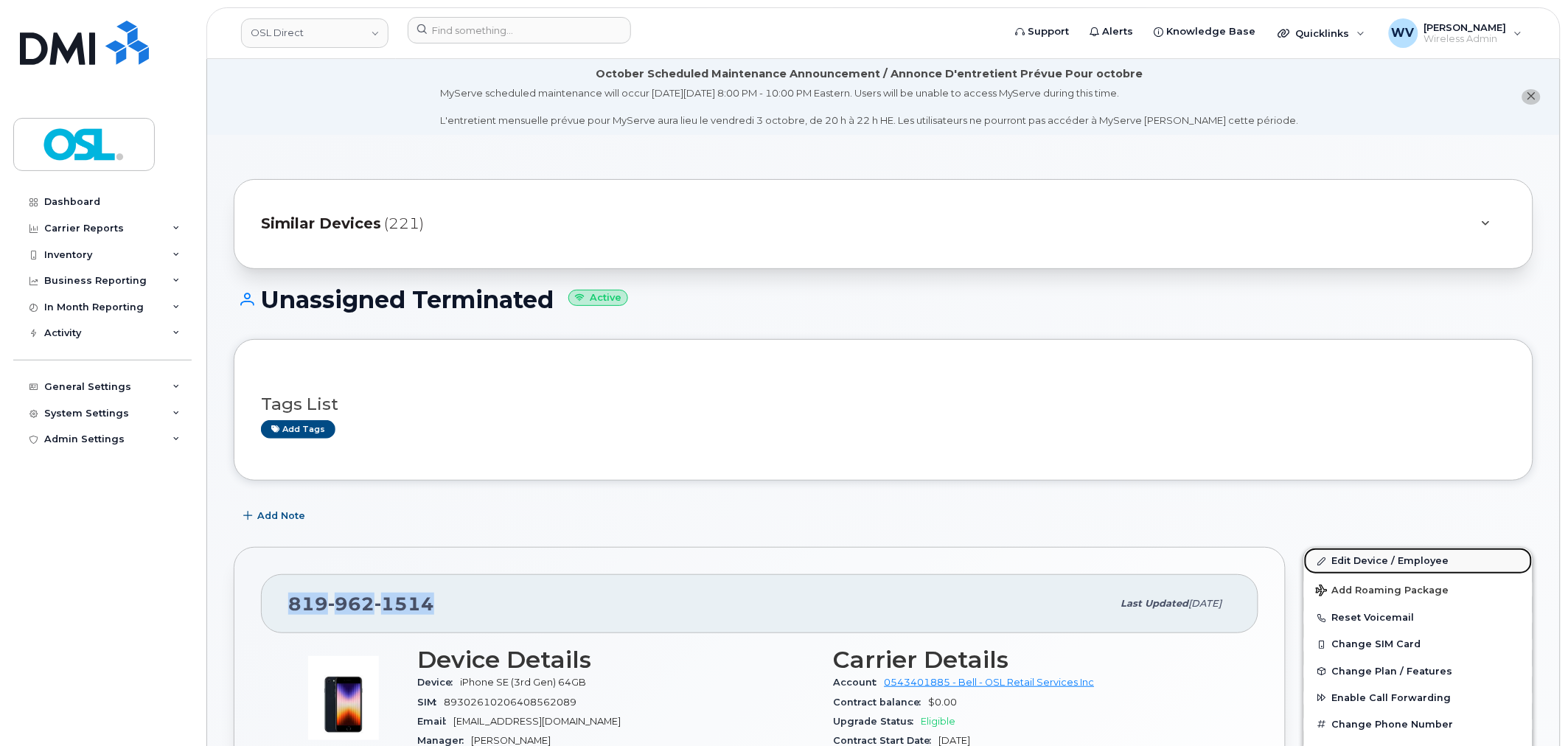
click at [1359, 557] on link "Edit Device / Employee" at bounding box center [1418, 560] width 229 height 27
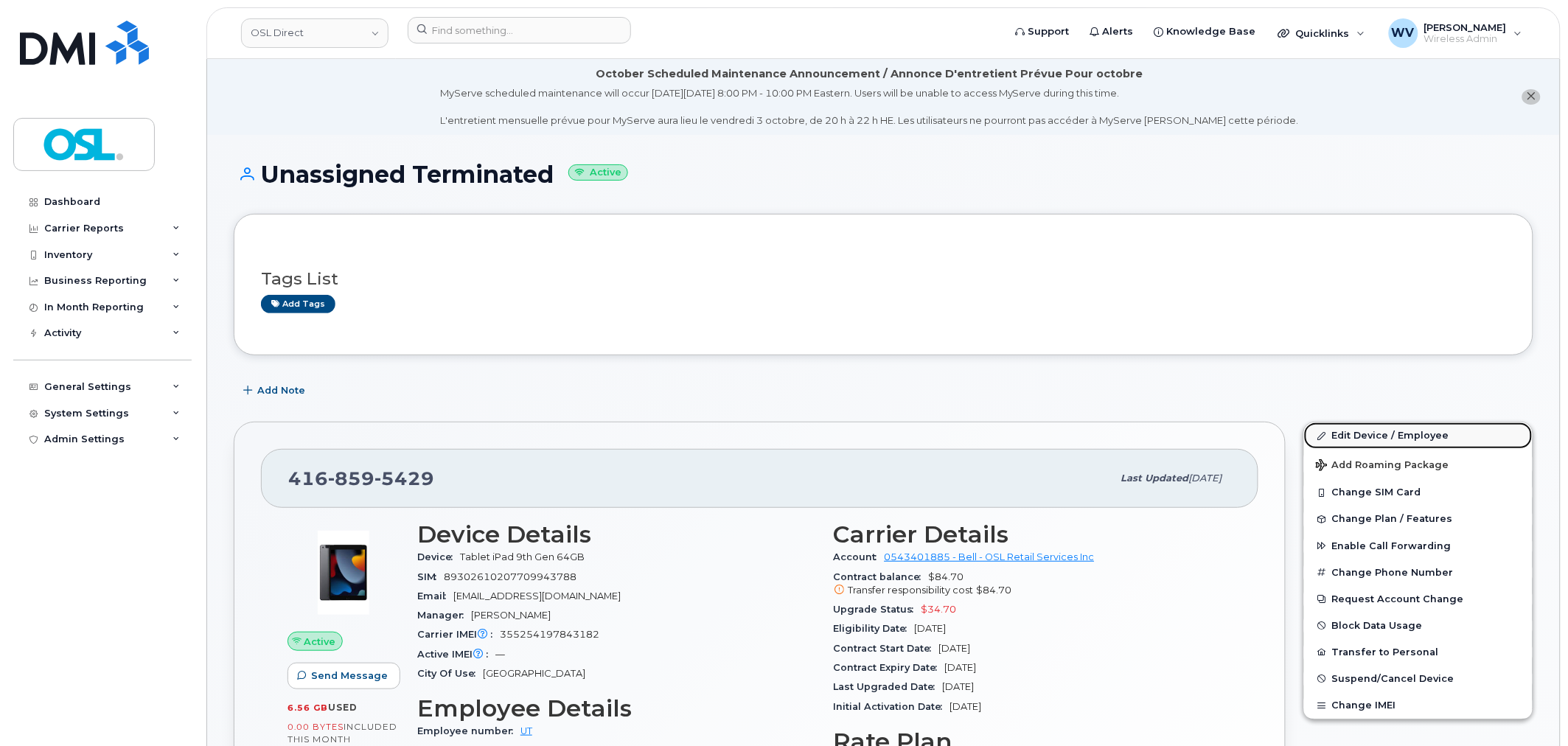
click at [1356, 432] on link "Edit Device / Employee" at bounding box center [1418, 436] width 229 height 27
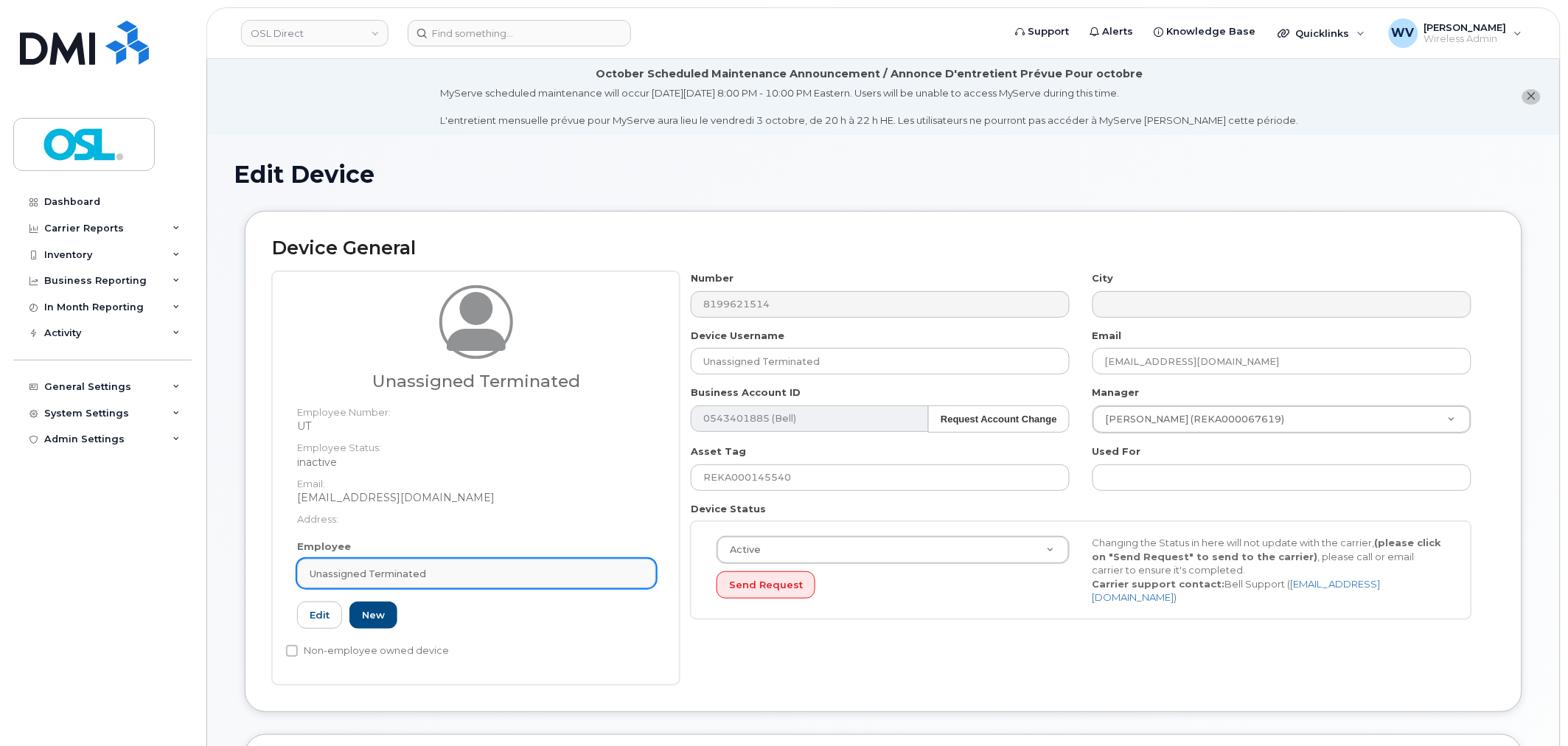
click at [484, 573] on div "Unassigned Terminated" at bounding box center [477, 574] width 334 height 14
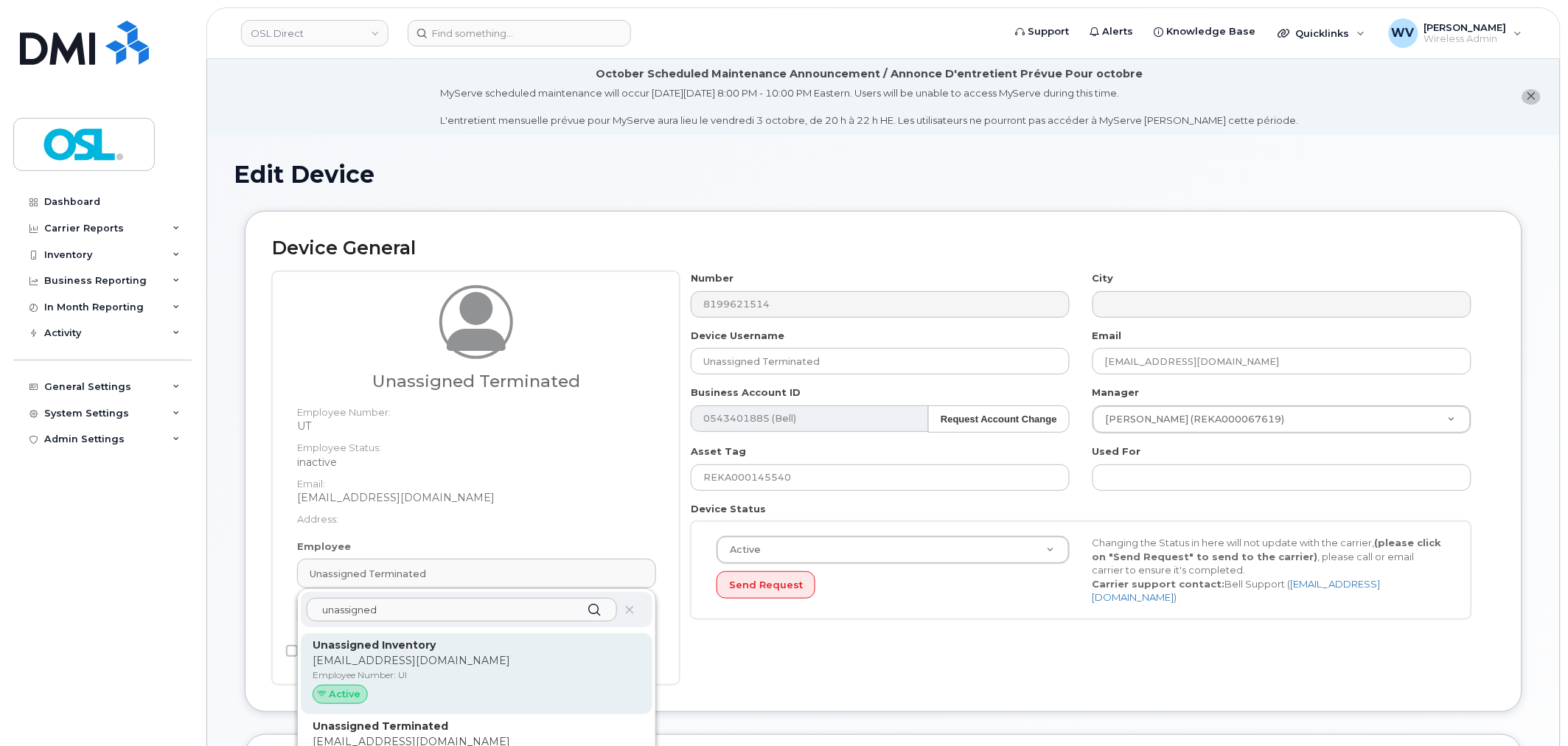
type input "unassigned"
click at [410, 645] on strong "Unassigned Inventory" at bounding box center [374, 646] width 123 height 14
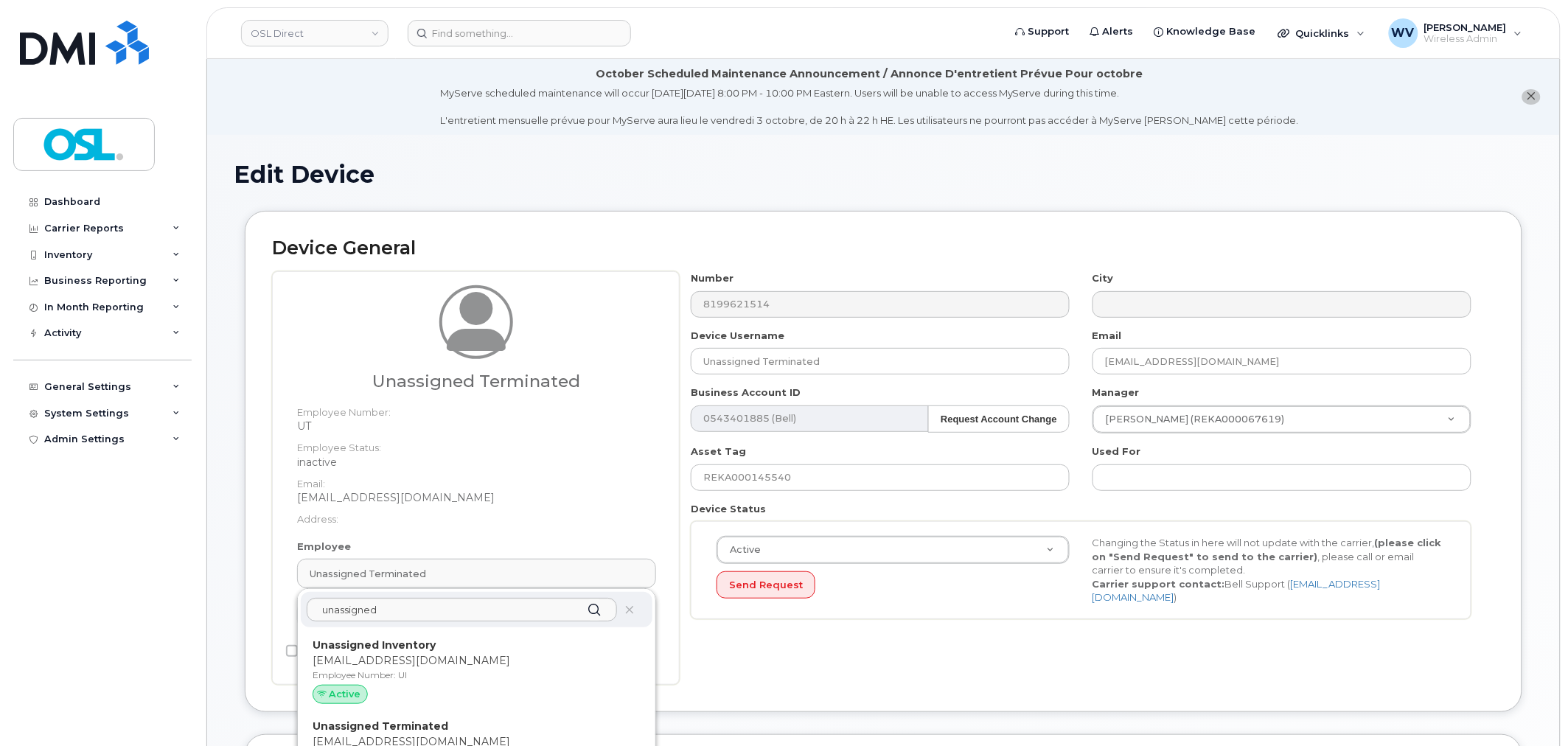
type input "UI"
type input "Unassigned Inventory"
type input "[EMAIL_ADDRESS][DOMAIN_NAME]"
type input "4724252"
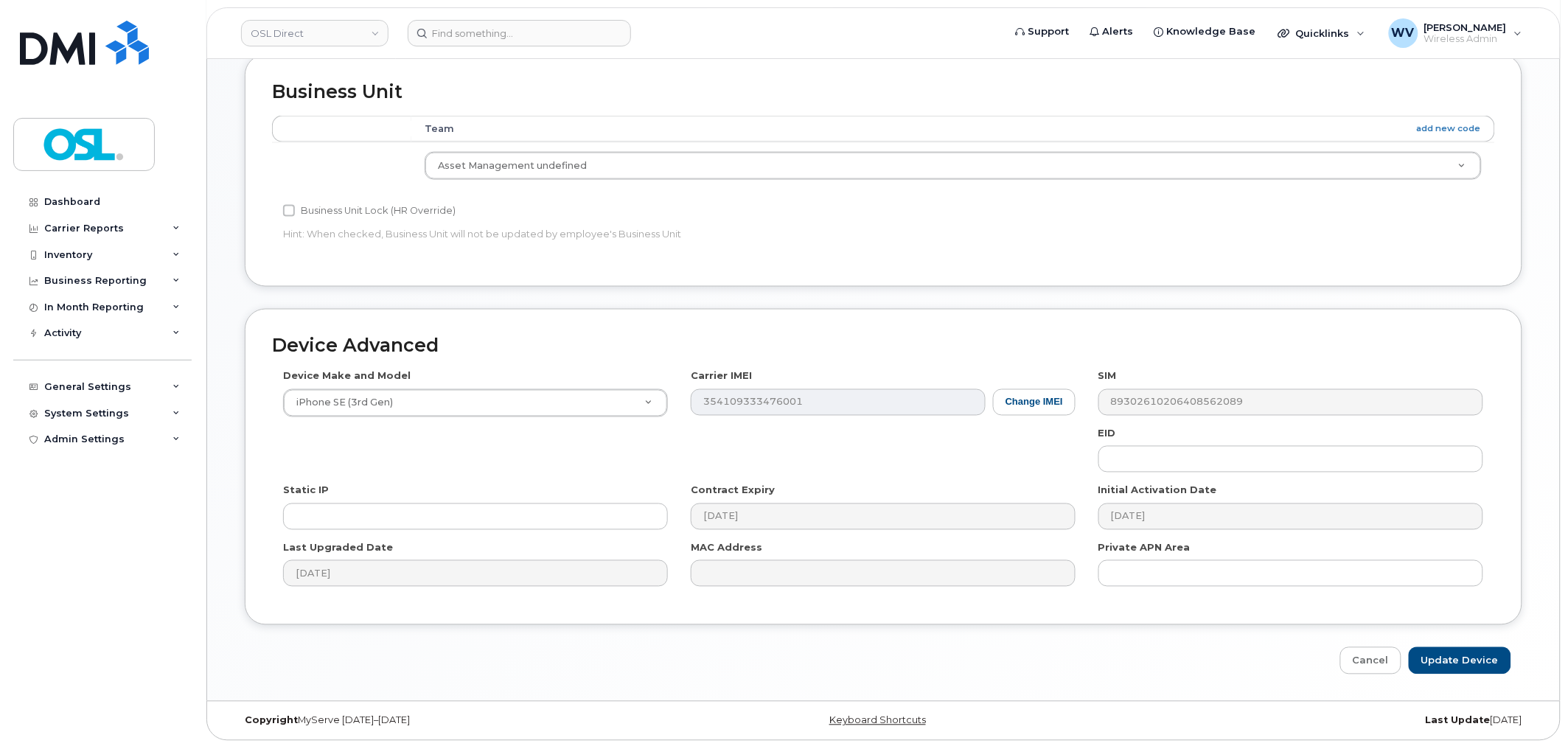
scroll to position [668, 0]
drag, startPoint x: 1461, startPoint y: 672, endPoint x: 1456, endPoint y: 659, distance: 13.9
click at [1461, 671] on div "Edit Device Device General Unassigned Inventory Employee Number: Employee Statu…" at bounding box center [883, 83] width 1353 height 1232
click at [1456, 659] on input "Update Device" at bounding box center [1460, 659] width 102 height 27
type input "Saving..."
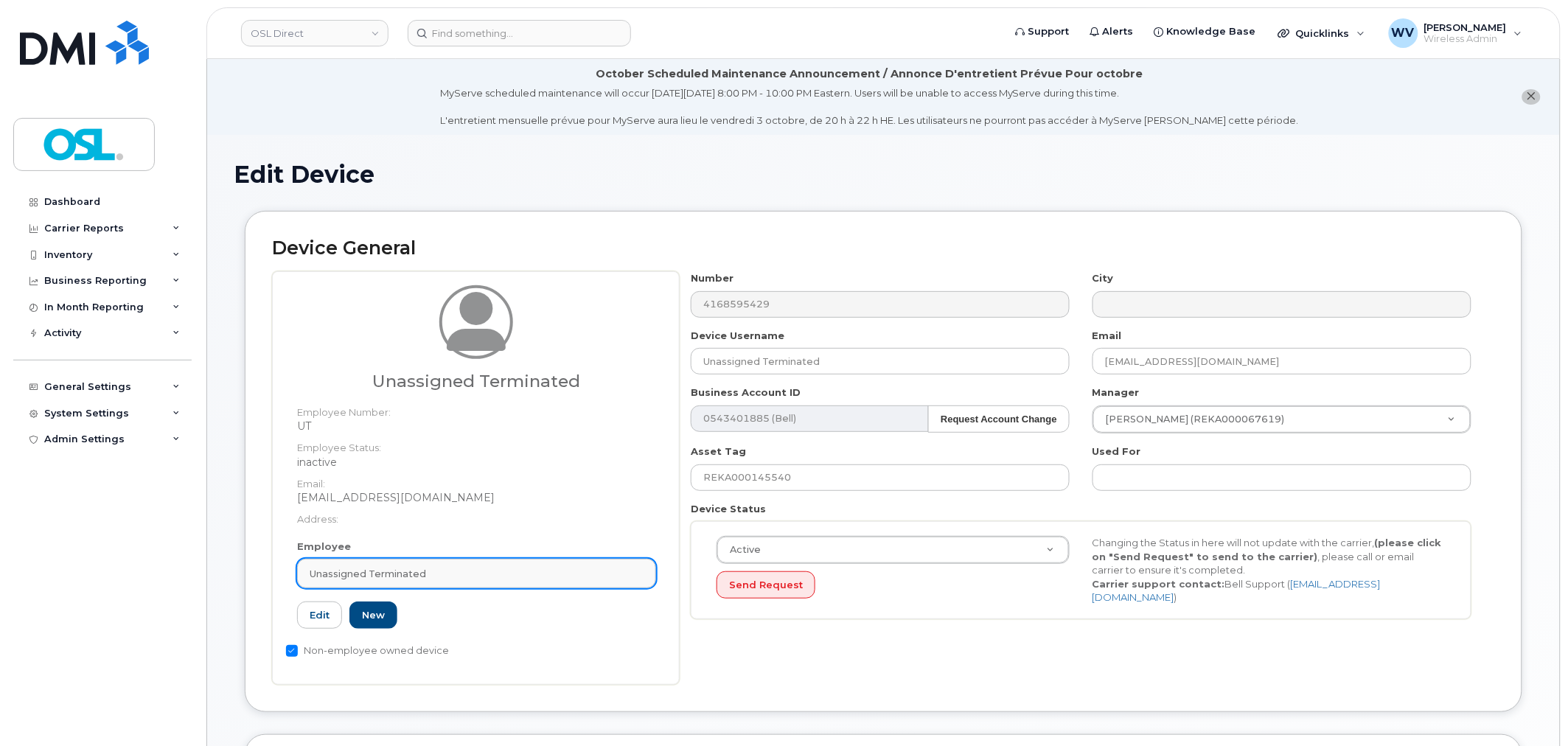
click at [459, 583] on link "Unassigned Terminated" at bounding box center [477, 574] width 359 height 29
paste input "unassigned"
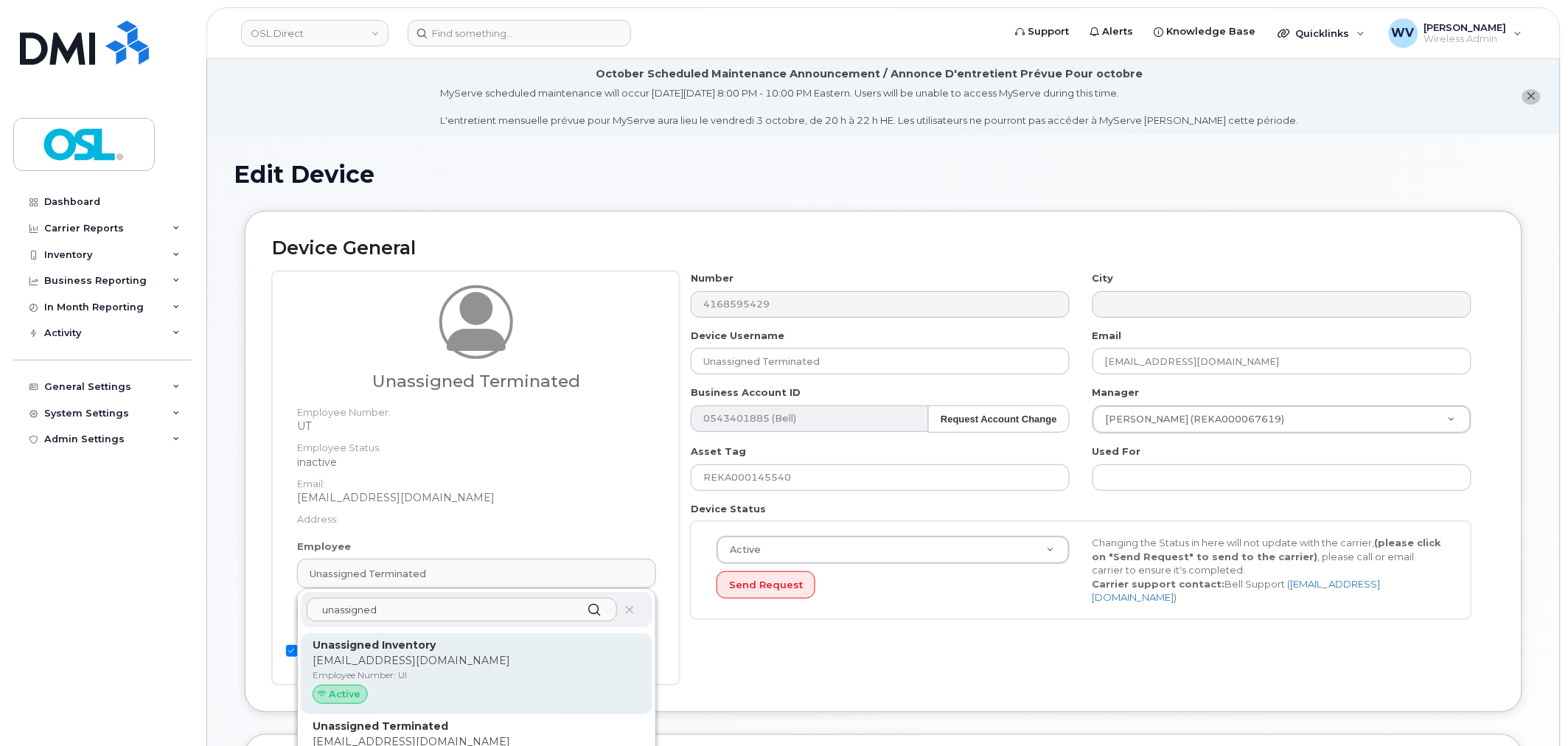
type input "unassigned"
click at [467, 643] on p "Unassigned Inventory" at bounding box center [477, 646] width 328 height 16
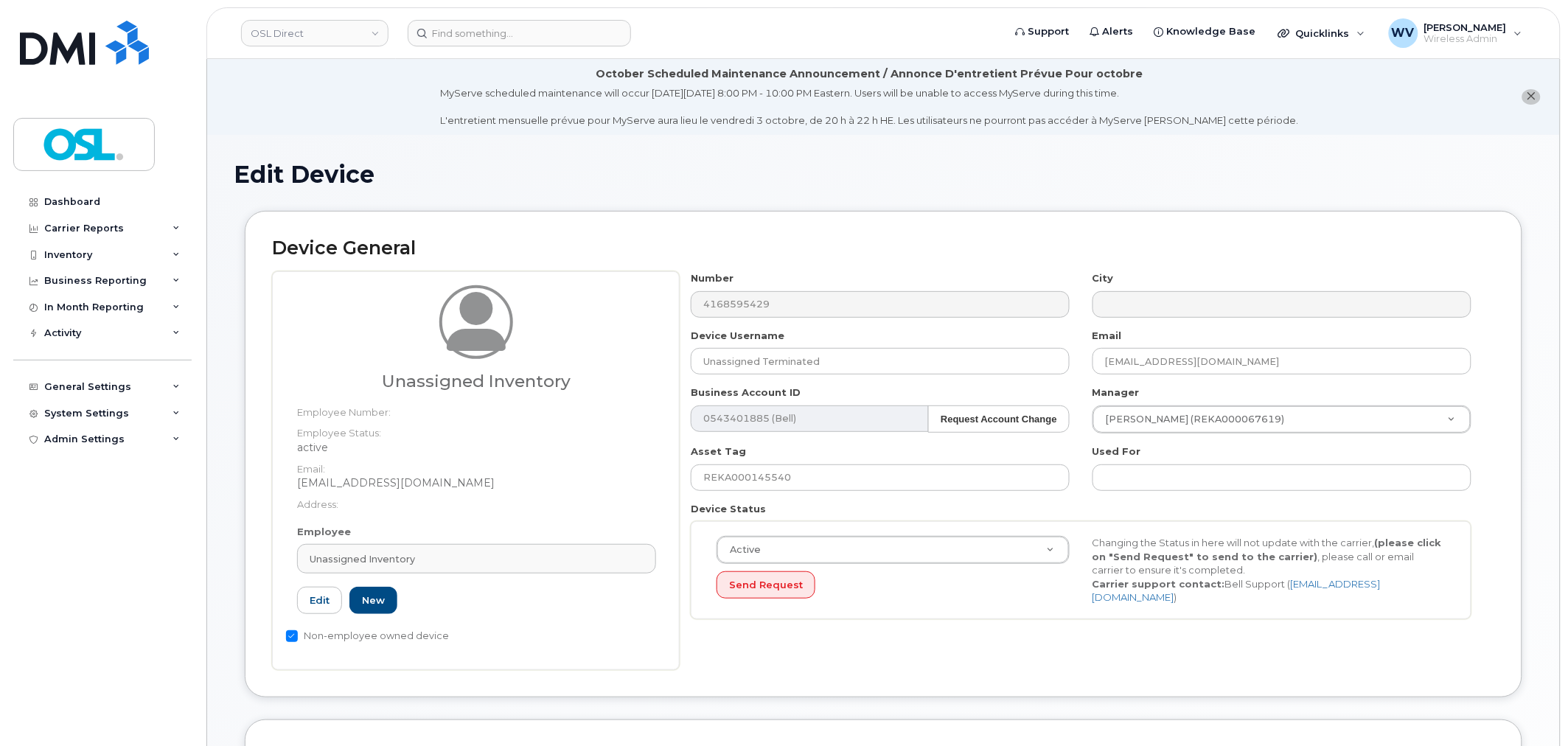
type input "UI"
type input "Unassigned Inventory"
type input "[EMAIL_ADDRESS][DOMAIN_NAME]"
type input "4724252"
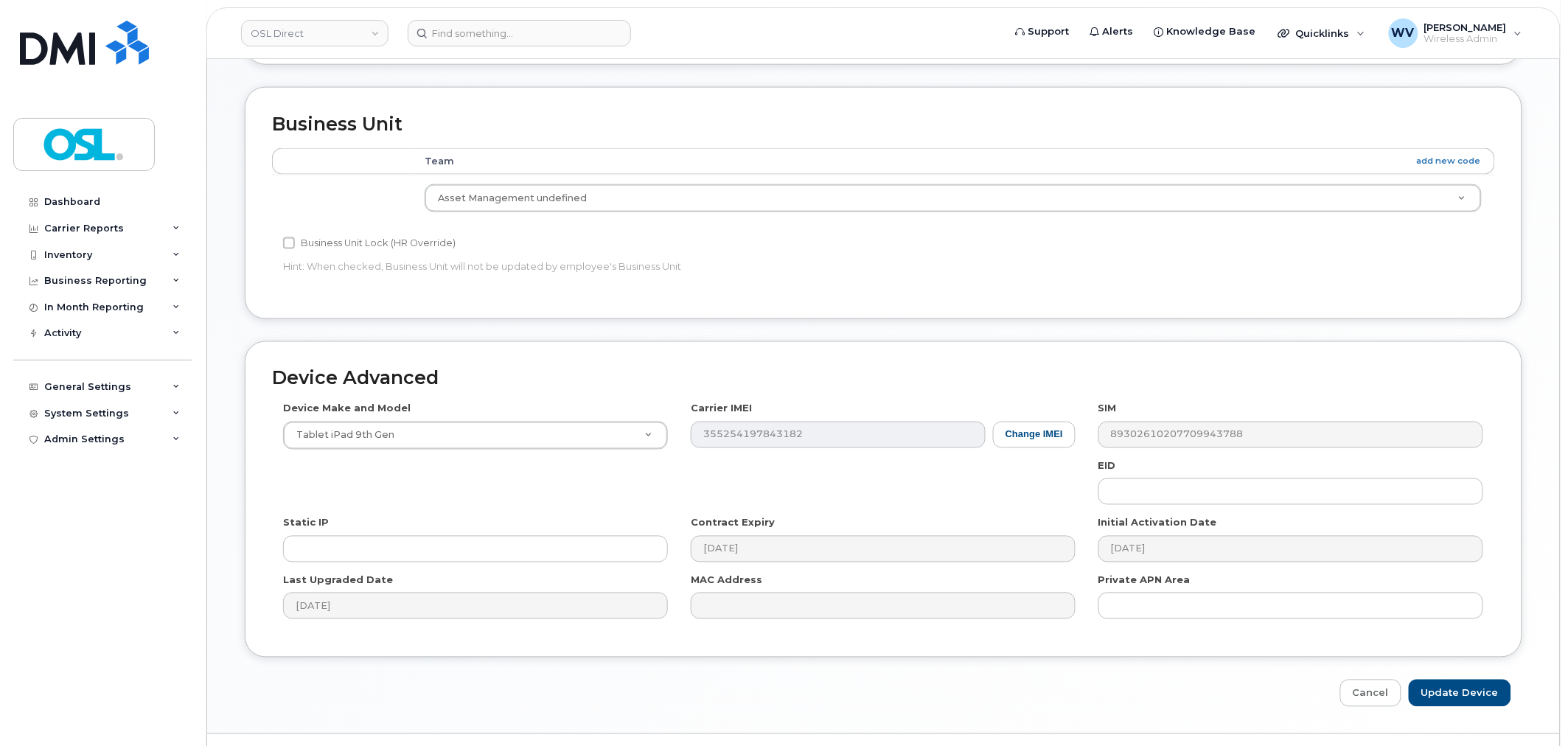
scroll to position [668, 0]
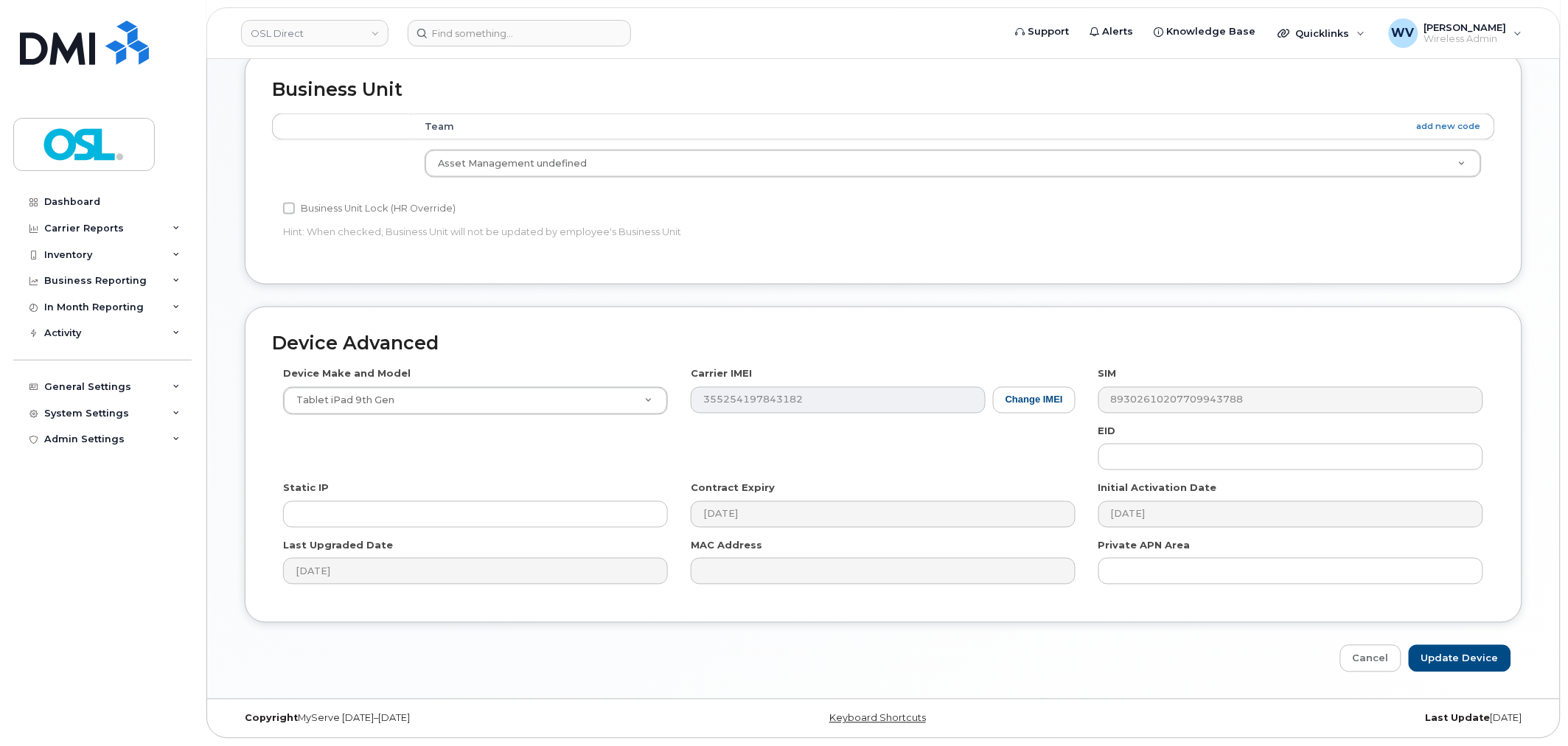
click at [1450, 677] on div "Edit Device Device General Unassigned Inventory Employee Number: Employee Statu…" at bounding box center [883, 83] width 1353 height 1232
click at [1455, 657] on input "Update Device" at bounding box center [1460, 659] width 102 height 27
type input "Saving..."
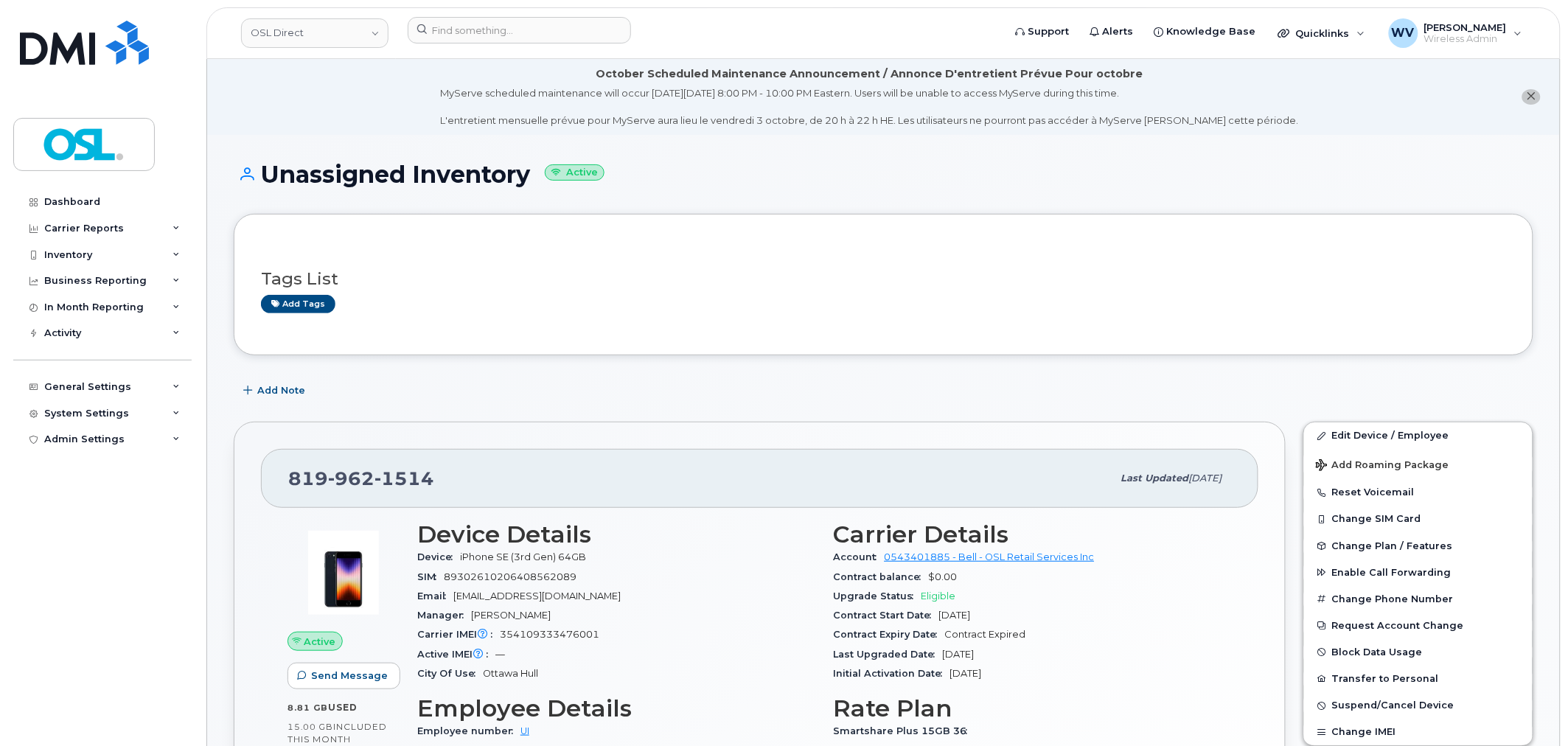
click at [396, 478] on span "1514" at bounding box center [404, 478] width 60 height 23
copy span "819 962 1514"
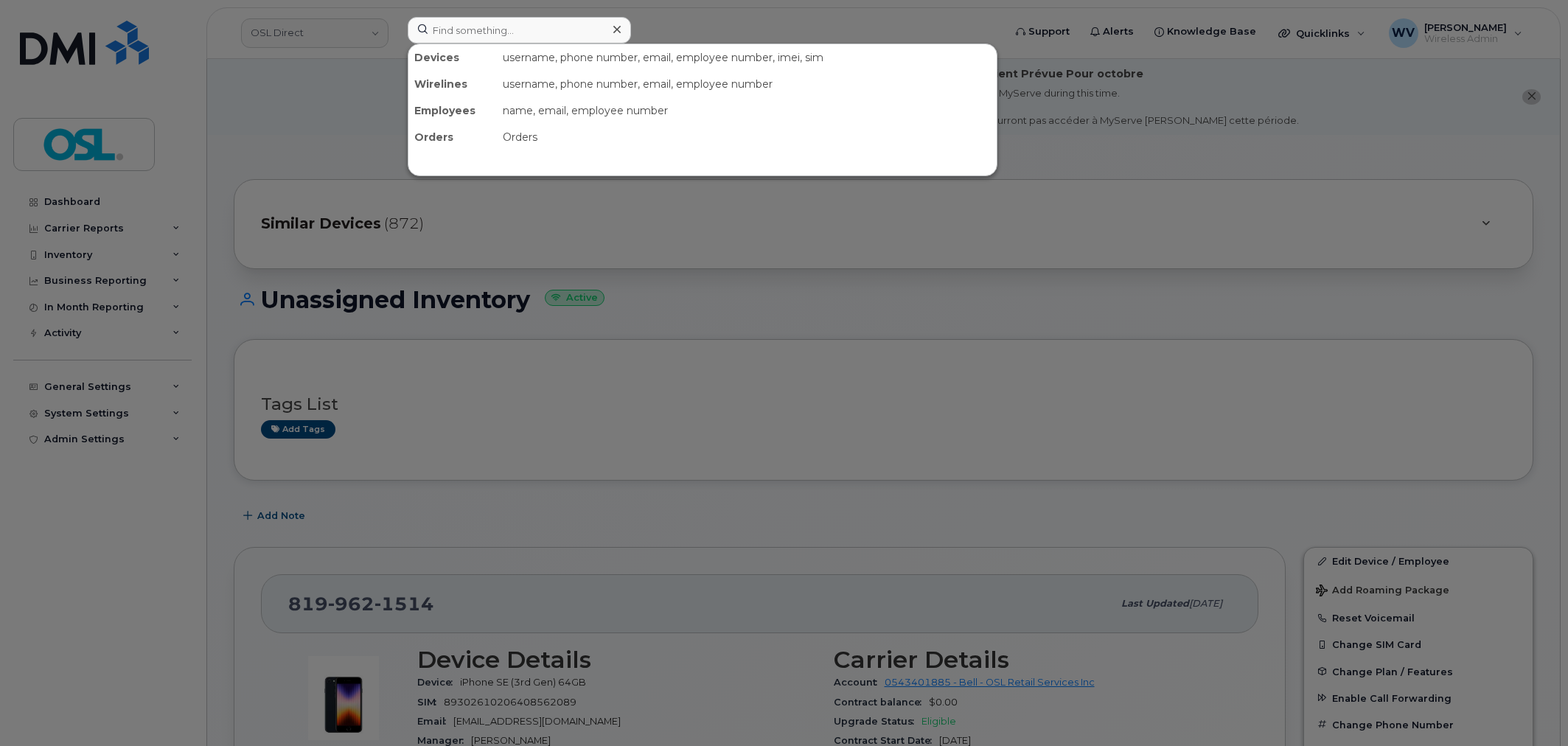
click at [555, 30] on input at bounding box center [519, 29] width 224 height 27
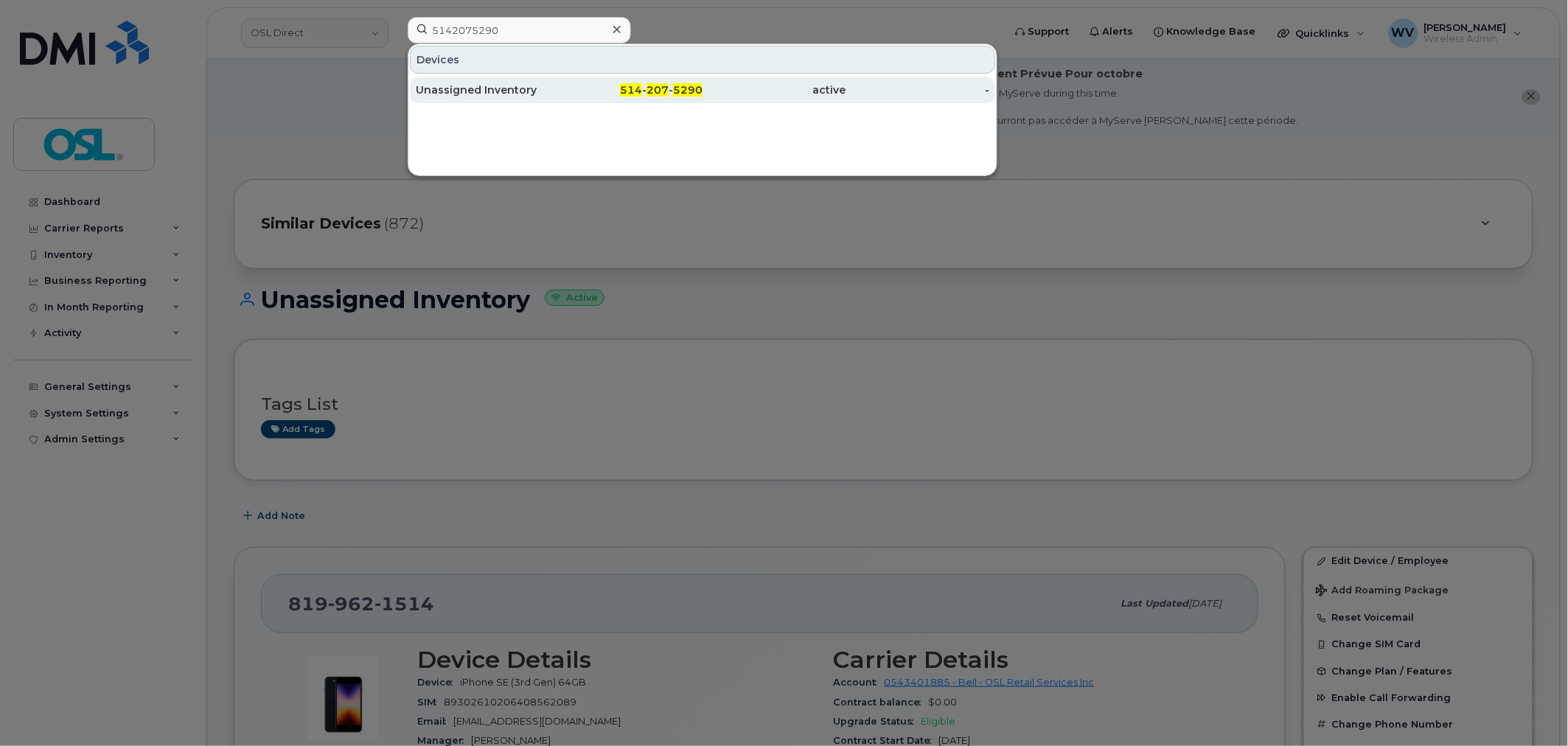
type input "5142075290"
click at [512, 90] on div "Unassigned Inventory" at bounding box center [488, 89] width 144 height 15
